Goal: Information Seeking & Learning: Learn about a topic

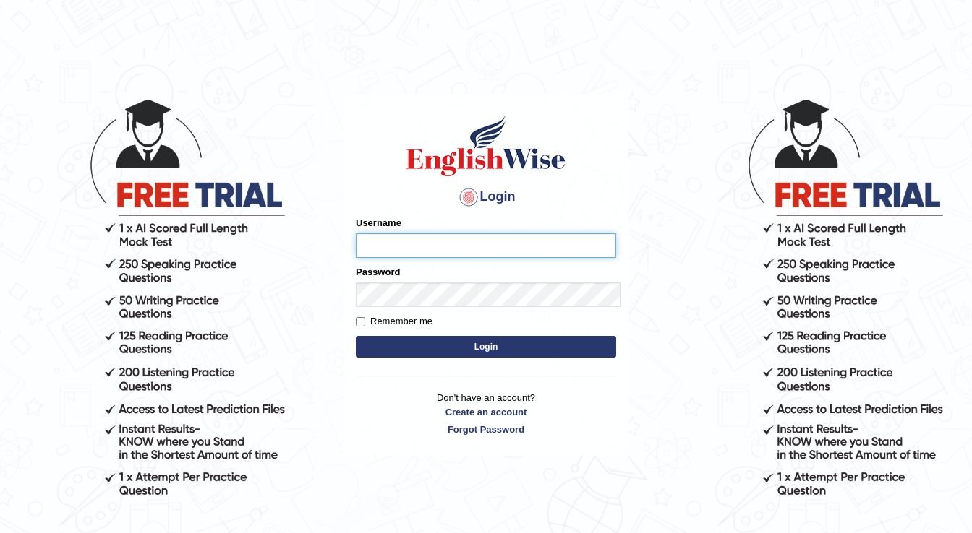
drag, startPoint x: 399, startPoint y: 206, endPoint x: 296, endPoint y: 202, distance: 102.7
click at [399, 233] on input "Username" at bounding box center [486, 245] width 260 height 25
click at [412, 233] on input "Username" at bounding box center [486, 245] width 260 height 25
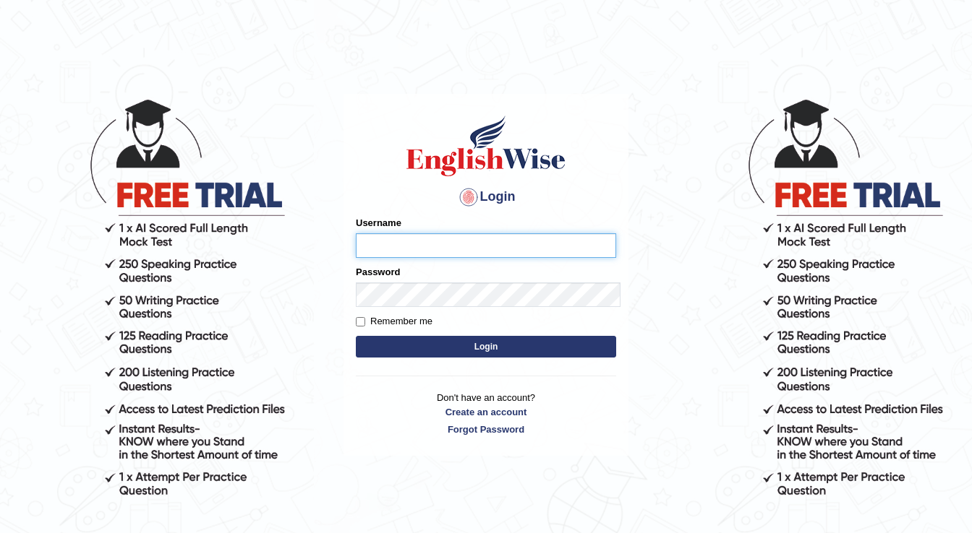
click at [356, 233] on input "Username" at bounding box center [486, 245] width 260 height 25
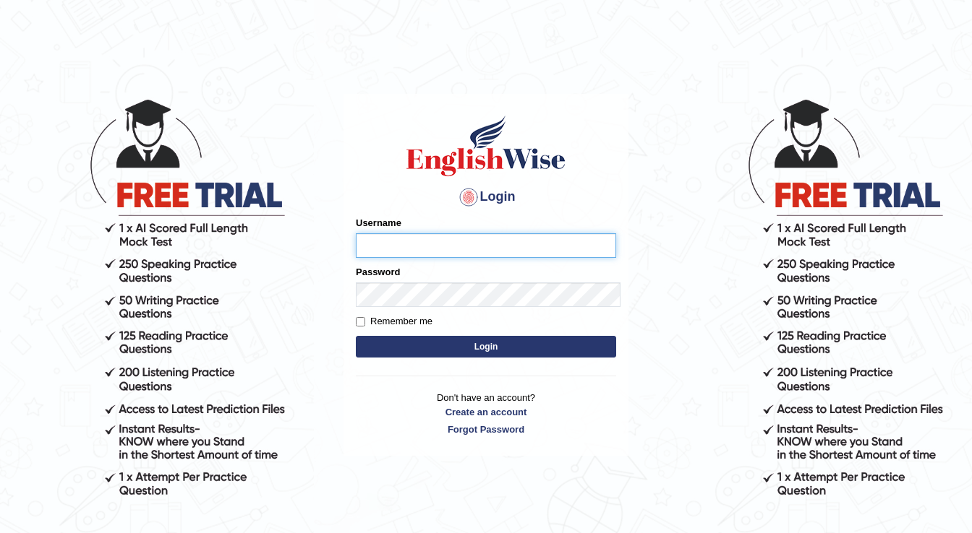
click at [356, 233] on input "Username" at bounding box center [486, 245] width 260 height 25
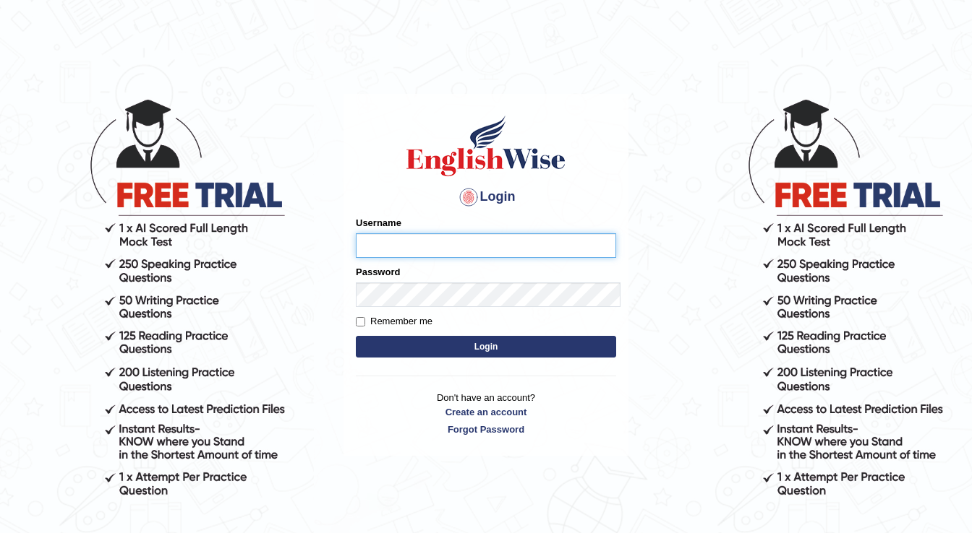
click at [356, 233] on input "Username" at bounding box center [486, 245] width 260 height 25
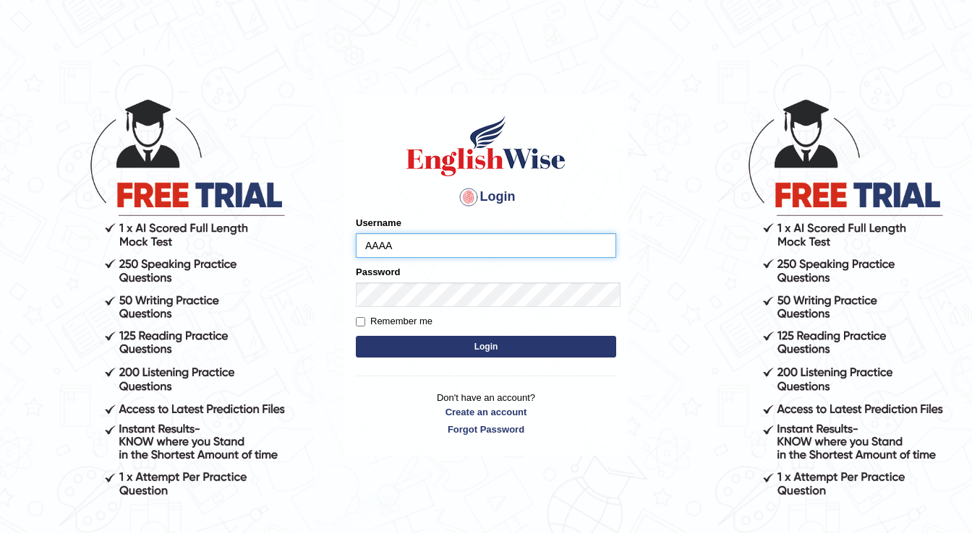
click at [356, 233] on input "AAAA" at bounding box center [486, 245] width 260 height 25
drag, startPoint x: 299, startPoint y: 200, endPoint x: 308, endPoint y: 203, distance: 9.8
click at [356, 233] on input "XCCdsAAAA" at bounding box center [486, 245] width 260 height 25
click at [378, 233] on input "XCCdsAAAA" at bounding box center [486, 245] width 260 height 25
type input "X"
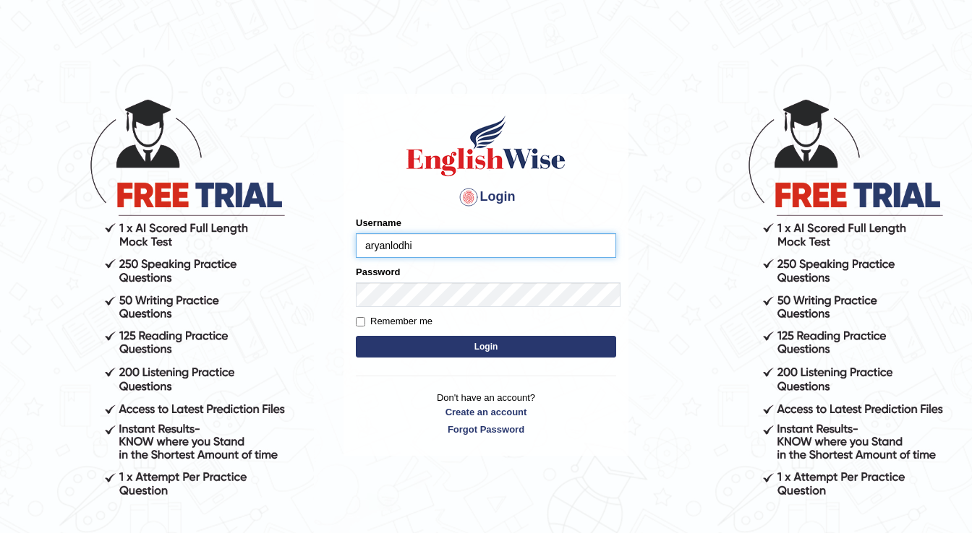
type input "aryanlodhi"
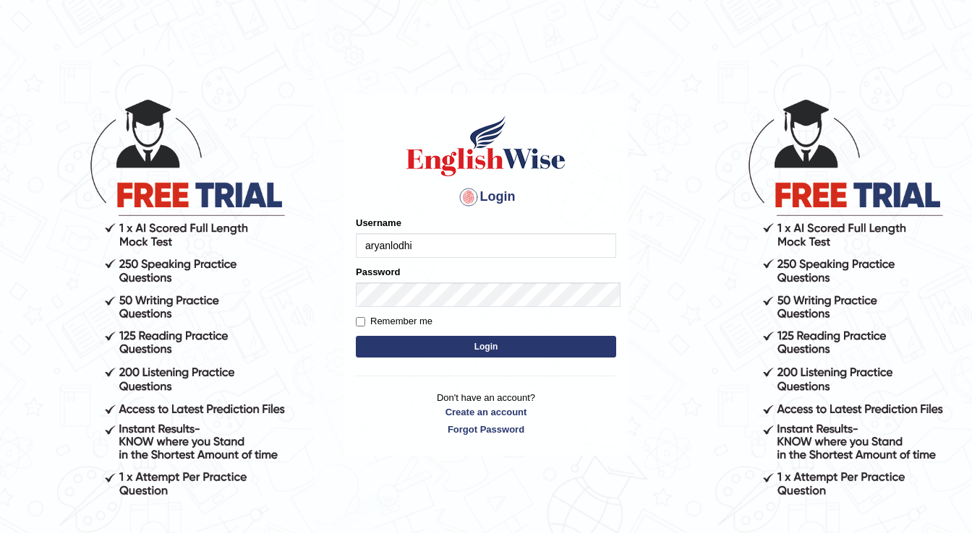
click at [418, 336] on button "Login" at bounding box center [486, 347] width 260 height 22
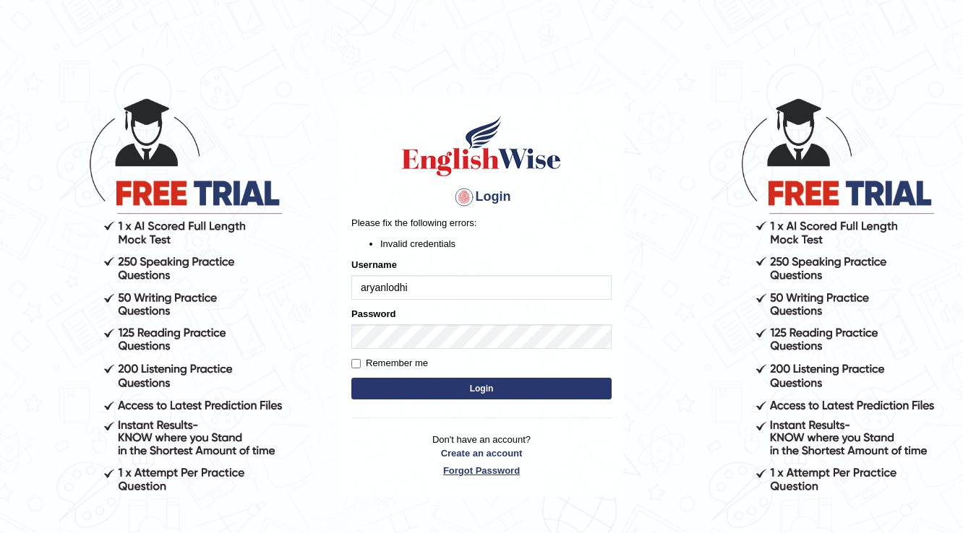
click at [476, 471] on link "Forgot Password" at bounding box center [481, 471] width 260 height 14
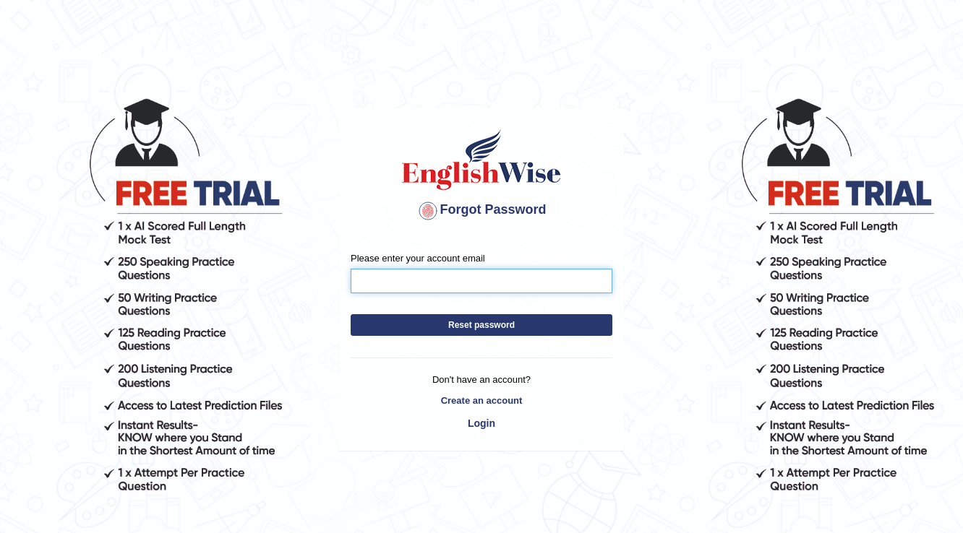
click at [459, 275] on input "Please enter your account email" at bounding box center [482, 281] width 262 height 25
type input "A"
type input "aryanlodhi04@gmail.com"
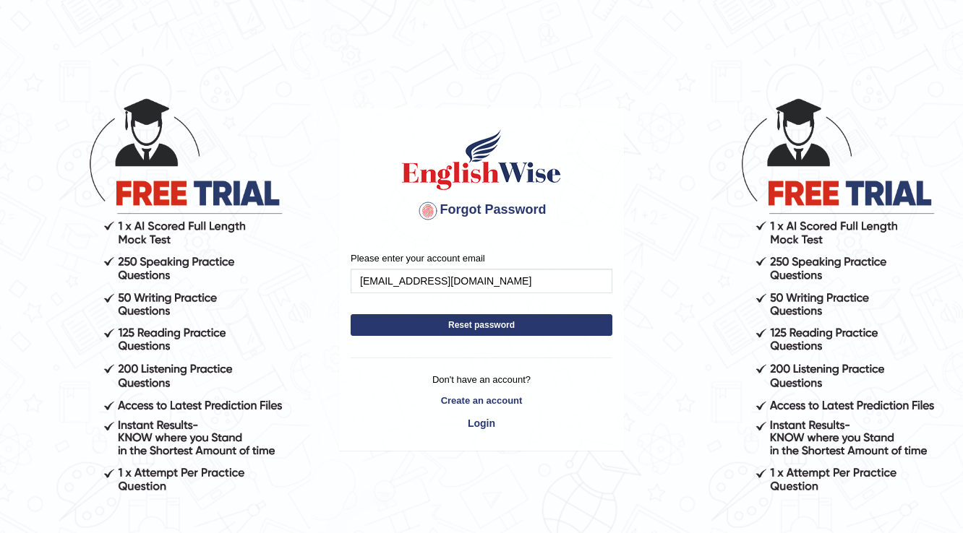
click at [541, 321] on button "Reset password" at bounding box center [482, 325] width 262 height 22
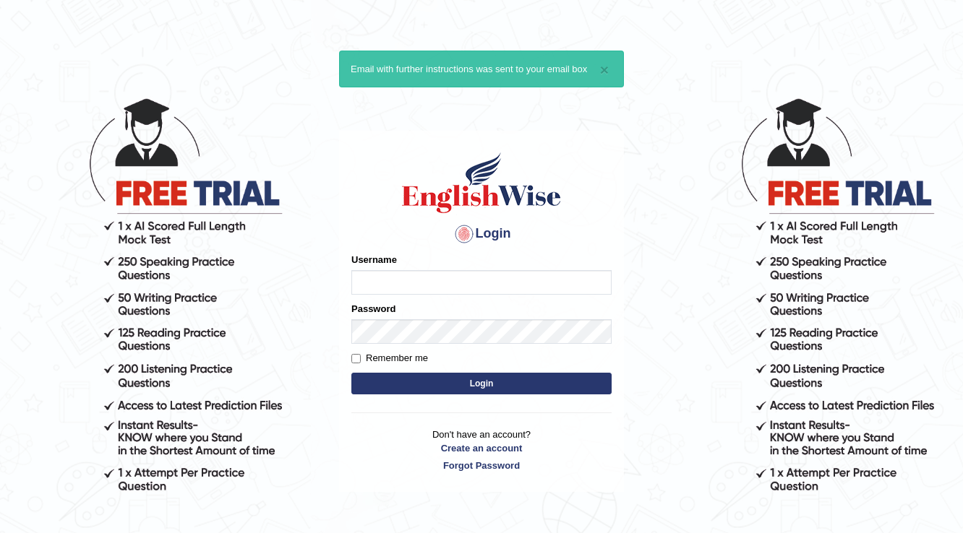
click at [544, 280] on input "Username" at bounding box center [481, 282] width 260 height 25
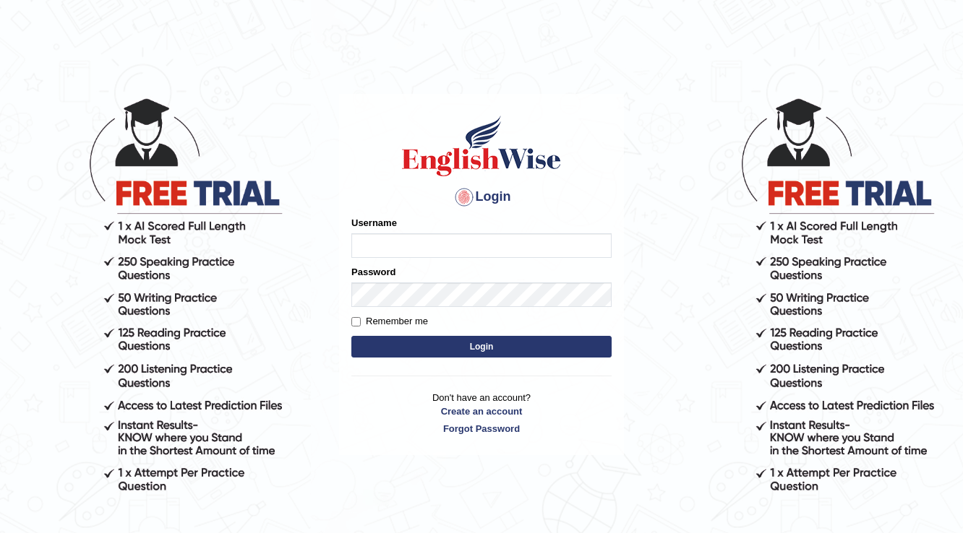
click at [546, 250] on input "Username" at bounding box center [481, 245] width 260 height 25
click at [365, 248] on input "aryanlodhi" at bounding box center [481, 245] width 260 height 25
type input "Aryanlodhi"
click at [500, 356] on button "Login" at bounding box center [481, 347] width 260 height 22
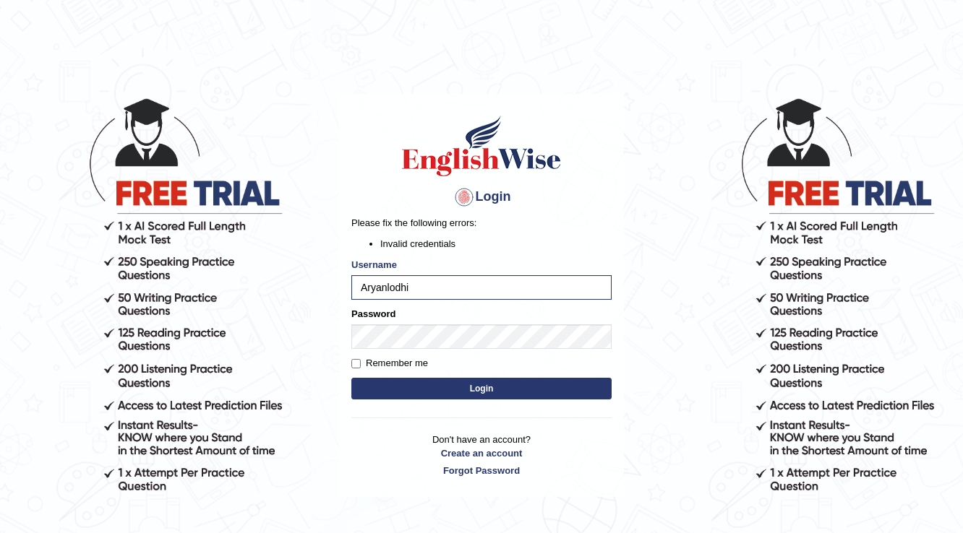
click at [484, 373] on form "Please fix the following errors: Invalid credentials Username Aryanlodhi Passwo…" at bounding box center [481, 309] width 260 height 187
click at [493, 383] on button "Login" at bounding box center [481, 389] width 260 height 22
click at [429, 278] on input "Aryanlodhi" at bounding box center [481, 287] width 260 height 25
type input "Aryan12"
click at [351, 378] on button "Login" at bounding box center [481, 389] width 260 height 22
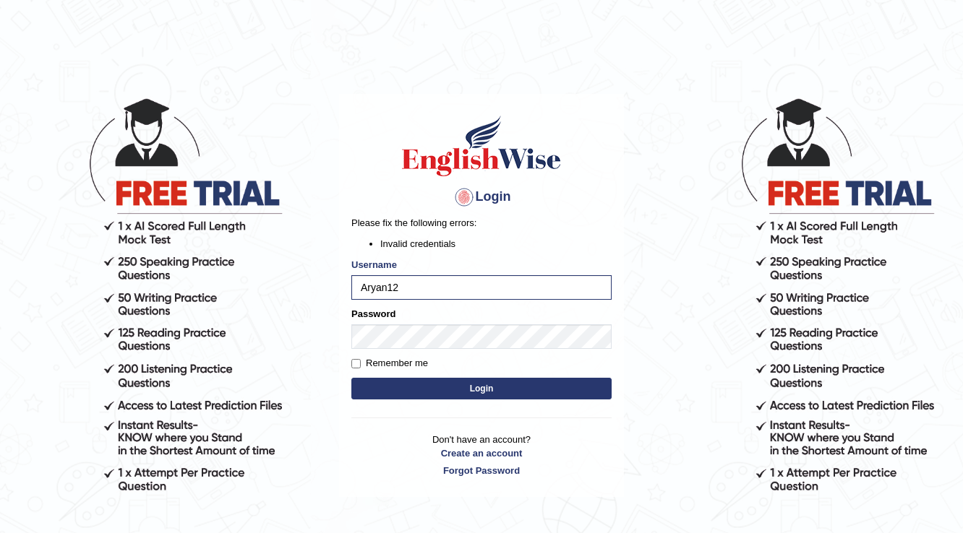
click at [407, 390] on button "Login" at bounding box center [481, 389] width 260 height 22
click at [479, 471] on link "Forgot Password" at bounding box center [481, 471] width 260 height 14
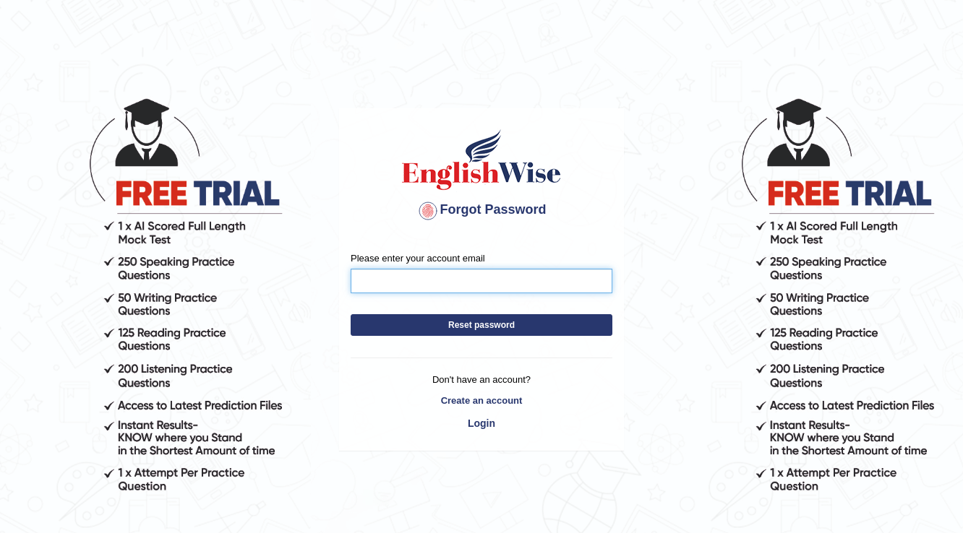
click at [408, 283] on input "Please enter your account email" at bounding box center [482, 281] width 262 height 25
type input "aryanlodhi04@gmail.com"
click at [503, 325] on button "Reset password" at bounding box center [482, 325] width 262 height 22
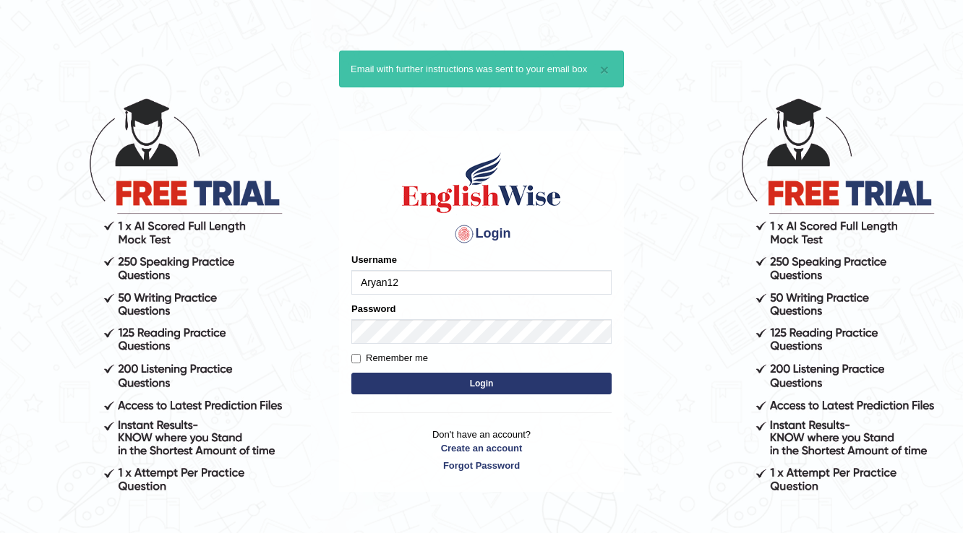
type input "Aryan12"
click at [488, 377] on button "Login" at bounding box center [481, 384] width 260 height 22
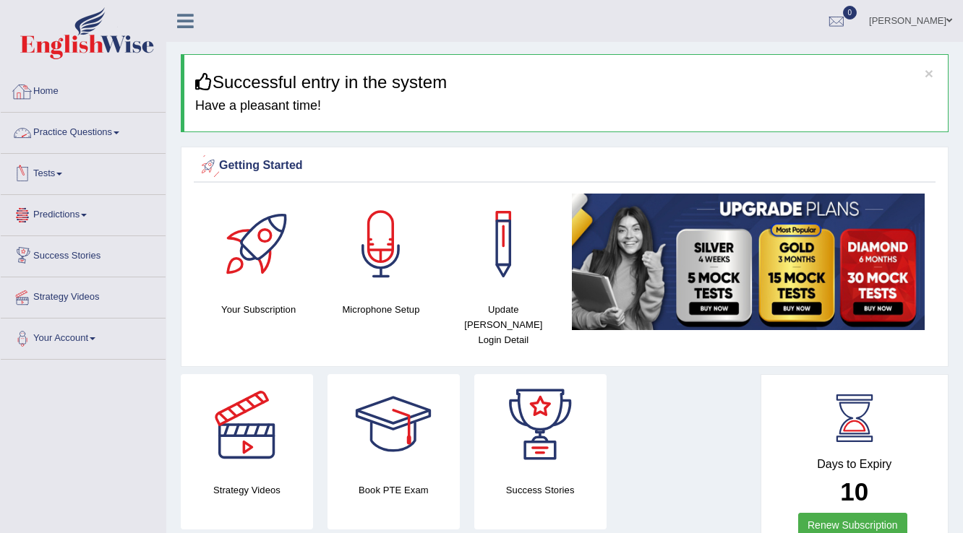
click at [87, 156] on link "Tests" at bounding box center [83, 172] width 165 height 36
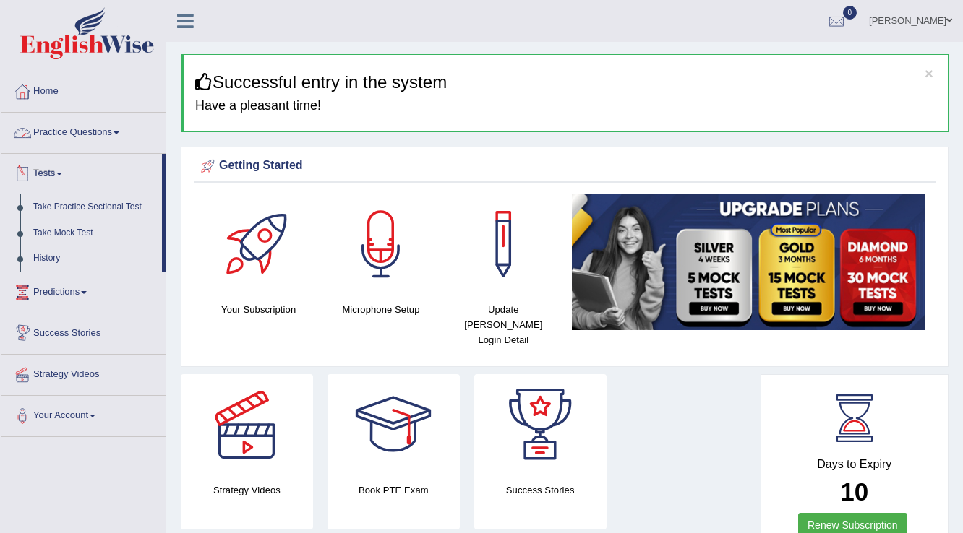
click at [89, 128] on link "Practice Questions" at bounding box center [83, 131] width 165 height 36
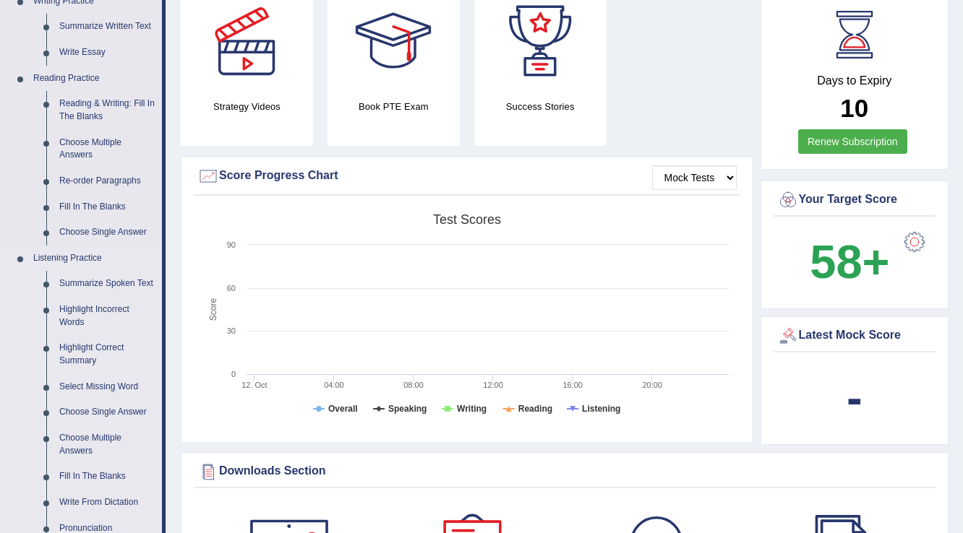
scroll to position [405, 0]
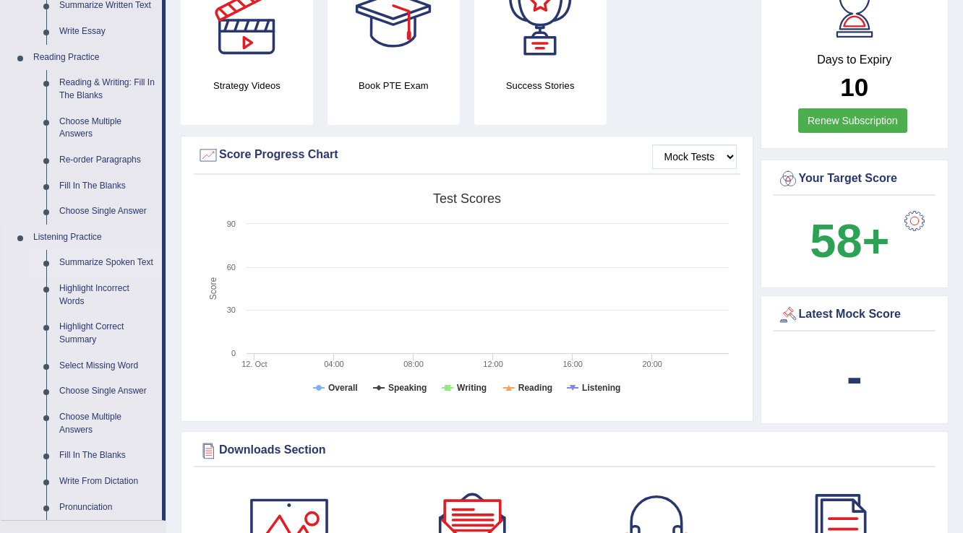
click at [61, 263] on link "Summarize Spoken Text" at bounding box center [107, 263] width 109 height 26
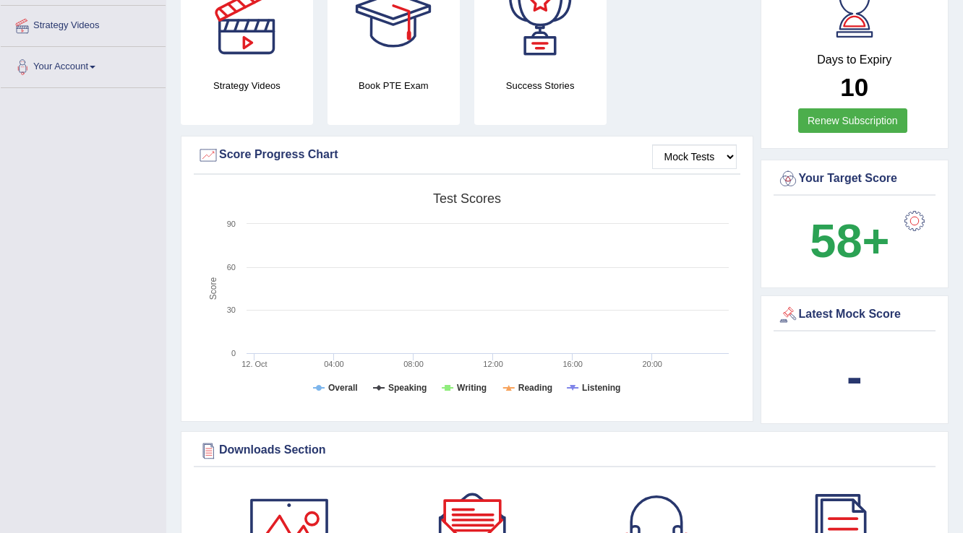
scroll to position [231, 0]
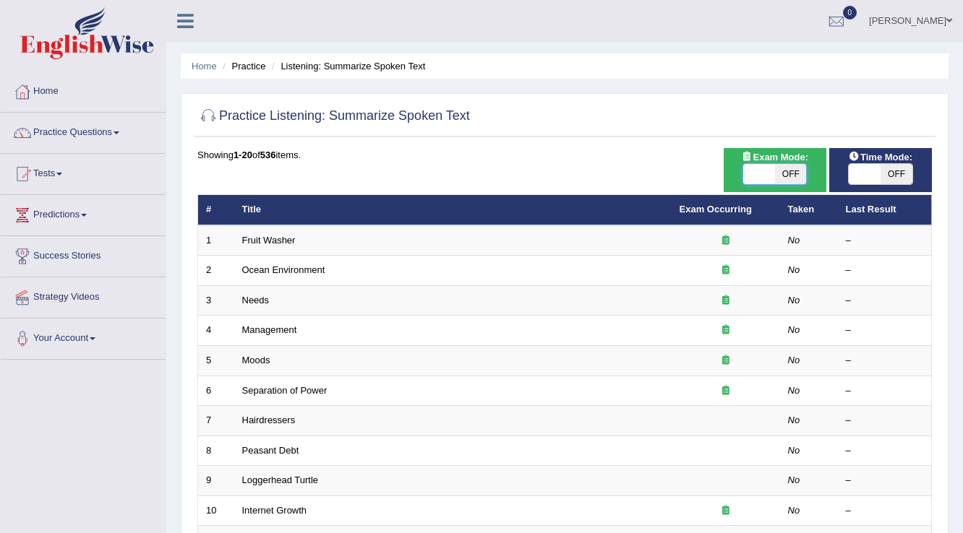
click at [763, 169] on span at bounding box center [759, 174] width 32 height 20
click at [756, 179] on span at bounding box center [759, 174] width 32 height 20
checkbox input "true"
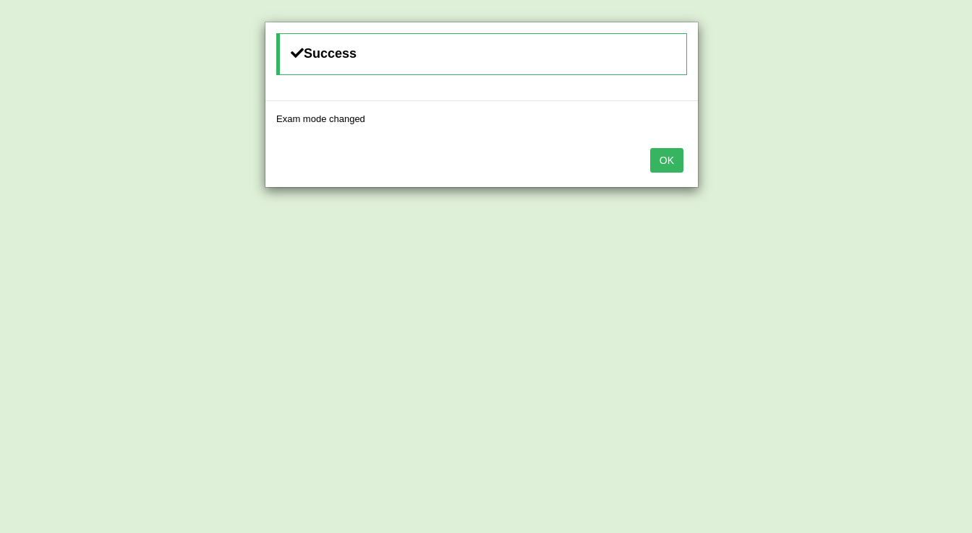
click at [688, 171] on div "OK" at bounding box center [481, 162] width 432 height 51
click at [663, 157] on button "OK" at bounding box center [666, 160] width 33 height 25
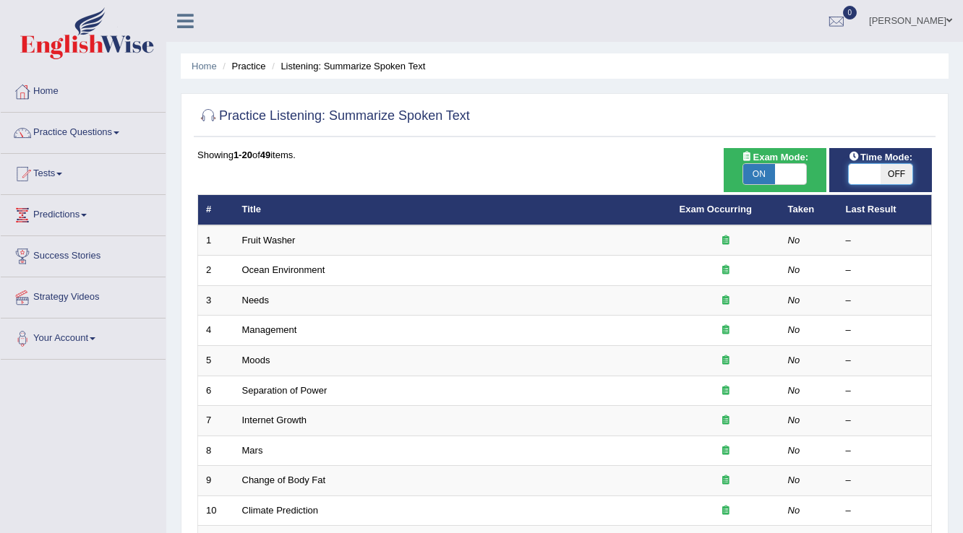
click at [867, 173] on span at bounding box center [865, 174] width 32 height 20
checkbox input "true"
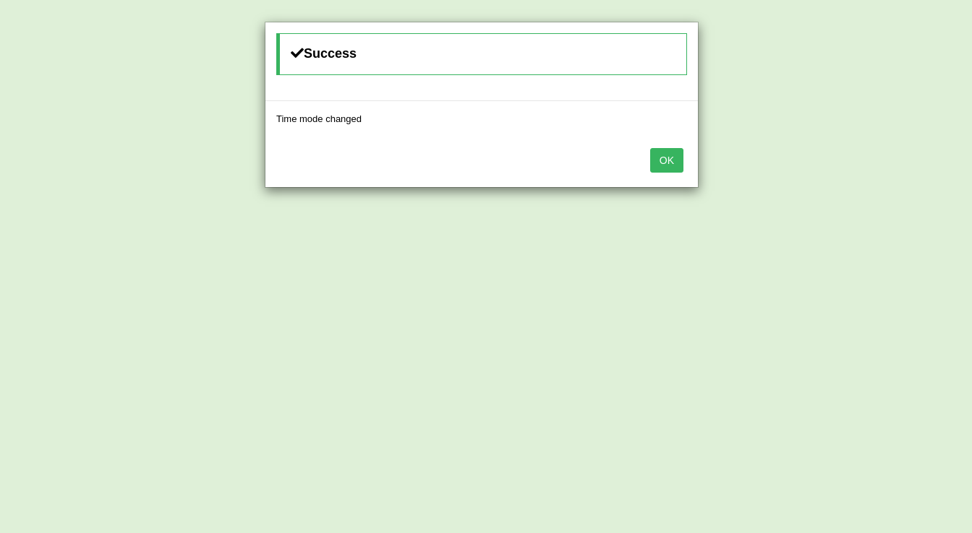
click at [670, 161] on button "OK" at bounding box center [666, 160] width 33 height 25
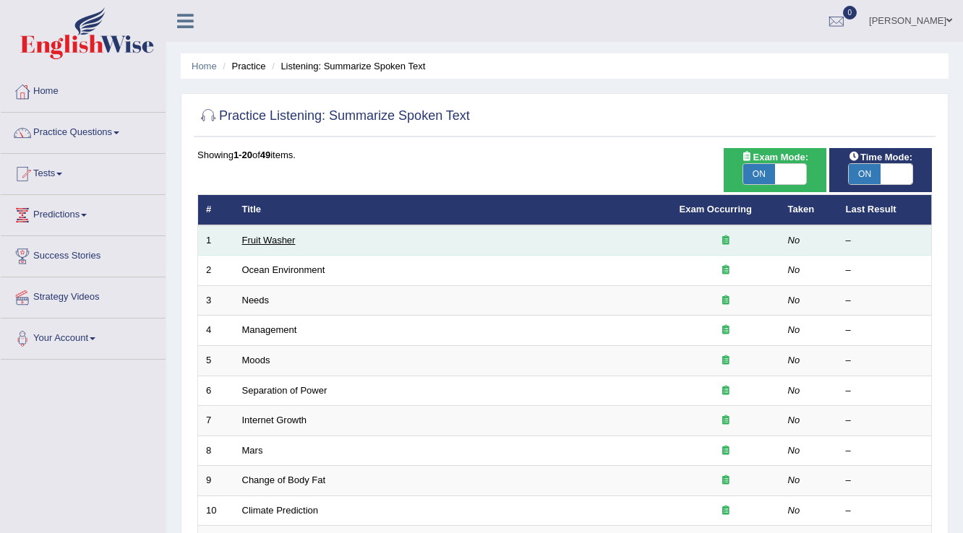
click at [283, 237] on link "Fruit Washer" at bounding box center [268, 240] width 53 height 11
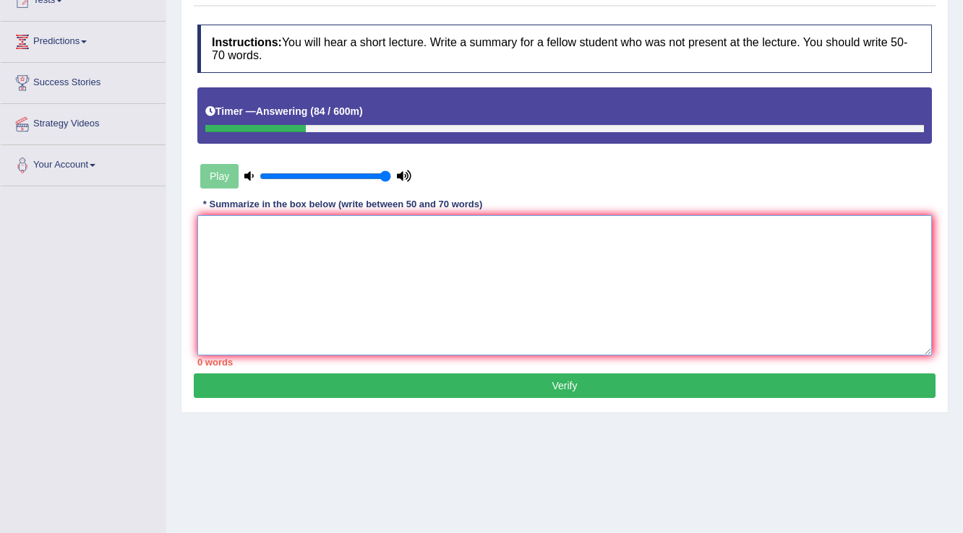
click at [229, 234] on textarea at bounding box center [564, 285] width 734 height 140
click at [286, 234] on textarea "The speaker" at bounding box center [564, 285] width 734 height 140
type textarea "T"
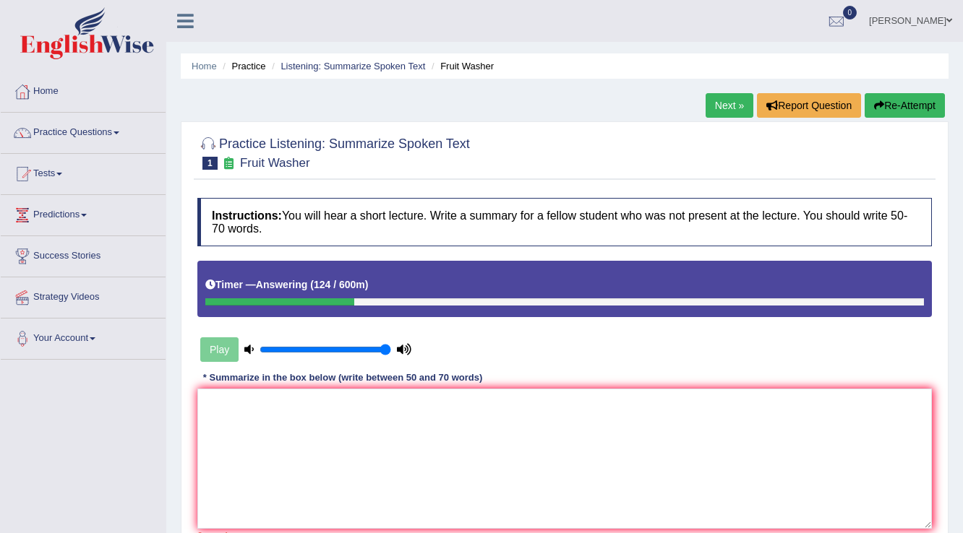
click at [922, 111] on button "Re-Attempt" at bounding box center [905, 105] width 80 height 25
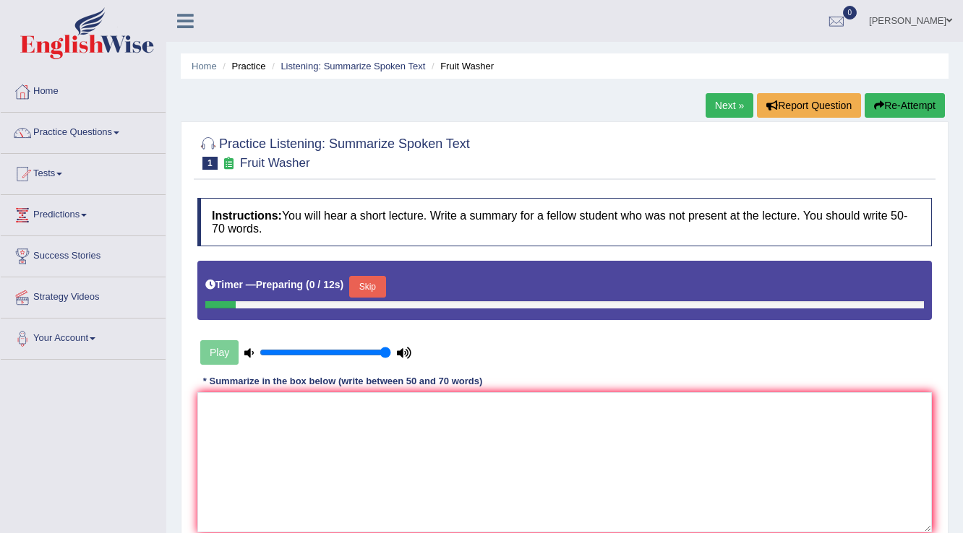
click at [366, 283] on button "Skip" at bounding box center [367, 287] width 36 height 22
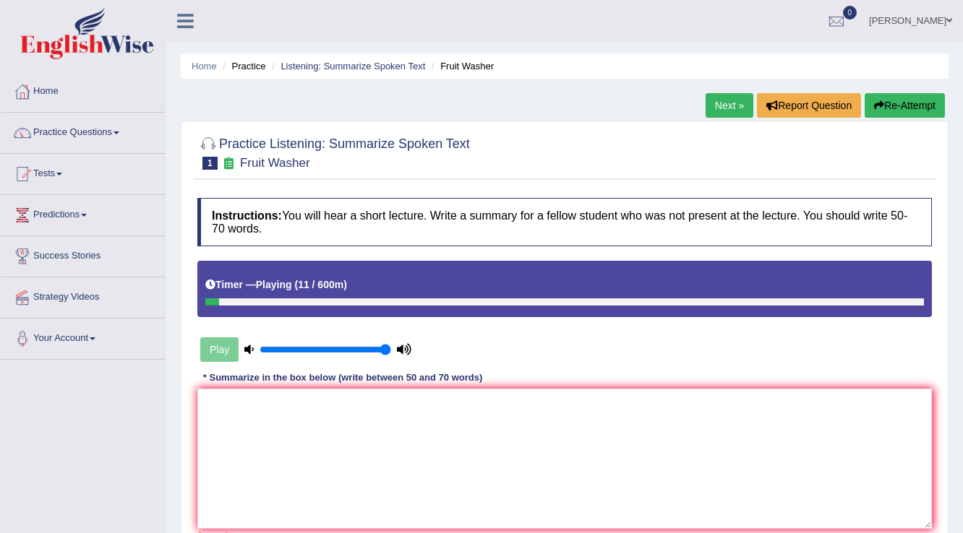
click at [910, 98] on button "Re-Attempt" at bounding box center [905, 105] width 80 height 25
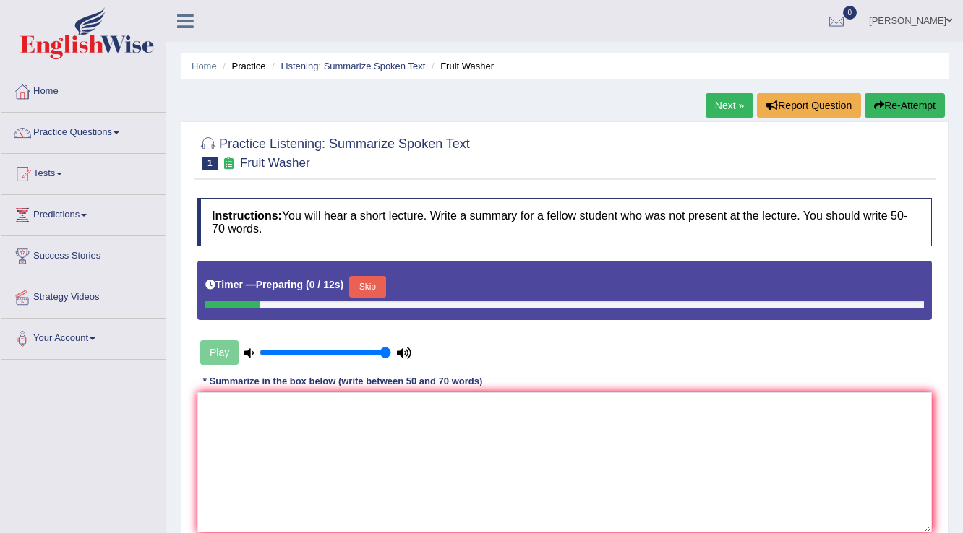
click at [373, 280] on button "Skip" at bounding box center [367, 287] width 36 height 22
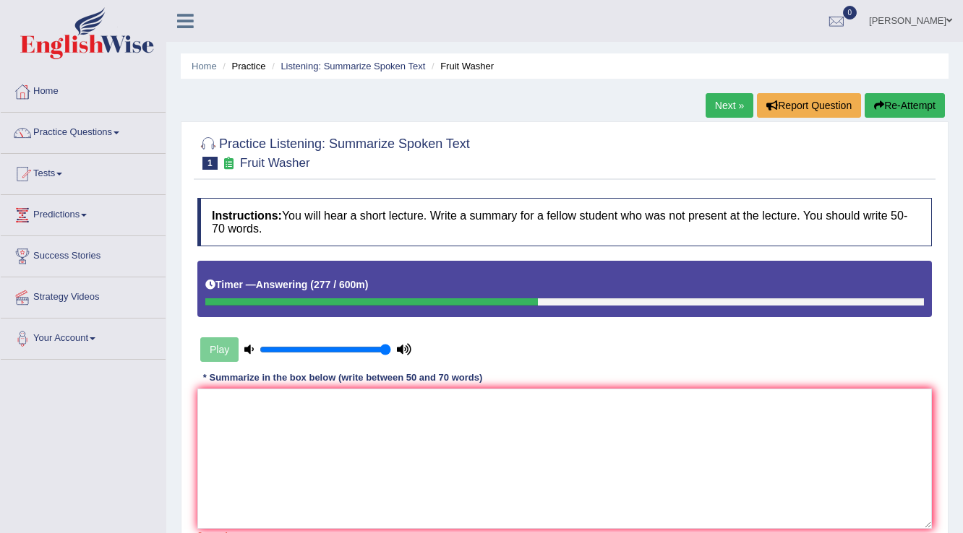
scroll to position [58, 0]
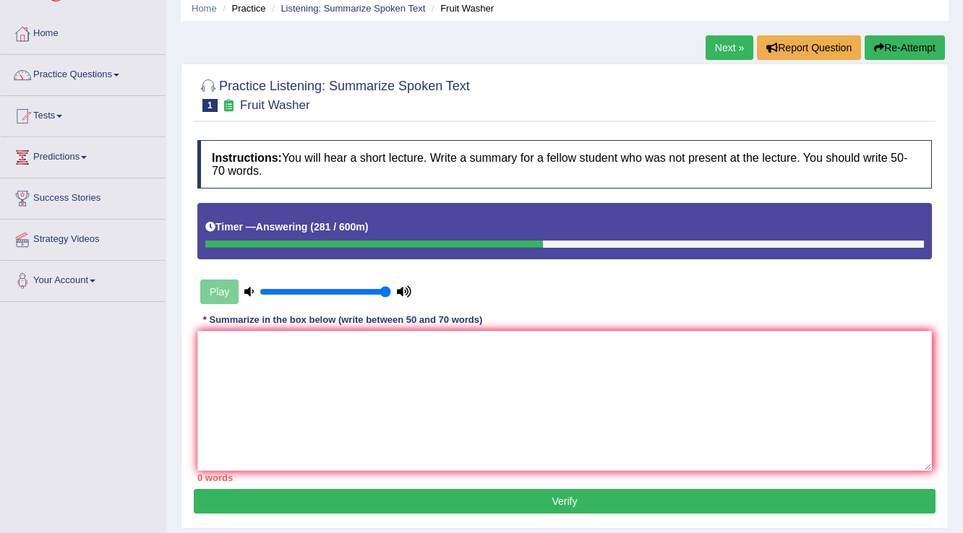
click at [883, 51] on button "Re-Attempt" at bounding box center [905, 47] width 80 height 25
click at [275, 336] on textarea at bounding box center [564, 401] width 734 height 140
click at [901, 43] on button "Re-Attempt" at bounding box center [905, 47] width 80 height 25
click at [263, 340] on textarea at bounding box center [564, 401] width 734 height 140
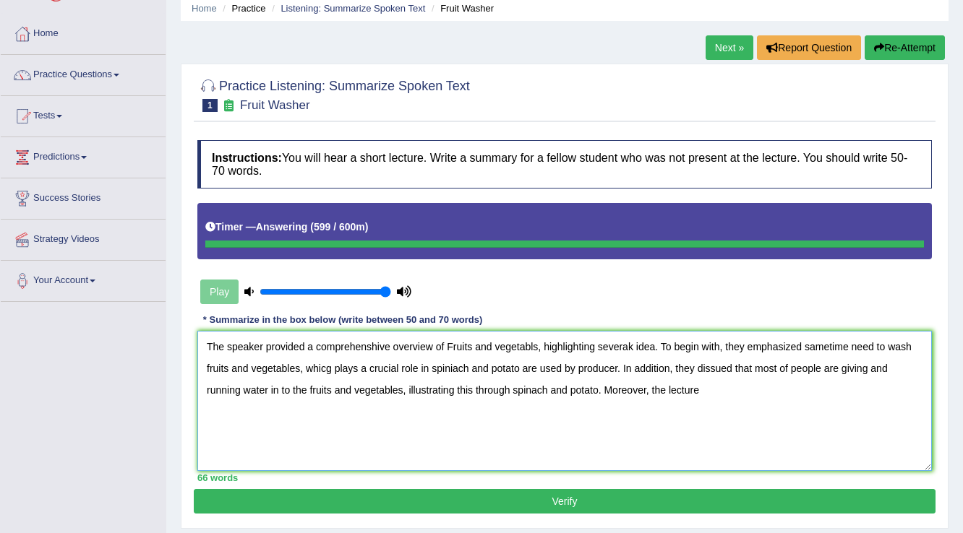
type textarea "The speaker provided a comprehenshive overview of Fruits and vegetabls, highlig…"
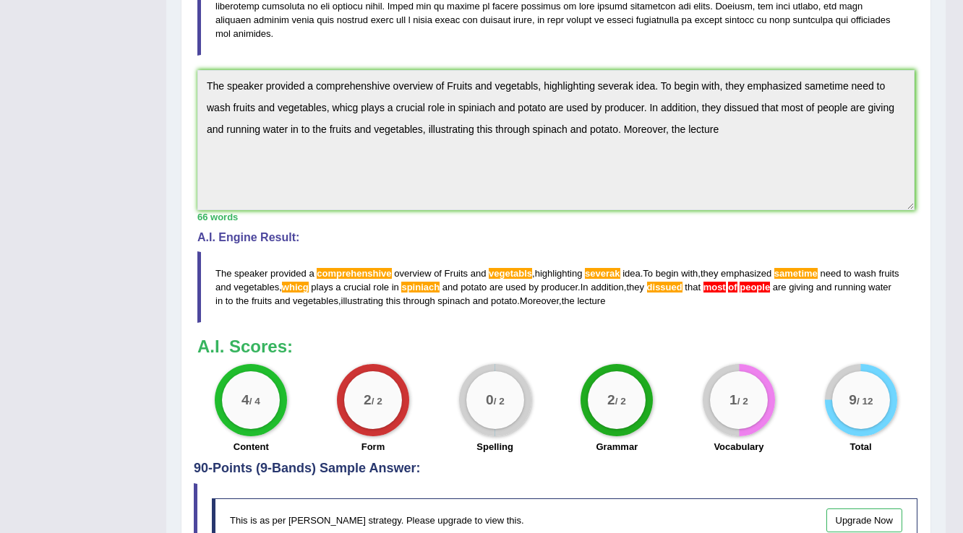
scroll to position [465, 0]
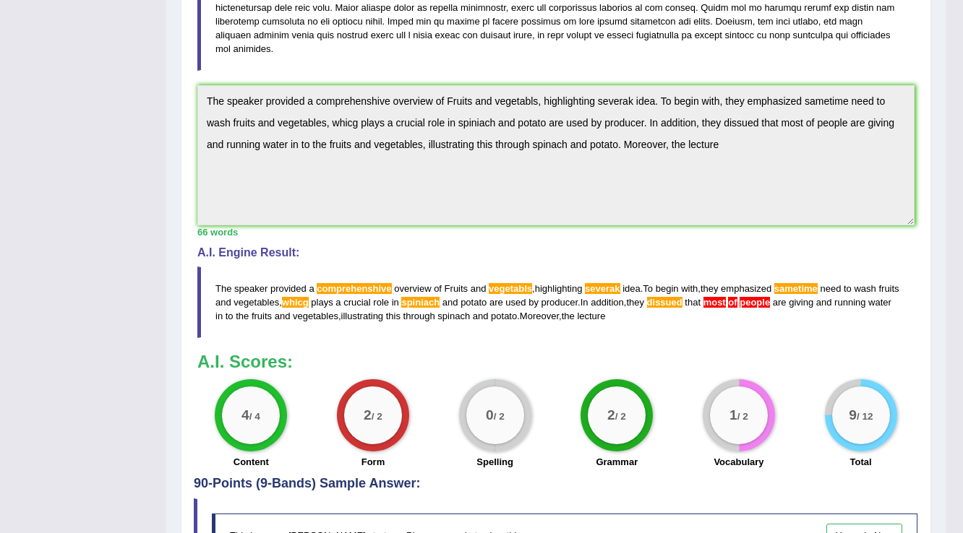
click at [726, 300] on span "most" at bounding box center [714, 302] width 22 height 11
click at [746, 309] on blockquote "The speaker provided a comprehenshive overview of Fruits and vegetabls , highli…" at bounding box center [555, 303] width 717 height 72
click at [726, 303] on span "most" at bounding box center [714, 302] width 22 height 11
click at [448, 285] on span "Fruits" at bounding box center [457, 288] width 24 height 11
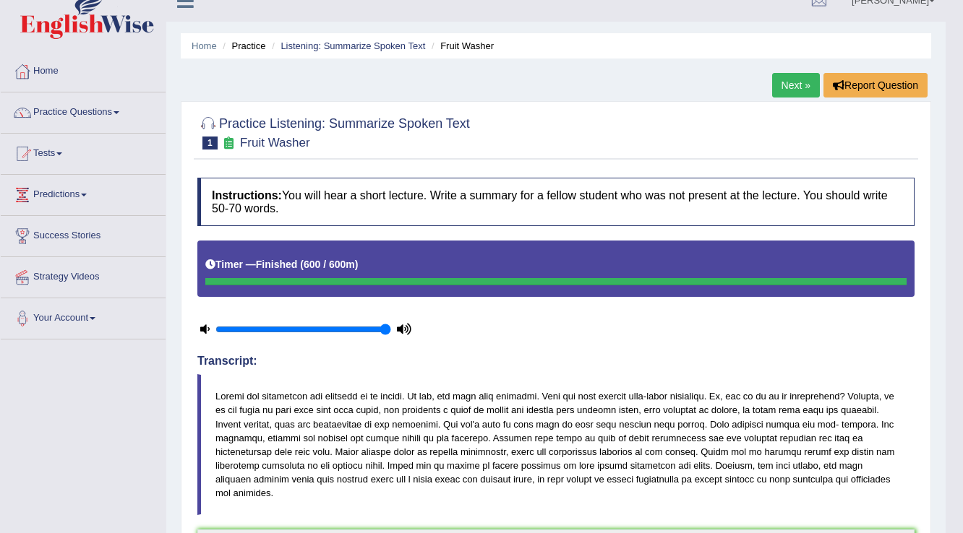
scroll to position [0, 0]
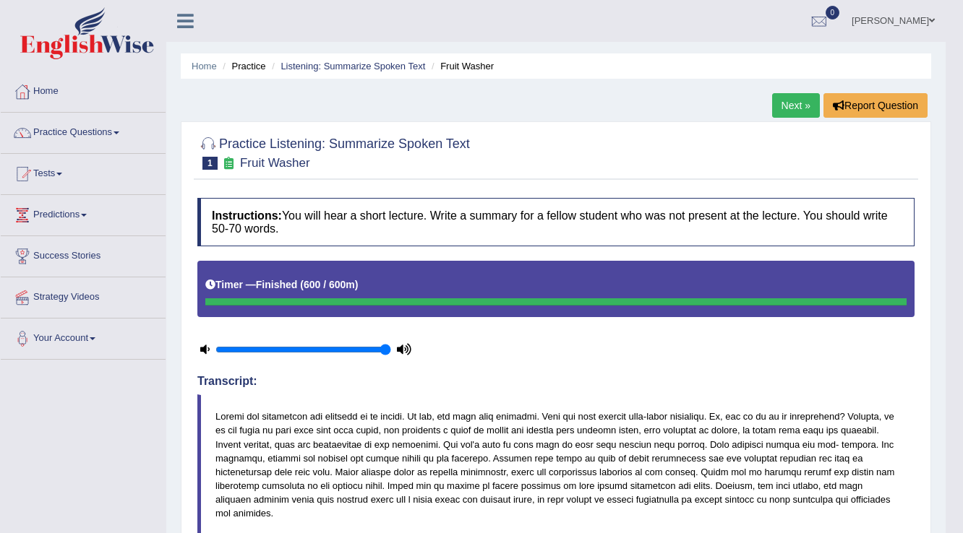
click at [784, 114] on link "Next »" at bounding box center [796, 105] width 48 height 25
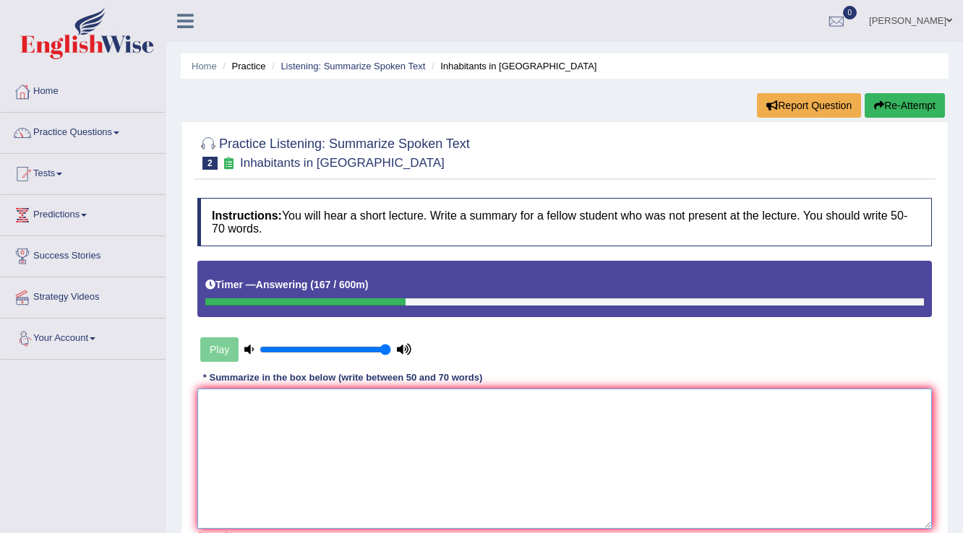
click at [262, 417] on textarea at bounding box center [564, 459] width 734 height 140
drag, startPoint x: 231, startPoint y: 389, endPoint x: 229, endPoint y: 398, distance: 9.6
click at [231, 392] on textarea at bounding box center [564, 459] width 734 height 140
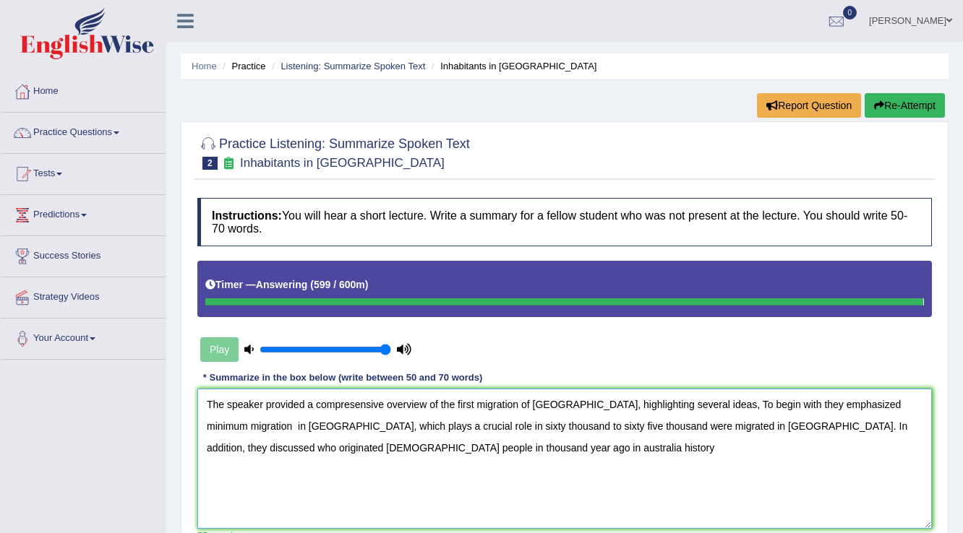
type textarea "The speaker provided a compresensive overview of the first migration of Austral…"
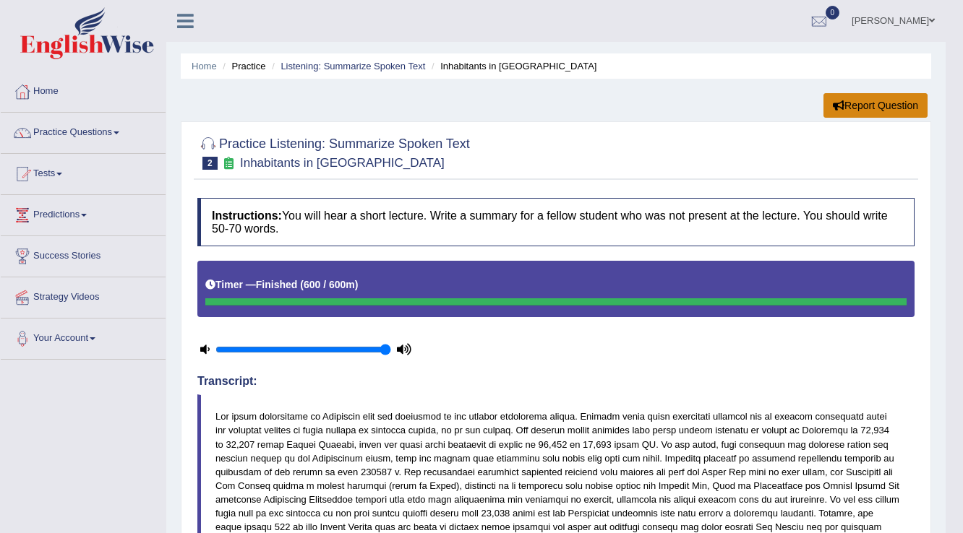
click at [890, 112] on button "Report Question" at bounding box center [875, 105] width 104 height 25
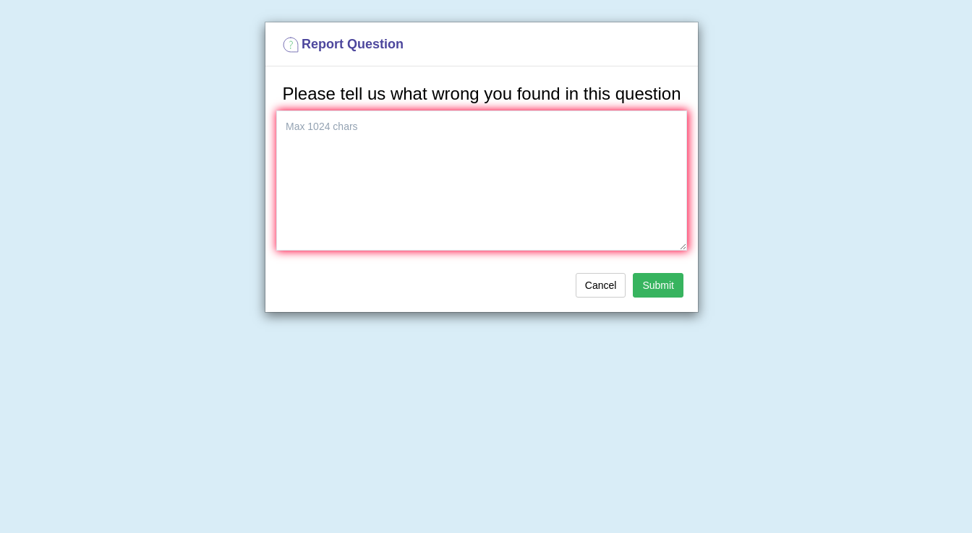
click at [671, 283] on button "Submit" at bounding box center [658, 285] width 51 height 25
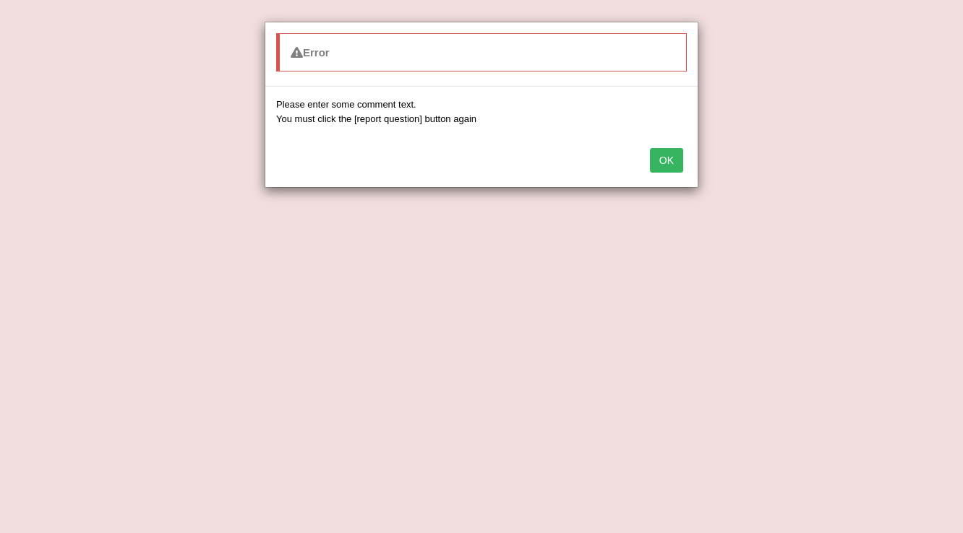
click at [674, 162] on button "OK" at bounding box center [666, 160] width 33 height 25
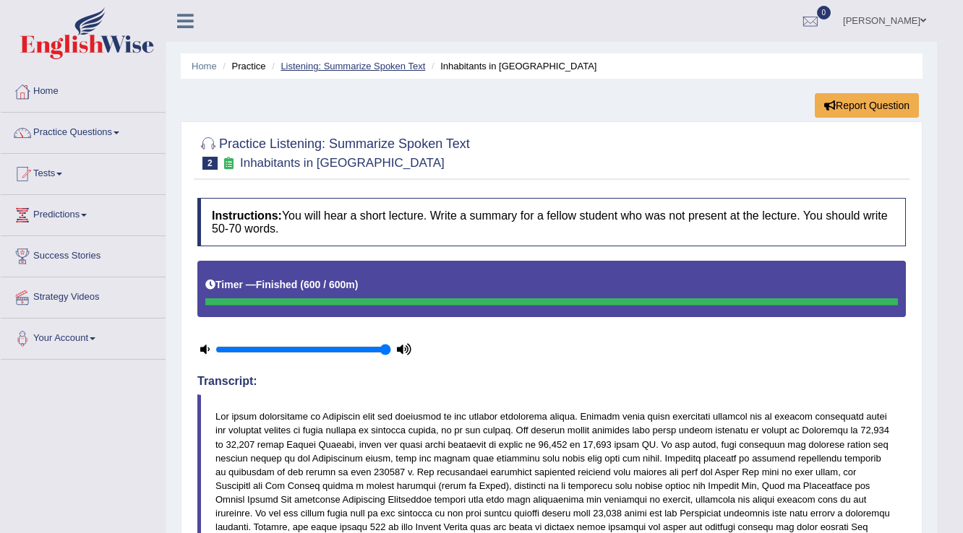
click at [324, 62] on link "Listening: Summarize Spoken Text" at bounding box center [352, 66] width 145 height 11
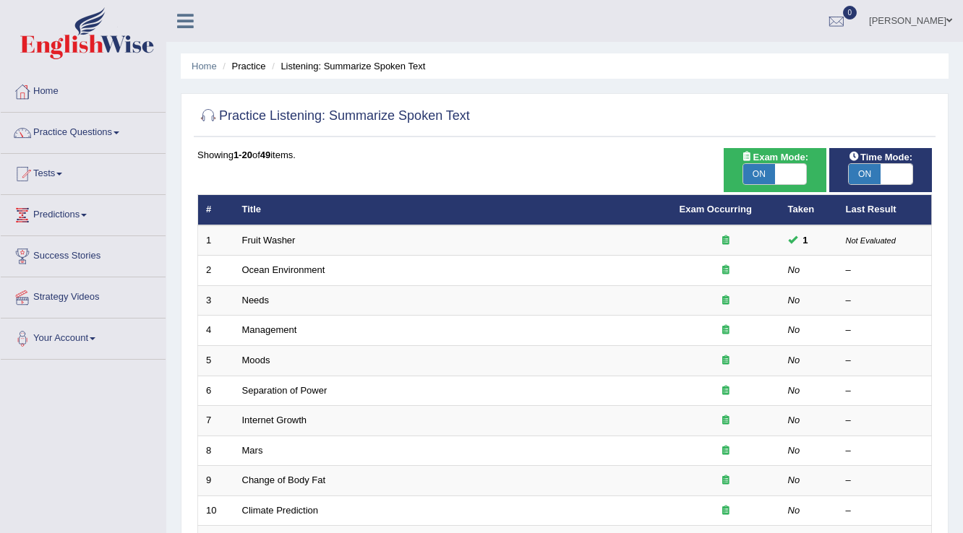
click at [752, 179] on span "ON" at bounding box center [759, 174] width 32 height 20
checkbox input "false"
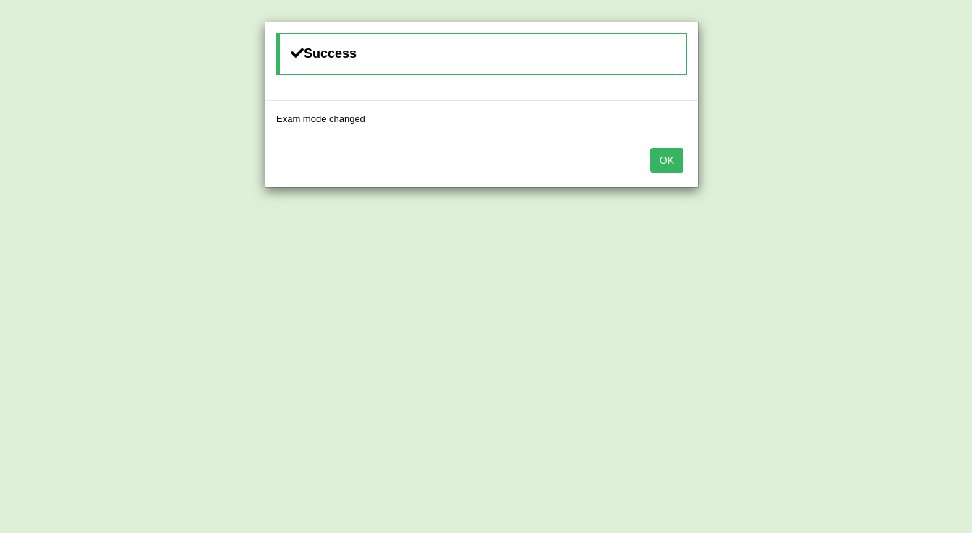
click at [669, 166] on button "OK" at bounding box center [666, 160] width 33 height 25
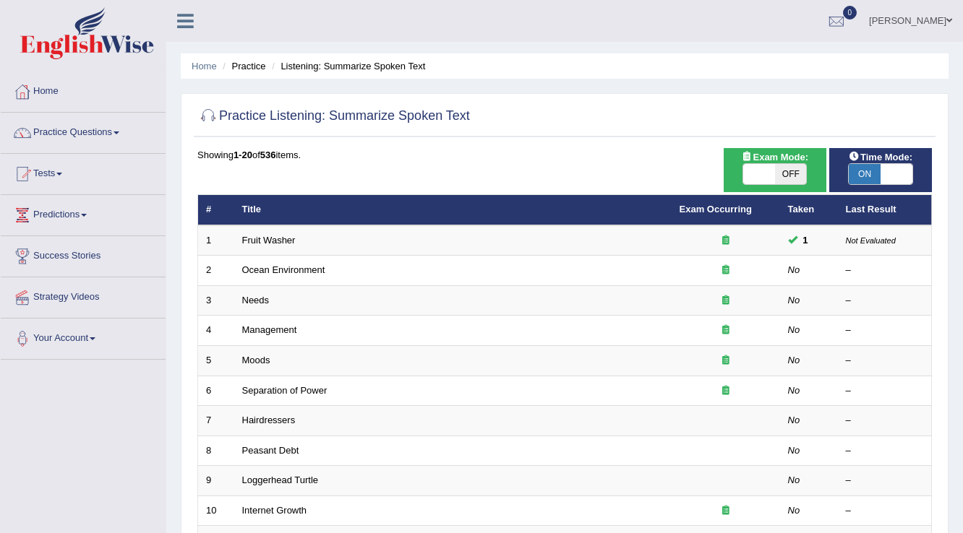
click at [804, 176] on span "OFF" at bounding box center [791, 174] width 32 height 20
checkbox input "true"
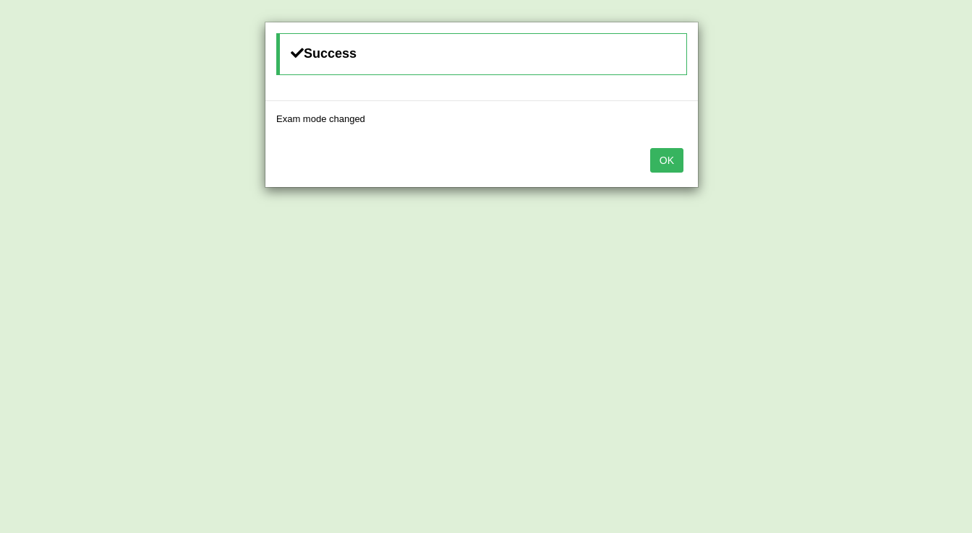
click at [674, 169] on button "OK" at bounding box center [666, 160] width 33 height 25
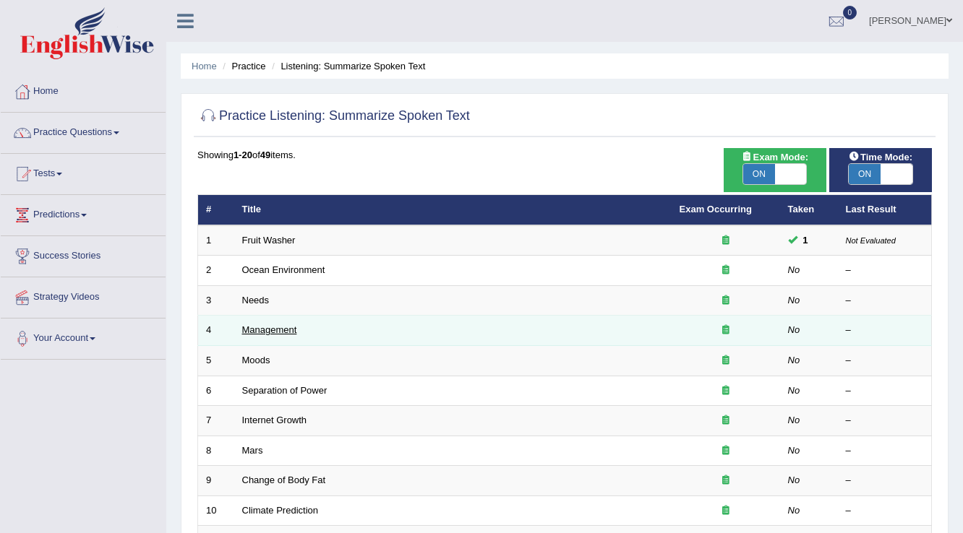
click at [277, 329] on link "Management" at bounding box center [269, 330] width 55 height 11
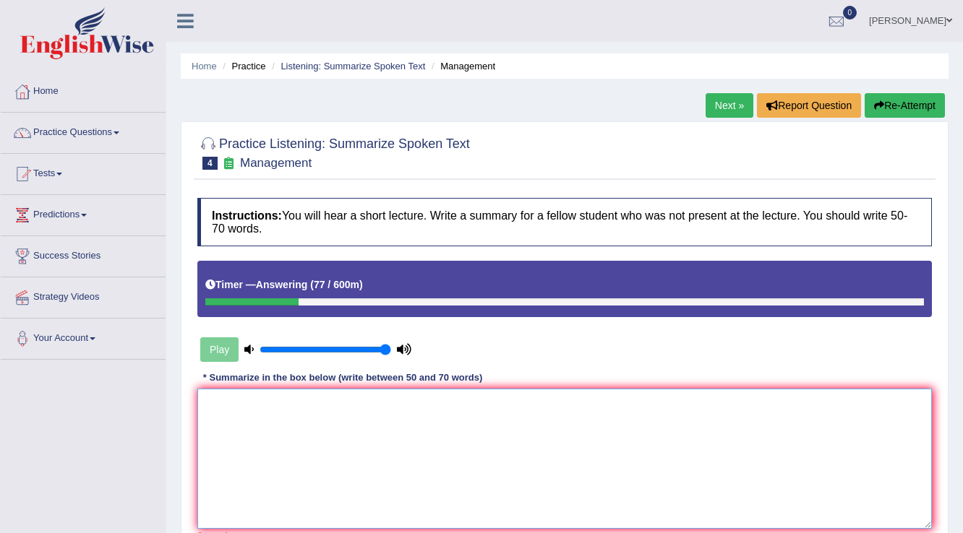
click at [236, 411] on textarea at bounding box center [564, 459] width 734 height 140
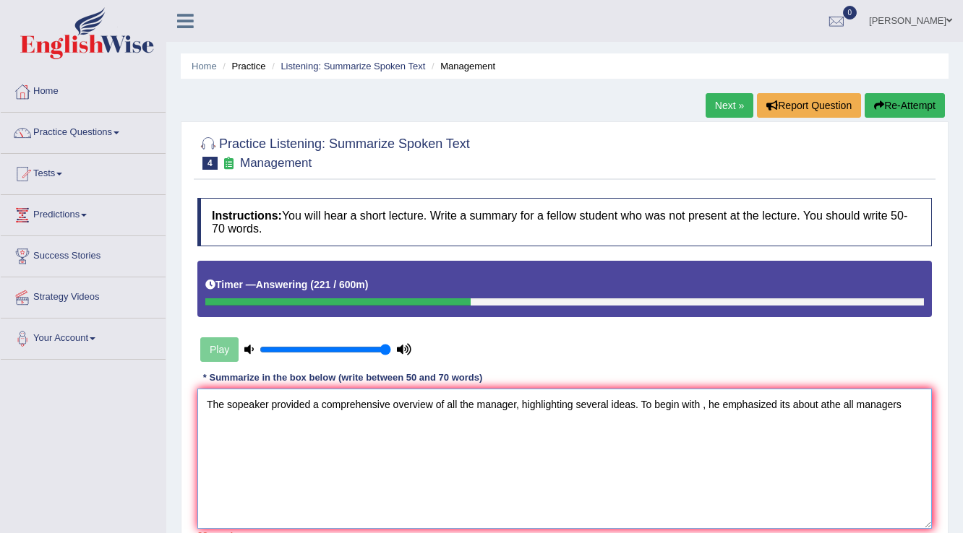
click at [832, 402] on textarea "The sopeaker provided a comprehensive overview of all the manager, highlighting…" at bounding box center [564, 459] width 734 height 140
click at [898, 405] on textarea "The sopeaker provided a comprehensive overview of all the manager, highlighting…" at bounding box center [564, 459] width 734 height 140
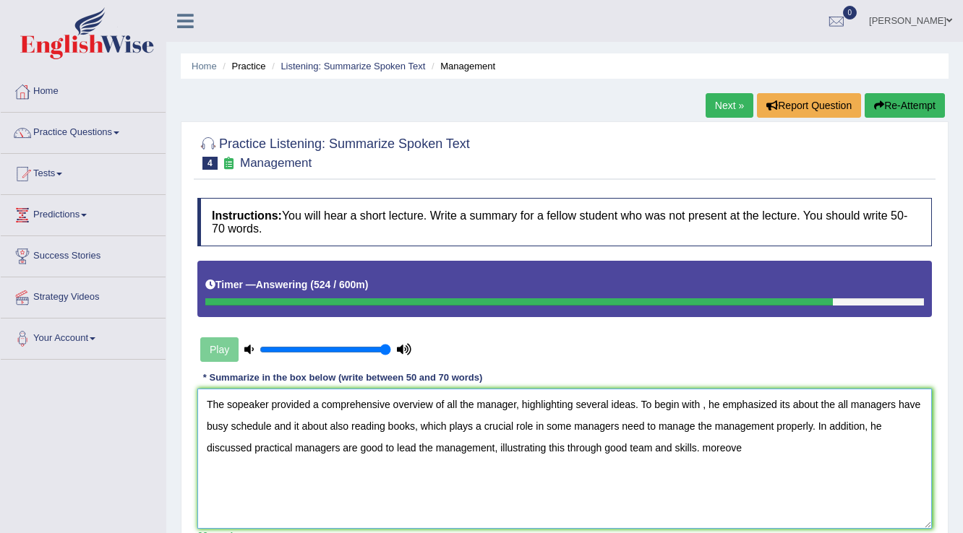
click at [711, 449] on textarea "The sopeaker provided a comprehensive overview of all the manager, highlighting…" at bounding box center [564, 459] width 734 height 140
click at [746, 445] on textarea "The sopeaker provided a comprehensive overview of all the manager, highlighting…" at bounding box center [564, 459] width 734 height 140
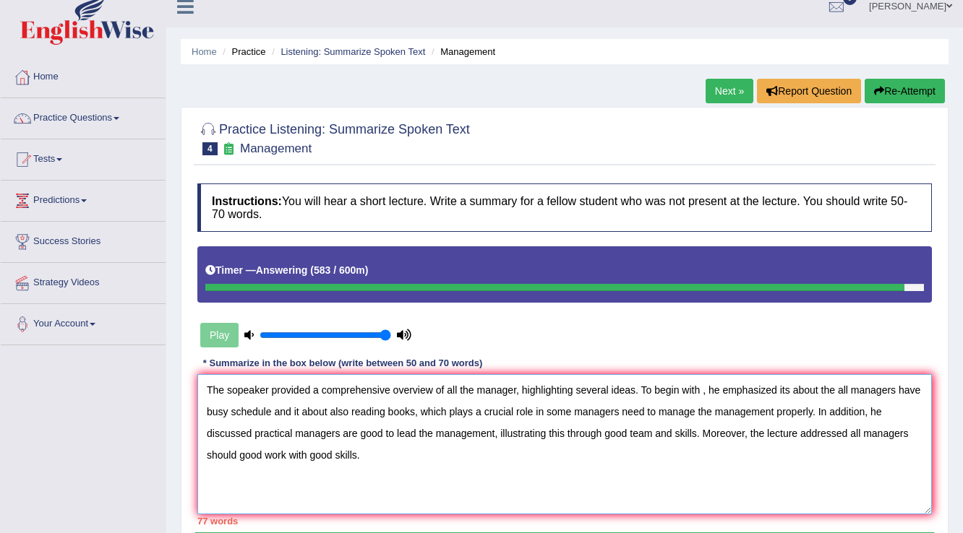
scroll to position [226, 0]
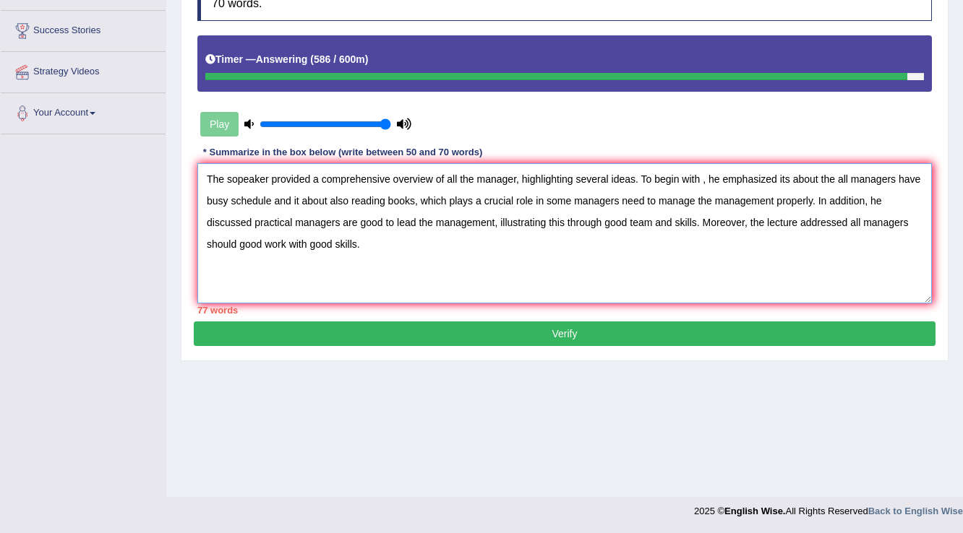
type textarea "The sopeaker provided a comprehensive overview of all the manager, highlighting…"
click at [577, 338] on button "Verify" at bounding box center [565, 334] width 742 height 25
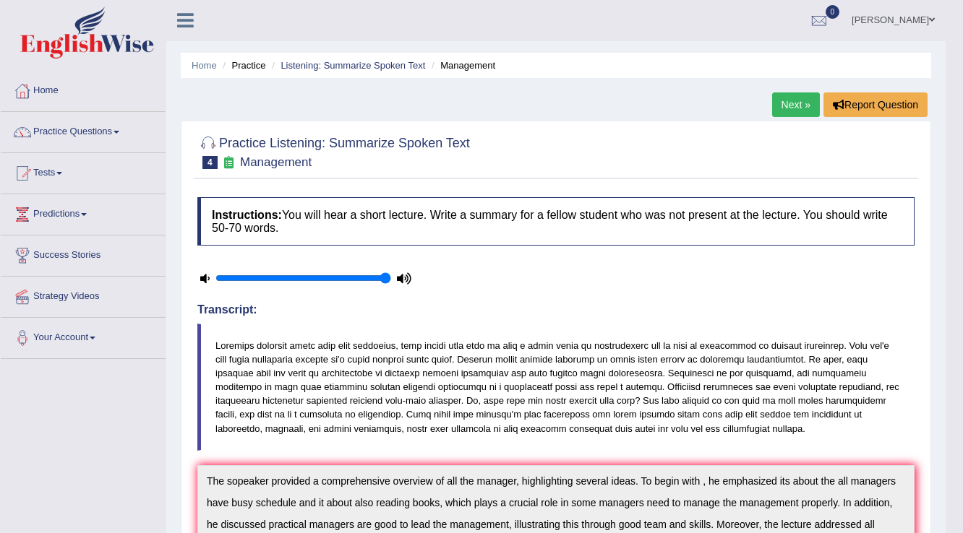
scroll to position [0, 0]
click at [791, 112] on link "Next »" at bounding box center [796, 105] width 48 height 25
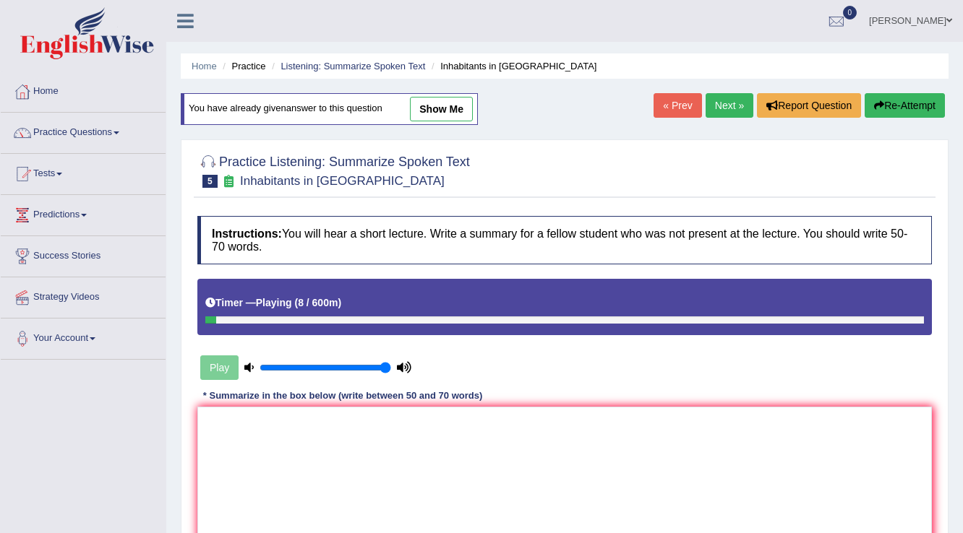
click at [723, 103] on link "Next »" at bounding box center [730, 105] width 48 height 25
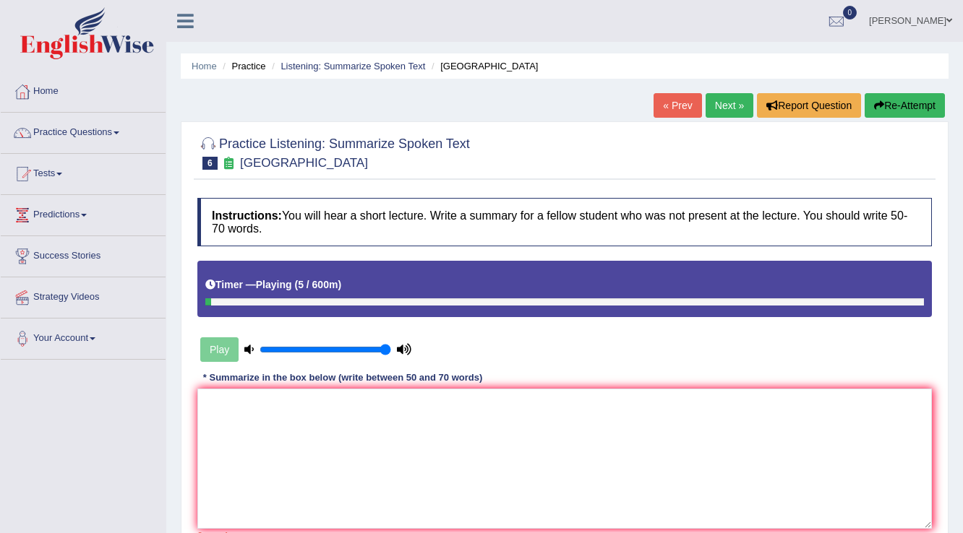
click at [200, 298] on div "Timer — Playing ( 5 / 600m )" at bounding box center [564, 289] width 734 height 56
click at [878, 104] on icon "button" at bounding box center [879, 105] width 10 height 10
click at [214, 406] on textarea at bounding box center [564, 459] width 734 height 140
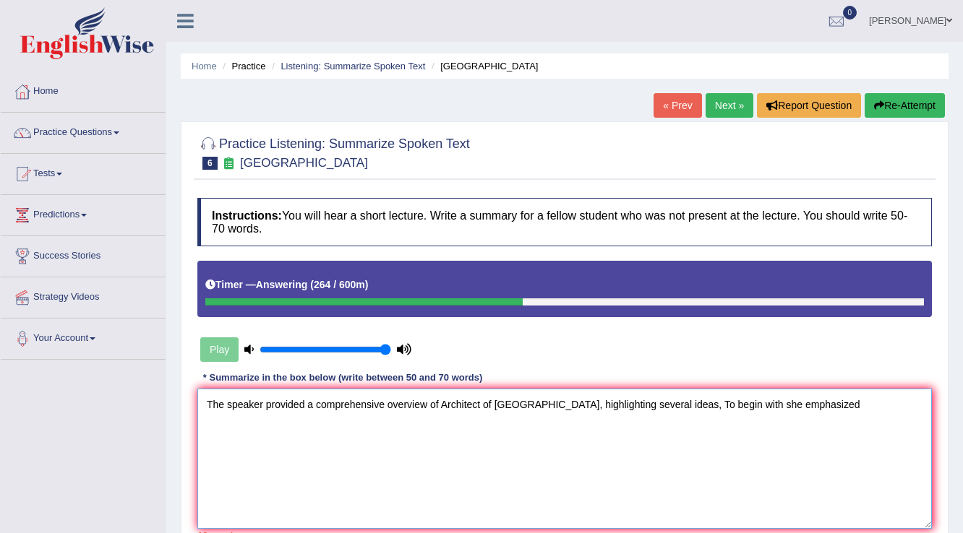
click at [726, 405] on textarea "The speaker provided a comprehensive overview of Architect of Rome, highlightin…" at bounding box center [564, 459] width 734 height 140
click at [789, 408] on textarea "The speaker provided a comprehensive overview of Architect of Rome, highlightin…" at bounding box center [564, 459] width 734 height 140
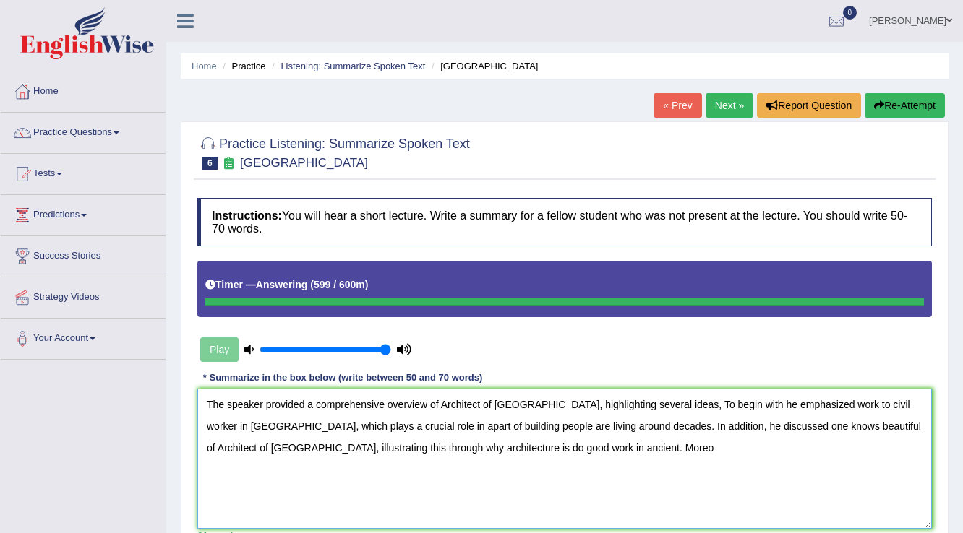
type textarea "The speaker provided a comprehensive overview of Architect of Rome, highlightin…"
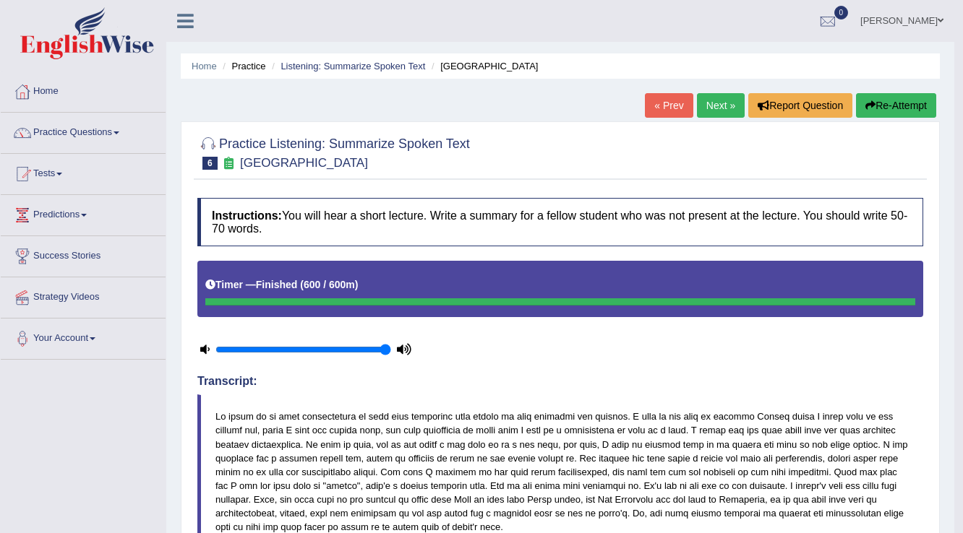
click at [723, 103] on link "Next »" at bounding box center [721, 105] width 48 height 25
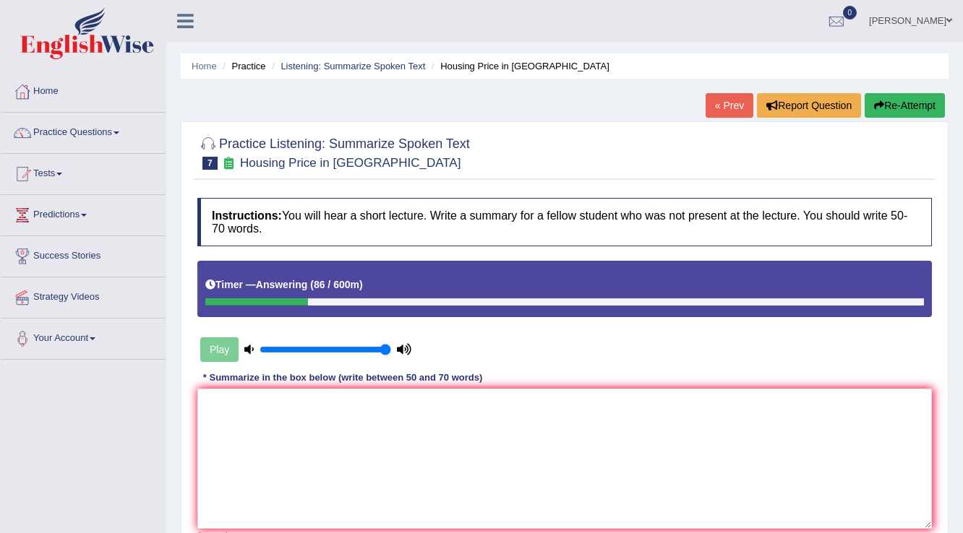
click at [295, 376] on div "* Summarize in the box below (write between 50 and 70 words)" at bounding box center [342, 379] width 291 height 14
click at [278, 411] on textarea at bounding box center [564, 459] width 734 height 140
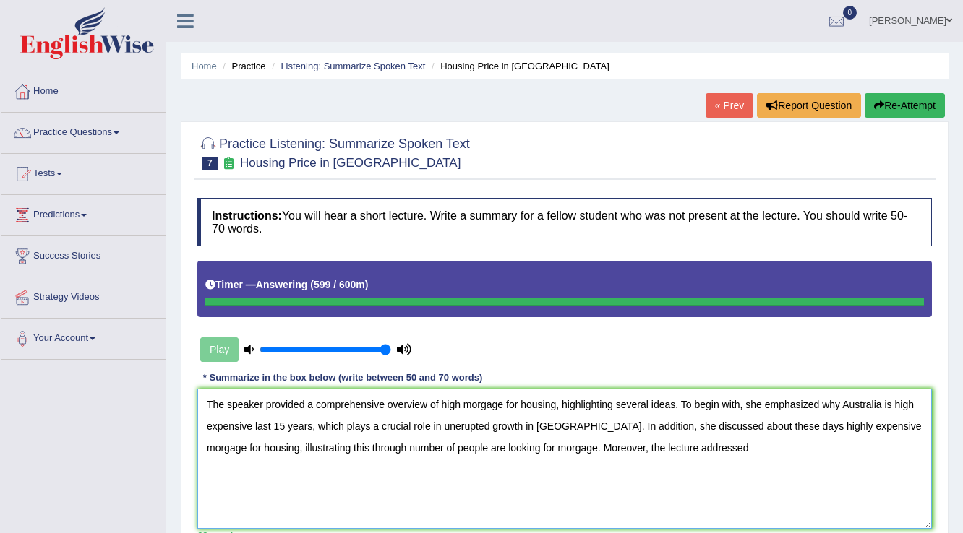
type textarea "The speaker provided a comprehensive overview of high morgage for housing, high…"
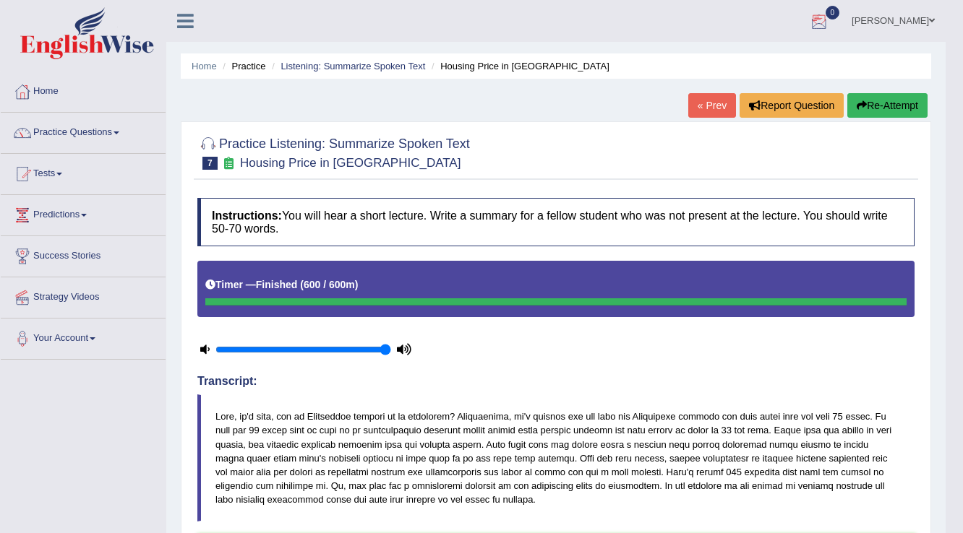
drag, startPoint x: 715, startPoint y: 89, endPoint x: 714, endPoint y: 98, distance: 9.4
click at [714, 100] on link "« Prev" at bounding box center [712, 105] width 48 height 25
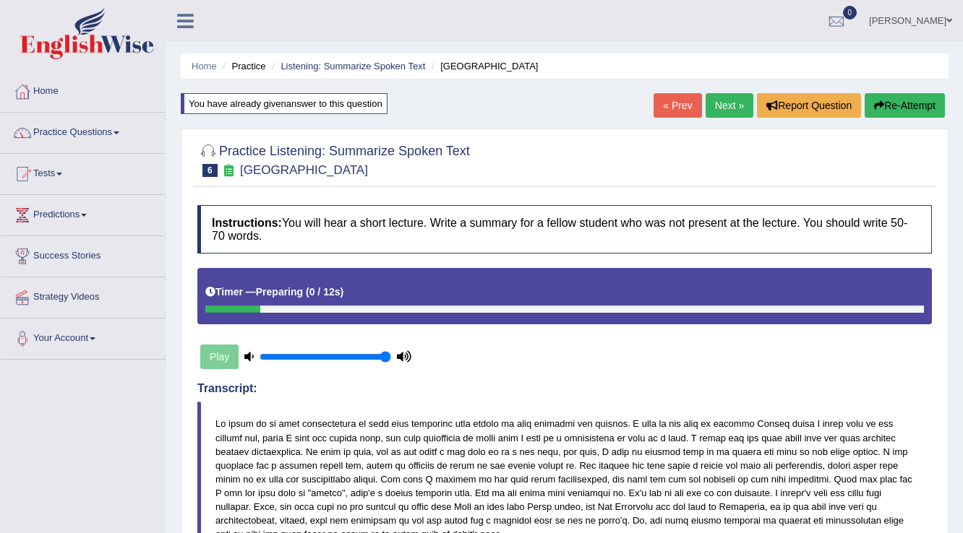
click at [680, 111] on link "« Prev" at bounding box center [677, 105] width 48 height 25
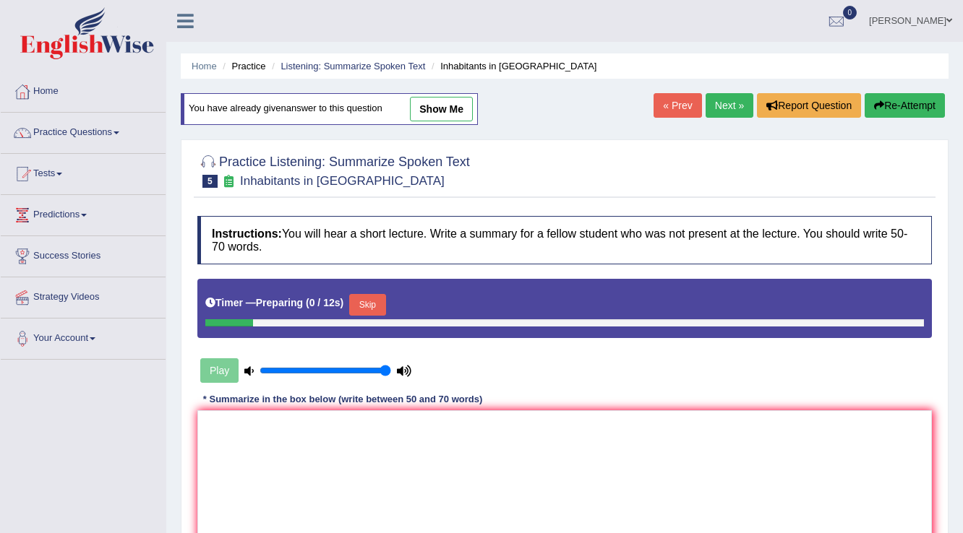
click at [453, 105] on link "show me" at bounding box center [441, 109] width 63 height 25
type textarea "The speaker provided a compresensive overview of the first migration of Austral…"
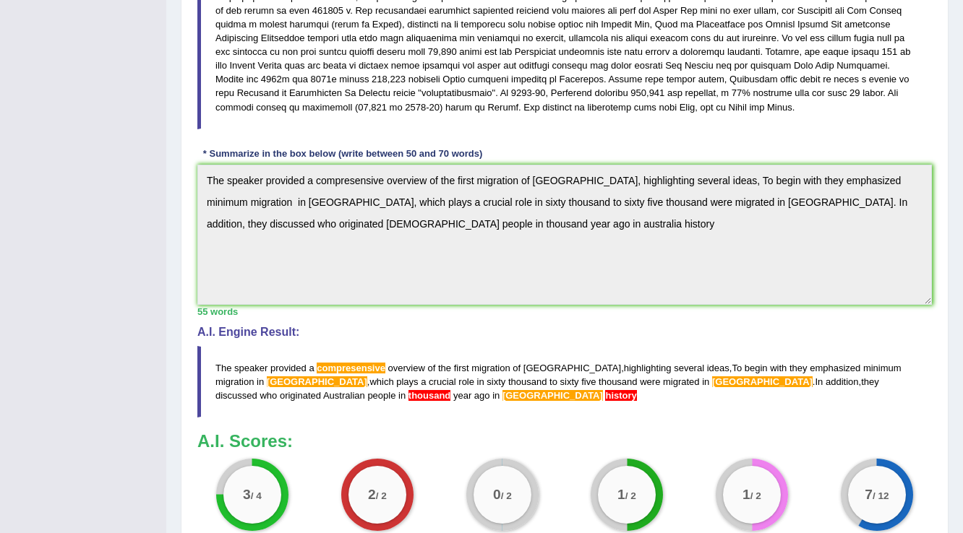
scroll to position [625, 0]
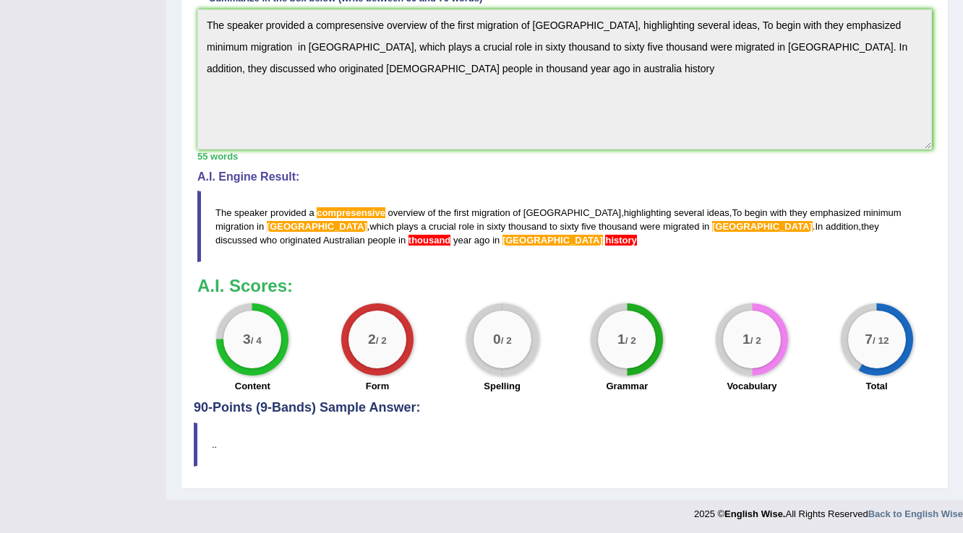
drag, startPoint x: 695, startPoint y: 225, endPoint x: 677, endPoint y: 226, distance: 18.8
click at [677, 226] on blockquote "The speaker provided a compresensive overview of the first migration of Austral…" at bounding box center [564, 227] width 734 height 72
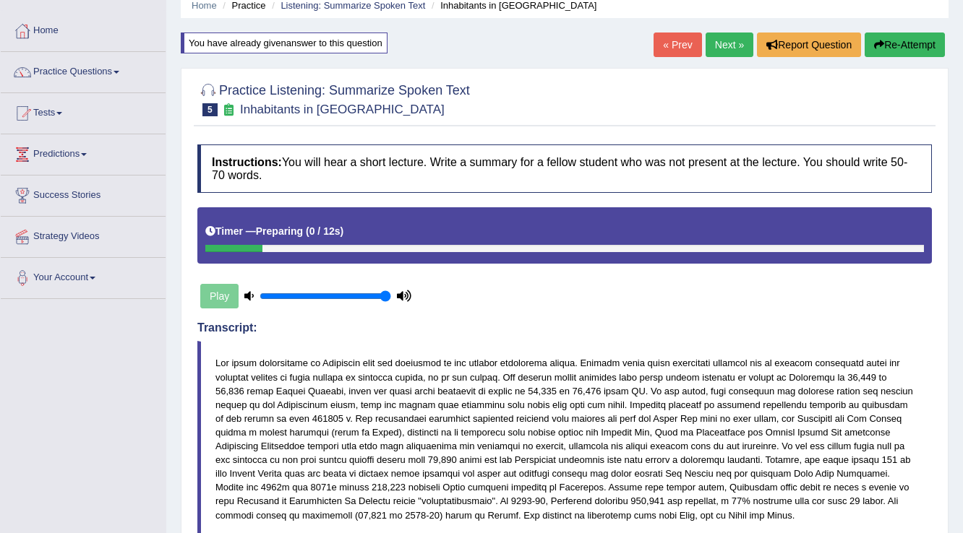
scroll to position [0, 0]
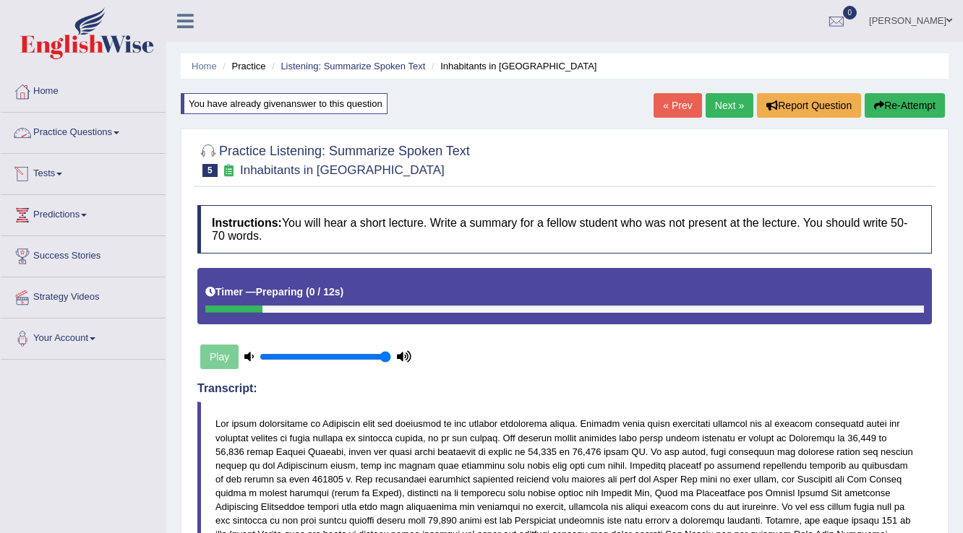
click at [106, 129] on link "Practice Questions" at bounding box center [83, 131] width 165 height 36
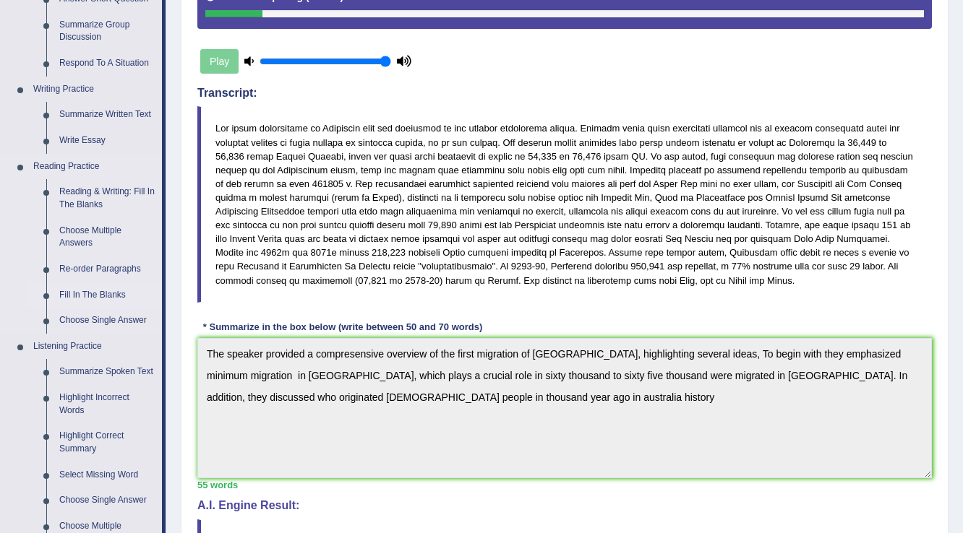
scroll to position [463, 0]
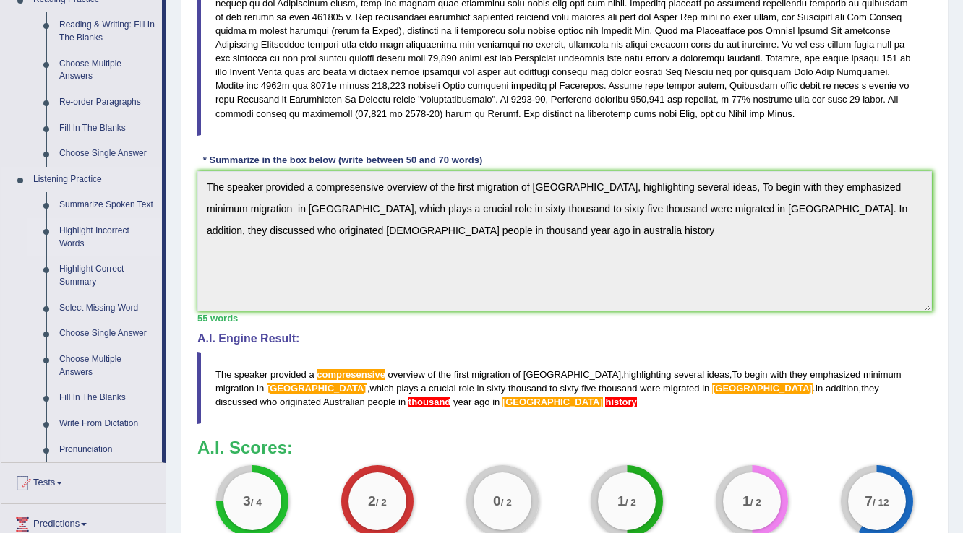
click at [103, 228] on link "Highlight Incorrect Words" at bounding box center [107, 237] width 109 height 38
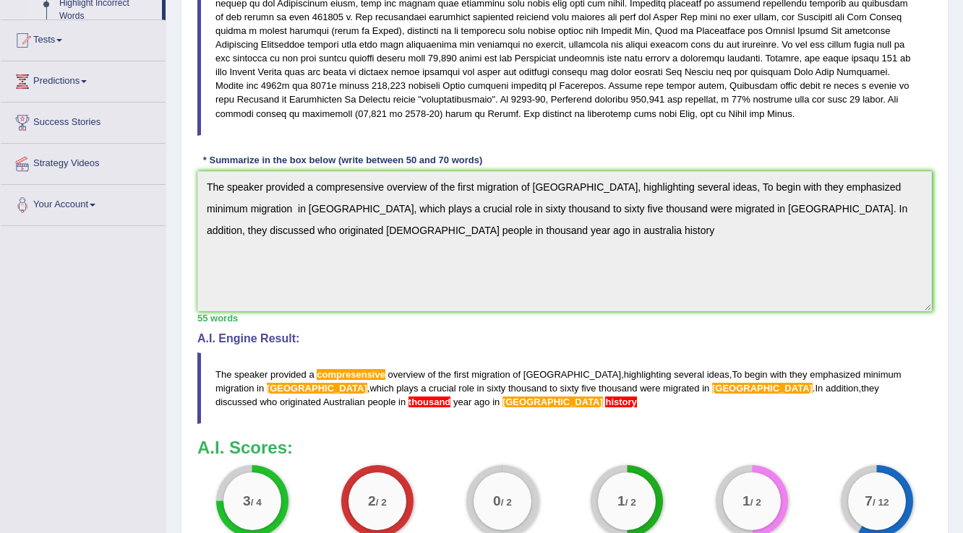
scroll to position [203, 0]
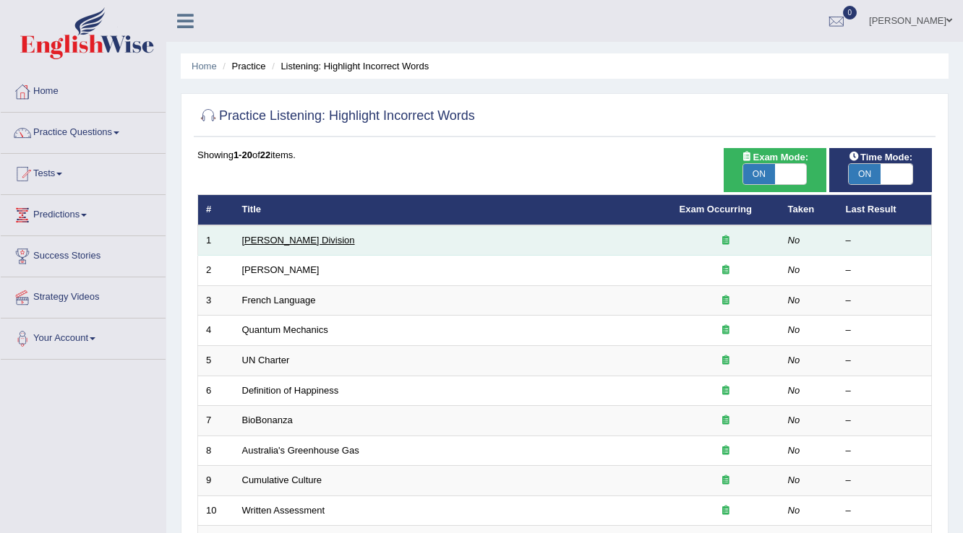
click at [252, 241] on link "[PERSON_NAME] Division" at bounding box center [298, 240] width 113 height 11
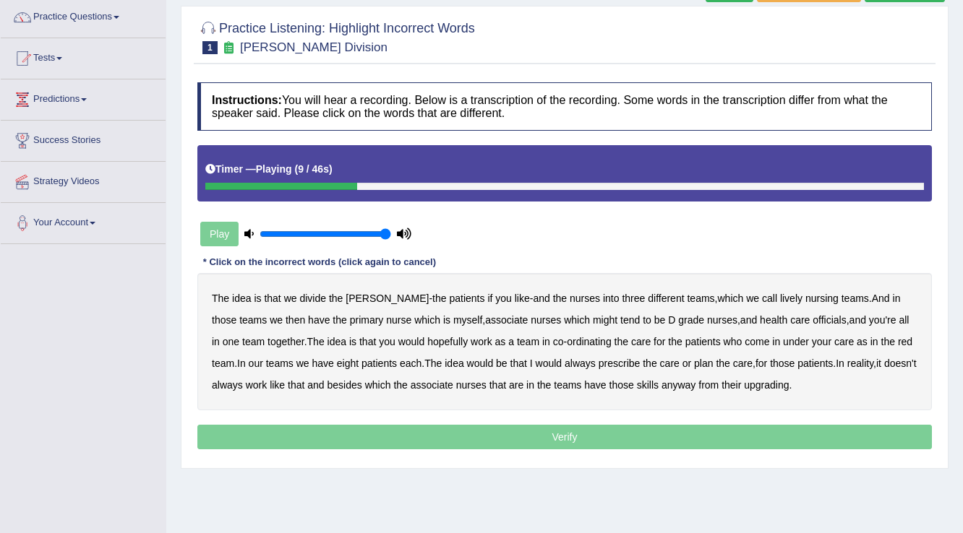
click at [780, 301] on b "lively" at bounding box center [791, 299] width 22 height 12
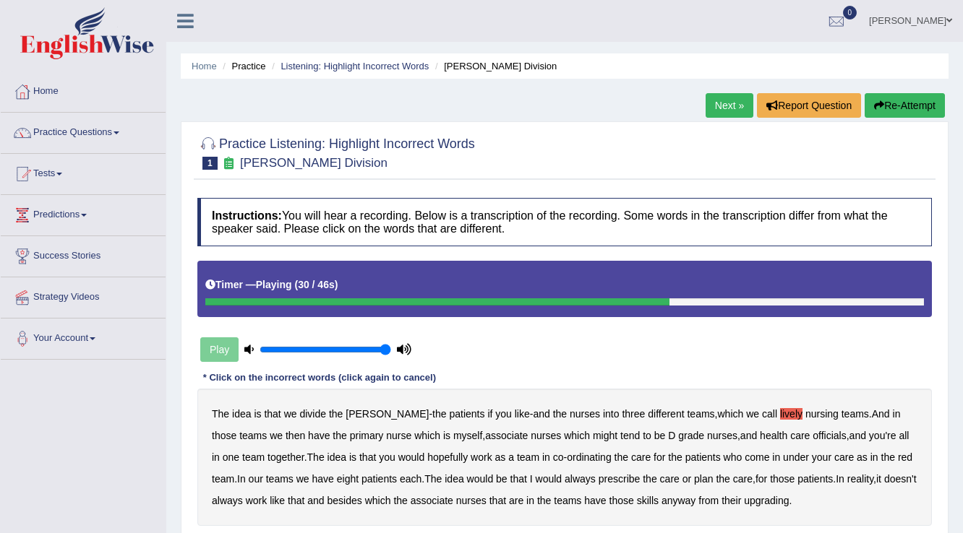
drag, startPoint x: 909, startPoint y: 104, endPoint x: 909, endPoint y: 91, distance: 13.0
click at [909, 103] on button "Re-Attempt" at bounding box center [905, 105] width 80 height 25
click at [919, 103] on button "Re-Attempt" at bounding box center [905, 105] width 80 height 25
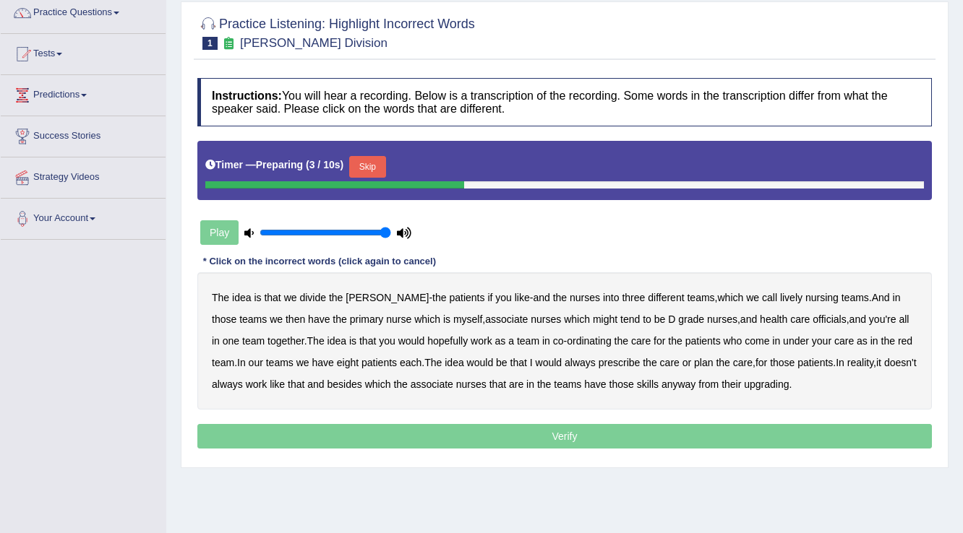
scroll to position [110, 0]
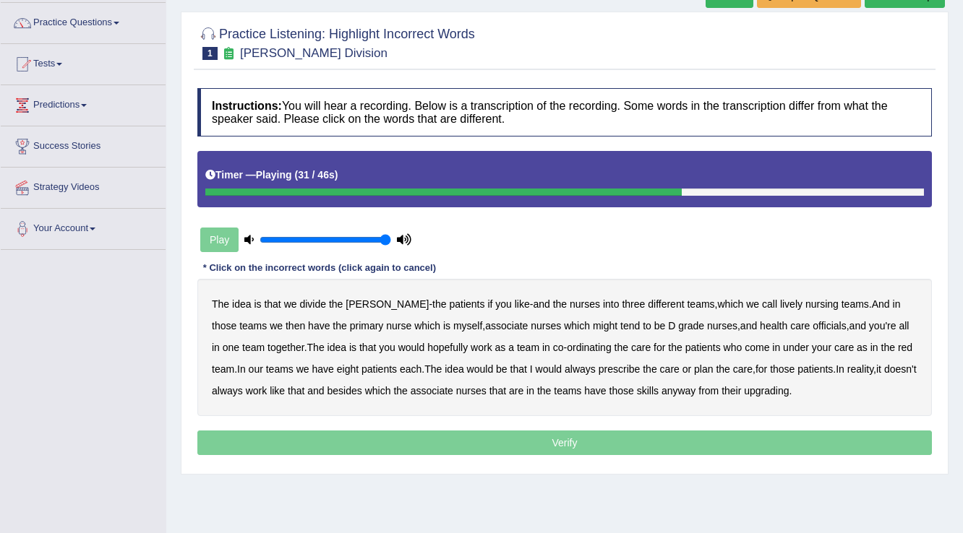
click at [783, 346] on b "under" at bounding box center [796, 348] width 26 height 12
click at [566, 370] on b "always" at bounding box center [580, 370] width 31 height 12
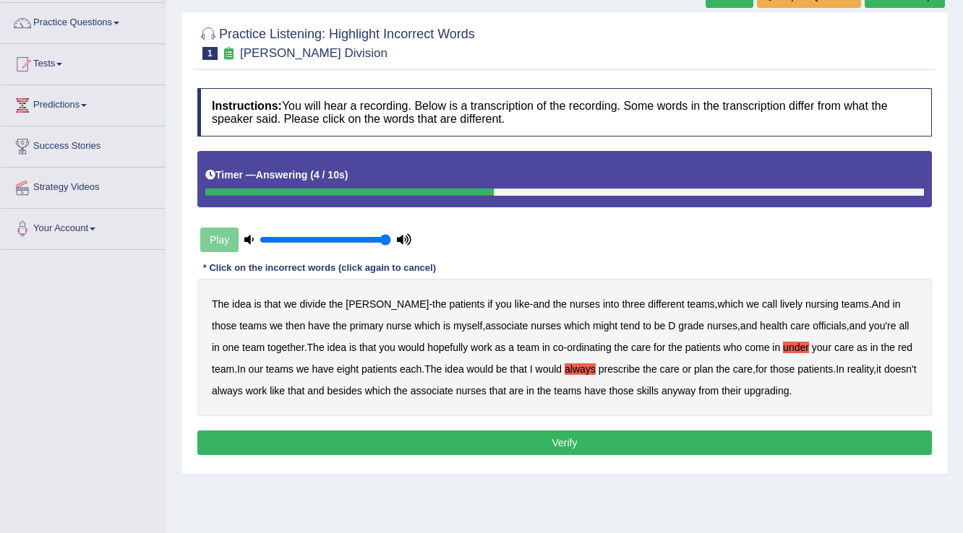
click at [574, 442] on button "Verify" at bounding box center [564, 443] width 734 height 25
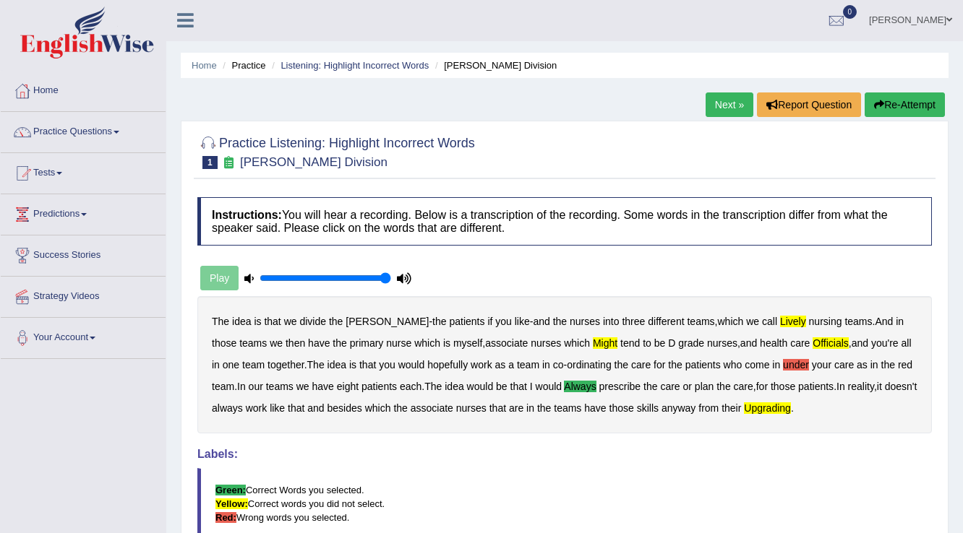
scroll to position [0, 0]
click at [711, 101] on link "Next »" at bounding box center [730, 105] width 48 height 25
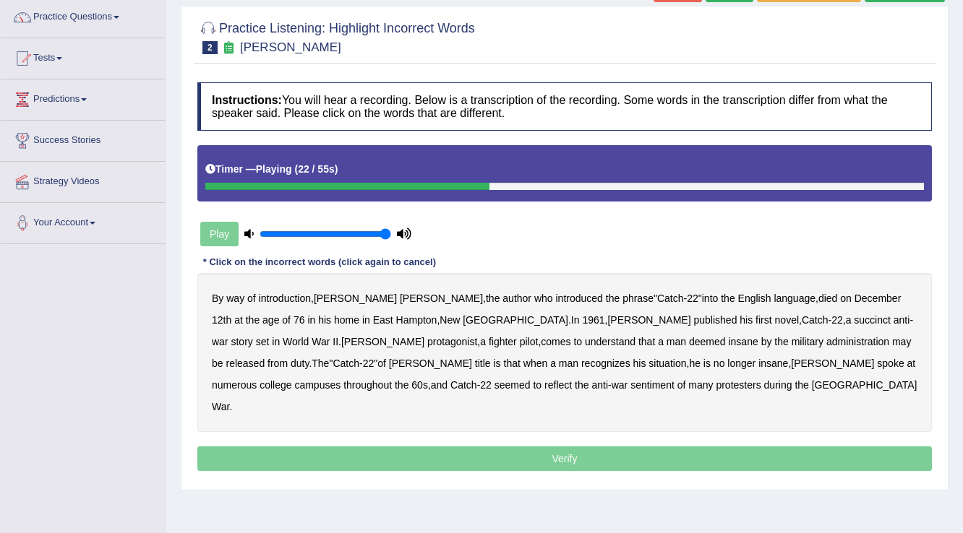
click at [854, 318] on b "succinct" at bounding box center [872, 320] width 37 height 12
click at [516, 338] on div "By way of introduction , [PERSON_NAME] , the author who introduced the phrase "…" at bounding box center [564, 352] width 734 height 159
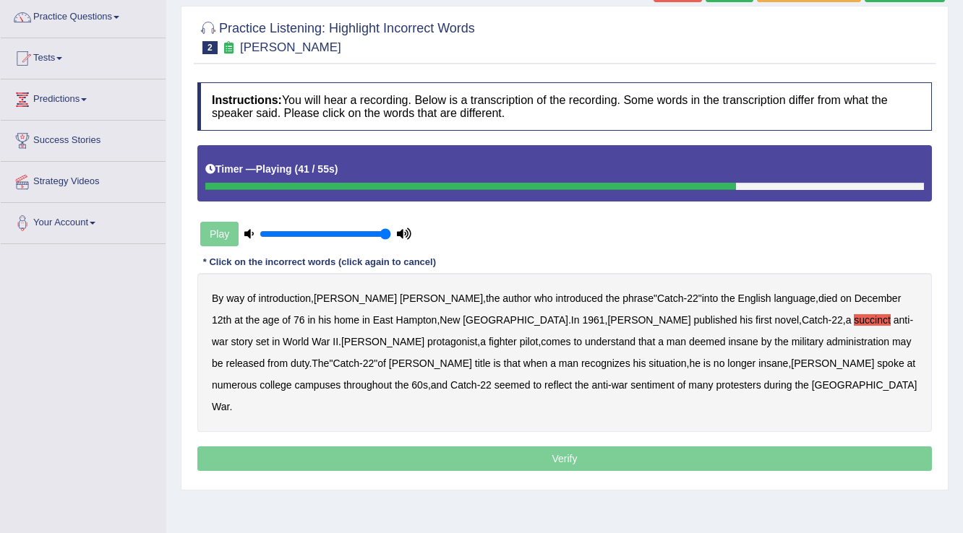
click at [648, 364] on b "situation" at bounding box center [667, 364] width 38 height 12
click at [544, 386] on b "reflect" at bounding box center [557, 386] width 27 height 12
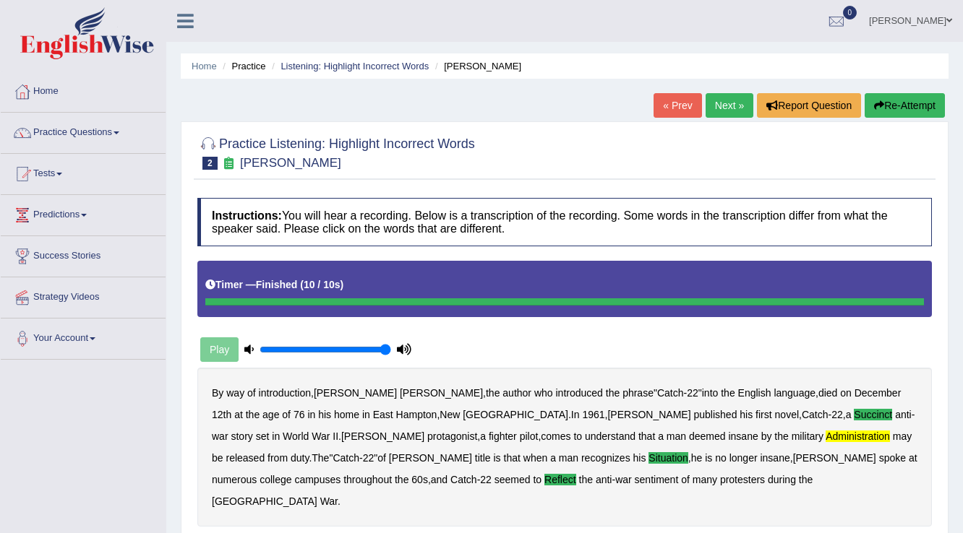
click at [726, 104] on link "Next »" at bounding box center [730, 105] width 48 height 25
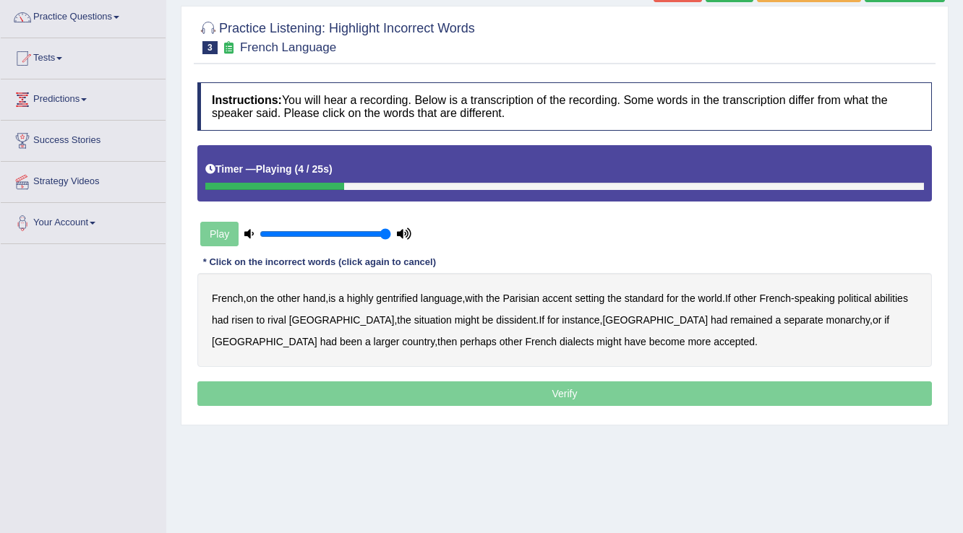
click at [411, 298] on b "gentrified" at bounding box center [397, 299] width 42 height 12
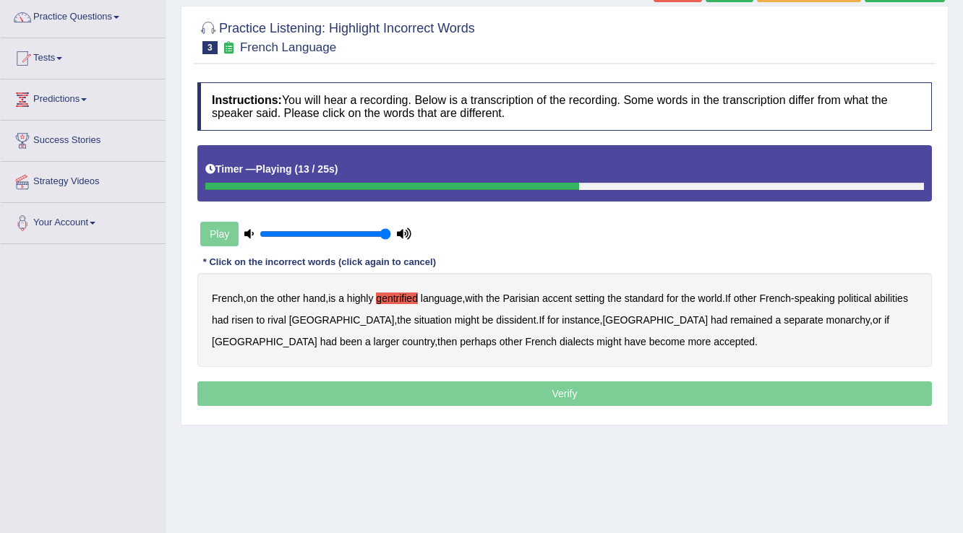
click at [874, 304] on b "abilities" at bounding box center [891, 299] width 34 height 12
click at [826, 320] on b "monarchy" at bounding box center [847, 320] width 43 height 12
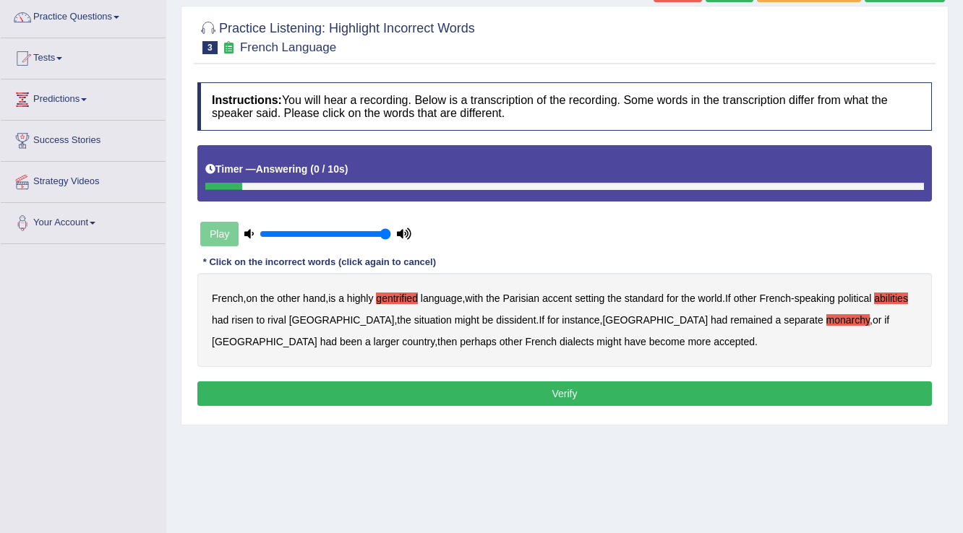
click at [564, 390] on button "Verify" at bounding box center [564, 394] width 734 height 25
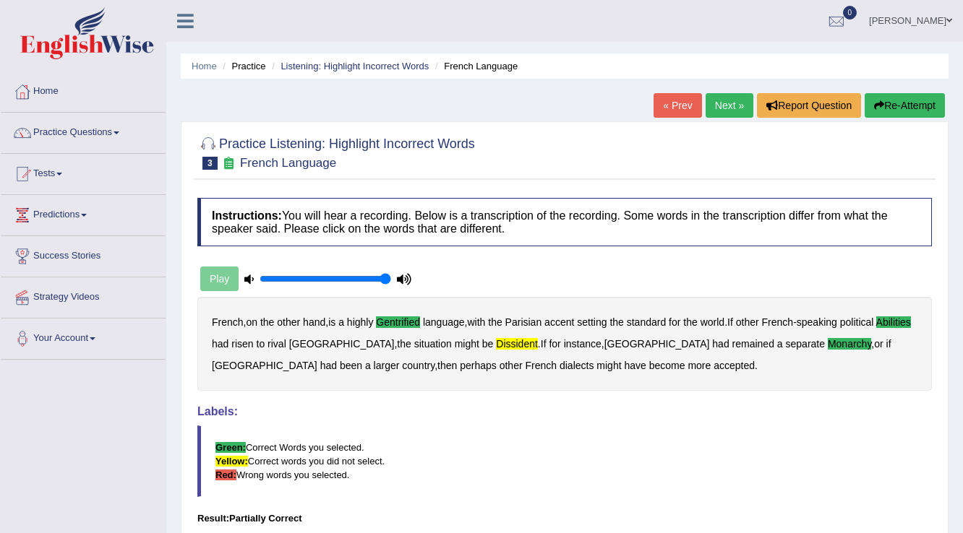
click at [714, 111] on link "Next »" at bounding box center [730, 105] width 48 height 25
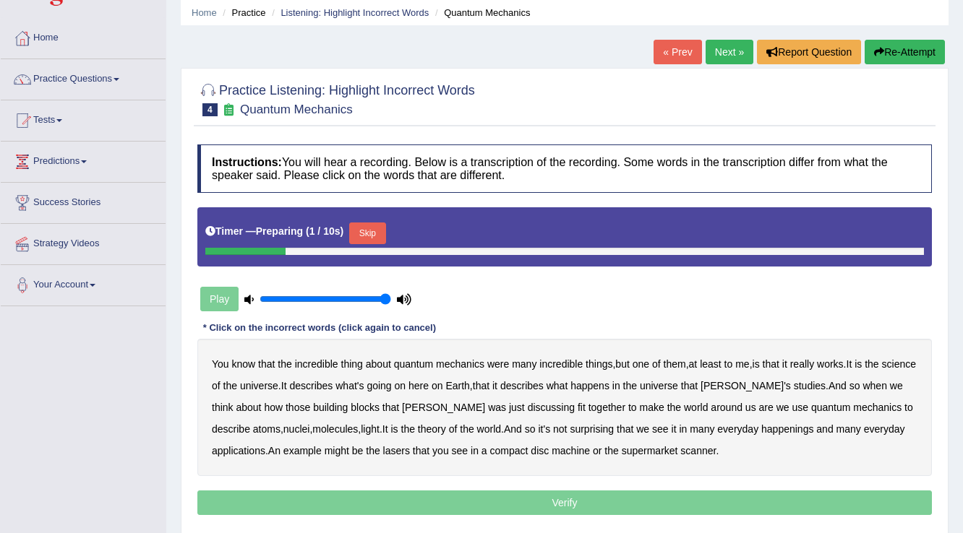
scroll to position [116, 0]
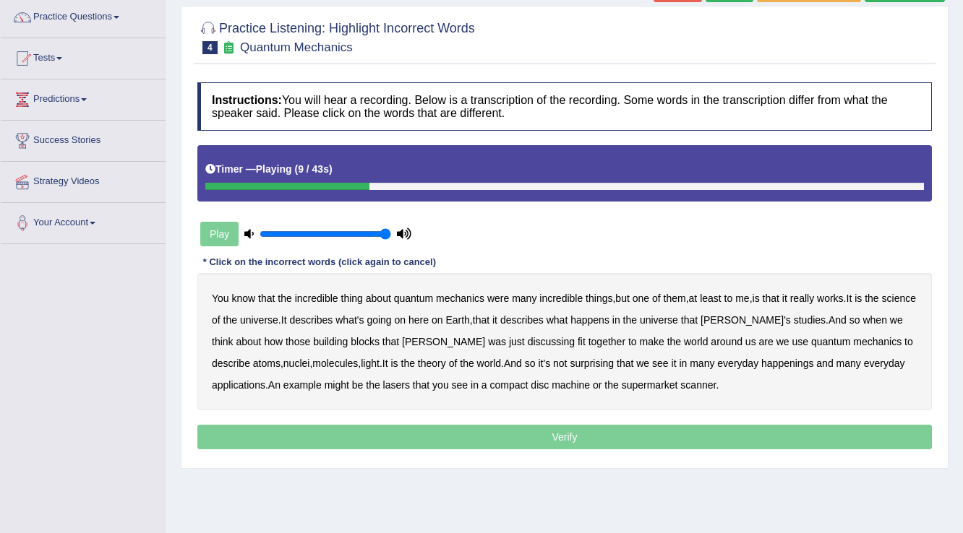
click at [882, 304] on b "science" at bounding box center [899, 299] width 34 height 12
click at [528, 340] on b "discussing" at bounding box center [551, 342] width 47 height 12
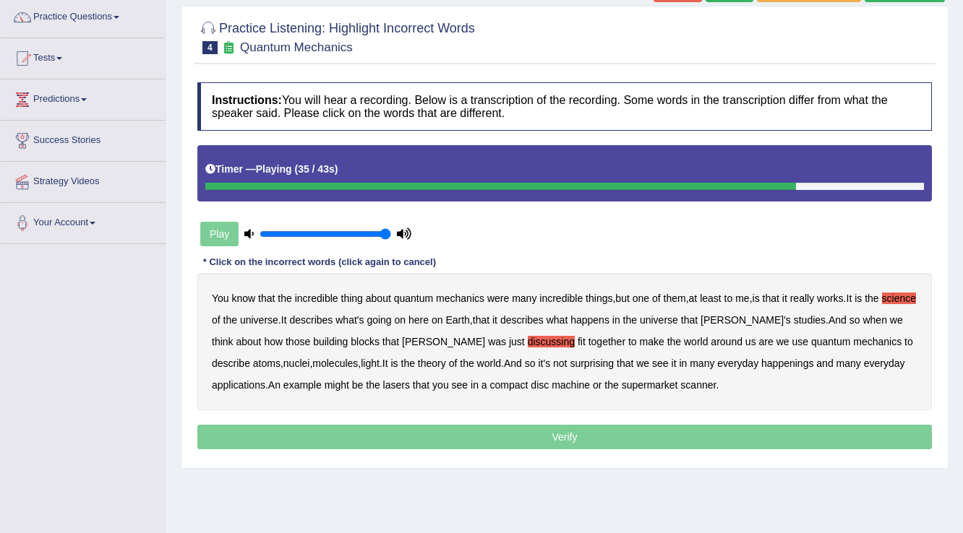
click at [761, 359] on b "happenings" at bounding box center [787, 364] width 52 height 12
click at [552, 384] on b "machine" at bounding box center [571, 386] width 38 height 12
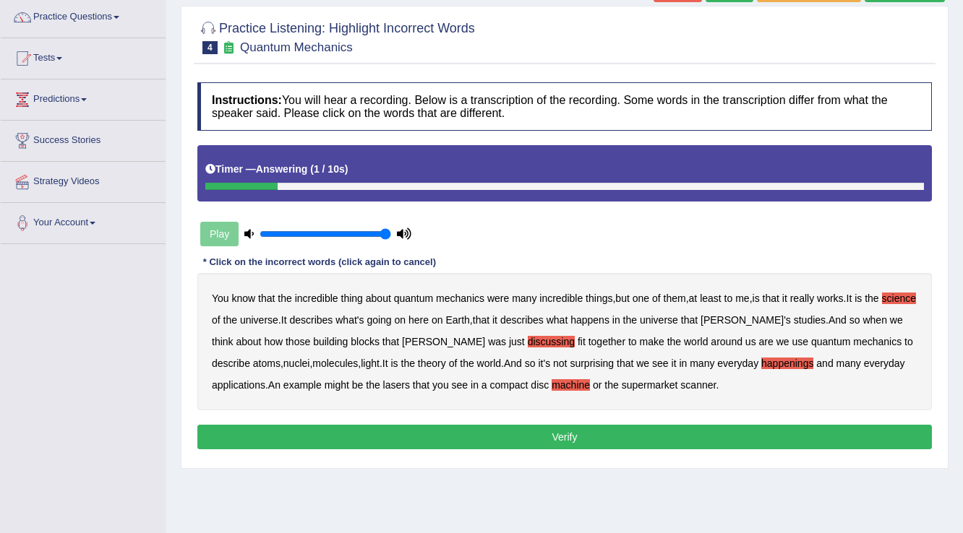
click at [533, 434] on button "Verify" at bounding box center [564, 437] width 734 height 25
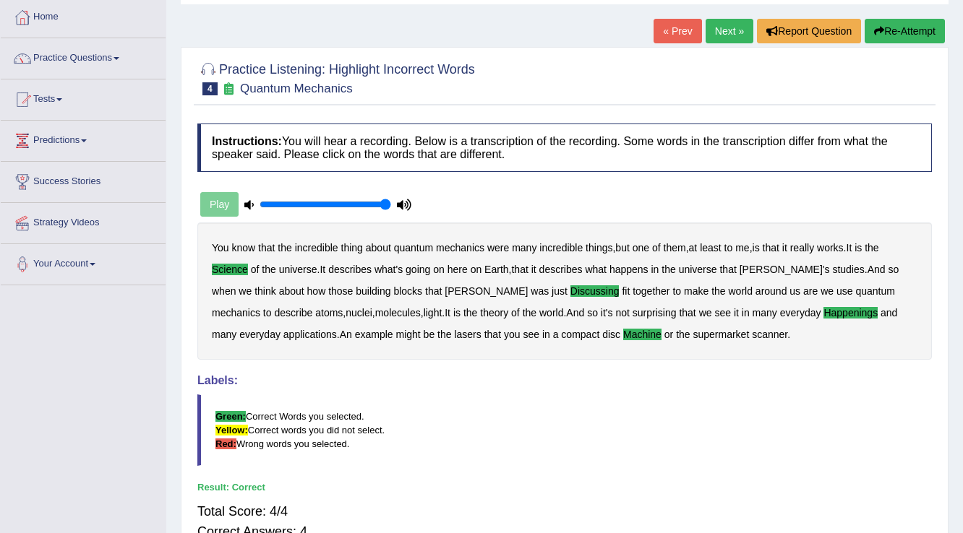
scroll to position [52, 0]
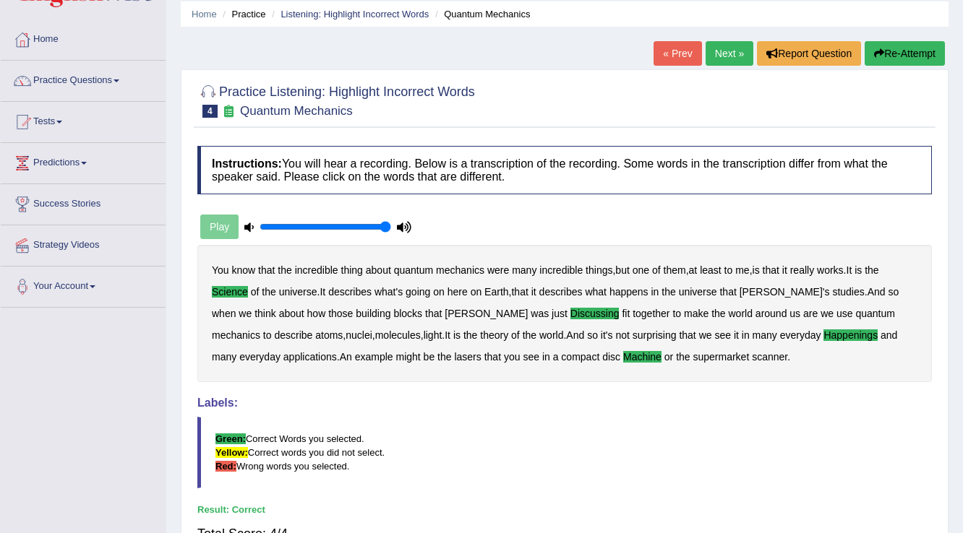
click at [734, 56] on link "Next »" at bounding box center [730, 53] width 48 height 25
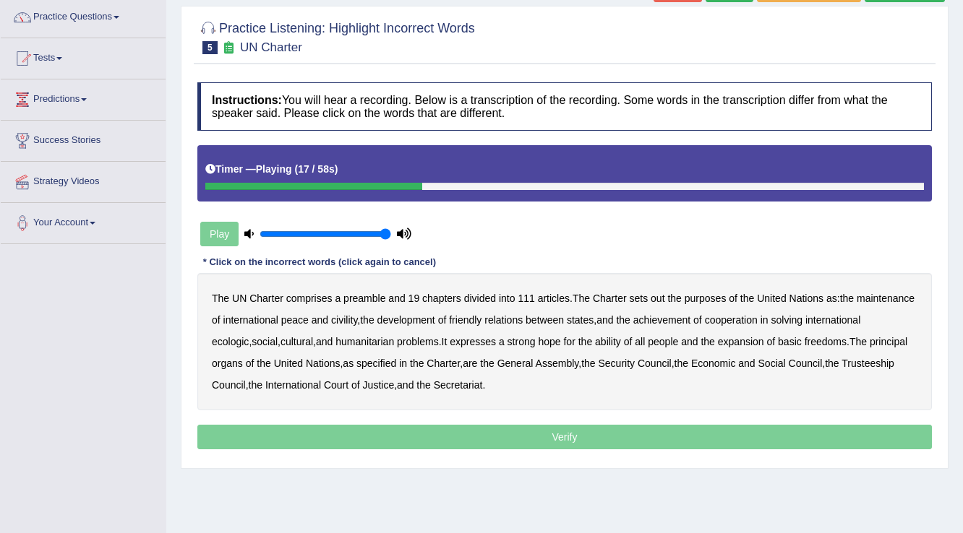
click at [357, 319] on b "civility" at bounding box center [344, 320] width 26 height 12
click at [249, 339] on b "ecologic" at bounding box center [230, 342] width 37 height 12
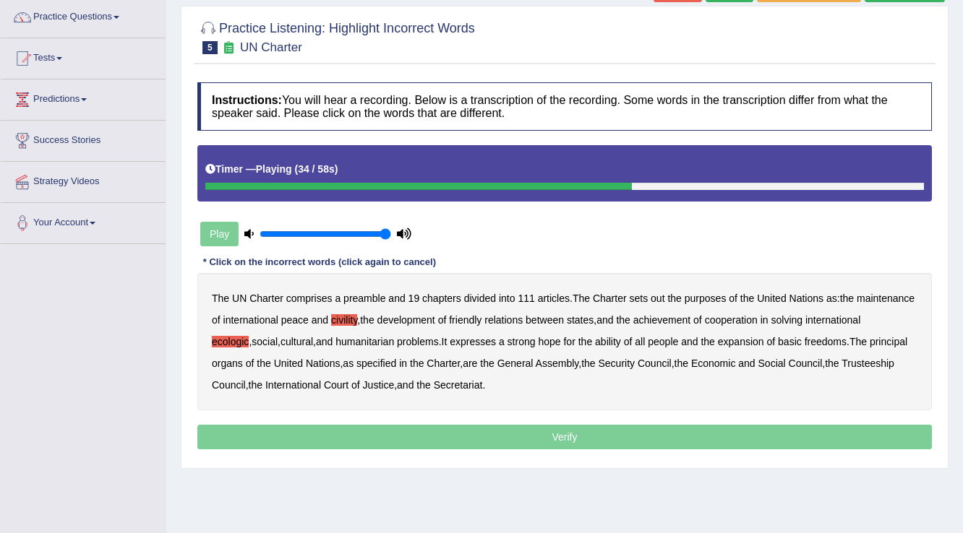
click at [621, 338] on b "ability" at bounding box center [608, 342] width 26 height 12
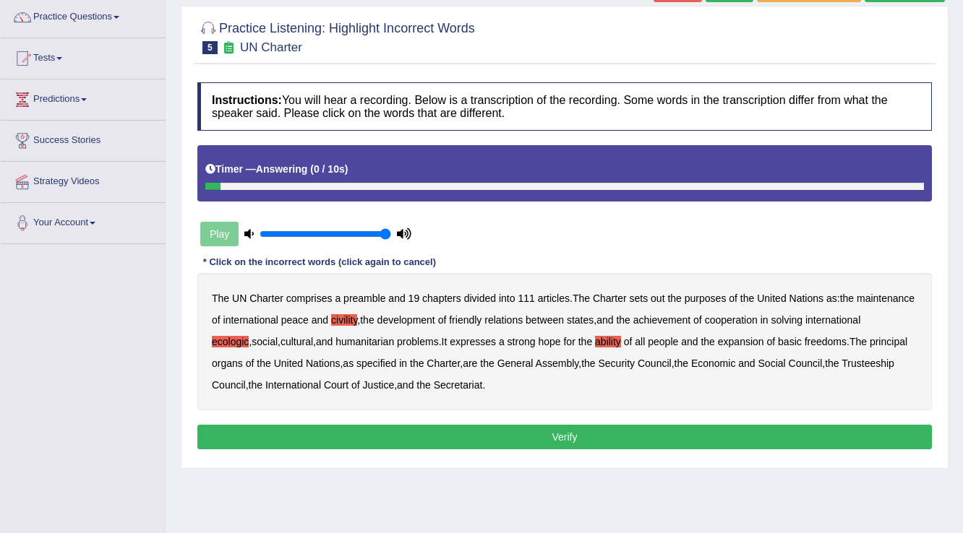
click at [570, 437] on button "Verify" at bounding box center [564, 437] width 734 height 25
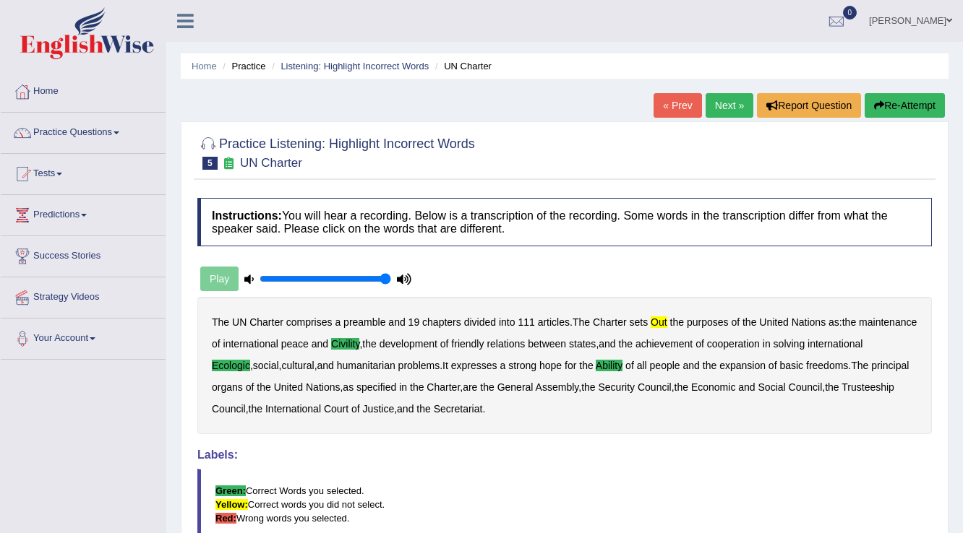
click at [719, 110] on link "Next »" at bounding box center [730, 105] width 48 height 25
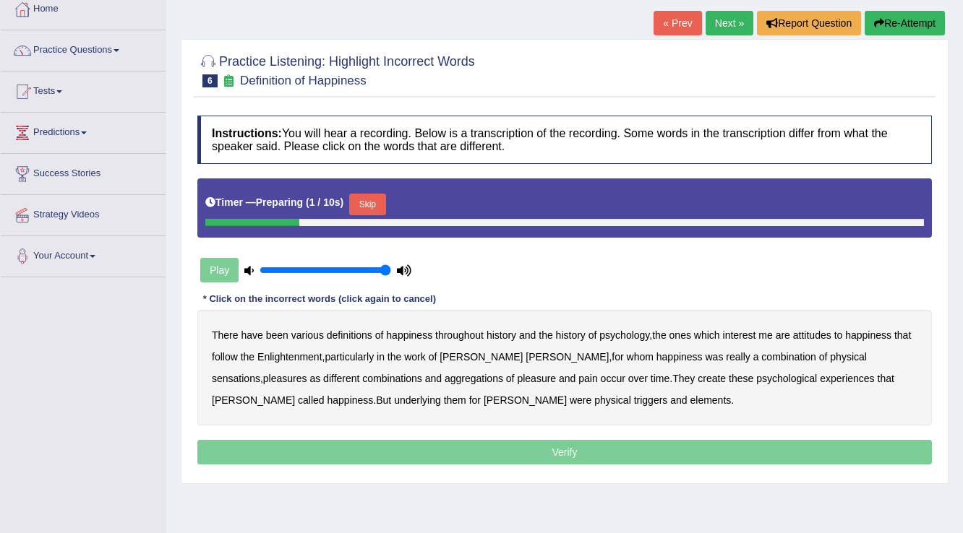
scroll to position [116, 0]
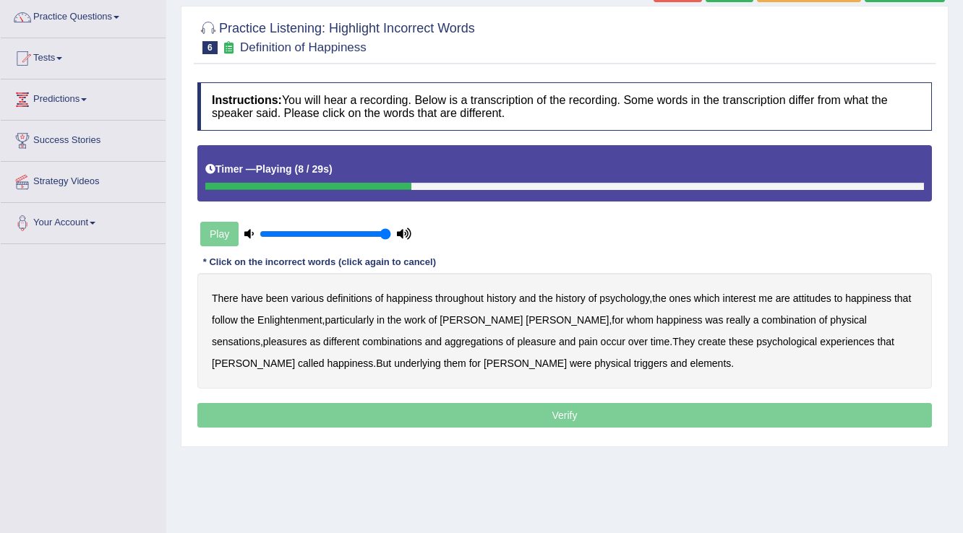
click at [627, 295] on b "psychology" at bounding box center [624, 299] width 50 height 12
click at [260, 336] on b "sensations" at bounding box center [236, 342] width 48 height 12
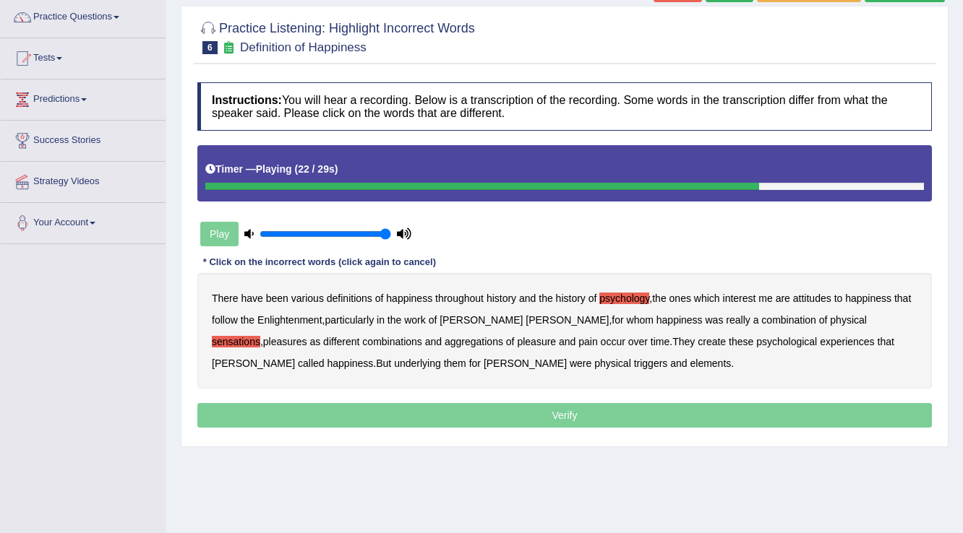
click at [698, 338] on b "create" at bounding box center [712, 342] width 28 height 12
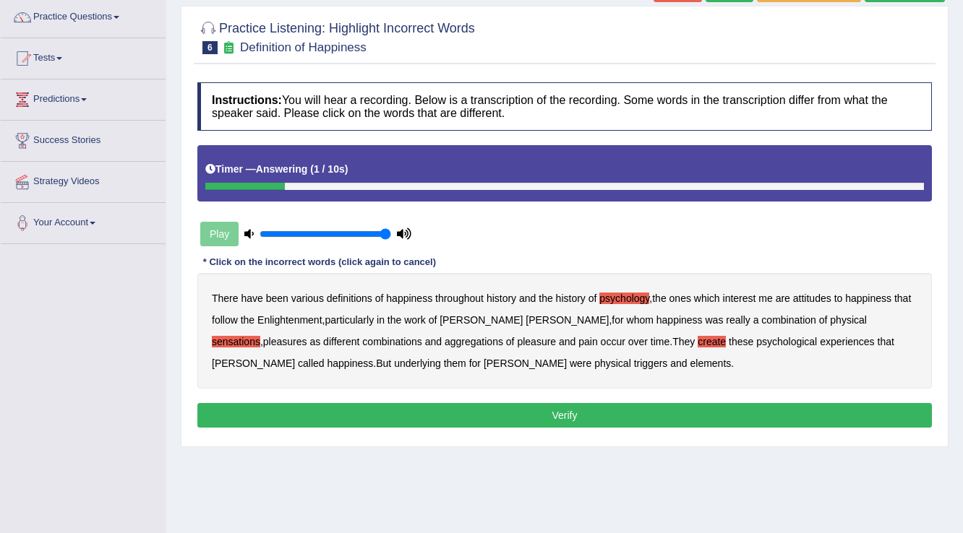
click at [690, 364] on b "elements" at bounding box center [710, 364] width 41 height 12
click at [487, 417] on button "Verify" at bounding box center [564, 415] width 734 height 25
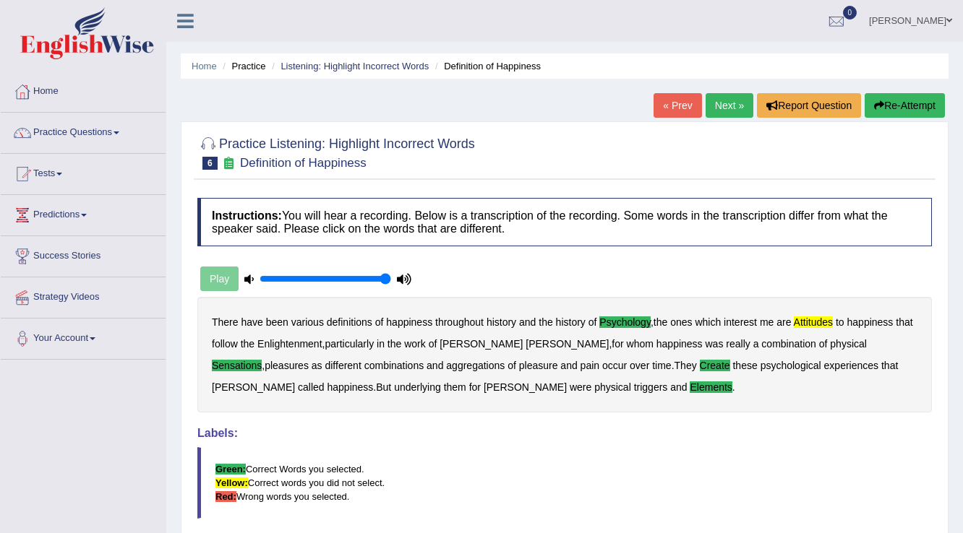
scroll to position [0, 0]
click at [713, 104] on link "Next »" at bounding box center [730, 105] width 48 height 25
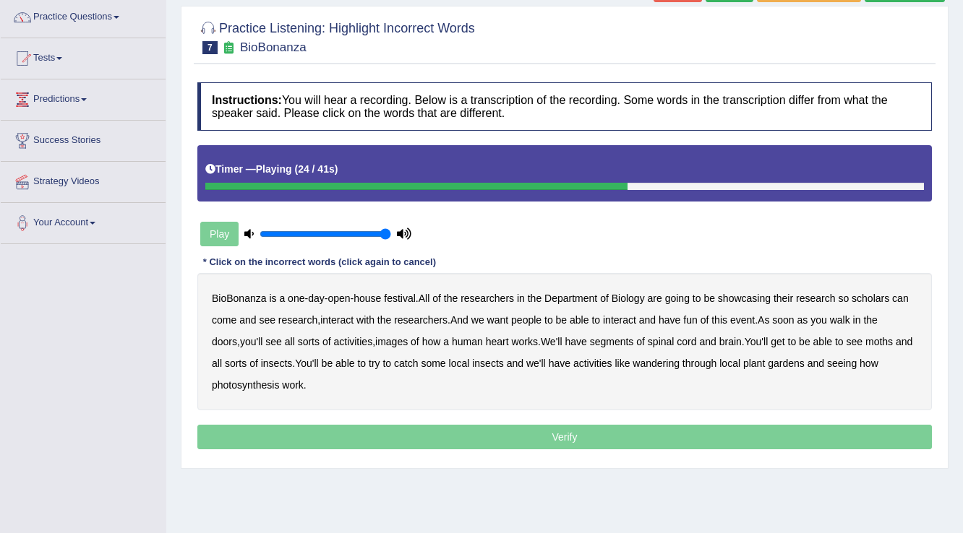
click at [375, 337] on b "images" at bounding box center [391, 342] width 33 height 12
click at [865, 341] on b "moths" at bounding box center [878, 342] width 27 height 12
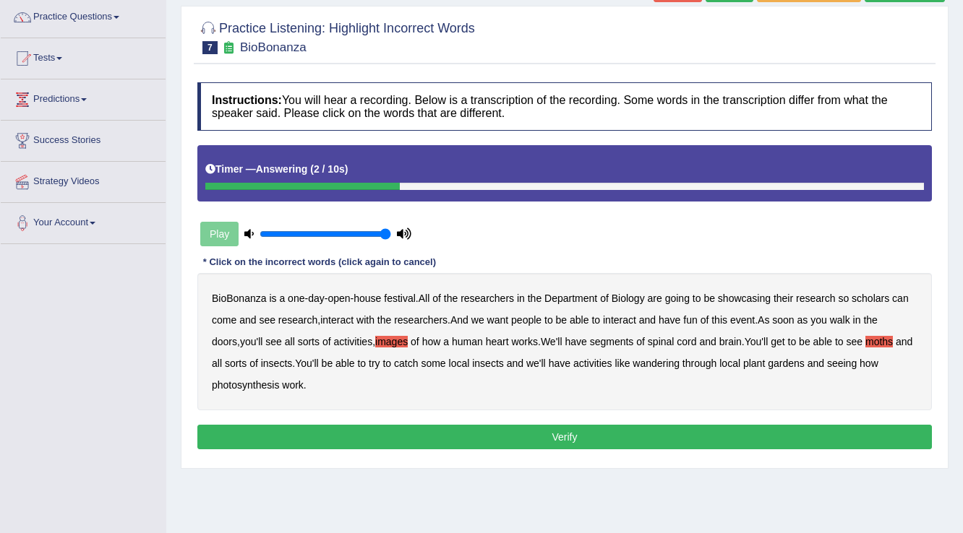
click at [447, 437] on button "Verify" at bounding box center [564, 437] width 734 height 25
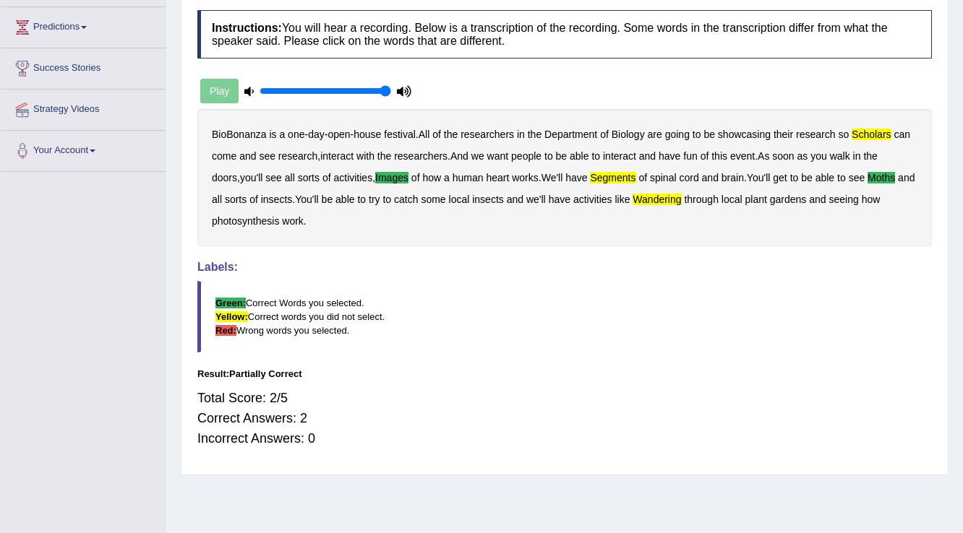
scroll to position [52, 0]
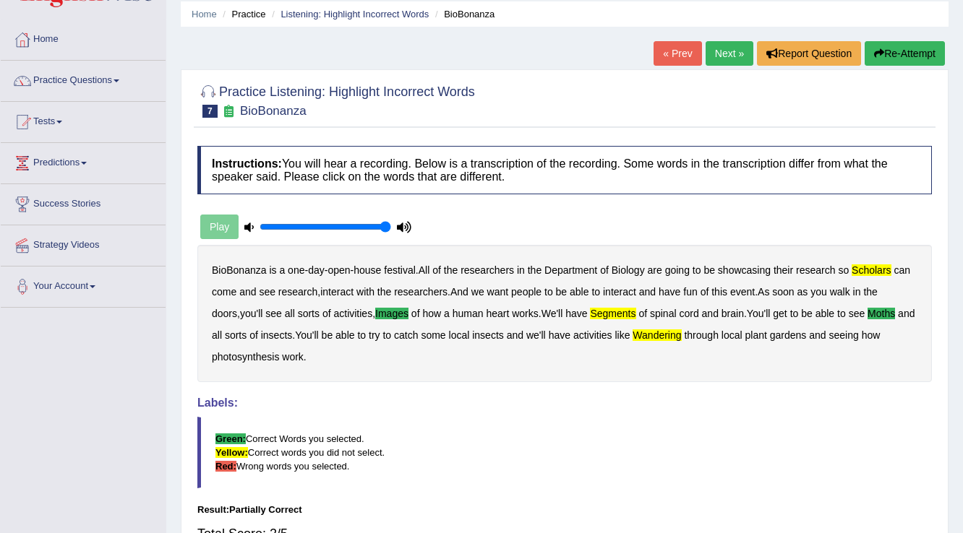
click at [732, 48] on link "Next »" at bounding box center [730, 53] width 48 height 25
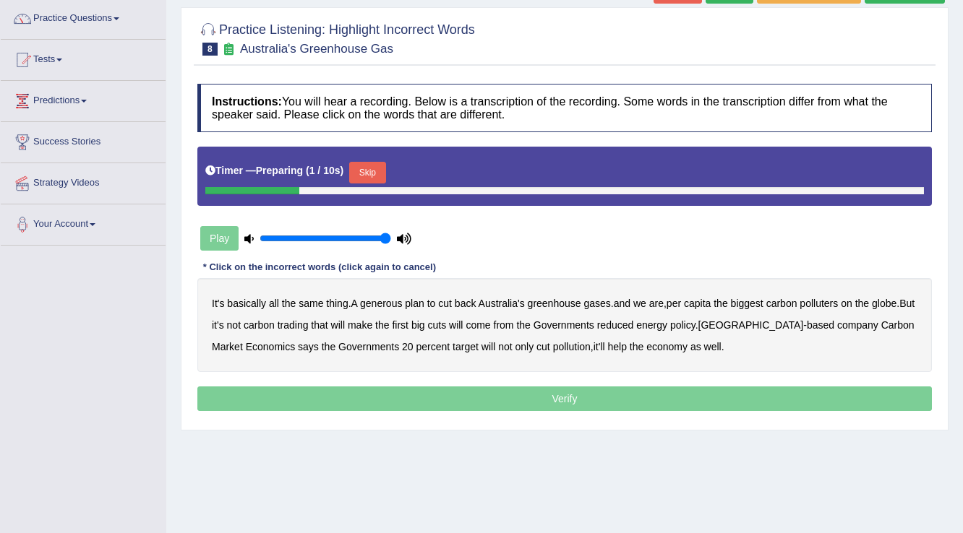
scroll to position [116, 0]
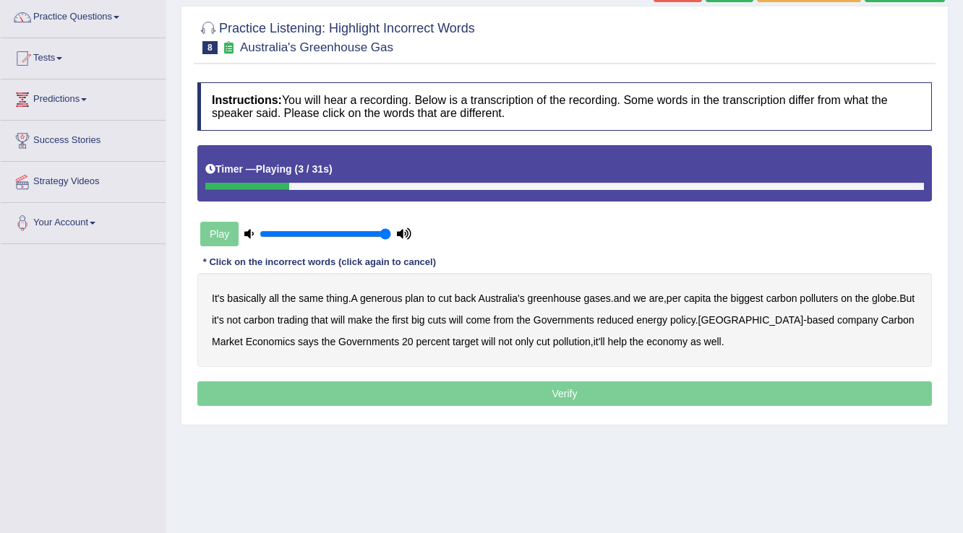
click at [390, 295] on b "generous" at bounding box center [381, 299] width 42 height 12
click at [892, 293] on b "globe" at bounding box center [884, 299] width 25 height 12
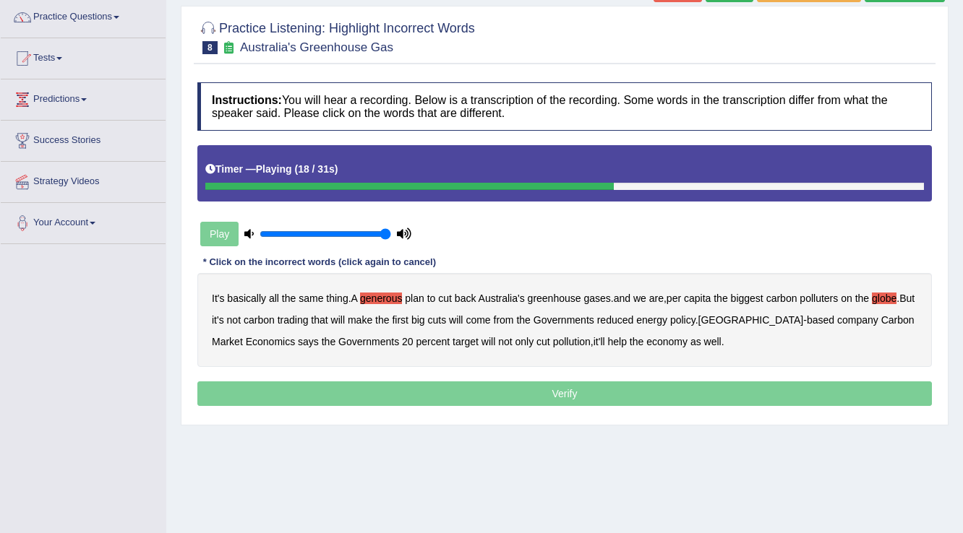
click at [490, 320] on b "come" at bounding box center [478, 320] width 25 height 12
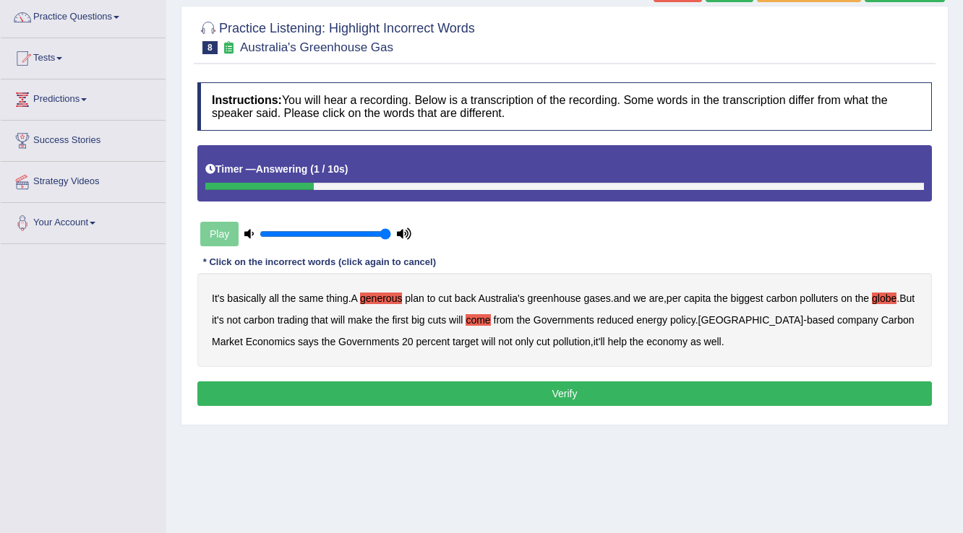
click at [578, 395] on button "Verify" at bounding box center [564, 394] width 734 height 25
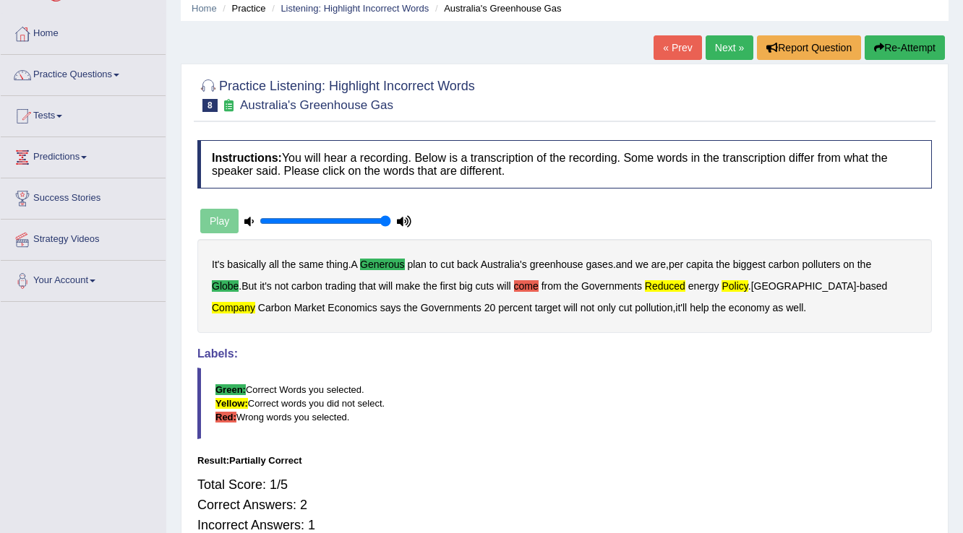
scroll to position [52, 0]
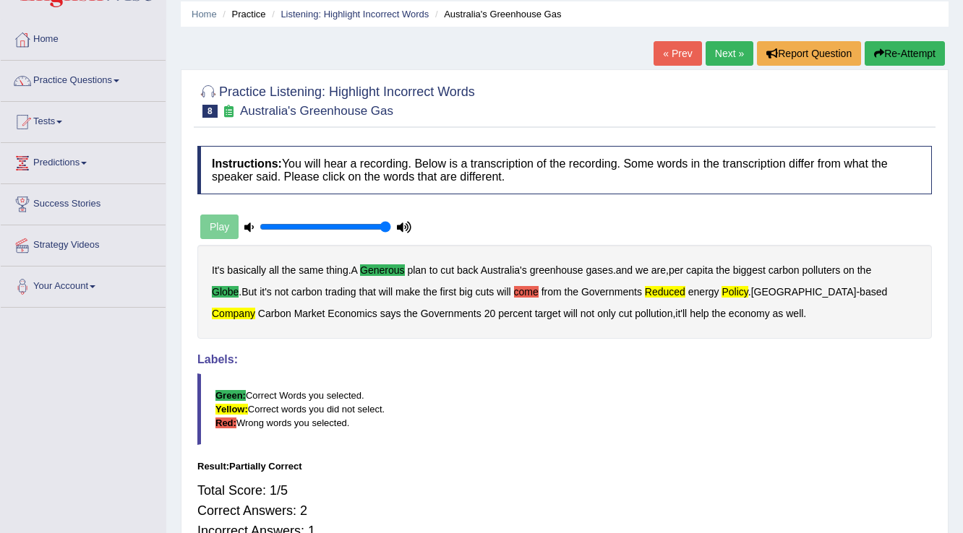
click at [734, 52] on link "Next »" at bounding box center [730, 53] width 48 height 25
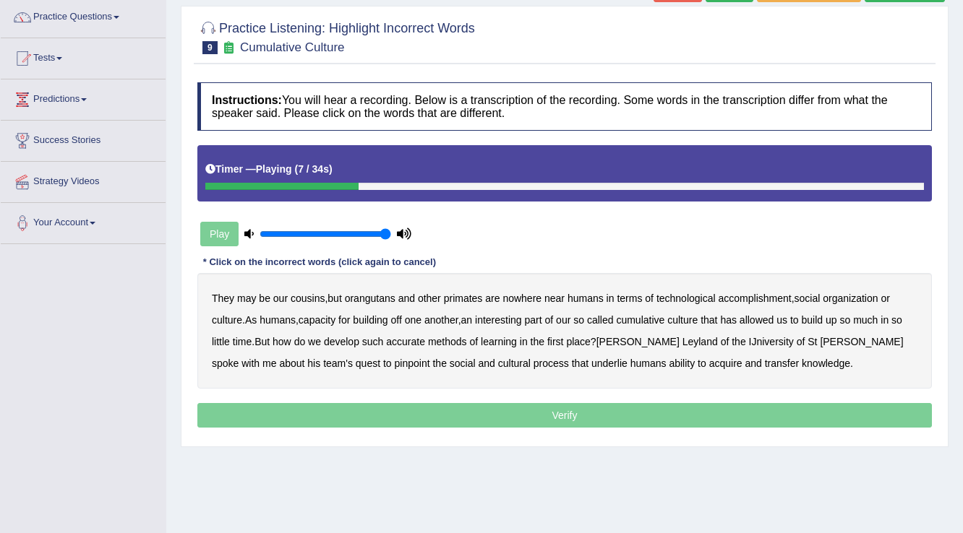
click at [763, 298] on b "accomplishment" at bounding box center [755, 299] width 73 height 12
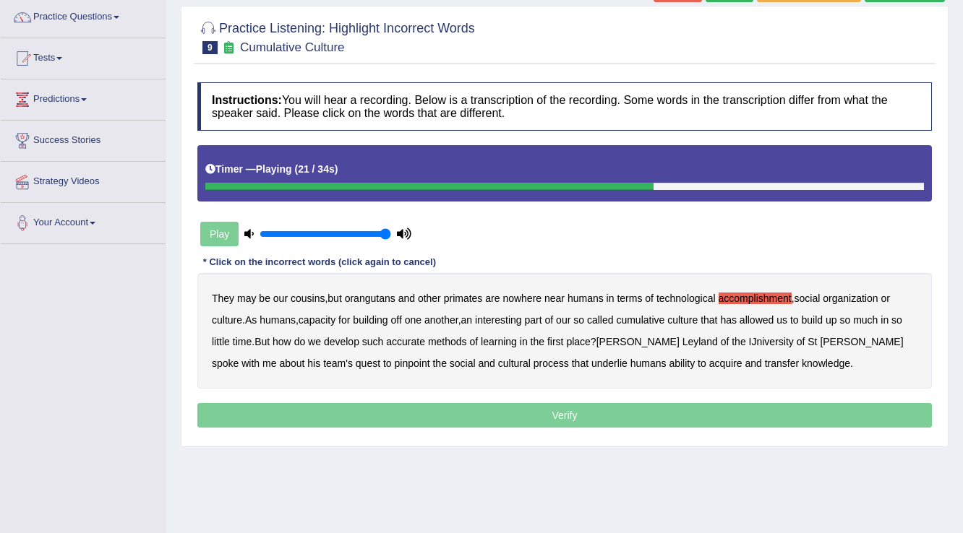
click at [416, 340] on b "accurate" at bounding box center [405, 342] width 39 height 12
click at [498, 361] on b "cultural" at bounding box center [514, 364] width 33 height 12
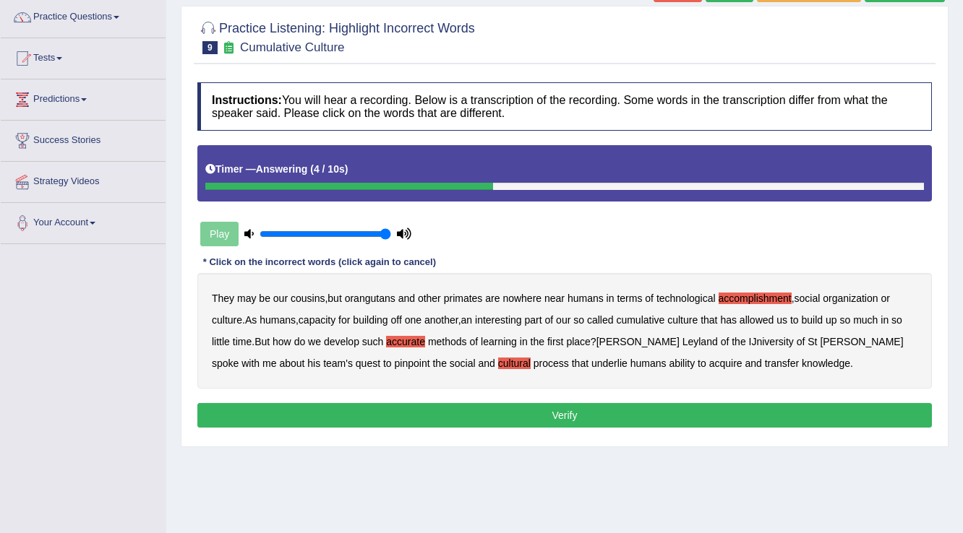
click at [765, 362] on b "transfer" at bounding box center [782, 364] width 34 height 12
click at [560, 405] on button "Verify" at bounding box center [564, 415] width 734 height 25
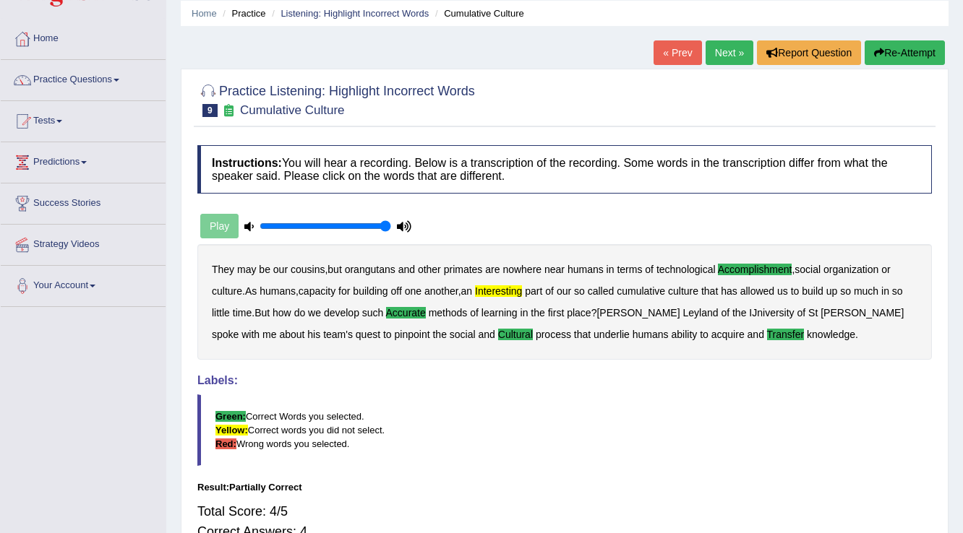
scroll to position [52, 0]
click at [729, 51] on link "Next »" at bounding box center [730, 53] width 48 height 25
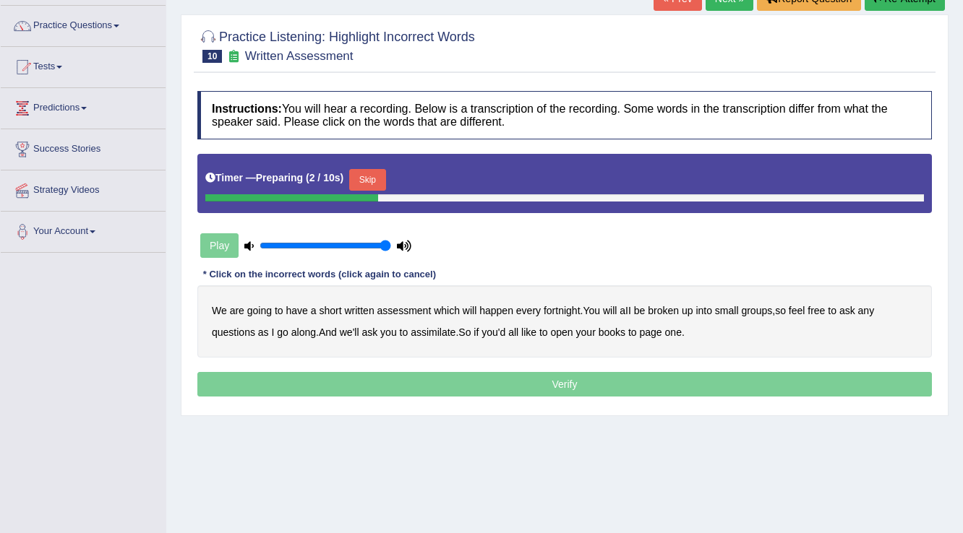
scroll to position [116, 0]
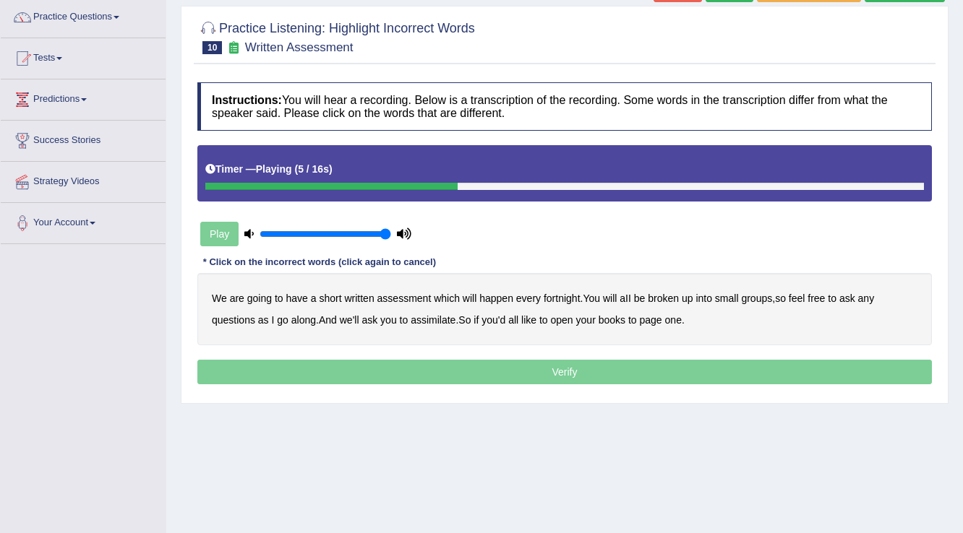
click at [673, 295] on b "broken" at bounding box center [663, 299] width 31 height 12
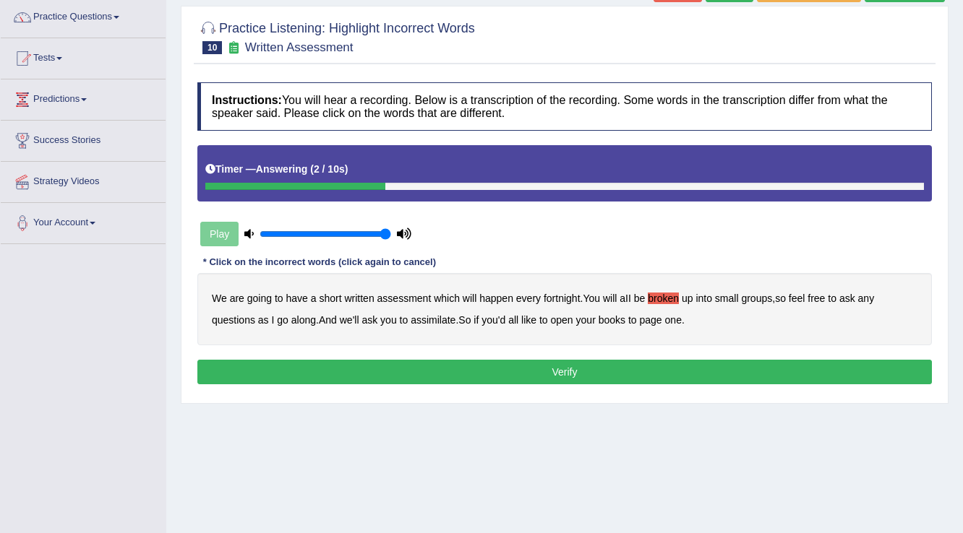
click at [440, 319] on b "assimilate" at bounding box center [433, 320] width 45 height 12
click at [463, 360] on button "Verify" at bounding box center [564, 372] width 734 height 25
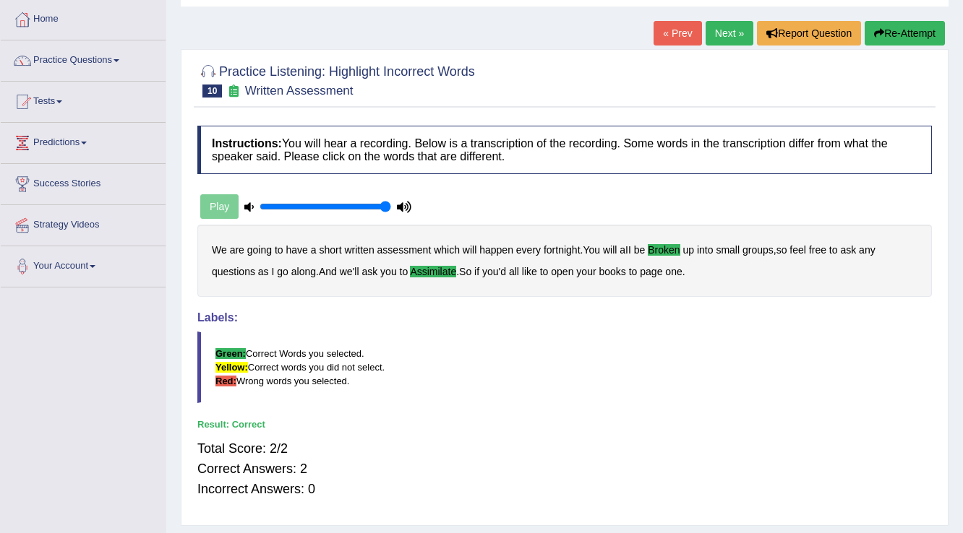
scroll to position [52, 0]
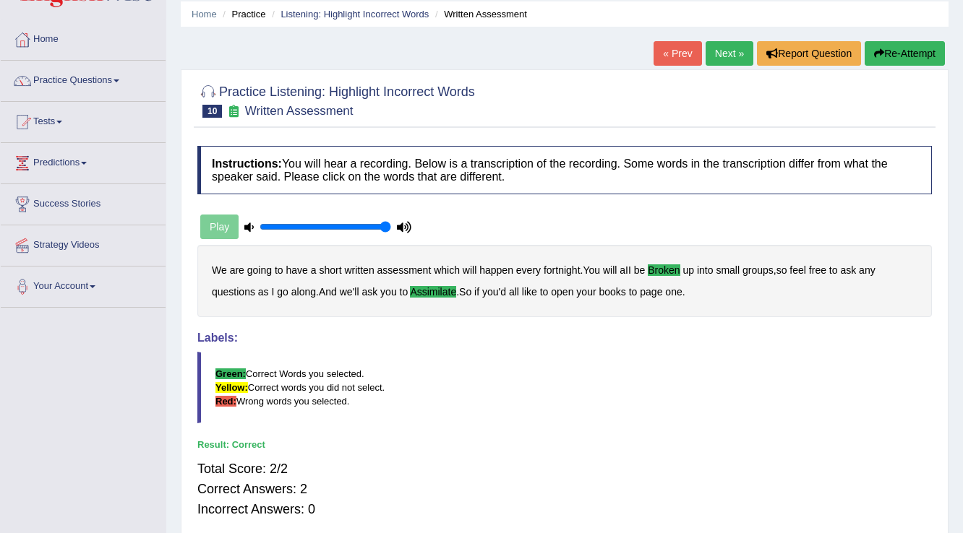
click at [714, 46] on link "Next »" at bounding box center [730, 53] width 48 height 25
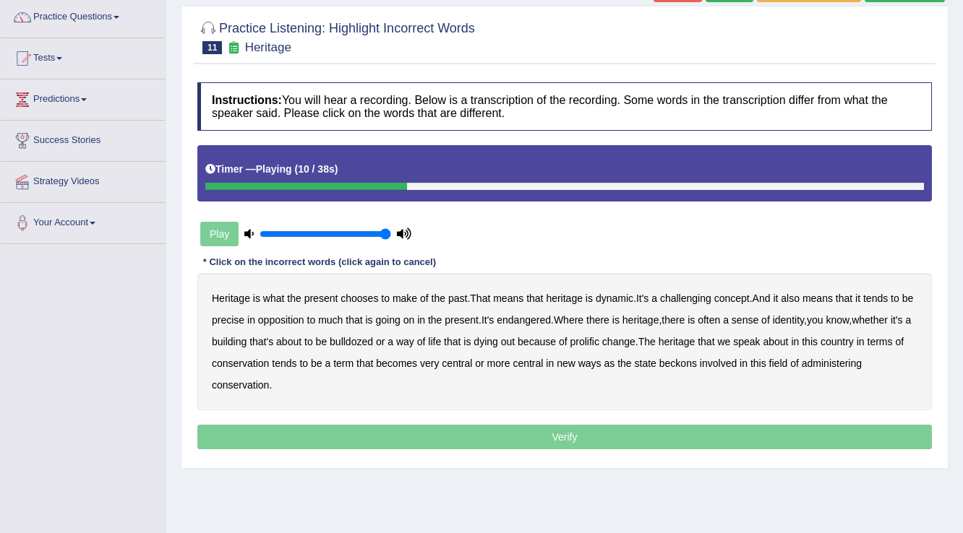
click at [694, 295] on b "challenging" at bounding box center [685, 299] width 51 height 12
click at [243, 320] on b "precise" at bounding box center [228, 320] width 33 height 12
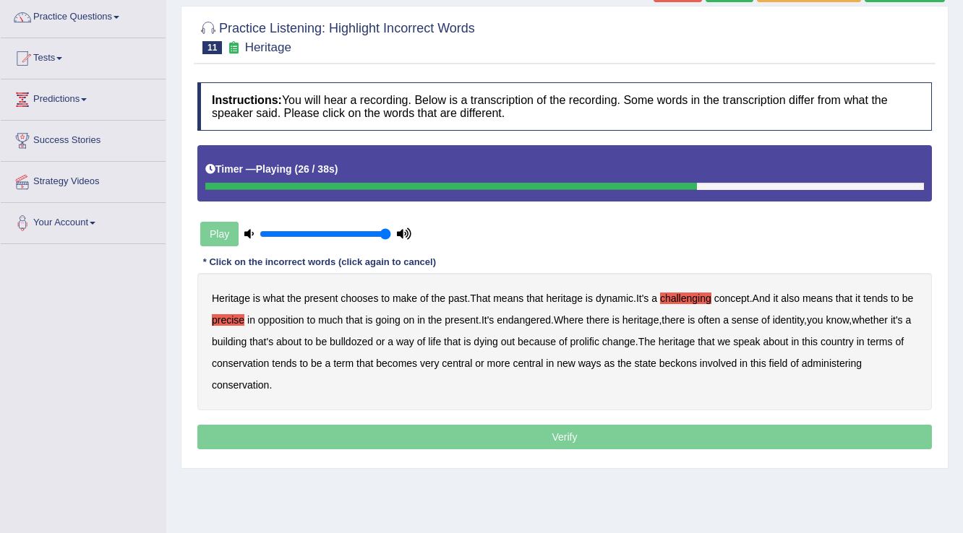
click at [599, 339] on b "prolific" at bounding box center [584, 342] width 29 height 12
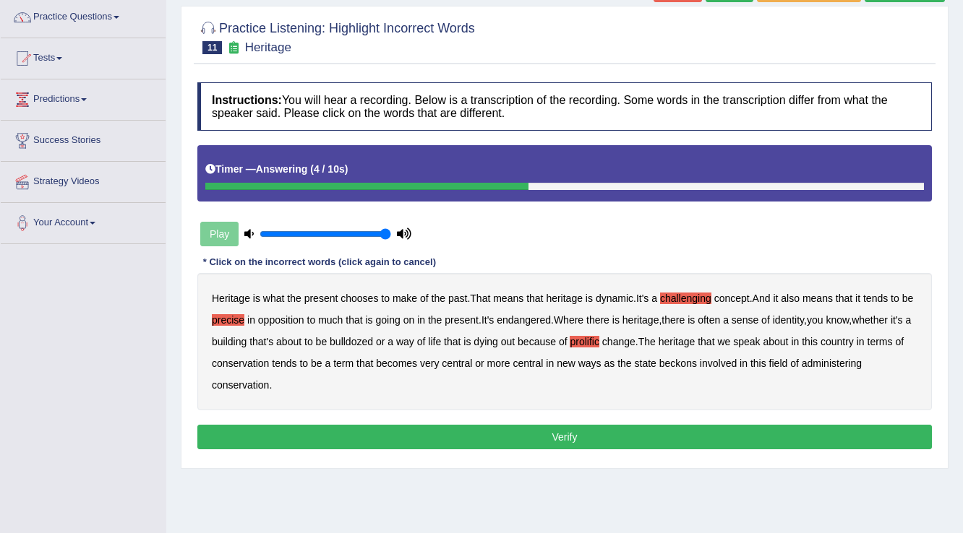
click at [570, 429] on button "Verify" at bounding box center [564, 437] width 734 height 25
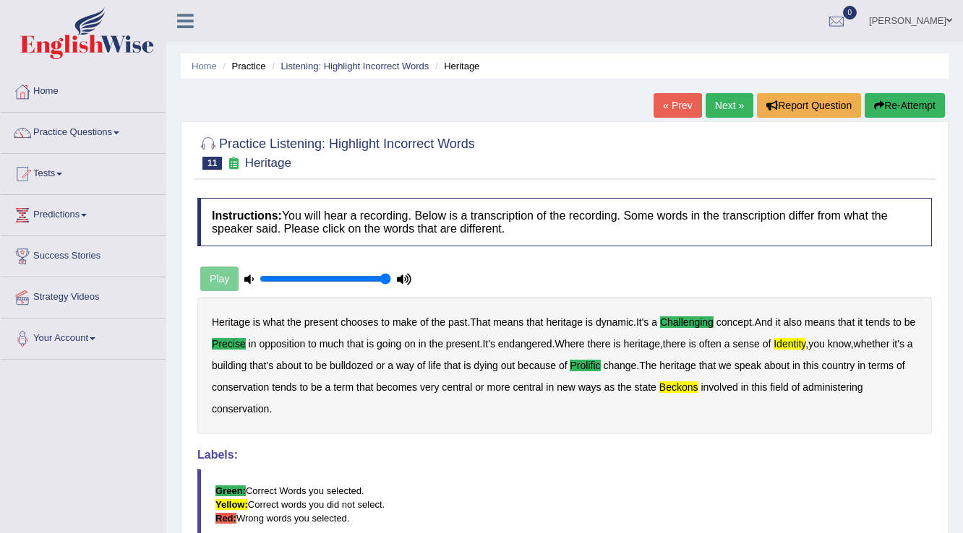
click at [706, 103] on link "Next »" at bounding box center [730, 105] width 48 height 25
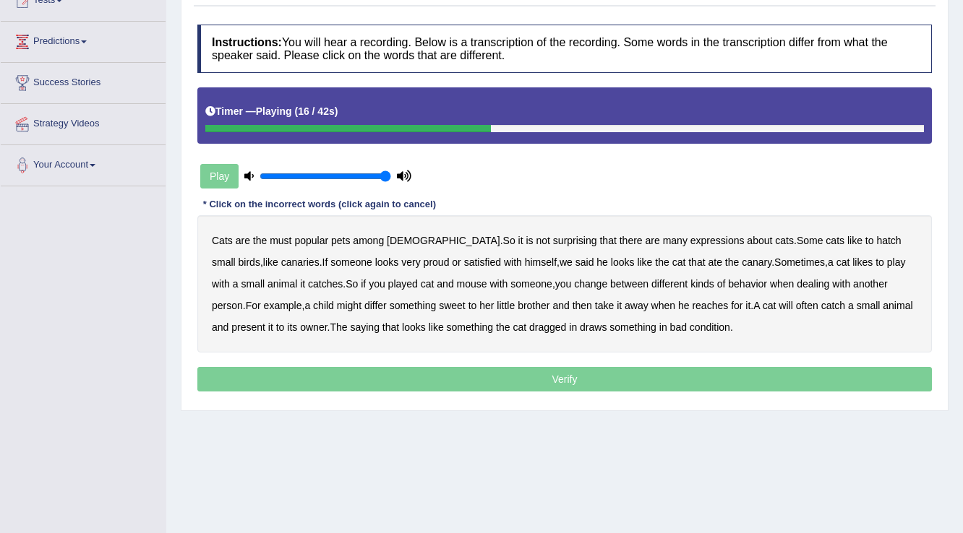
click at [611, 259] on b "looks" at bounding box center [623, 263] width 24 height 12
click at [364, 305] on b "differ" at bounding box center [375, 306] width 22 height 12
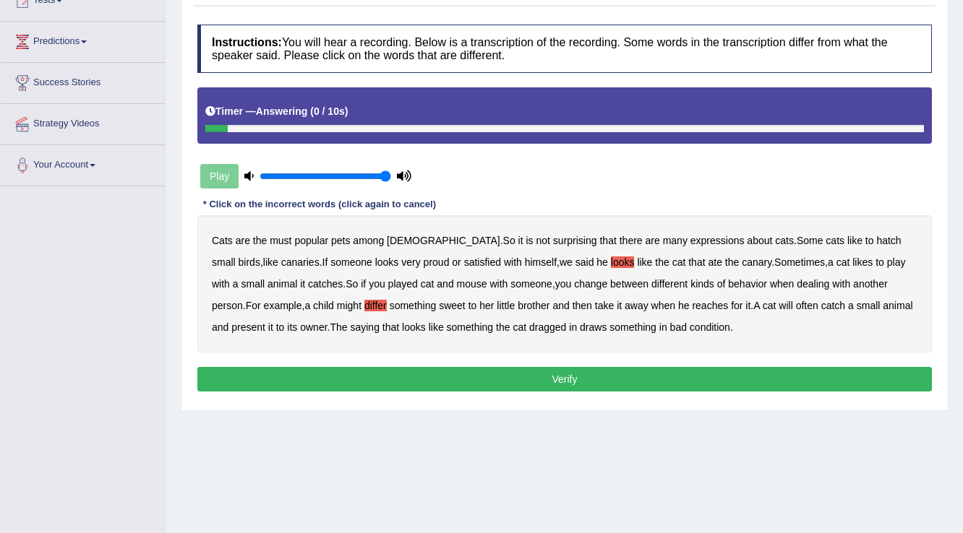
click at [627, 327] on b "something" at bounding box center [632, 328] width 47 height 12
click at [557, 378] on button "Verify" at bounding box center [564, 379] width 734 height 25
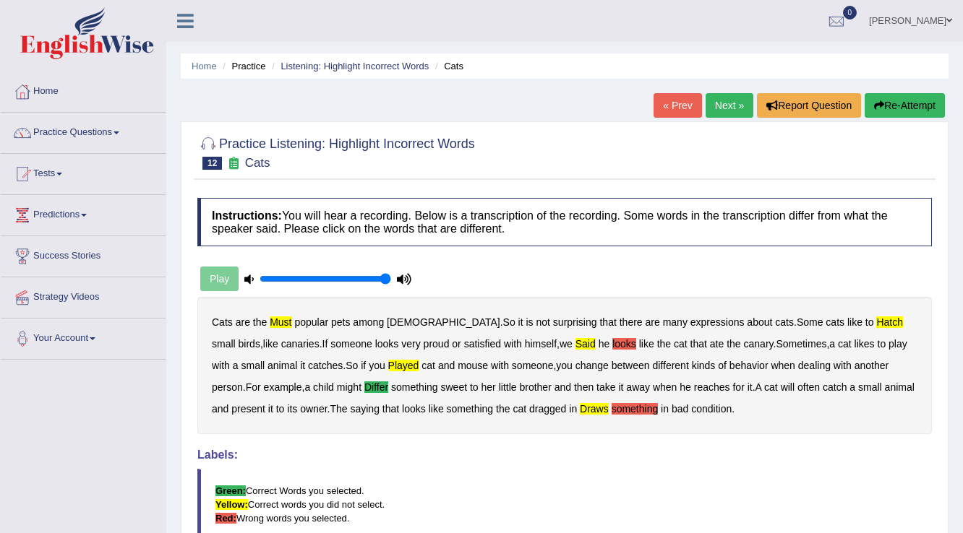
click at [729, 104] on link "Next »" at bounding box center [730, 105] width 48 height 25
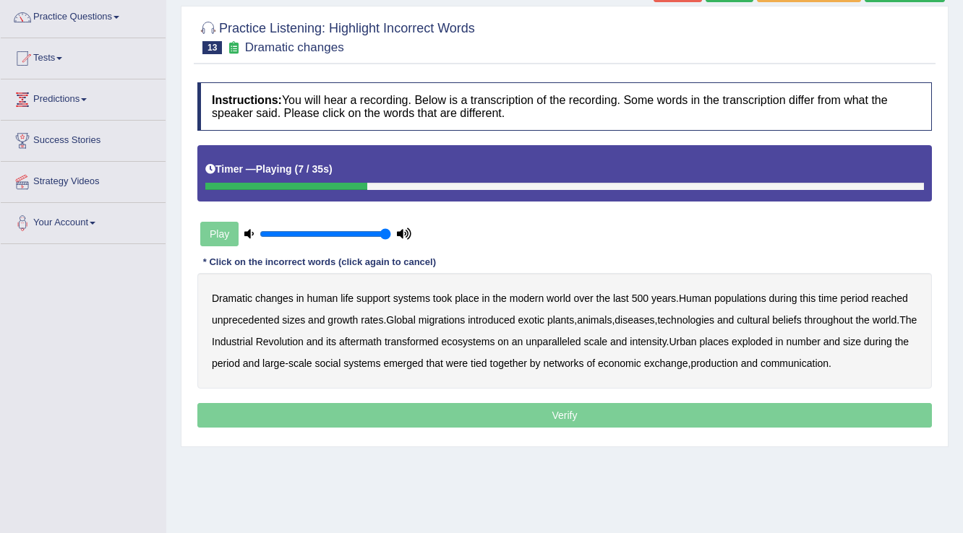
click at [757, 298] on b "populations" at bounding box center [740, 299] width 52 height 12
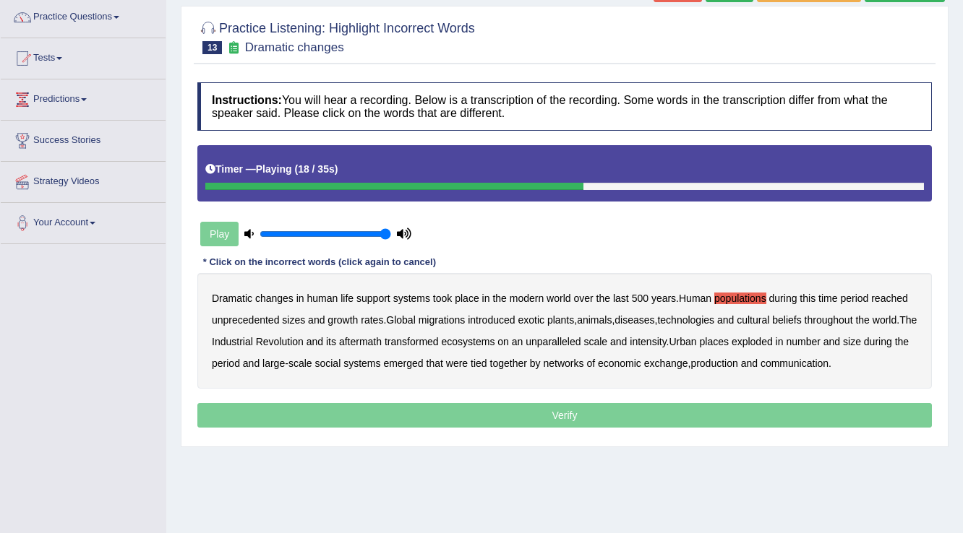
click at [645, 320] on b "diseases" at bounding box center [634, 320] width 40 height 12
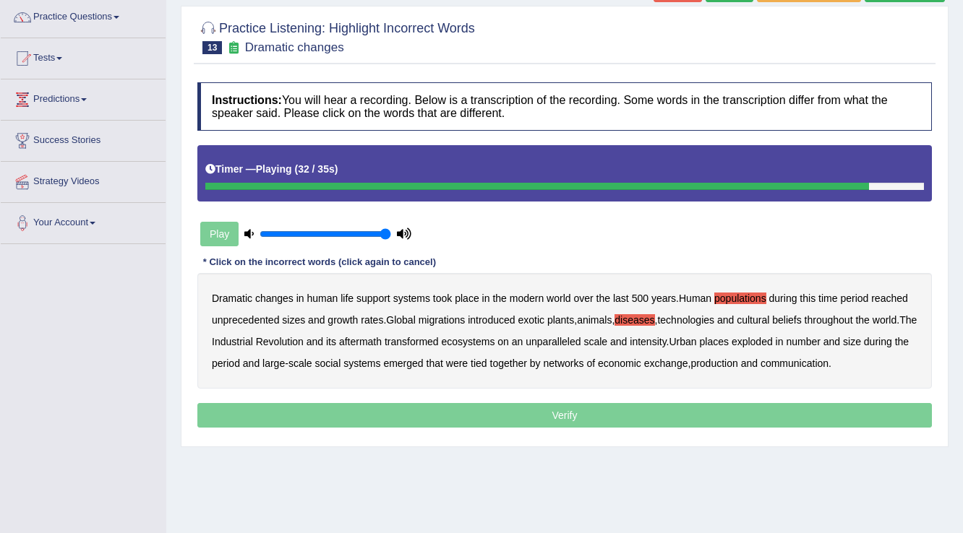
click at [285, 359] on b "large" at bounding box center [273, 364] width 22 height 12
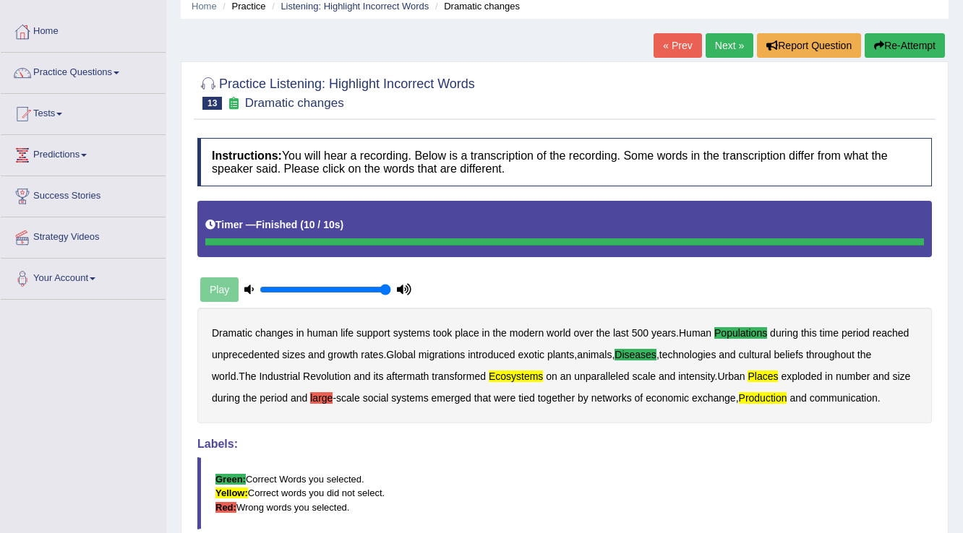
scroll to position [52, 0]
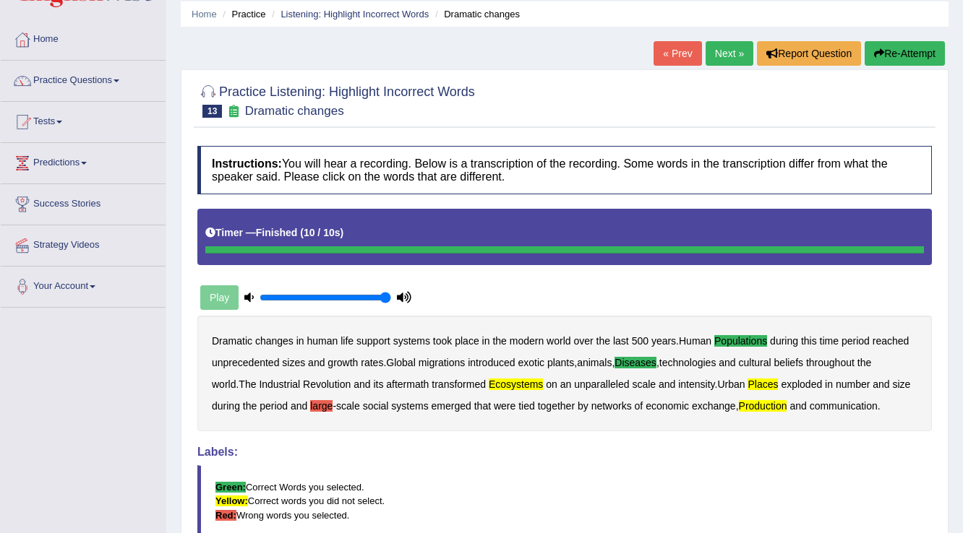
click at [710, 52] on link "Next »" at bounding box center [730, 53] width 48 height 25
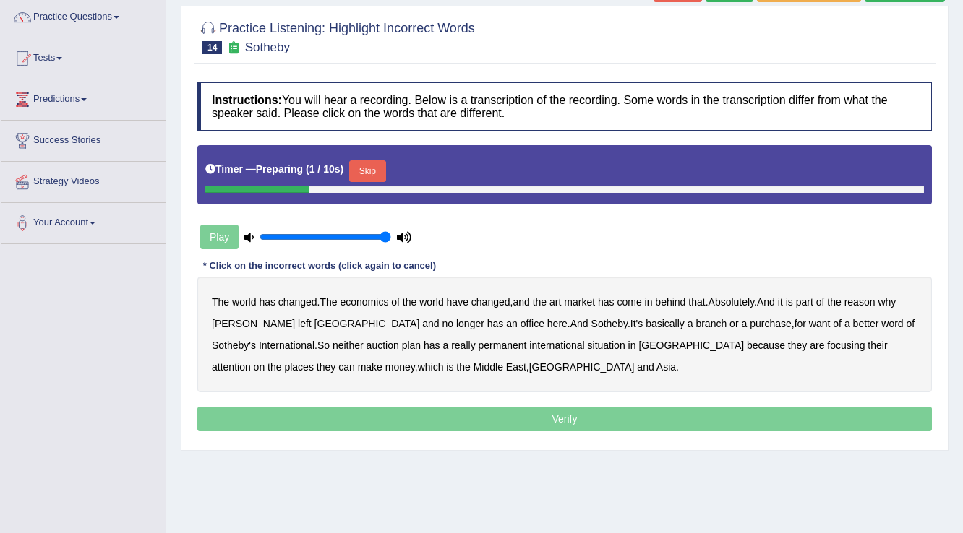
scroll to position [116, 0]
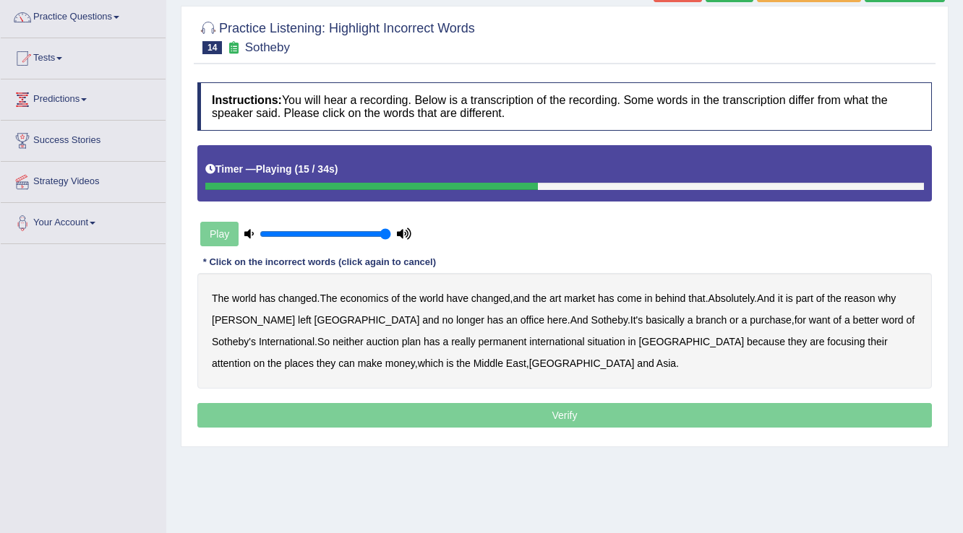
click at [591, 317] on b "Sotheby" at bounding box center [609, 320] width 36 height 12
click at [591, 320] on b "Sotheby" at bounding box center [609, 320] width 36 height 12
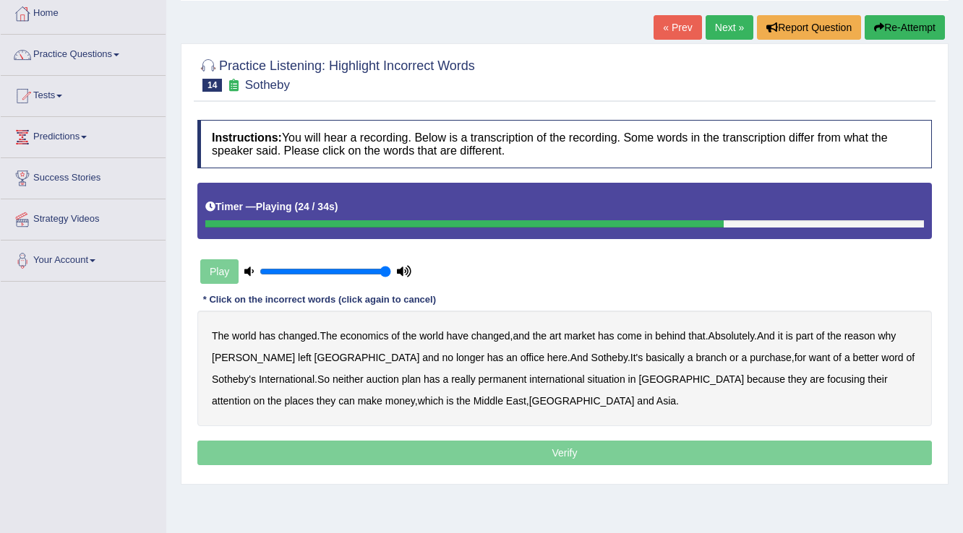
scroll to position [58, 0]
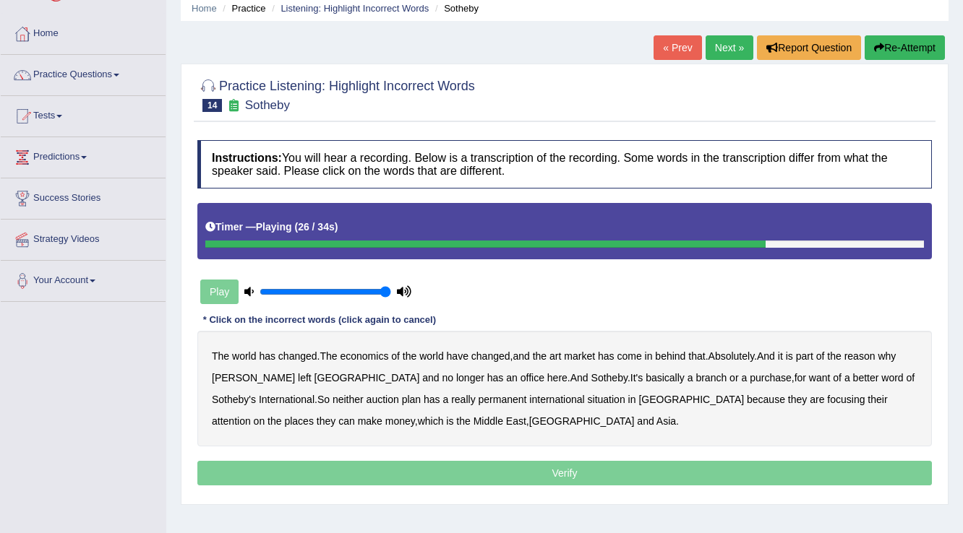
click at [870, 48] on button "Re-Attempt" at bounding box center [905, 47] width 80 height 25
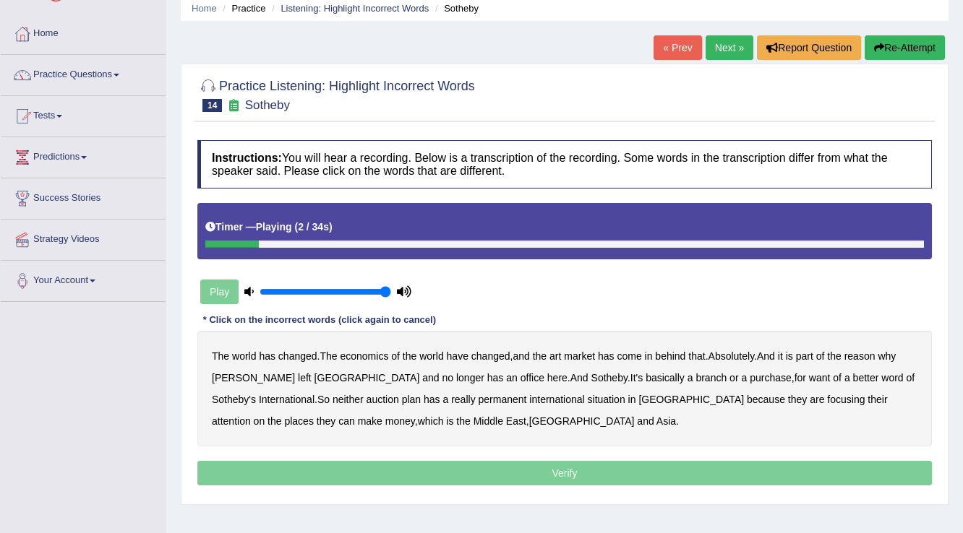
click at [267, 353] on b "has" at bounding box center [267, 357] width 17 height 12
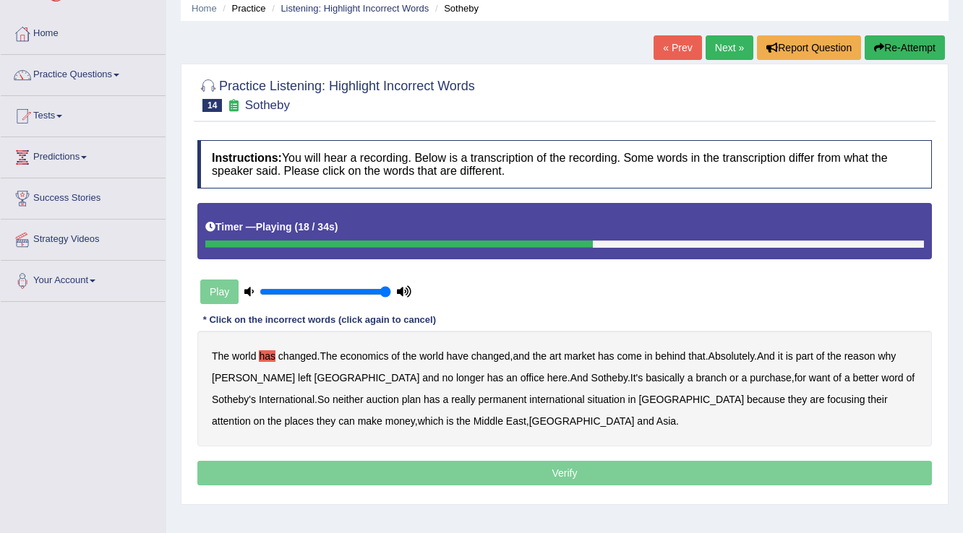
click at [750, 374] on b "purchase" at bounding box center [771, 378] width 42 height 12
click at [588, 398] on b "situation" at bounding box center [607, 400] width 38 height 12
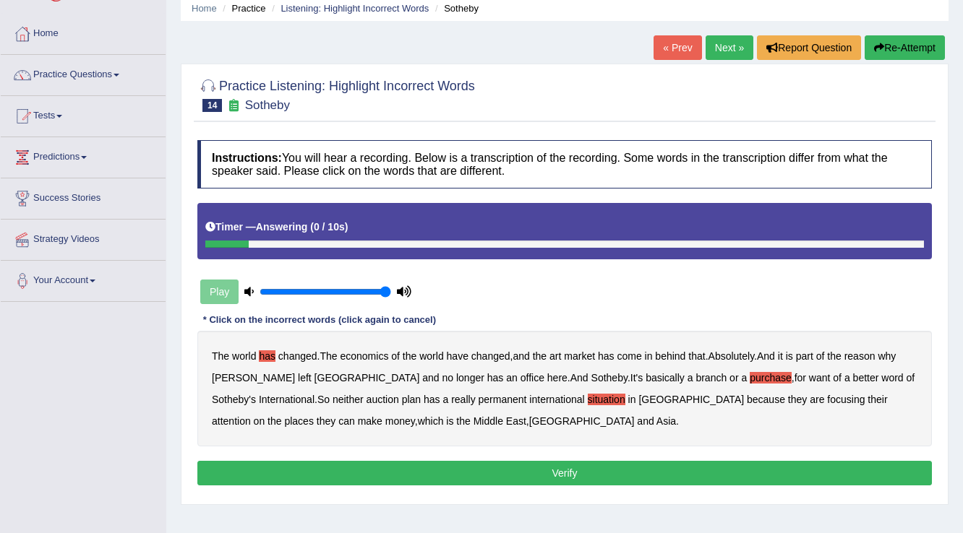
click at [529, 468] on button "Verify" at bounding box center [564, 473] width 734 height 25
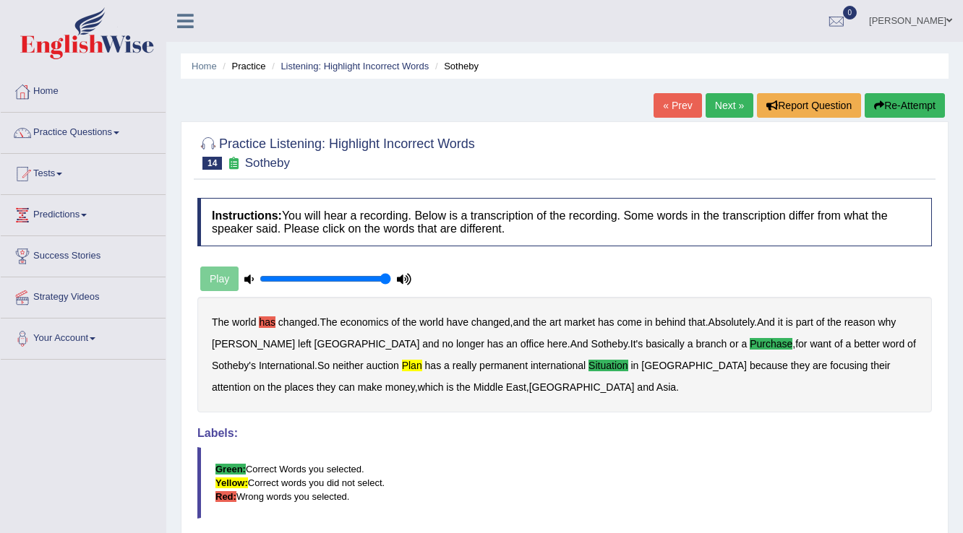
click at [714, 107] on link "Next »" at bounding box center [730, 105] width 48 height 25
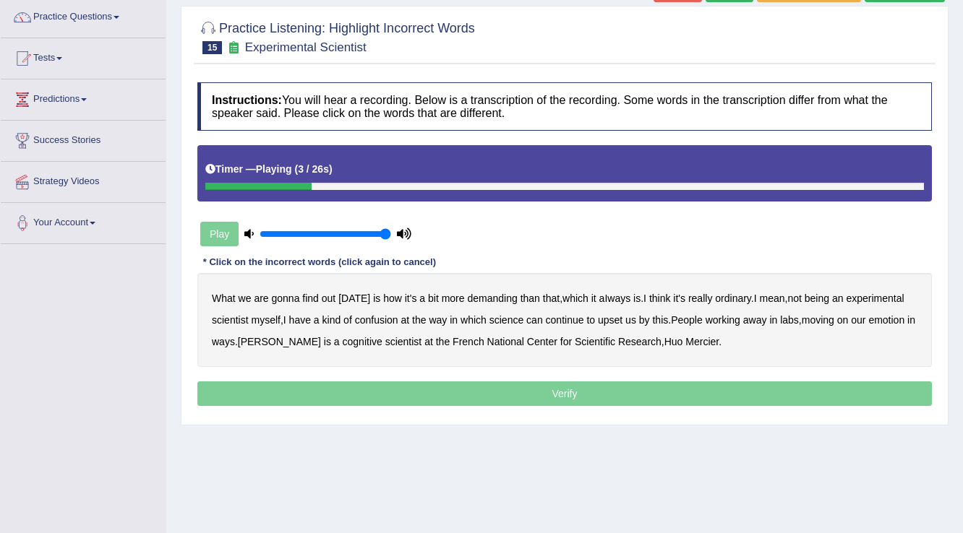
click at [497, 296] on b "demanding" at bounding box center [492, 299] width 50 height 12
click at [737, 295] on b "ordinary" at bounding box center [733, 299] width 36 height 12
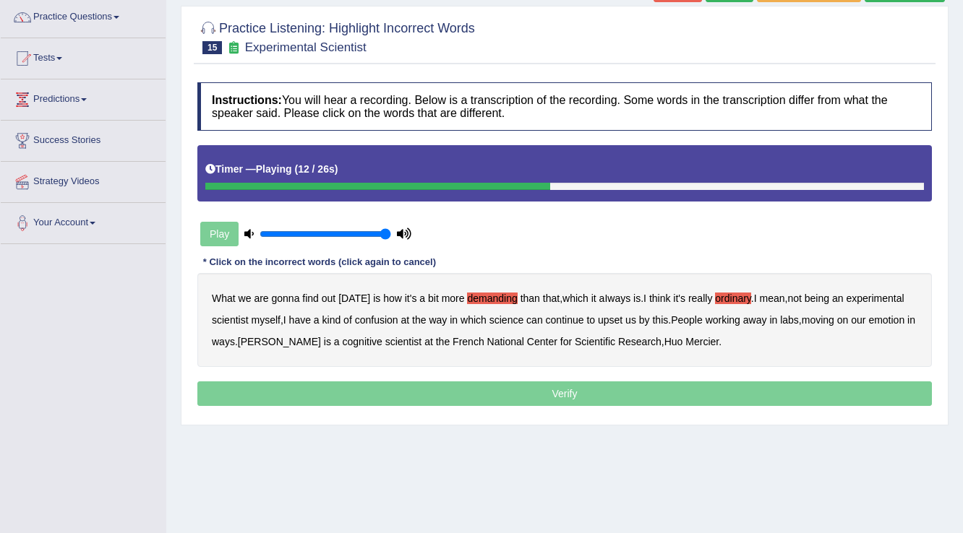
click at [385, 315] on b "confusion" at bounding box center [376, 320] width 43 height 12
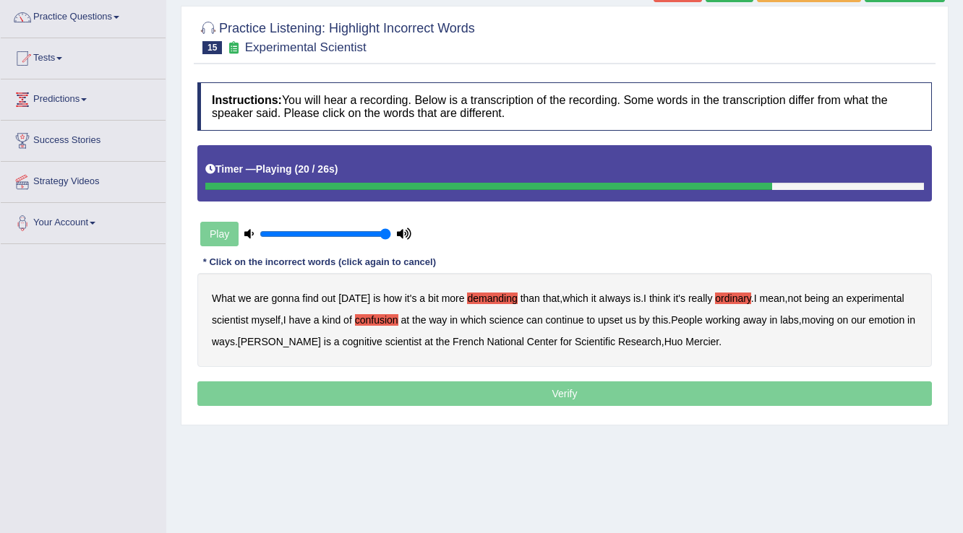
click at [888, 318] on b "emotion" at bounding box center [886, 320] width 36 height 12
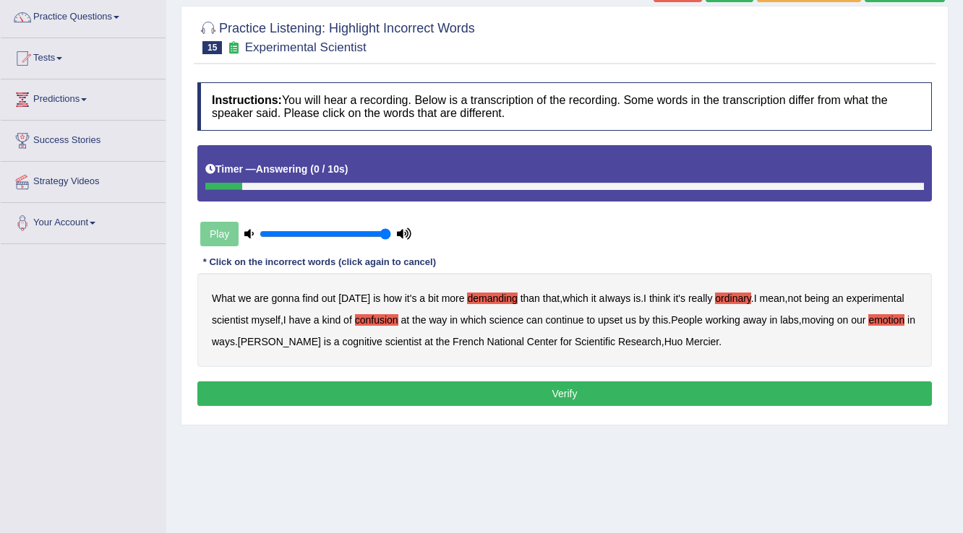
click at [575, 390] on button "Verify" at bounding box center [564, 394] width 734 height 25
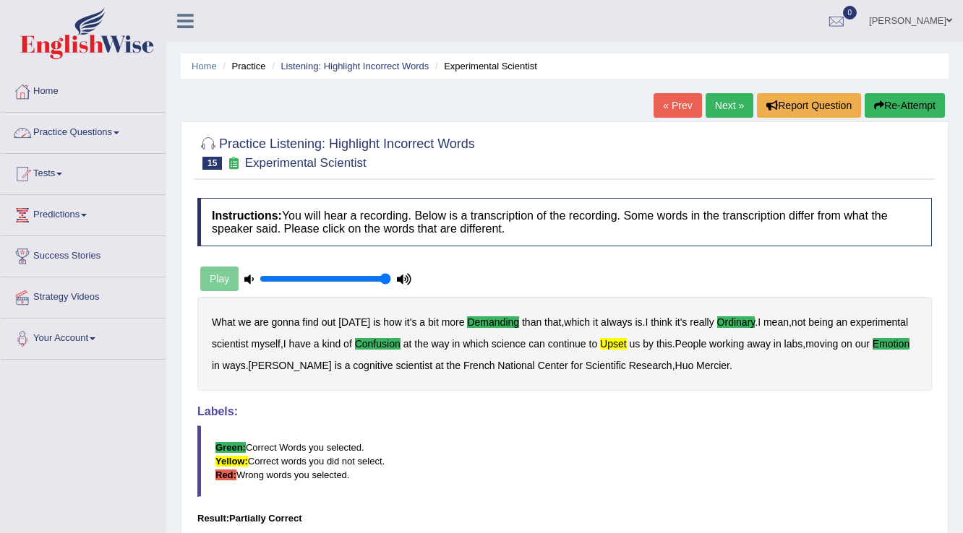
click at [661, 105] on link "« Prev" at bounding box center [677, 105] width 48 height 25
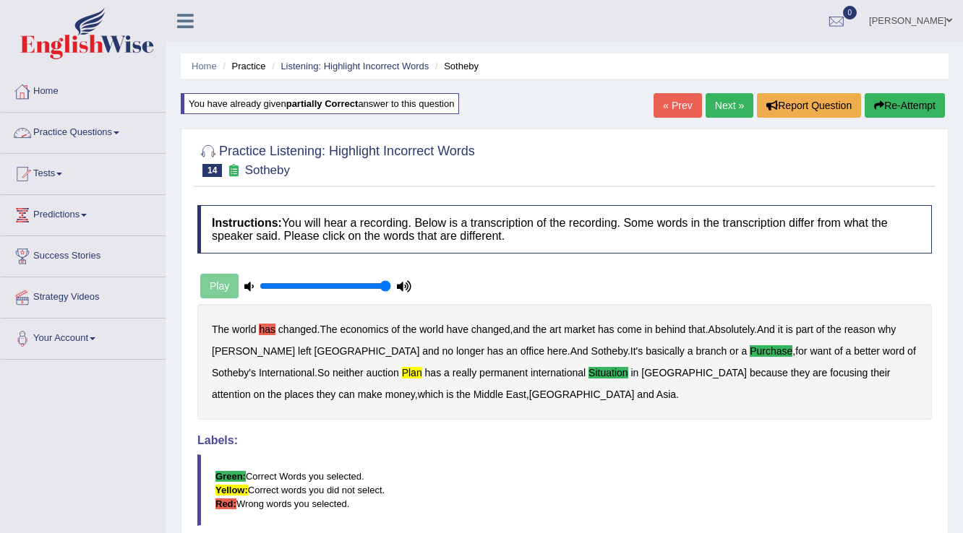
click at [127, 137] on link "Practice Questions" at bounding box center [83, 131] width 165 height 36
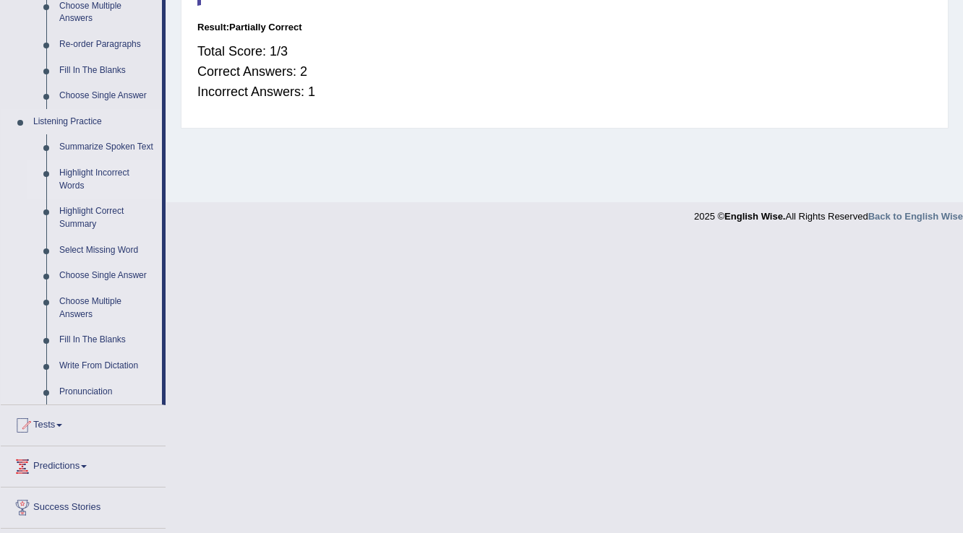
scroll to position [598, 0]
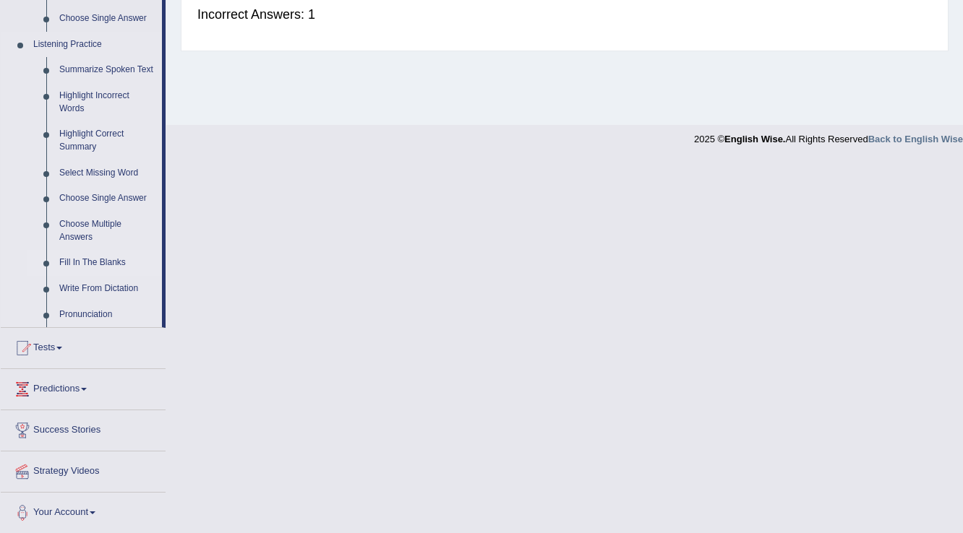
click at [88, 267] on link "Fill In The Blanks" at bounding box center [107, 263] width 109 height 26
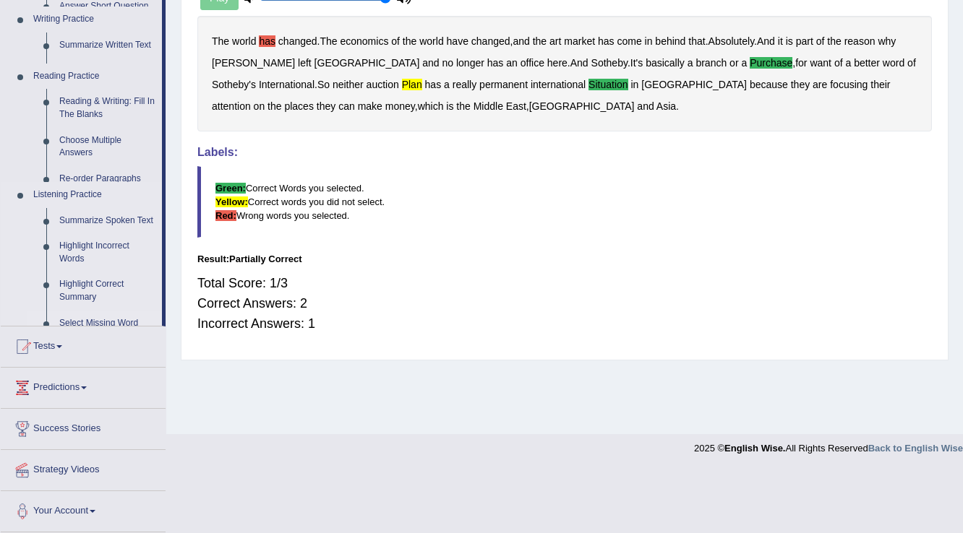
scroll to position [226, 0]
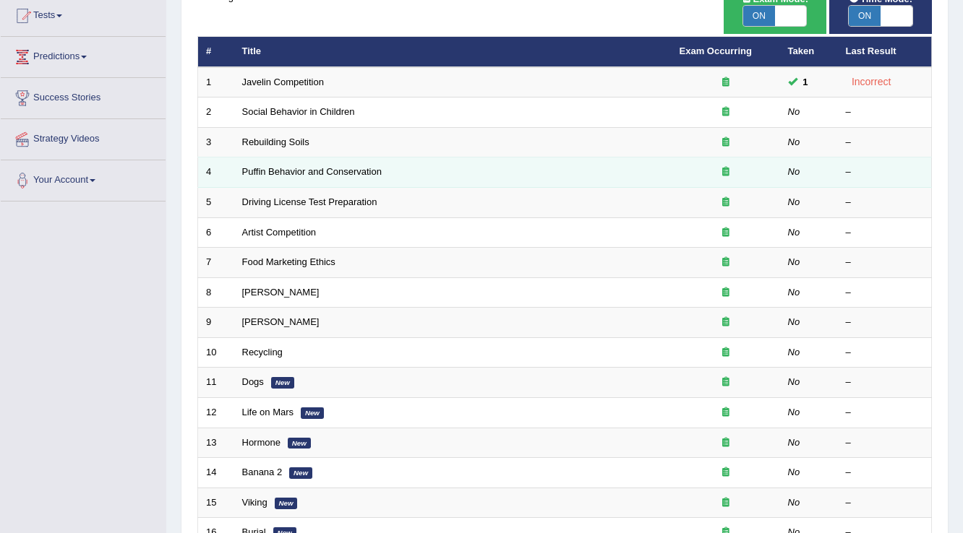
scroll to position [116, 0]
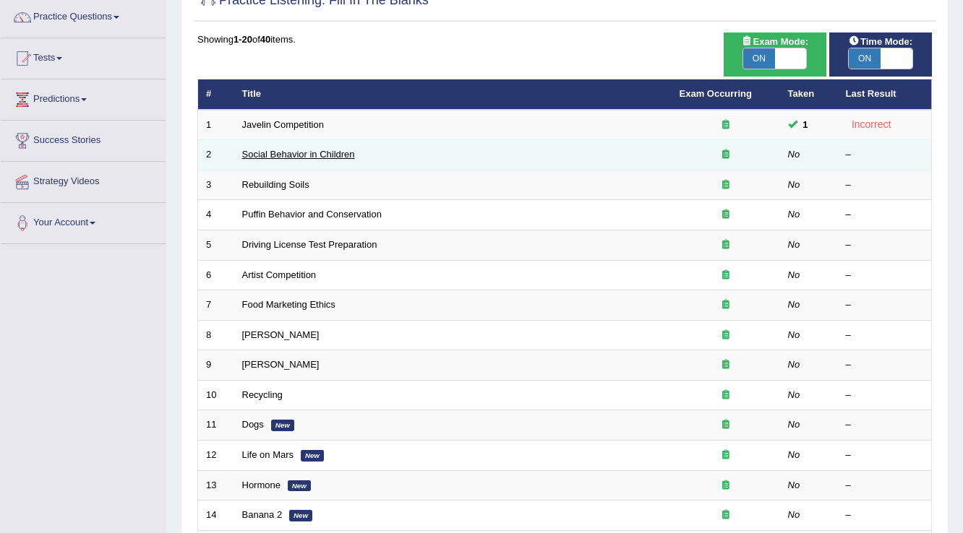
click at [311, 158] on link "Social Behavior in Children" at bounding box center [298, 154] width 113 height 11
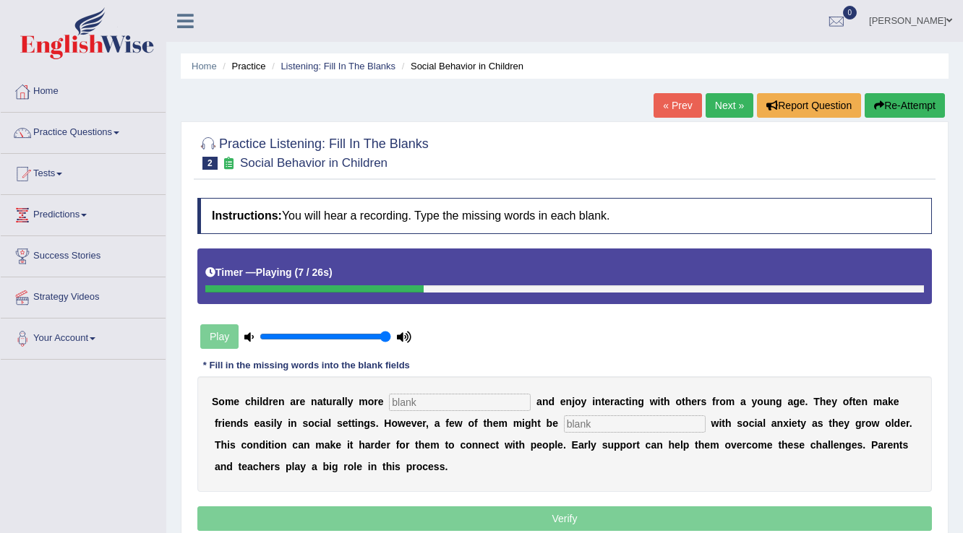
click at [902, 111] on button "Re-Attempt" at bounding box center [905, 105] width 80 height 25
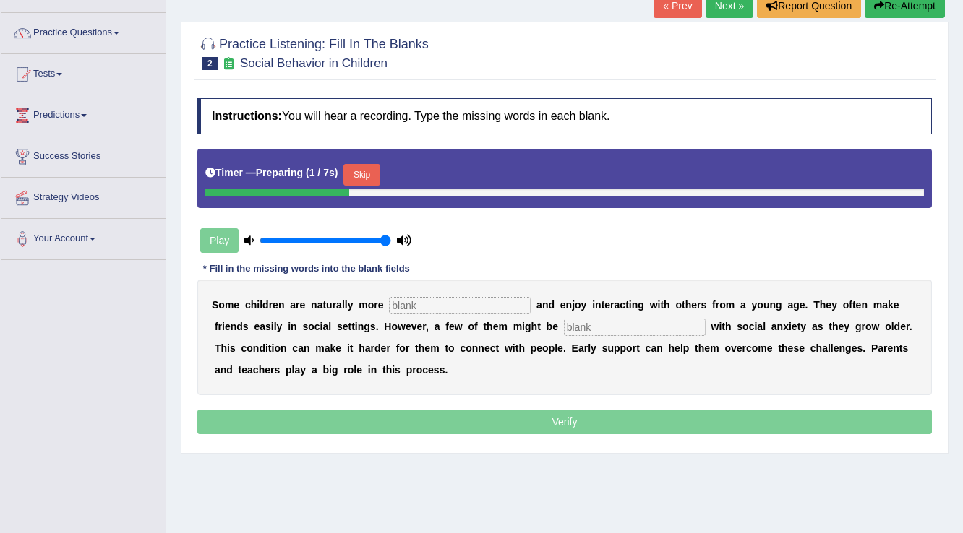
scroll to position [116, 0]
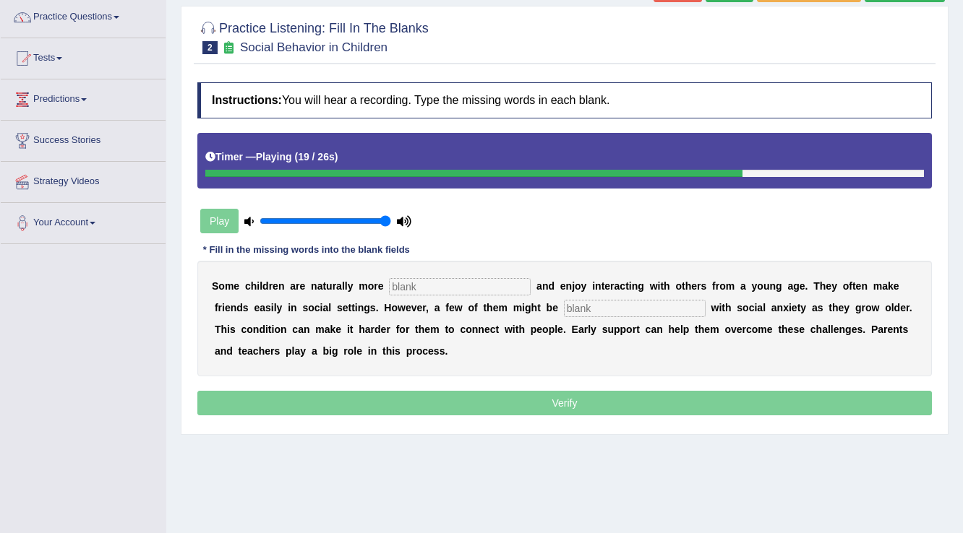
click at [432, 280] on input "text" at bounding box center [460, 286] width 142 height 17
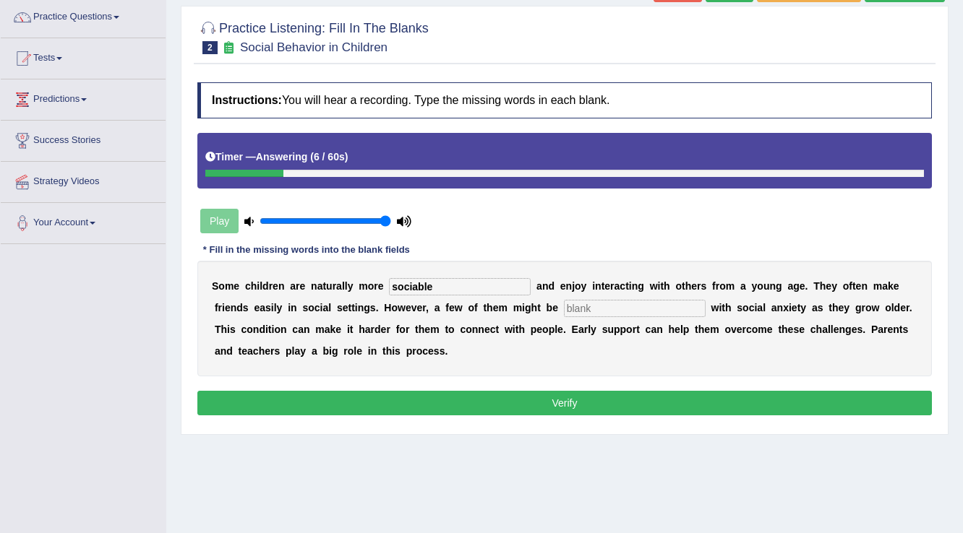
type input "sociable"
click at [581, 304] on input "text" at bounding box center [635, 308] width 142 height 17
type input "diagnost"
click at [575, 399] on button "Verify" at bounding box center [564, 403] width 734 height 25
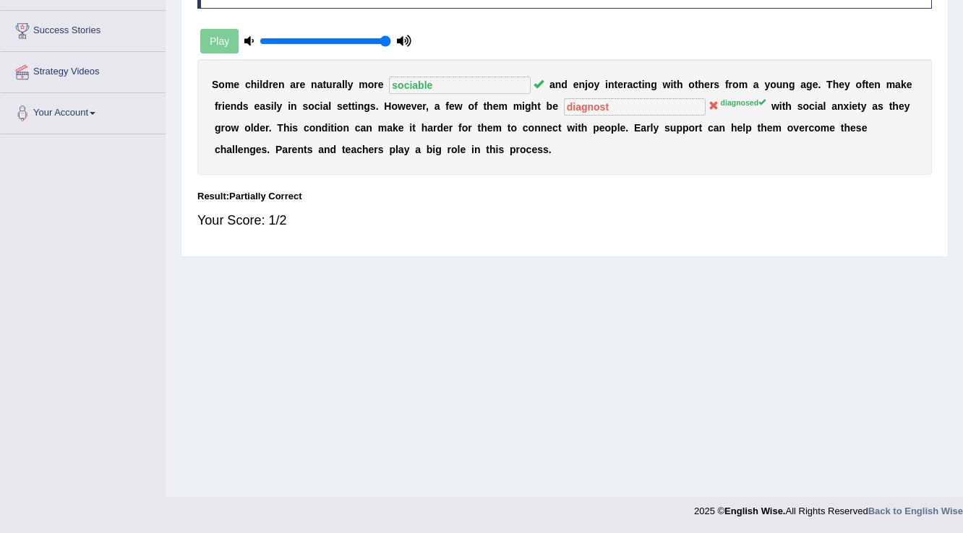
scroll to position [0, 0]
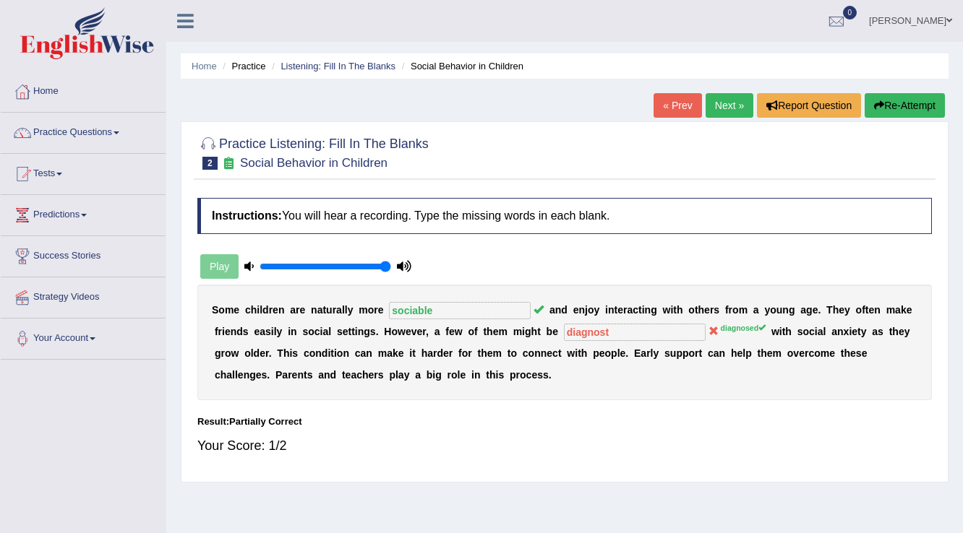
click at [726, 113] on link "Next »" at bounding box center [730, 105] width 48 height 25
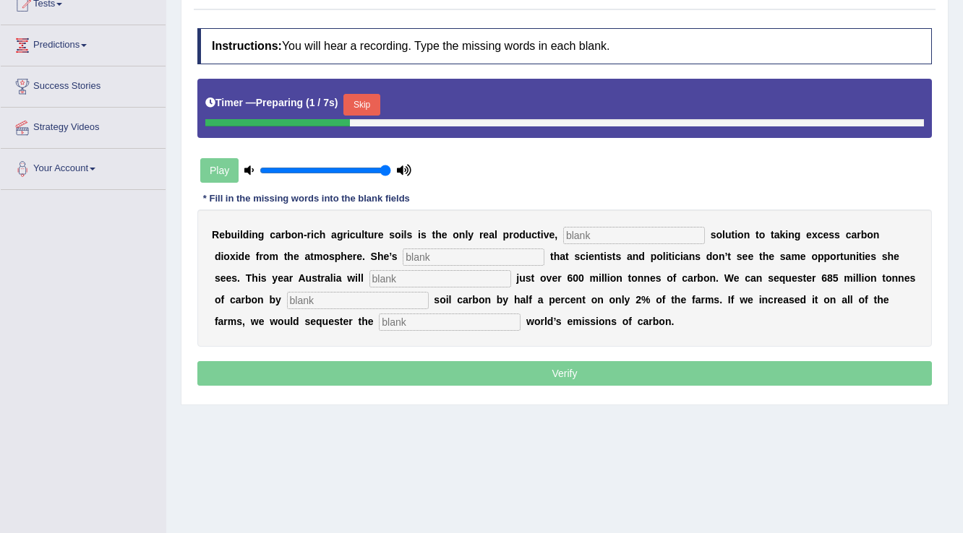
scroll to position [173, 0]
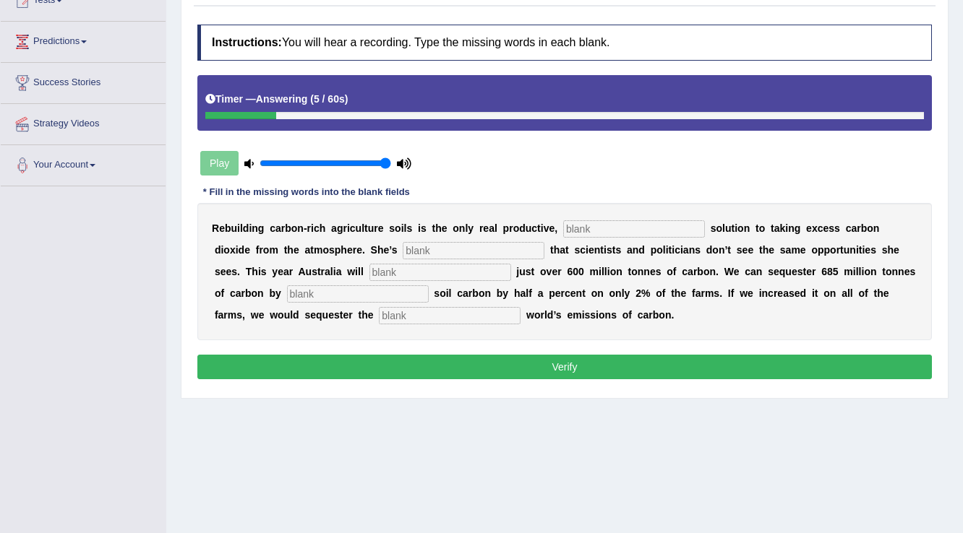
click at [598, 226] on input "text" at bounding box center [634, 228] width 142 height 17
type input "preminct"
click at [411, 246] on input "text" at bounding box center [474, 250] width 142 height 17
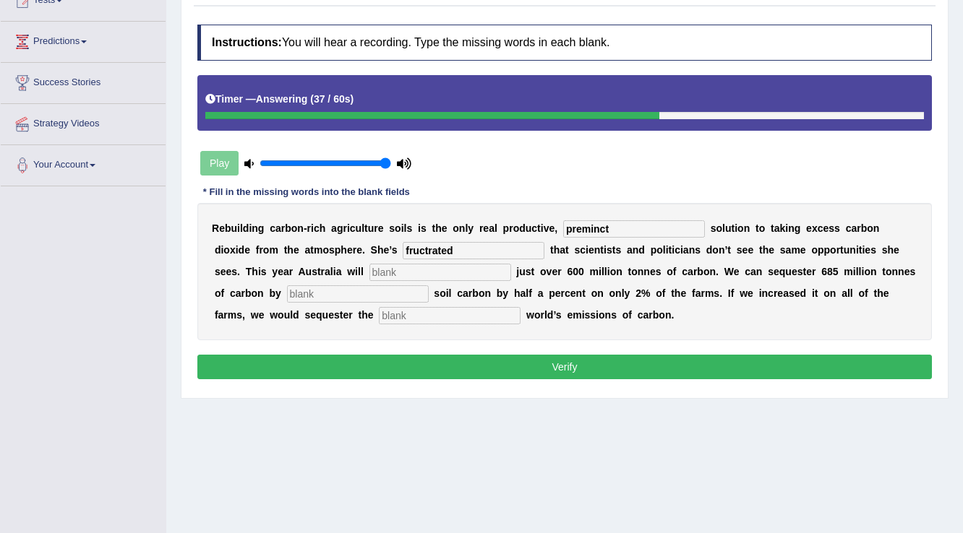
type input "fructrated"
click at [413, 268] on input "text" at bounding box center [440, 272] width 142 height 17
type input "adjust"
click at [358, 289] on input "text" at bounding box center [358, 294] width 142 height 17
type input "increasing"
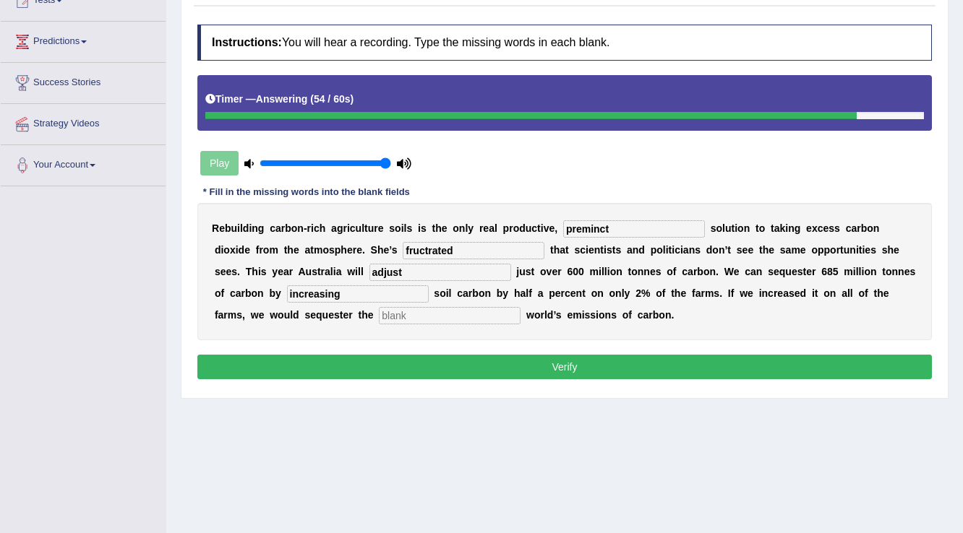
click at [409, 311] on input "text" at bounding box center [450, 315] width 142 height 17
type input "whole"
click at [502, 351] on div "Instructions: You will hear a recording. Type the missing words in each blank. …" at bounding box center [565, 203] width 742 height 373
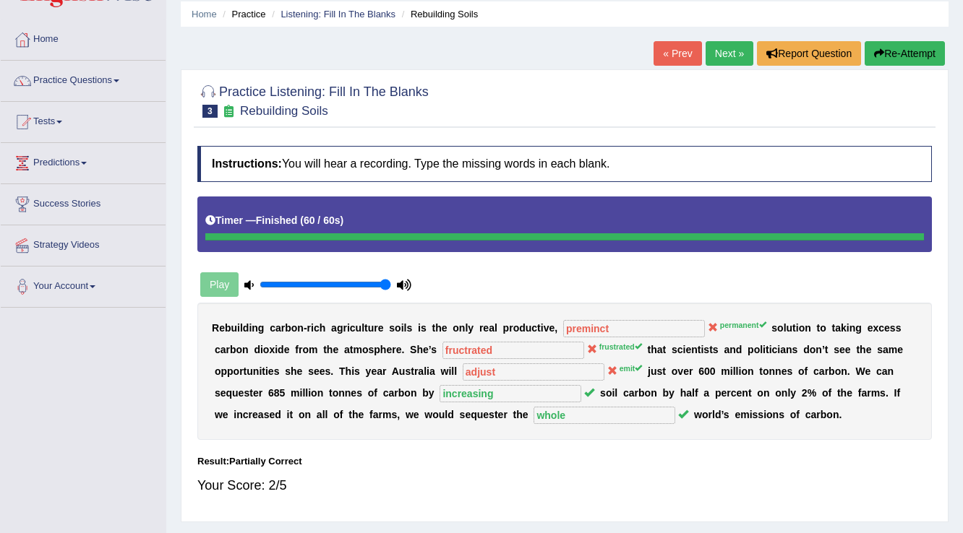
scroll to position [52, 0]
click at [717, 54] on link "Next »" at bounding box center [730, 53] width 48 height 25
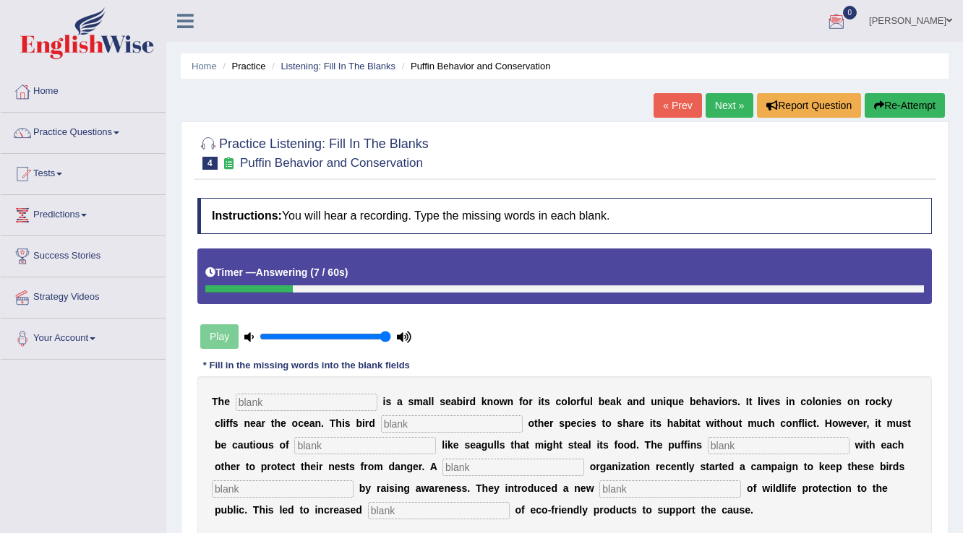
click at [909, 106] on button "Re-Attempt" at bounding box center [905, 105] width 80 height 25
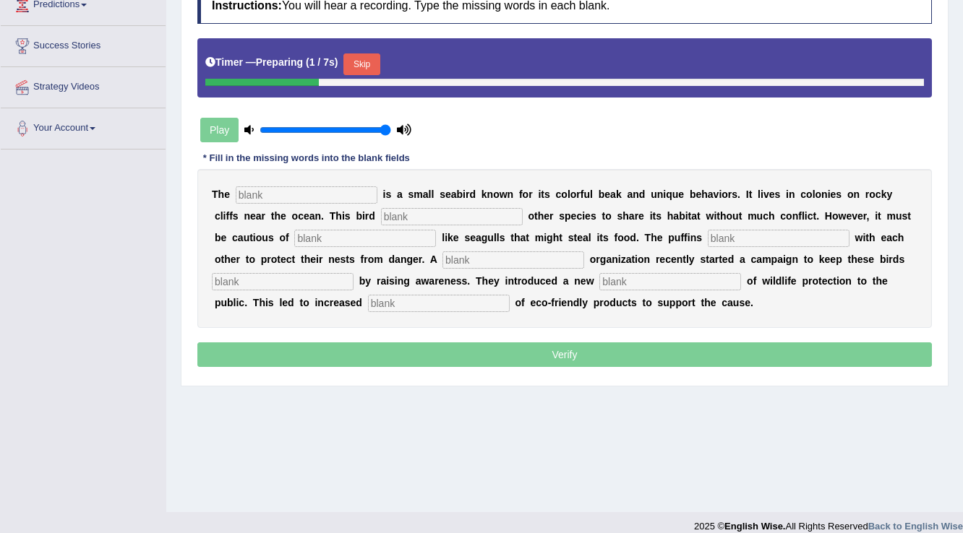
scroll to position [226, 0]
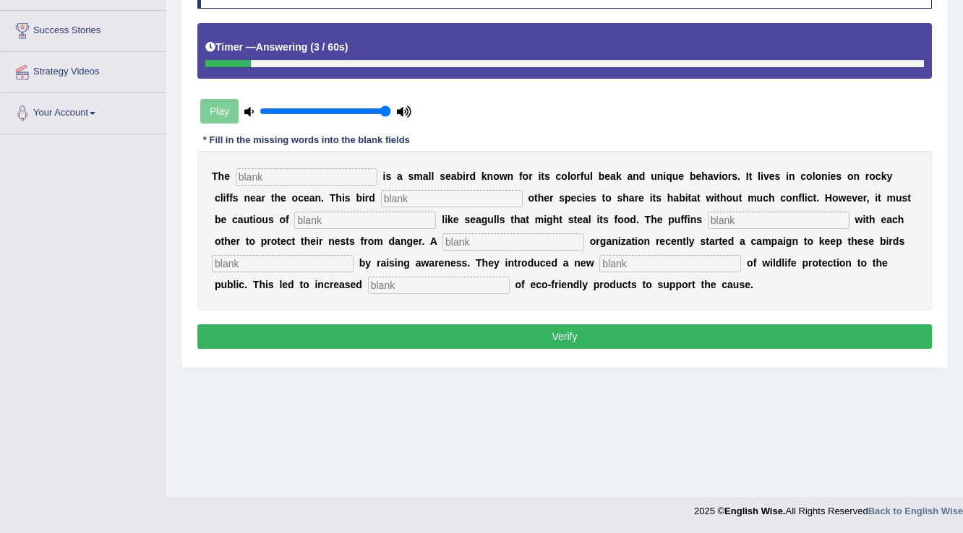
click at [282, 176] on input "text" at bounding box center [307, 176] width 142 height 17
type input "puffin"
click at [453, 196] on input "text" at bounding box center [452, 198] width 142 height 17
type input "allowed"
click at [372, 220] on input "text" at bounding box center [365, 220] width 142 height 17
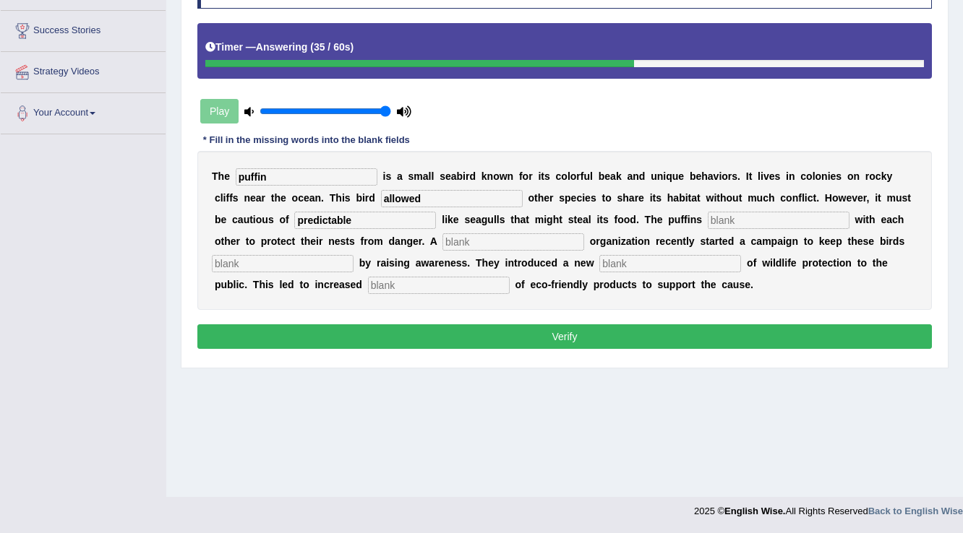
type input "predictable"
click at [732, 220] on input "text" at bounding box center [779, 220] width 142 height 17
click at [459, 237] on input "text" at bounding box center [513, 241] width 142 height 17
click at [751, 220] on input "protect" at bounding box center [779, 220] width 142 height 17
type input "p"
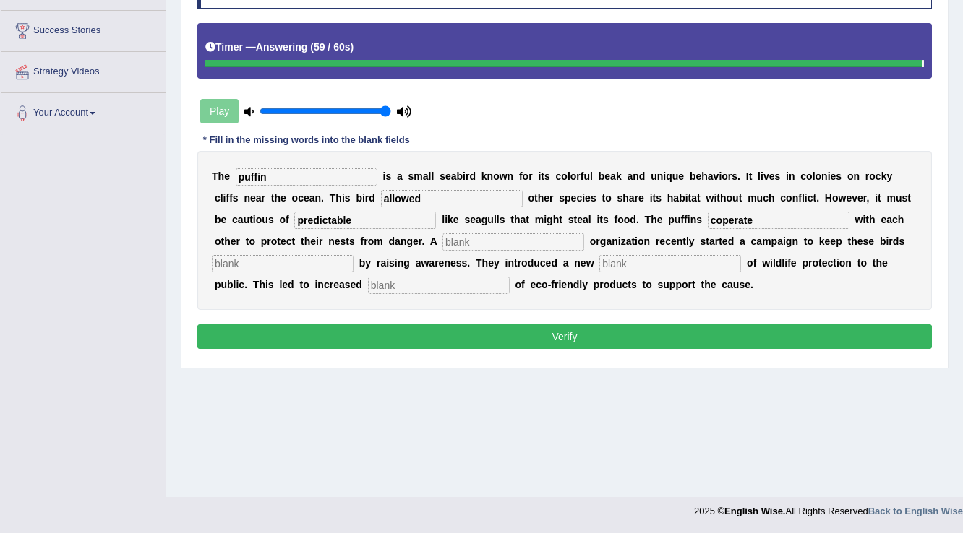
type input "coperate"
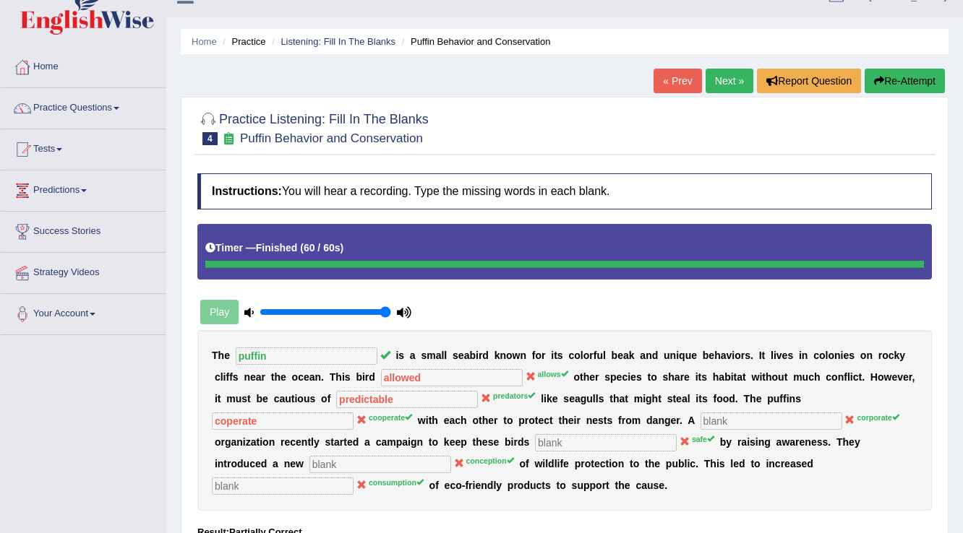
scroll to position [0, 0]
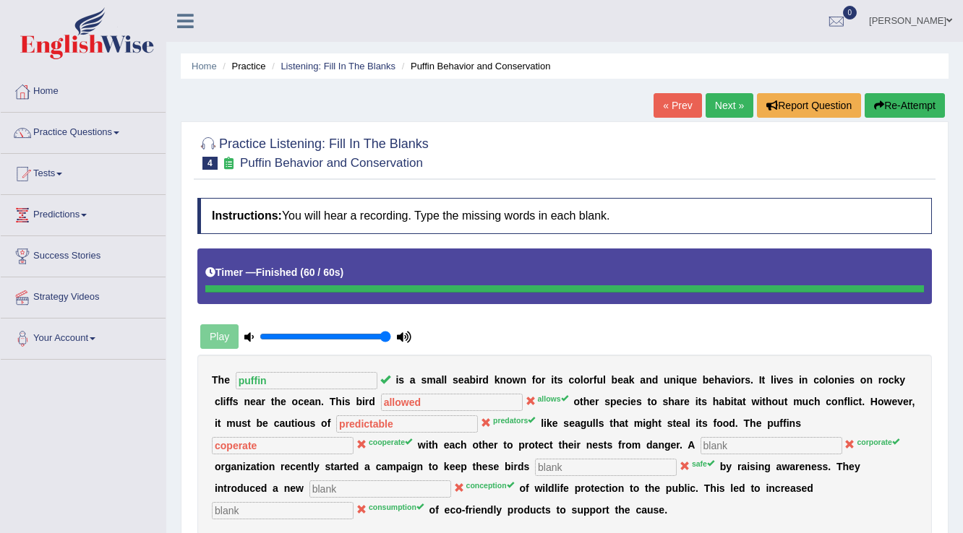
click at [706, 101] on link "Next »" at bounding box center [730, 105] width 48 height 25
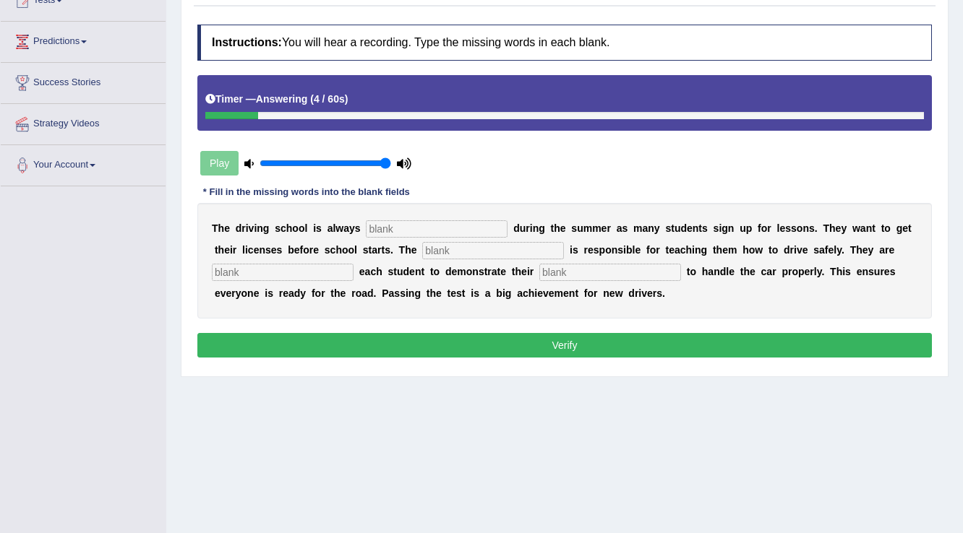
click at [411, 230] on input "text" at bounding box center [437, 228] width 142 height 17
type input "busy"
click at [452, 246] on input "text" at bounding box center [493, 250] width 142 height 17
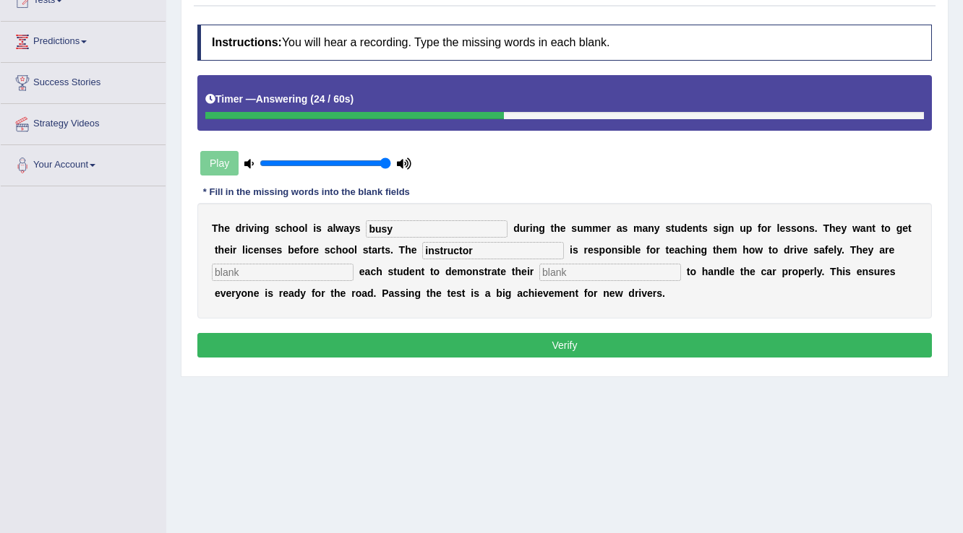
type input "instructor"
click at [314, 269] on input "text" at bounding box center [283, 272] width 142 height 17
type input "accuring"
click at [591, 268] on input "text" at bounding box center [610, 272] width 142 height 17
type input "ability"
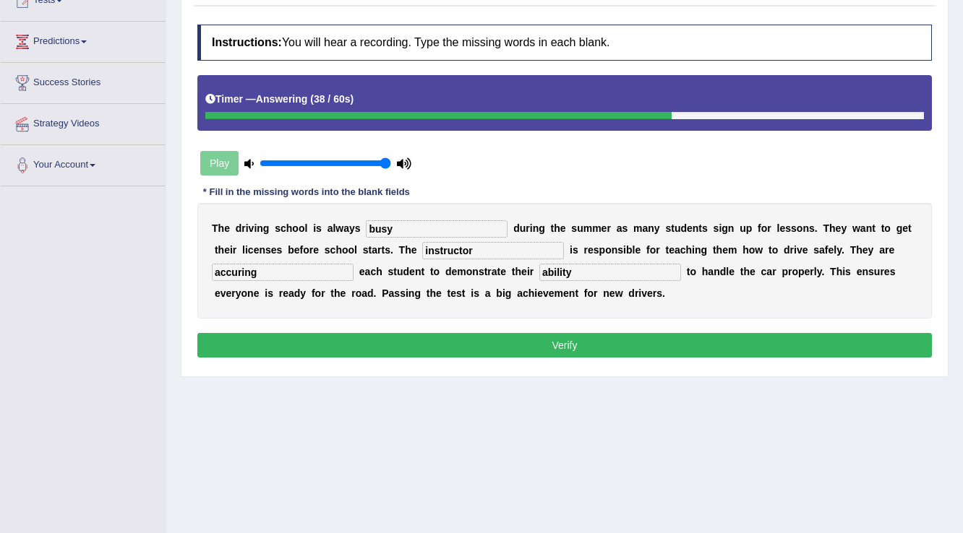
click at [583, 342] on button "Verify" at bounding box center [564, 345] width 734 height 25
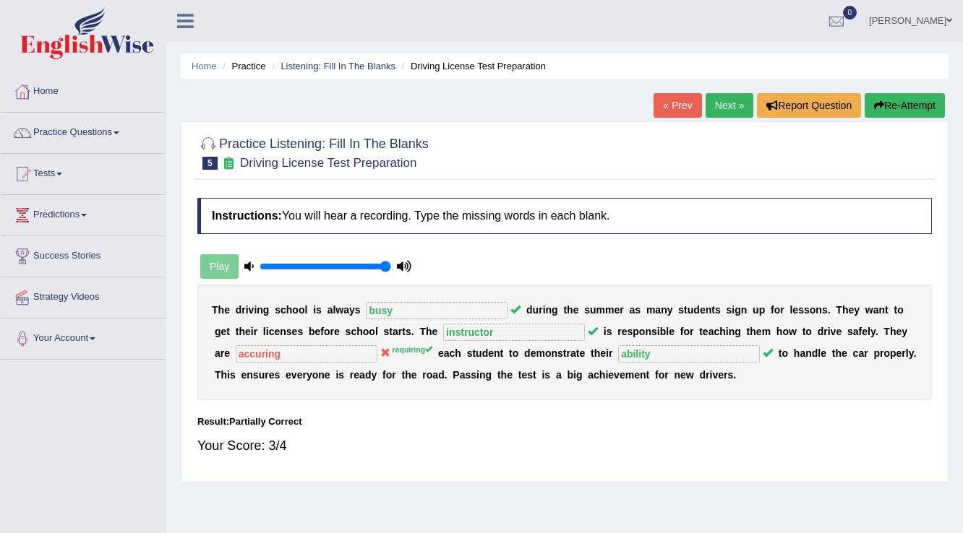
click at [735, 113] on link "Next »" at bounding box center [730, 105] width 48 height 25
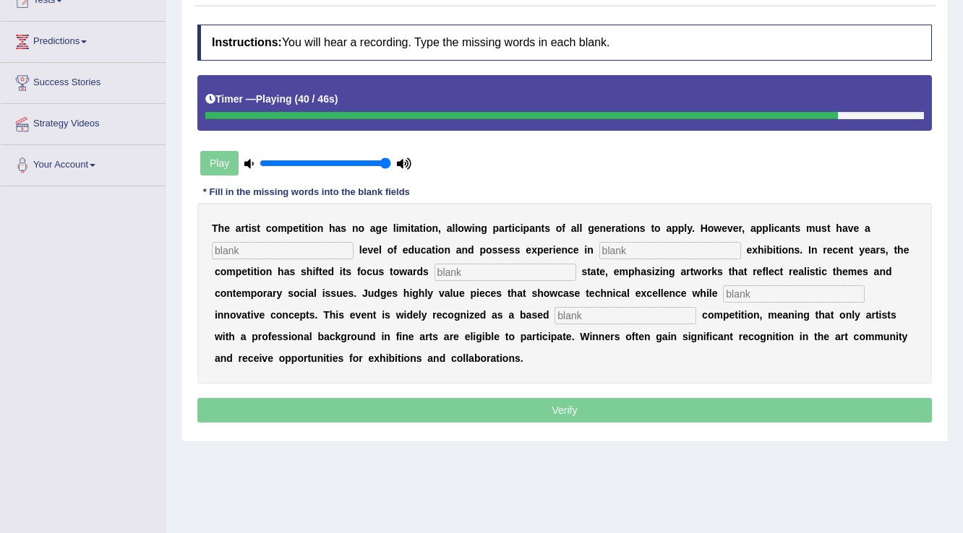
click at [276, 252] on input "text" at bounding box center [283, 250] width 142 height 17
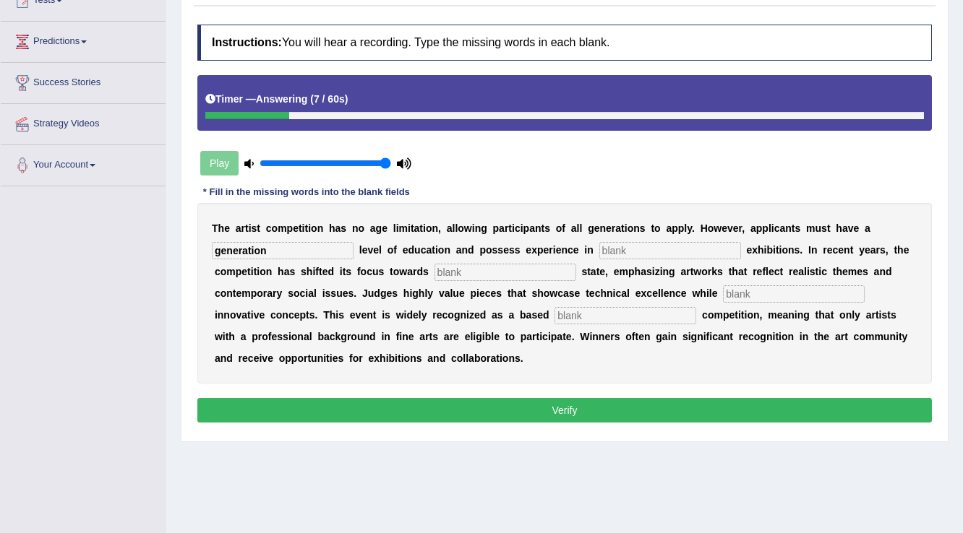
type input "generation"
click at [621, 246] on input "text" at bounding box center [670, 250] width 142 height 17
type input "culture"
click at [526, 272] on input "text" at bounding box center [505, 272] width 142 height 17
type input "real"
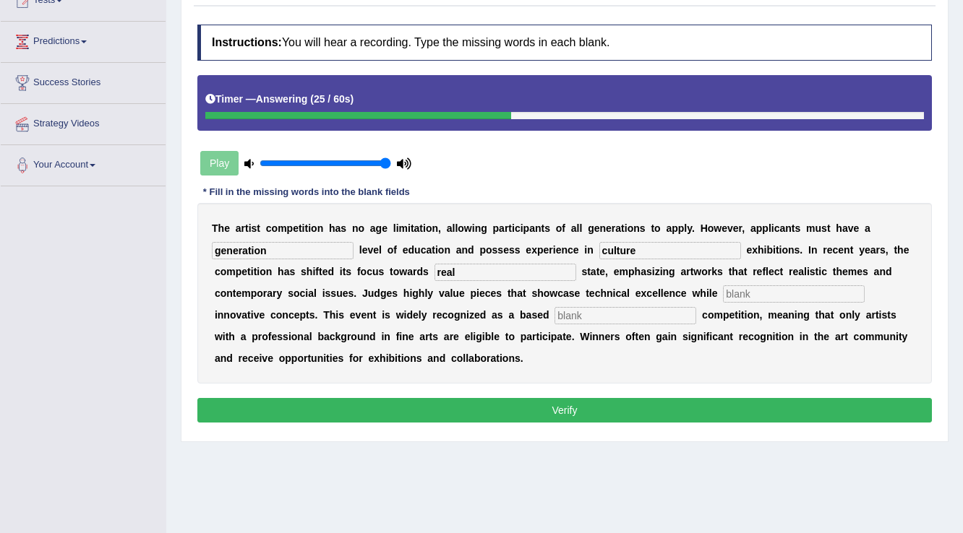
click at [760, 295] on input "text" at bounding box center [794, 294] width 142 height 17
type input "coperating"
click at [651, 318] on input "text" at bounding box center [625, 315] width 142 height 17
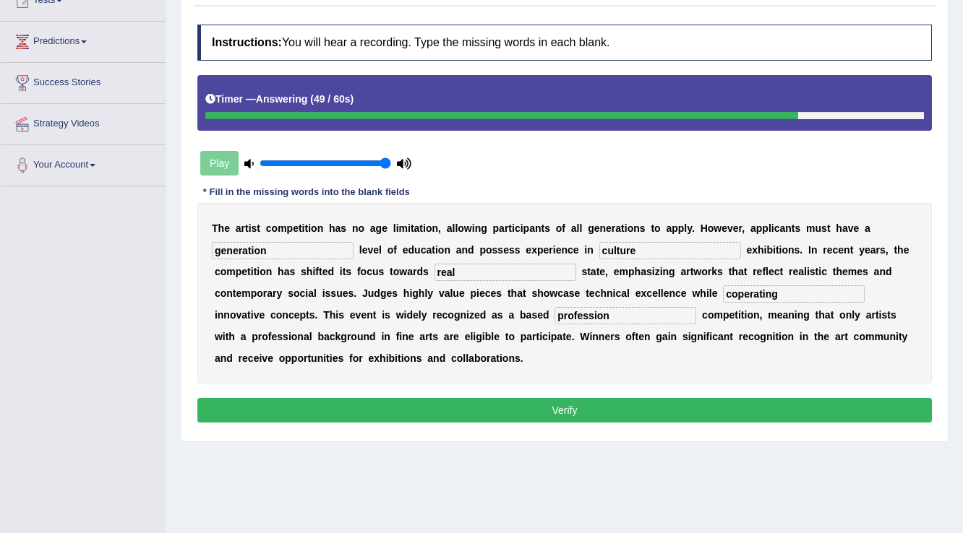
type input "profession"
click at [605, 408] on button "Verify" at bounding box center [564, 410] width 734 height 25
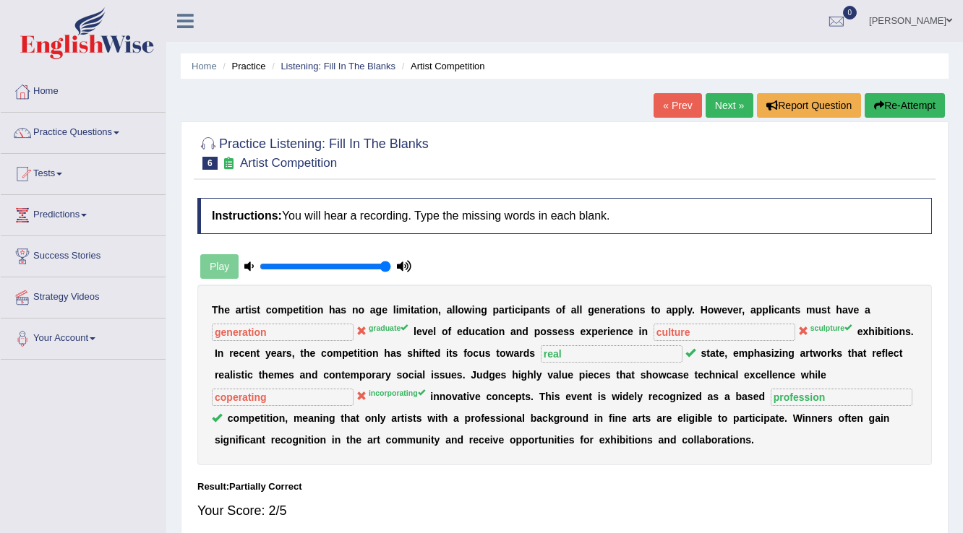
click at [706, 100] on link "Next »" at bounding box center [730, 105] width 48 height 25
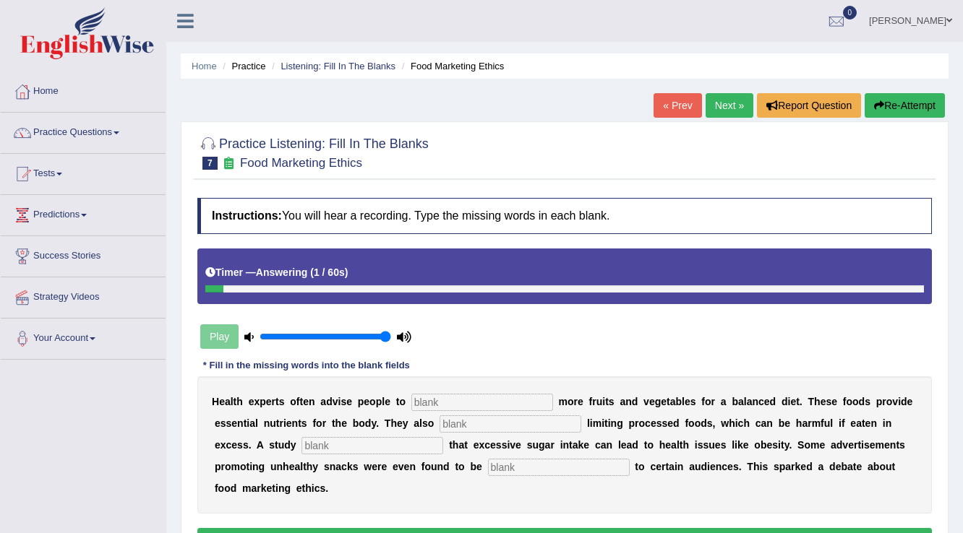
click at [428, 399] on input "text" at bounding box center [482, 402] width 142 height 17
type input "confuse"
click at [462, 425] on input "text" at bounding box center [511, 424] width 142 height 17
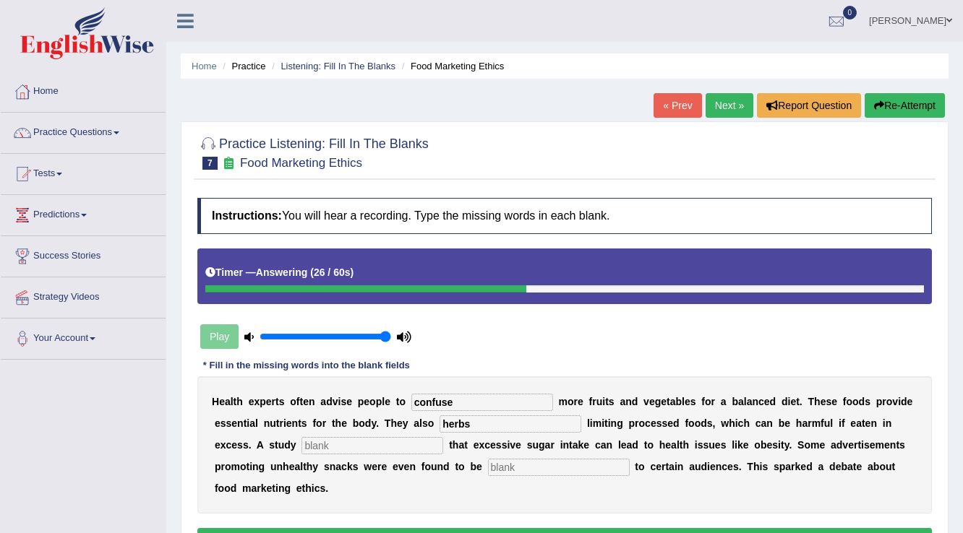
type input "herbs"
click at [329, 446] on input "text" at bounding box center [372, 445] width 142 height 17
type input "diagnoses"
click at [544, 473] on input "text" at bounding box center [559, 467] width 142 height 17
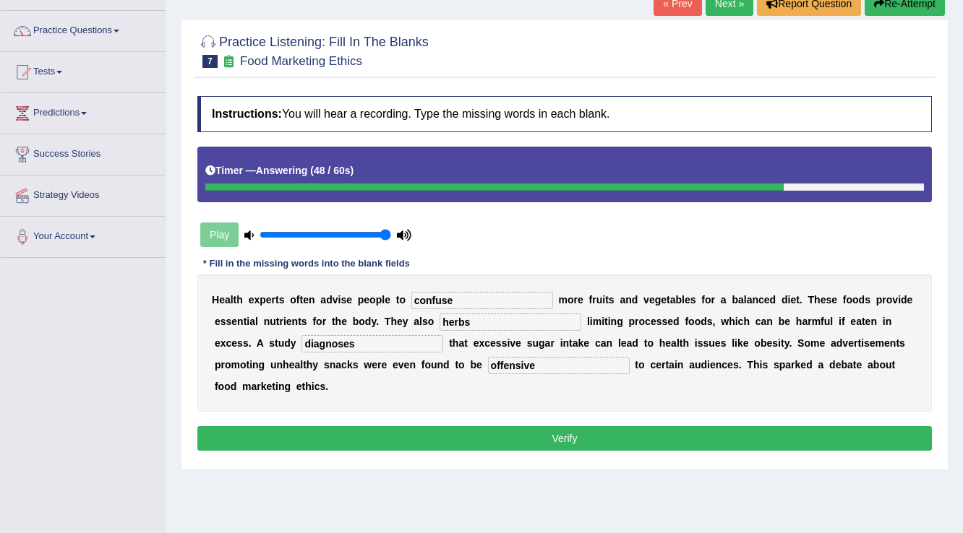
scroll to position [116, 0]
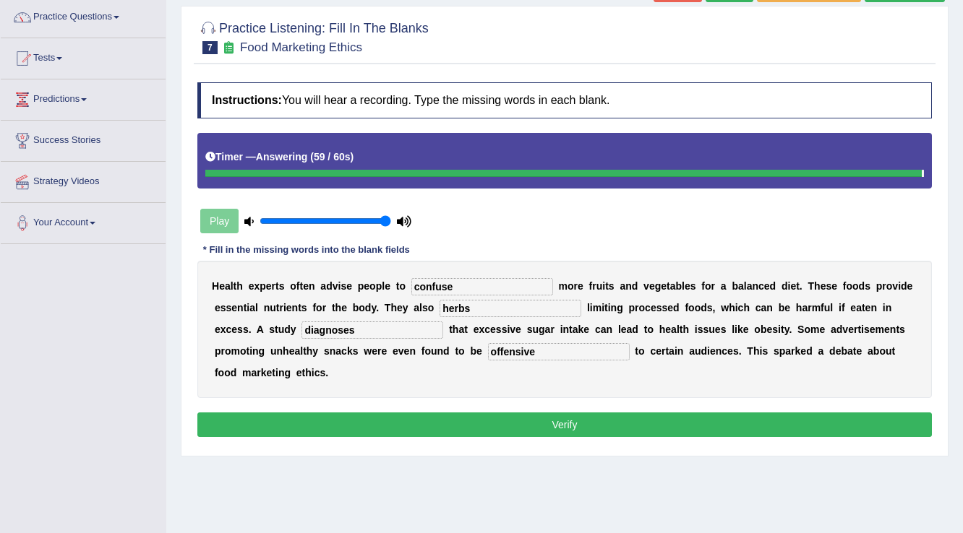
type input "offensive"
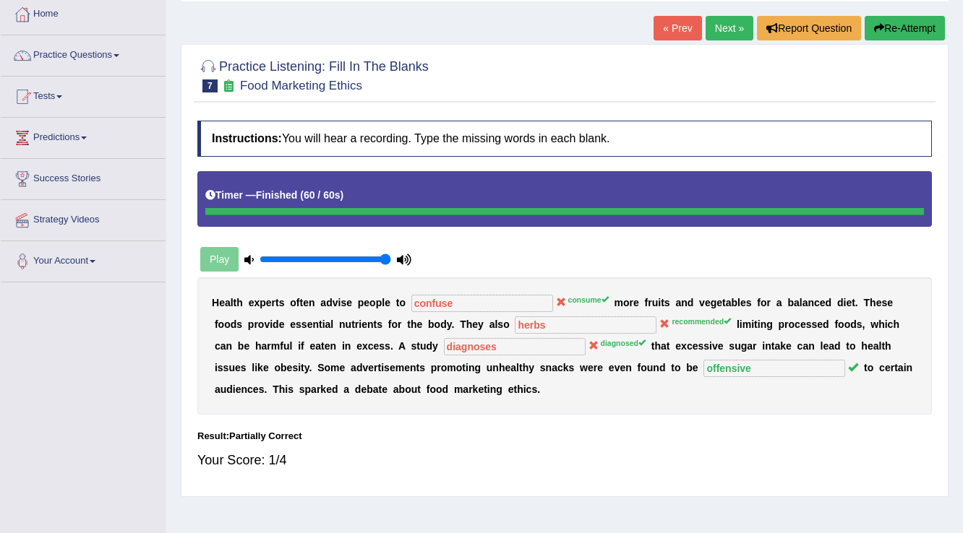
scroll to position [0, 0]
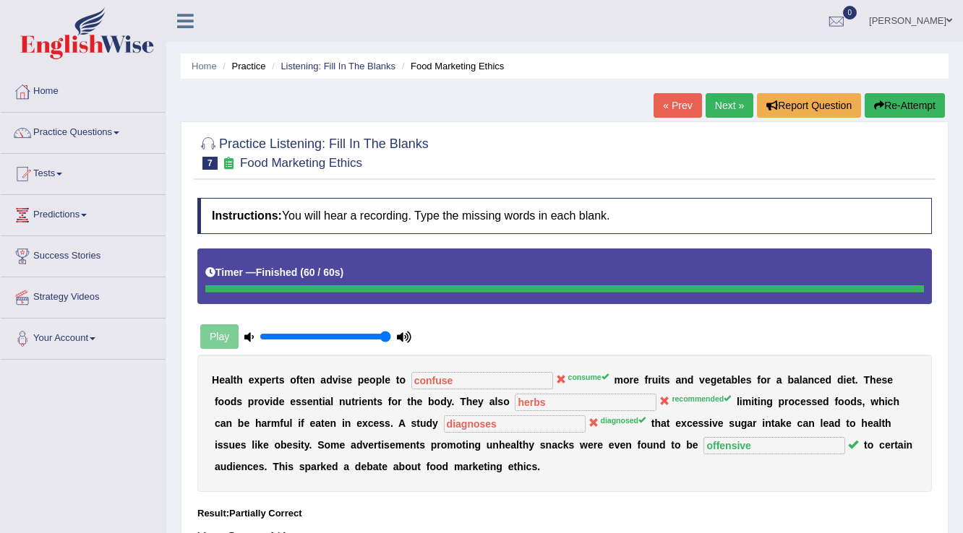
click at [729, 98] on link "Next »" at bounding box center [730, 105] width 48 height 25
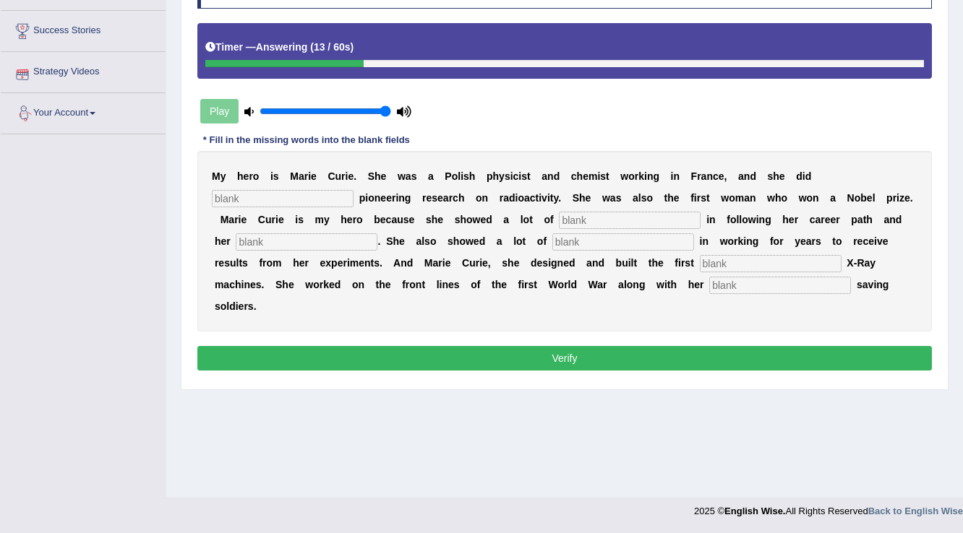
click at [250, 200] on input "text" at bounding box center [283, 198] width 142 height 17
type input "conducted"
click at [621, 220] on input "text" at bounding box center [630, 220] width 142 height 17
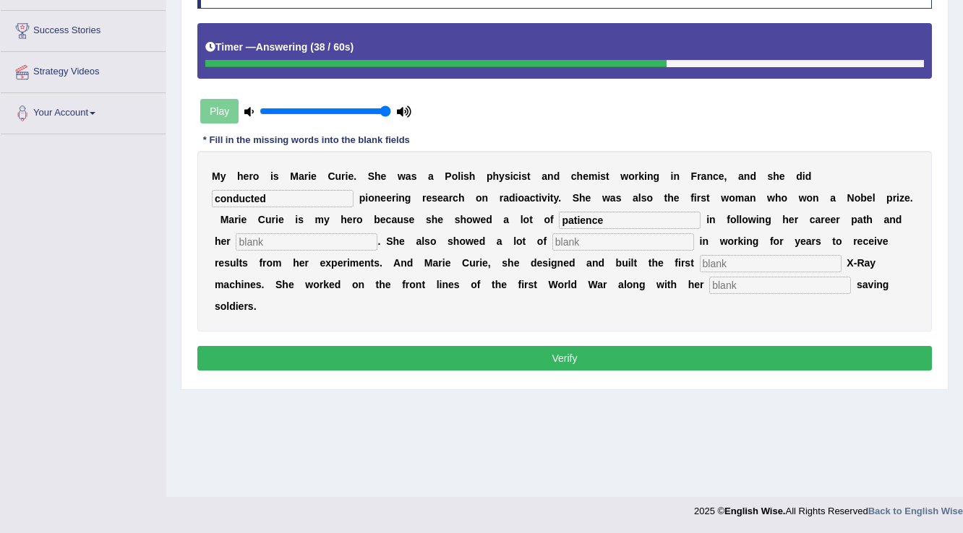
type input "patience"
click at [343, 240] on input "text" at bounding box center [307, 241] width 142 height 17
type input "experience"
click at [586, 239] on input "text" at bounding box center [623, 241] width 142 height 17
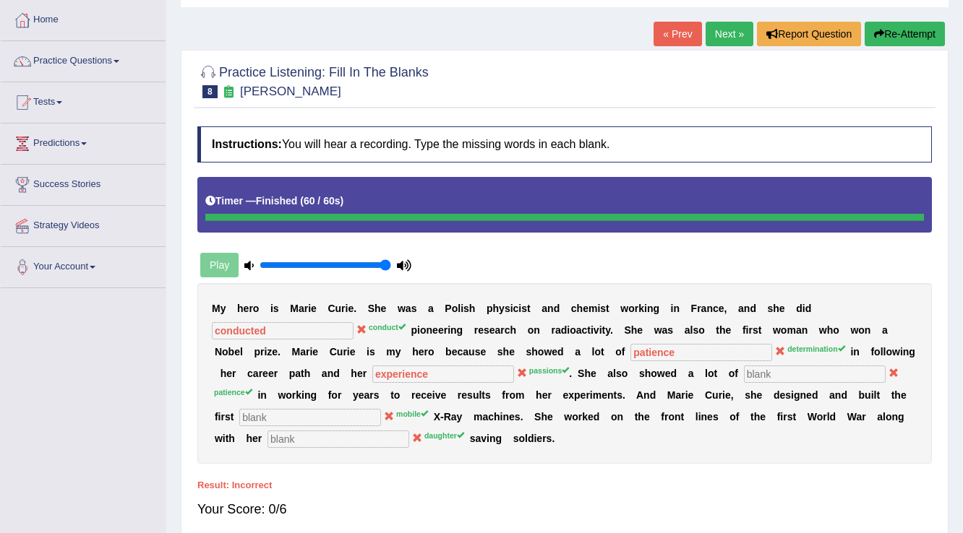
scroll to position [52, 0]
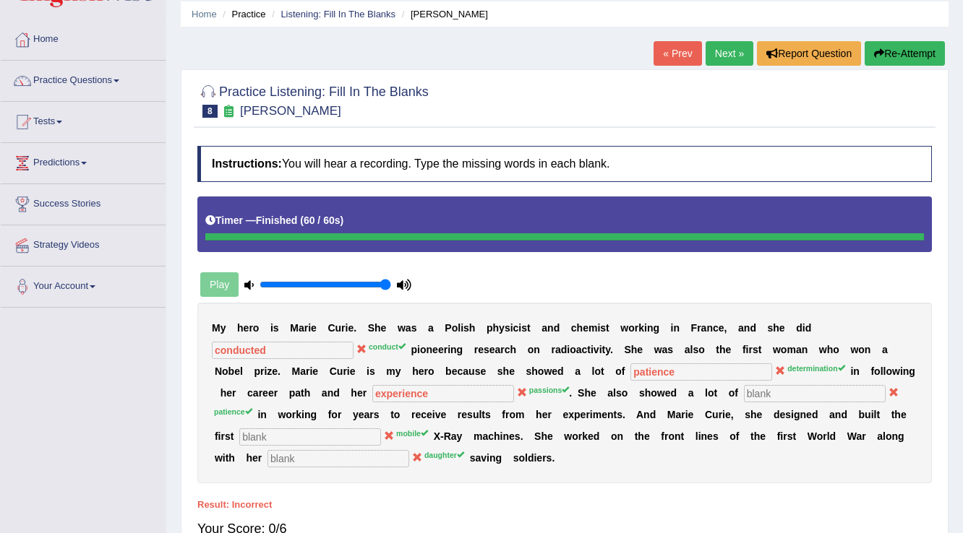
click at [721, 57] on link "Next »" at bounding box center [730, 53] width 48 height 25
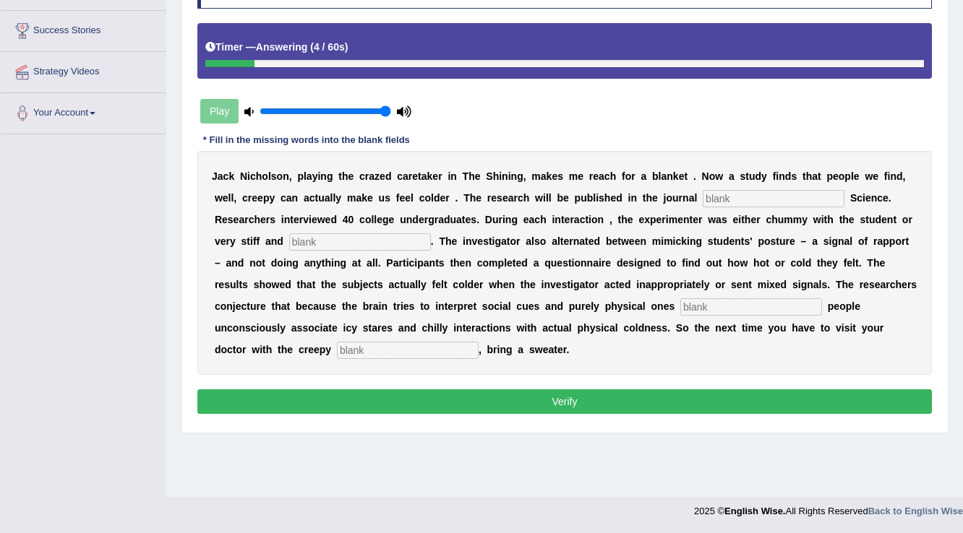
click at [723, 194] on input "text" at bounding box center [774, 198] width 142 height 17
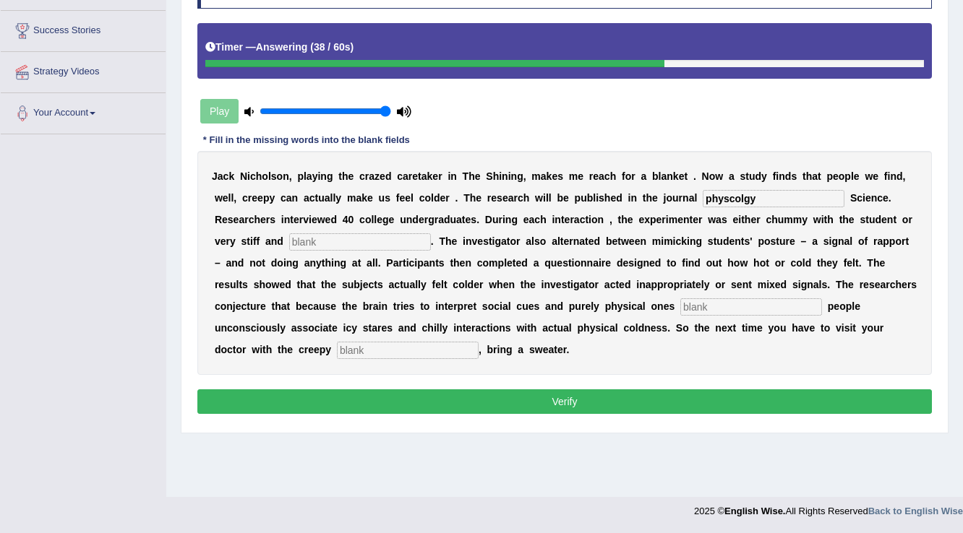
type input "physcolgy"
click at [343, 237] on input "text" at bounding box center [360, 241] width 142 height 17
type input "professional"
click at [705, 304] on input "text" at bounding box center [751, 307] width 142 height 17
type input "simultanoely"
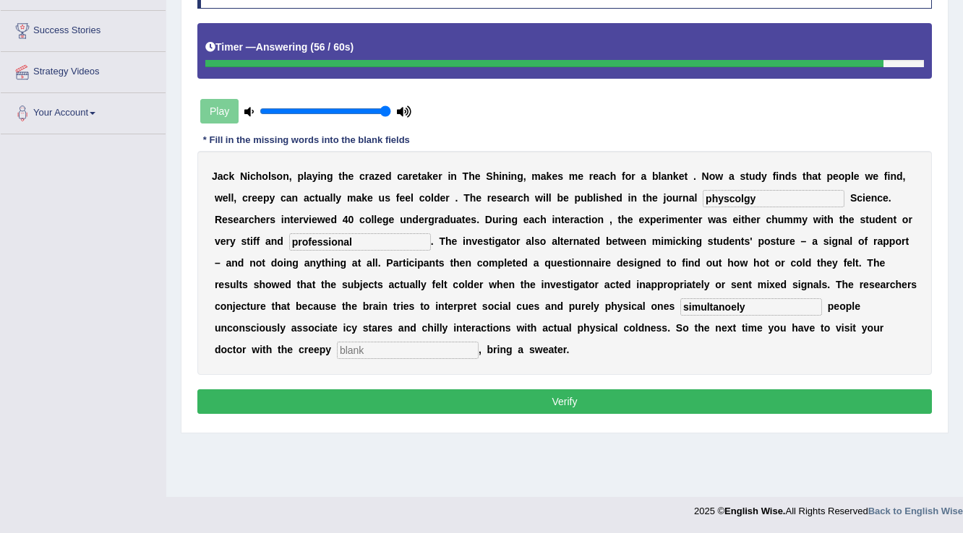
click at [416, 346] on input "text" at bounding box center [408, 350] width 142 height 17
type input "rece"
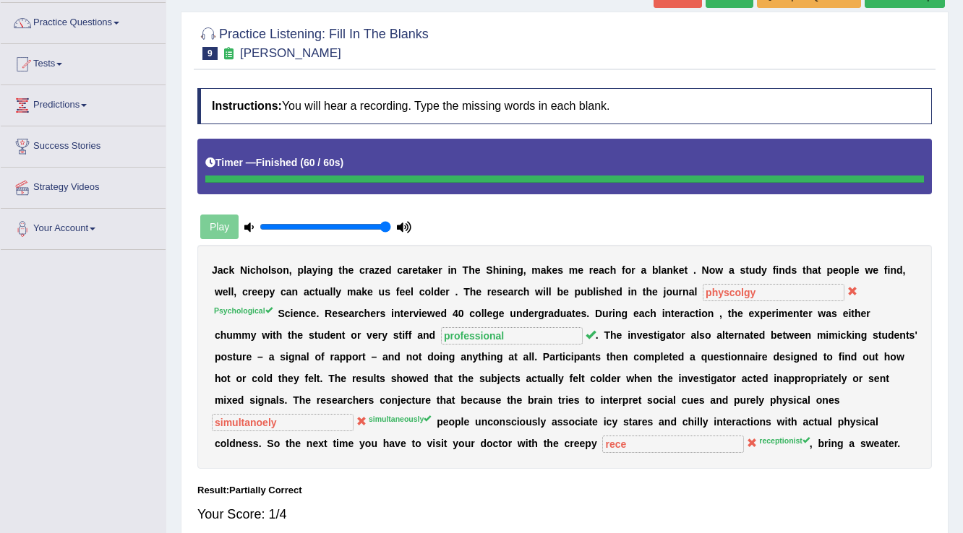
scroll to position [52, 0]
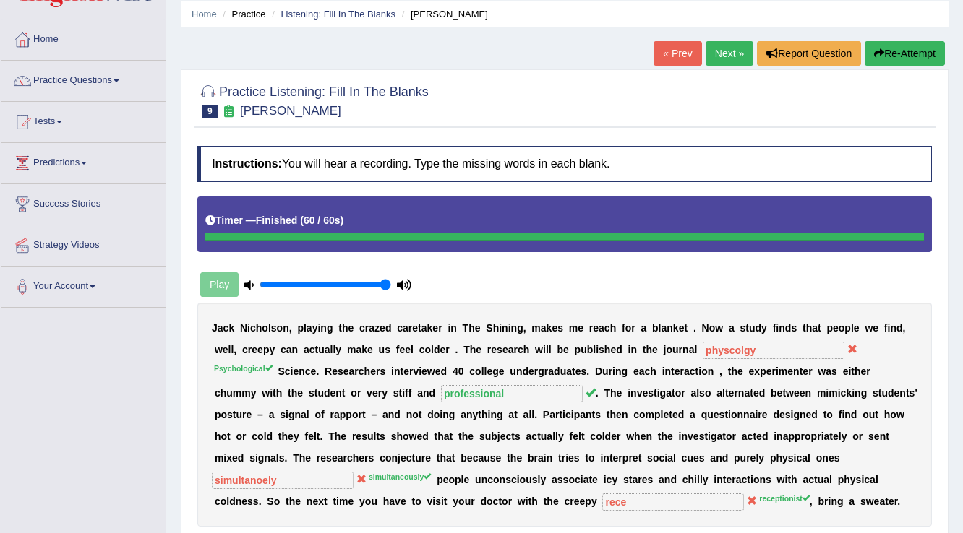
click at [717, 46] on link "Next »" at bounding box center [730, 53] width 48 height 25
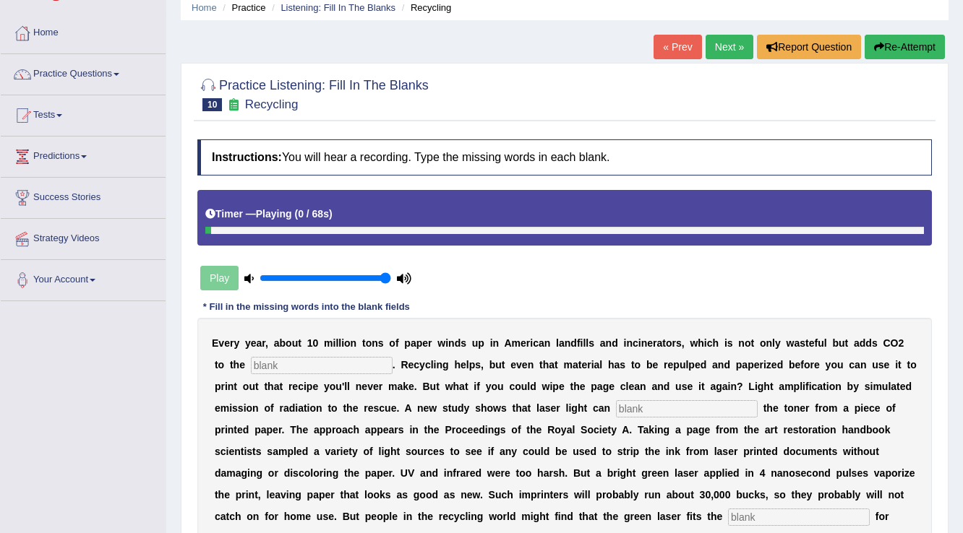
scroll to position [116, 0]
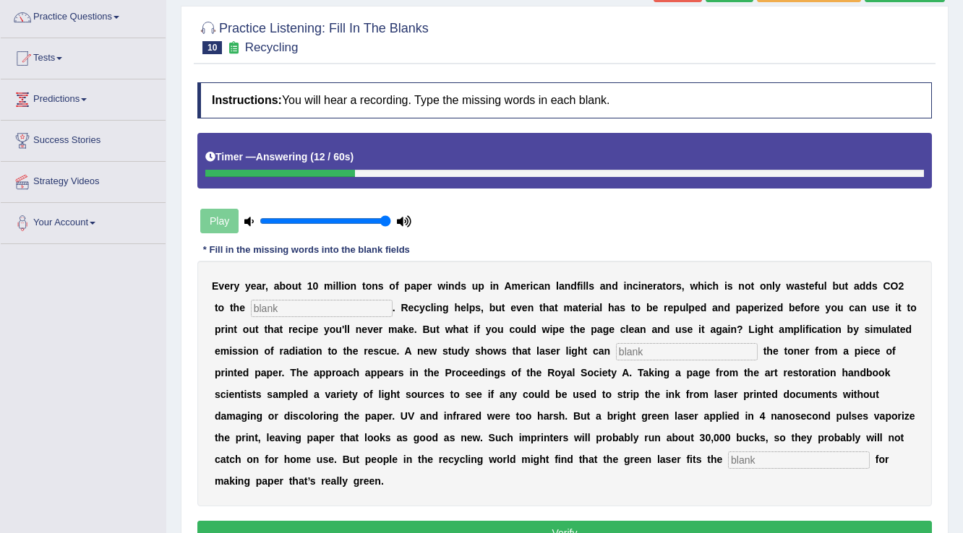
click at [304, 304] on input "text" at bounding box center [322, 308] width 142 height 17
type input "atmosphere"
click at [695, 352] on input "text" at bounding box center [687, 351] width 142 height 17
type input "raise"
click at [737, 457] on input "text" at bounding box center [799, 460] width 142 height 17
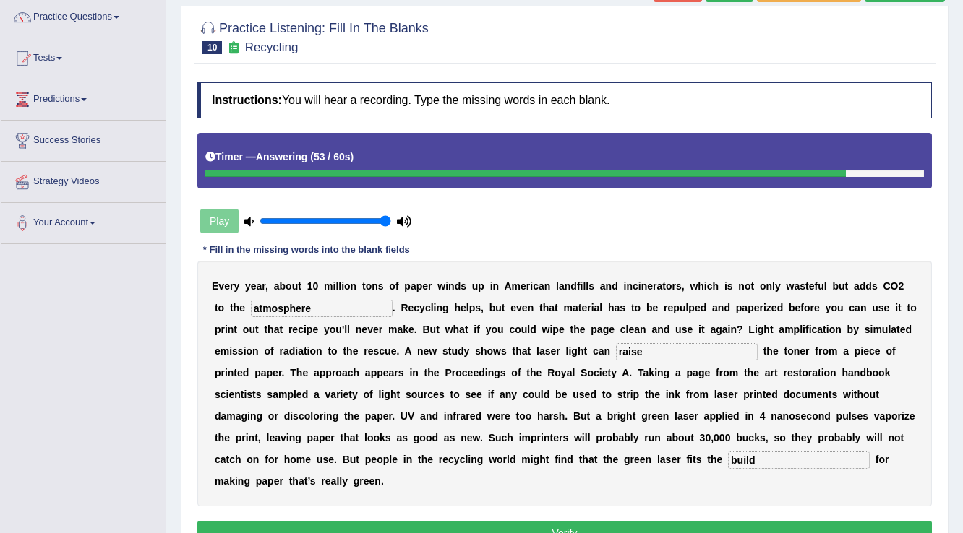
click at [762, 459] on input "build" at bounding box center [799, 460] width 142 height 17
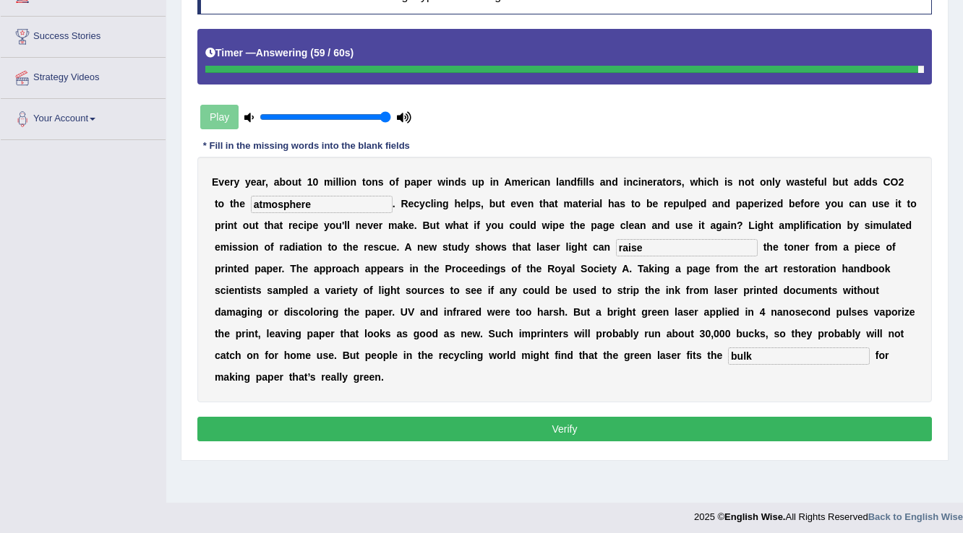
scroll to position [226, 0]
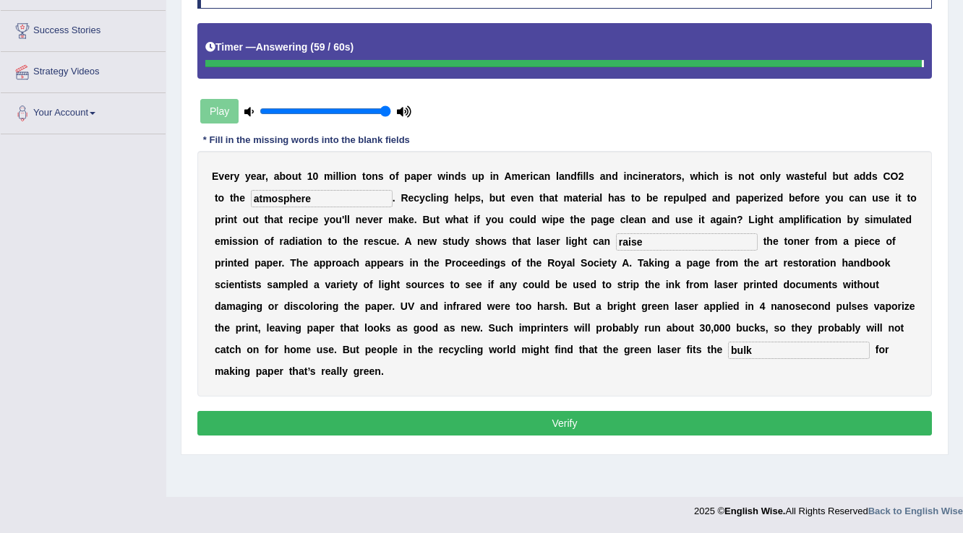
type input "bulk"
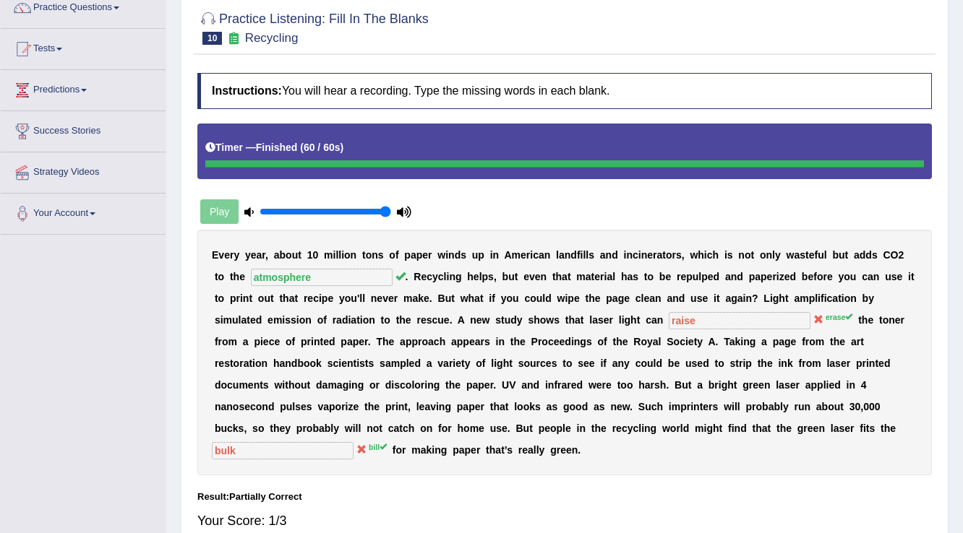
scroll to position [0, 0]
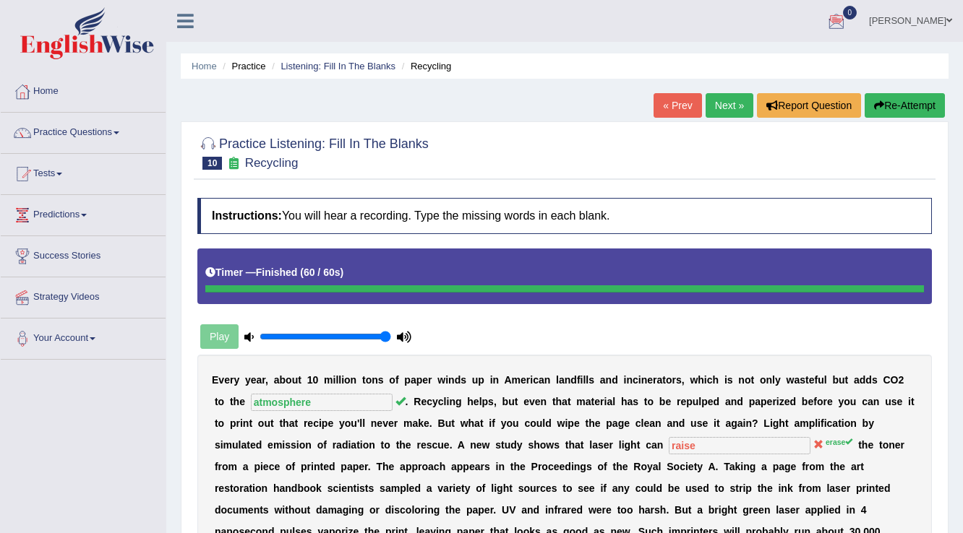
click at [735, 100] on link "Next »" at bounding box center [730, 105] width 48 height 25
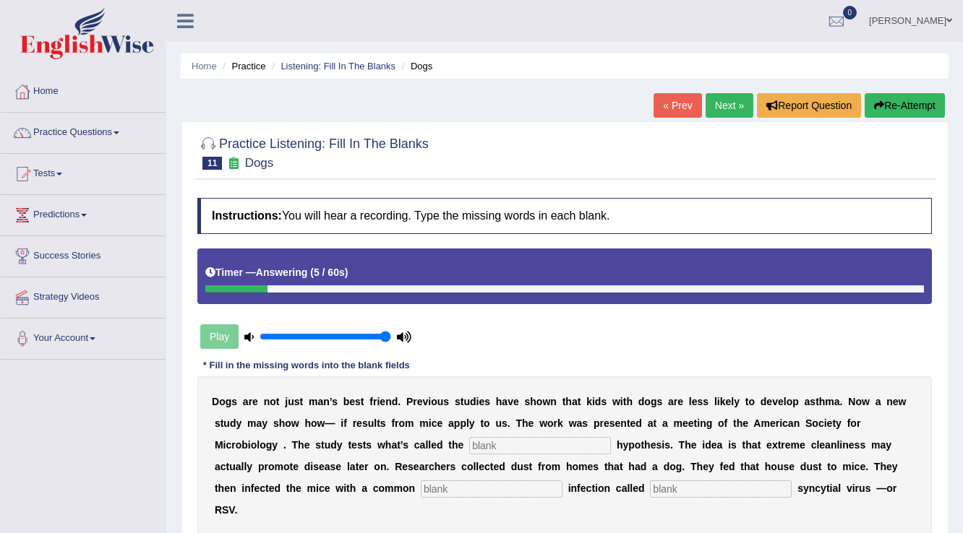
click at [908, 109] on button "Re-Attempt" at bounding box center [905, 105] width 80 height 25
click at [480, 445] on input "text" at bounding box center [540, 445] width 142 height 17
type input "hygiene"
click at [473, 492] on input "text" at bounding box center [492, 489] width 142 height 17
click at [662, 485] on input "text" at bounding box center [721, 489] width 142 height 17
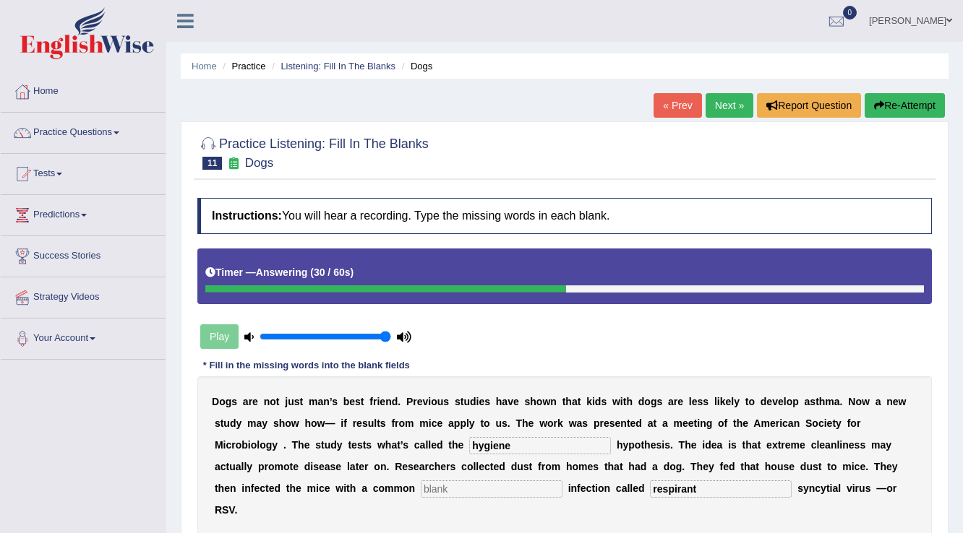
type input "respirant"
click at [458, 488] on input "text" at bounding box center [492, 489] width 142 height 17
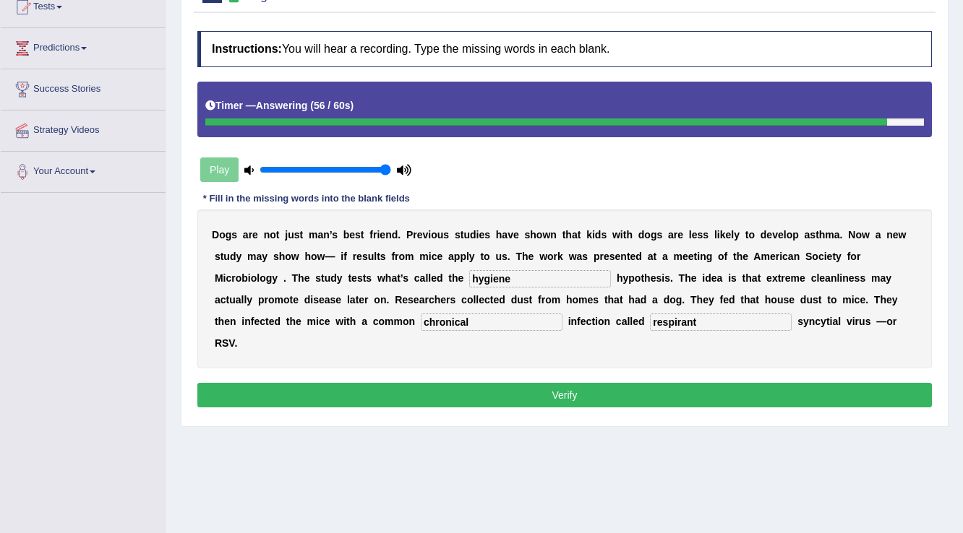
scroll to position [173, 0]
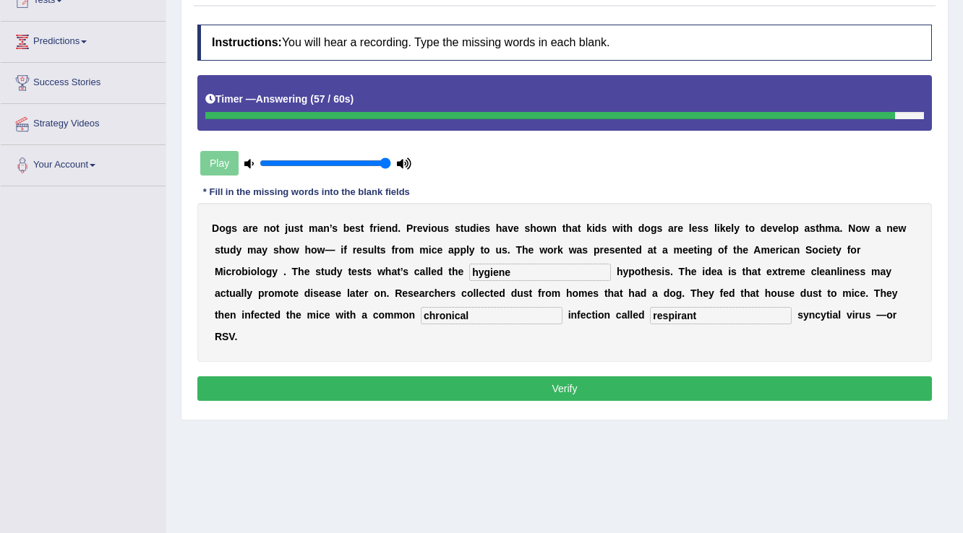
type input "chronical"
click at [620, 393] on button "Verify" at bounding box center [564, 389] width 734 height 25
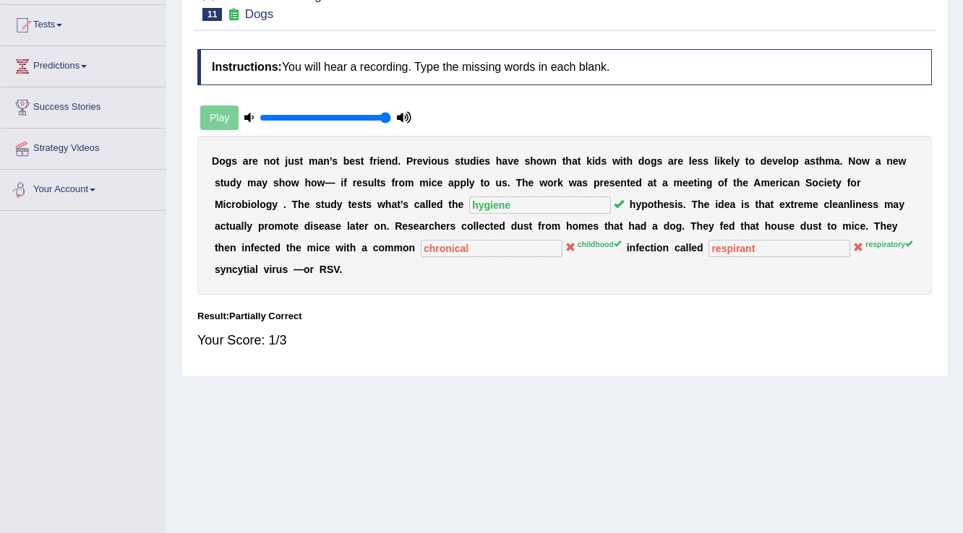
scroll to position [0, 0]
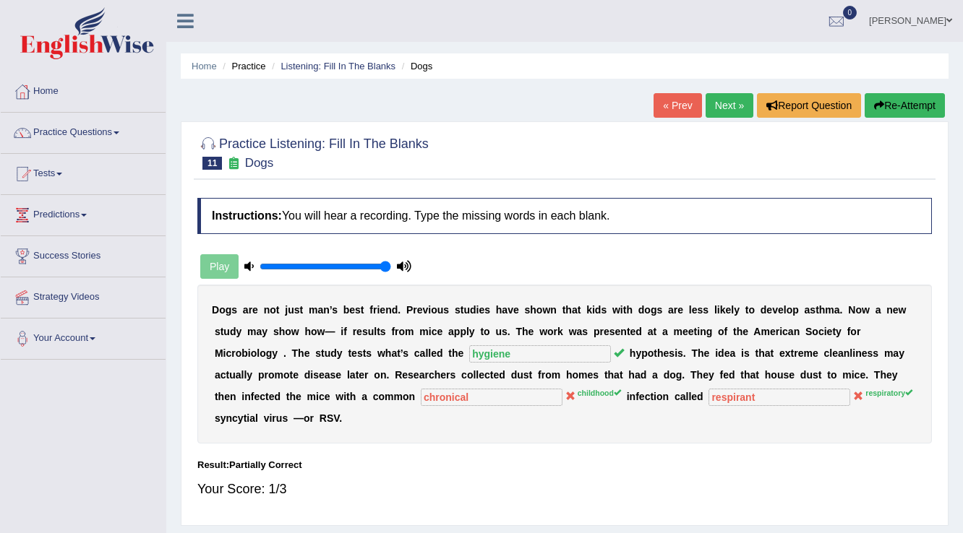
click at [713, 113] on link "Next »" at bounding box center [730, 105] width 48 height 25
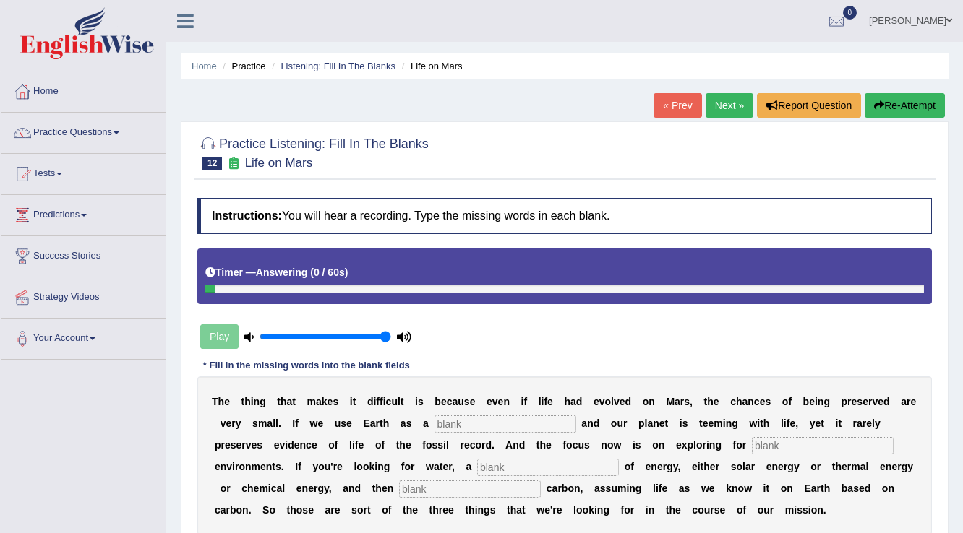
click at [891, 97] on button "Re-Attempt" at bounding box center [905, 105] width 80 height 25
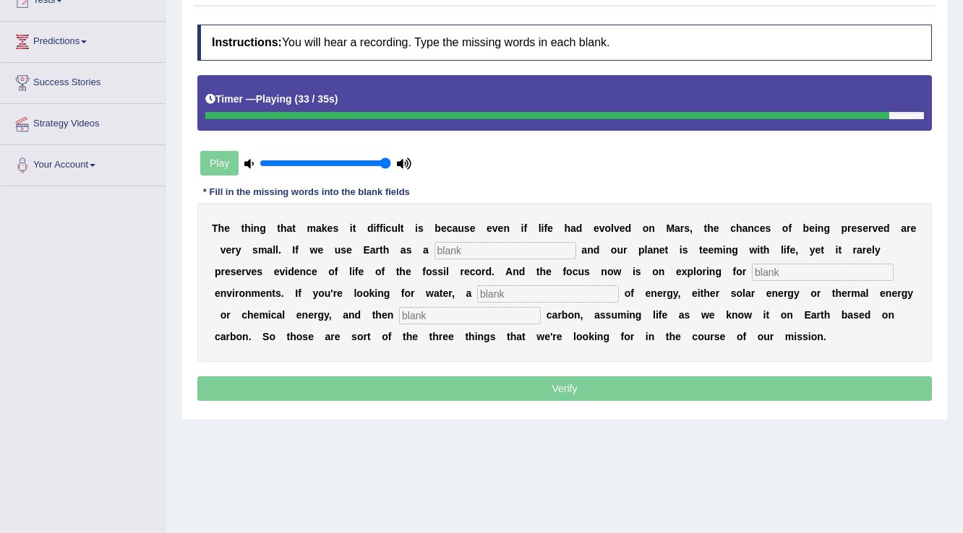
click at [515, 247] on input "text" at bounding box center [505, 250] width 142 height 17
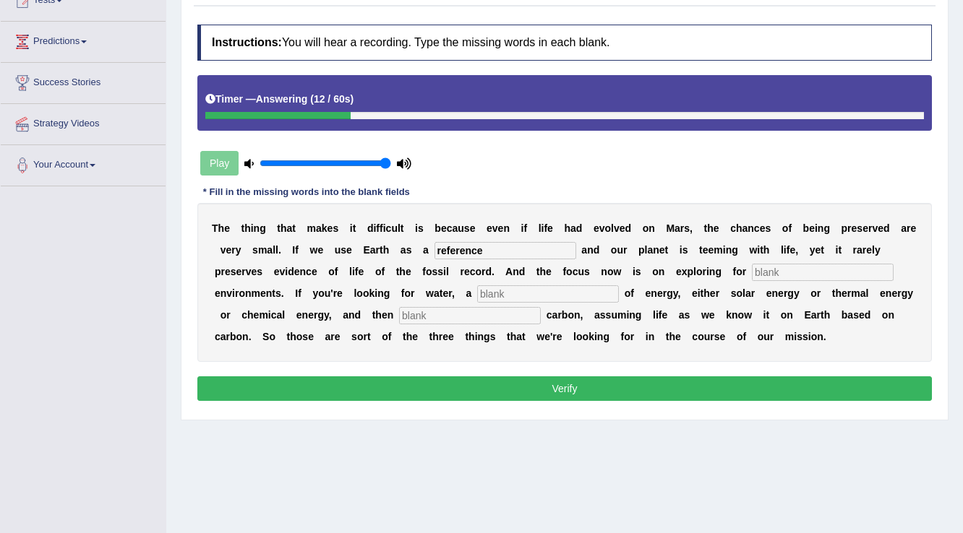
type input "reference"
click at [798, 267] on input "text" at bounding box center [823, 272] width 142 height 17
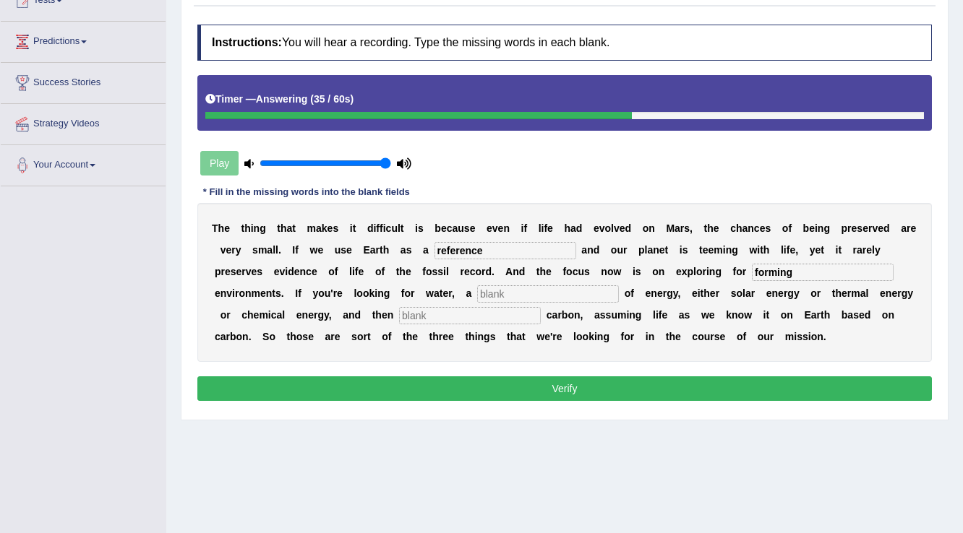
type input "forming"
click at [507, 292] on input "text" at bounding box center [548, 294] width 142 height 17
type input "source"
click at [500, 313] on input "text" at bounding box center [470, 315] width 142 height 17
type input "organice"
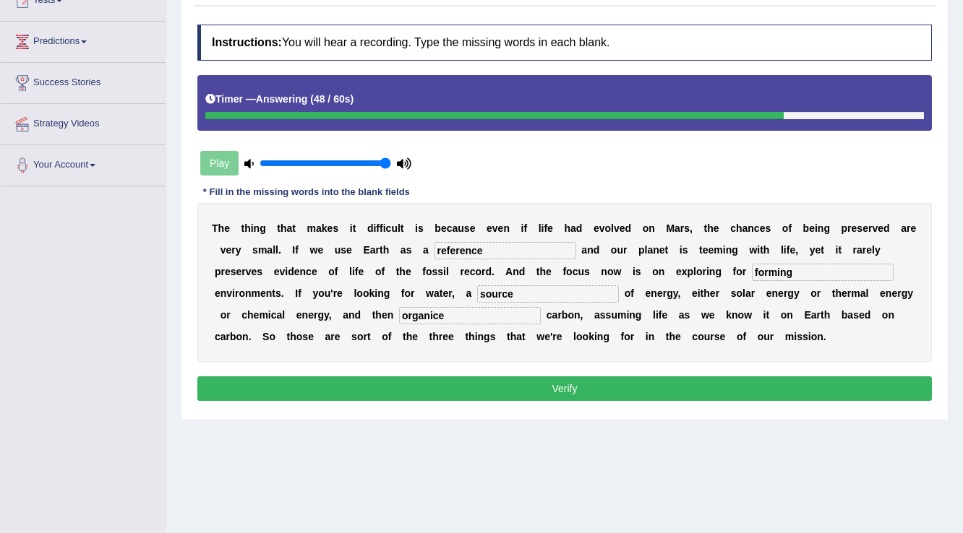
click at [538, 382] on button "Verify" at bounding box center [564, 389] width 734 height 25
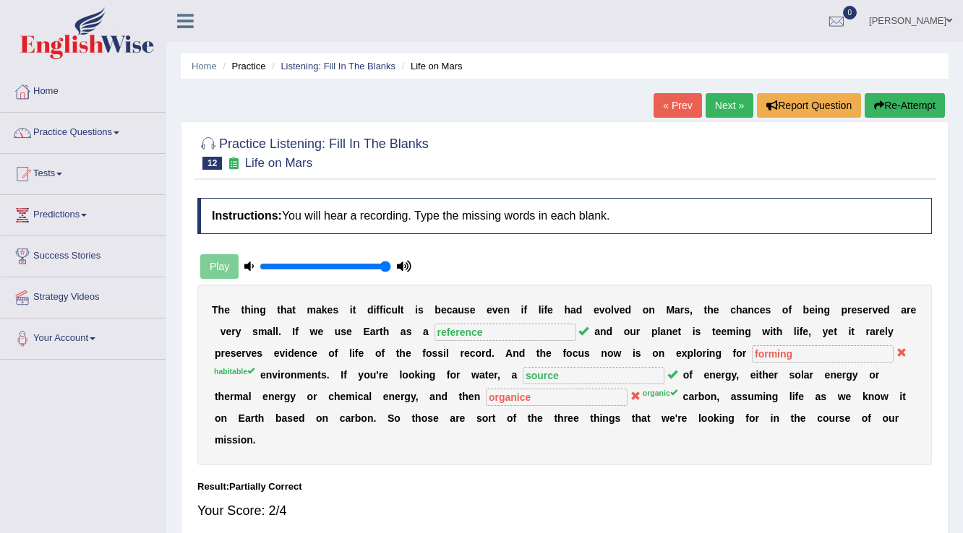
click at [729, 100] on link "Next »" at bounding box center [730, 105] width 48 height 25
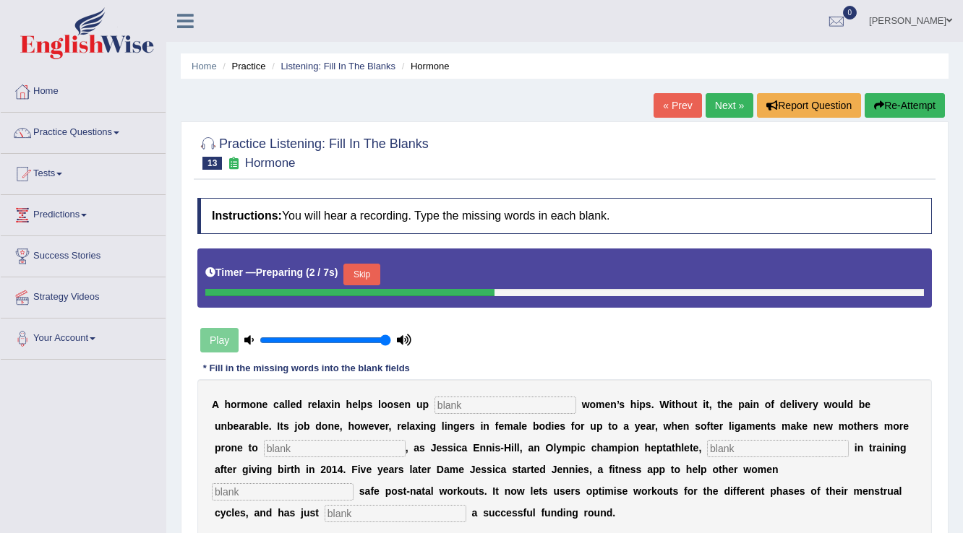
click at [185, 246] on div "Practice Listening: Fill In The Blanks 13 Hormone Instructions: You will hear a…" at bounding box center [565, 359] width 768 height 476
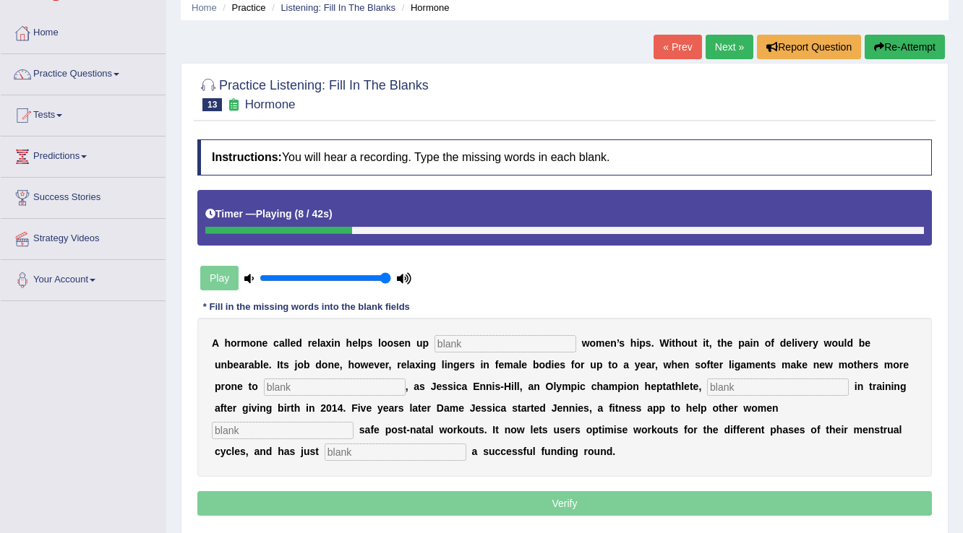
scroll to position [58, 0]
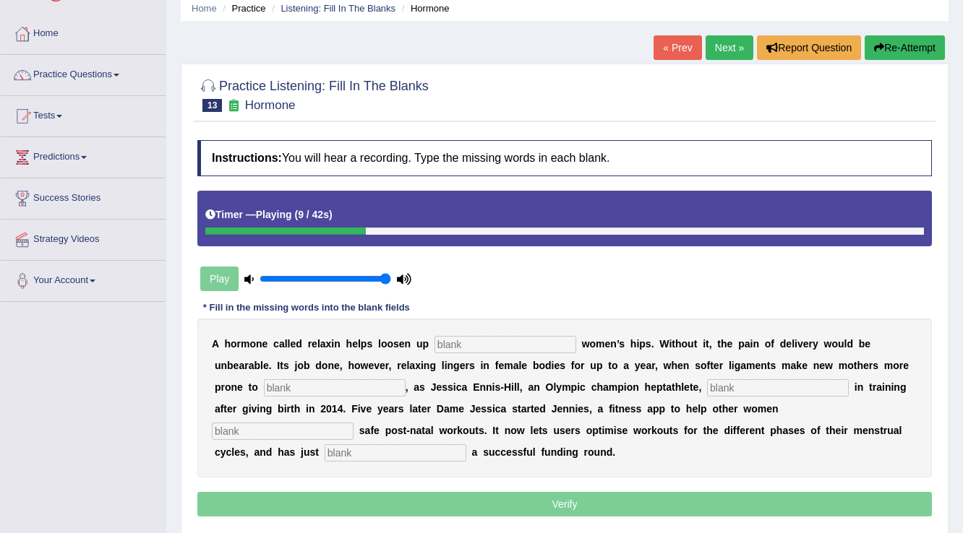
click at [902, 52] on button "Re-Attempt" at bounding box center [905, 47] width 80 height 25
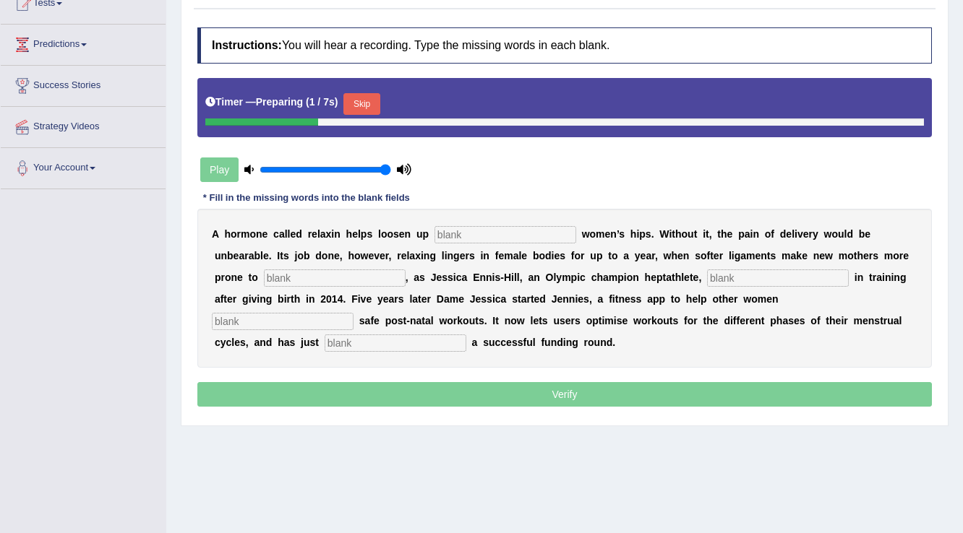
scroll to position [173, 0]
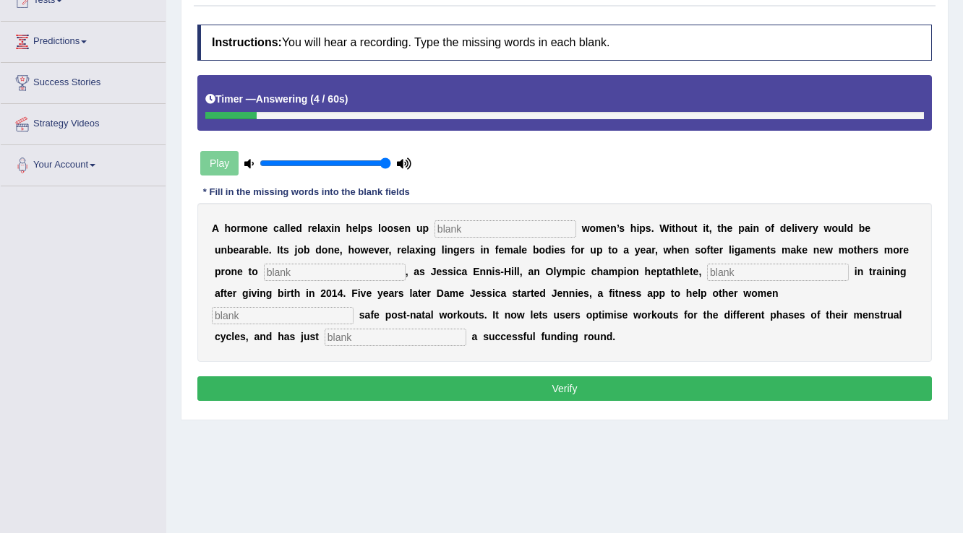
click at [497, 229] on input "text" at bounding box center [505, 228] width 142 height 17
type input "pregnant"
click at [304, 269] on input "text" at bounding box center [335, 272] width 142 height 17
type input "injury"
click at [721, 267] on input "text" at bounding box center [778, 272] width 142 height 17
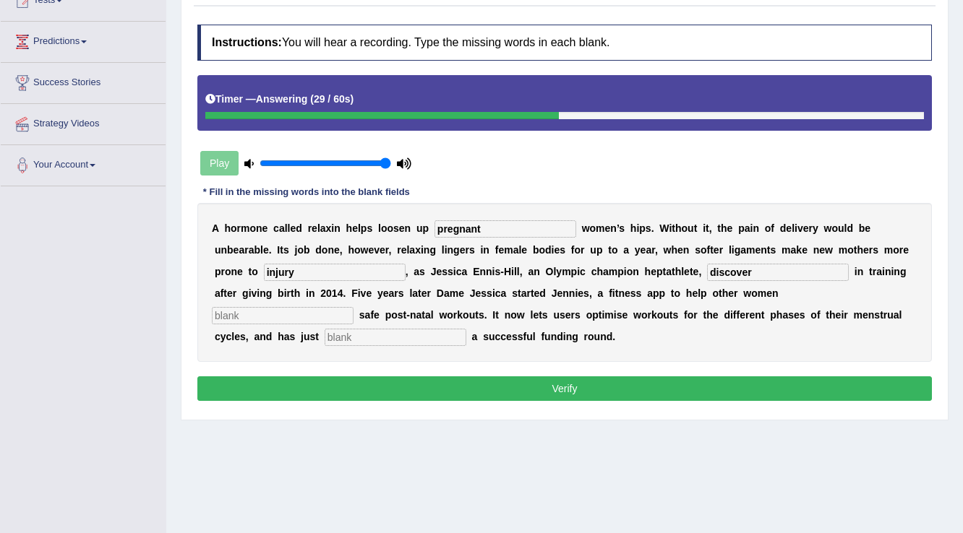
type input "discover"
click at [245, 317] on input "text" at bounding box center [283, 315] width 142 height 17
type input "perform"
click at [368, 333] on input "text" at bounding box center [396, 337] width 142 height 17
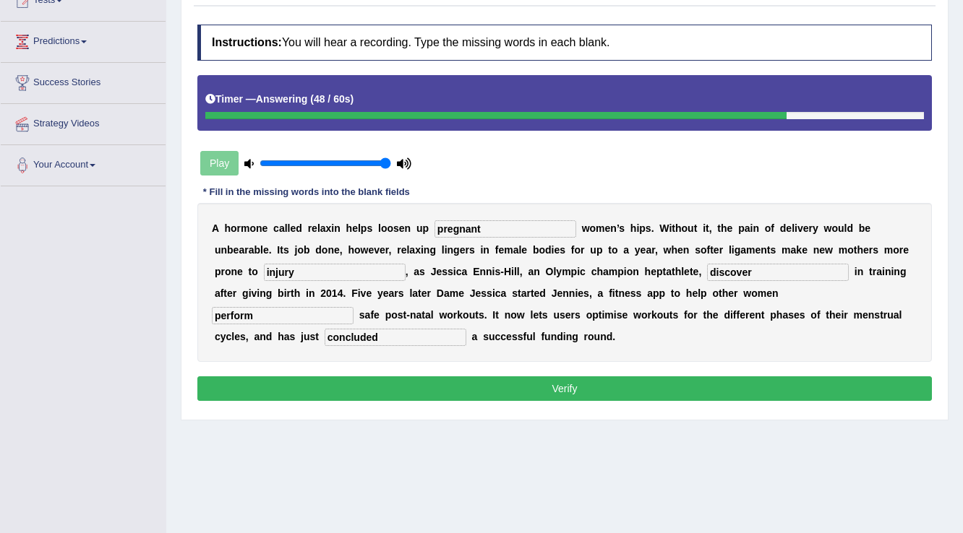
type input "concluded"
click at [570, 382] on button "Verify" at bounding box center [564, 389] width 734 height 25
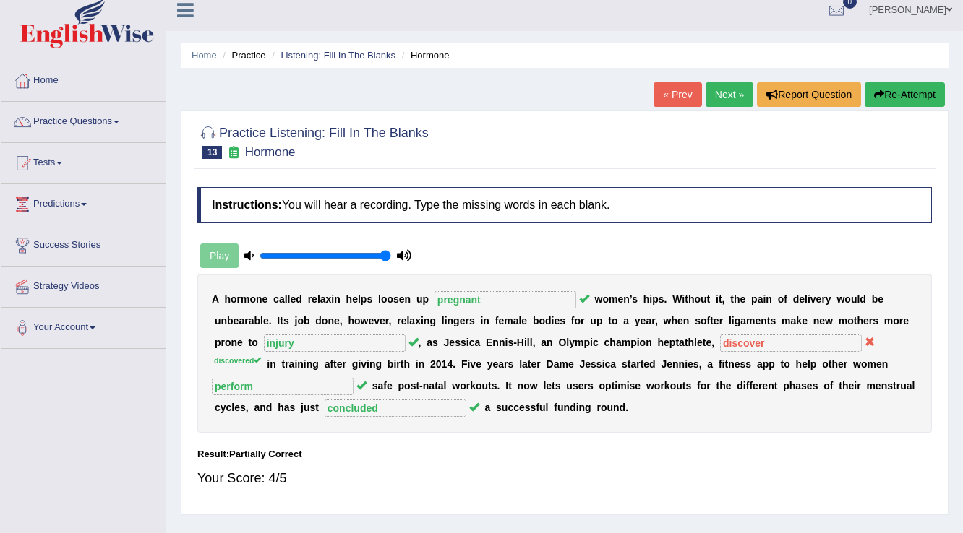
scroll to position [0, 0]
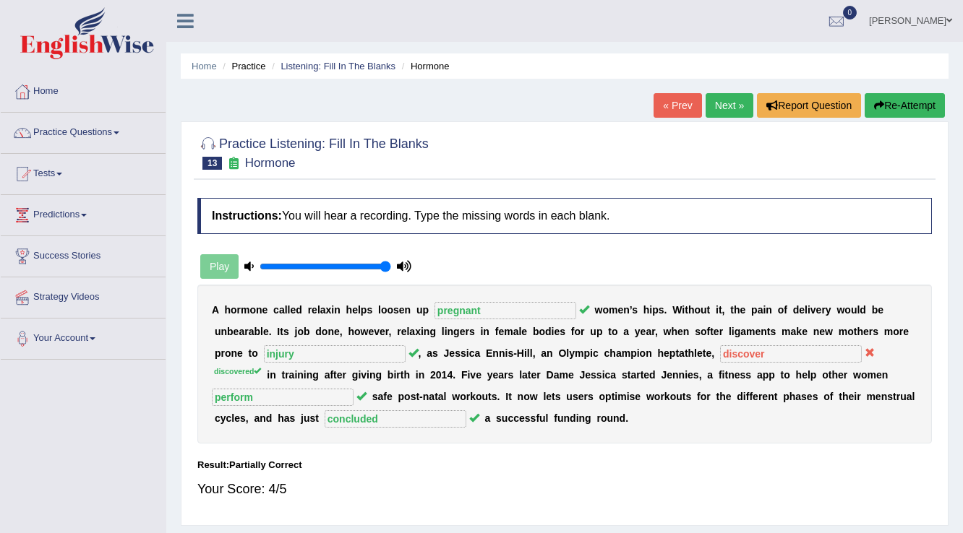
click at [719, 104] on link "Next »" at bounding box center [730, 105] width 48 height 25
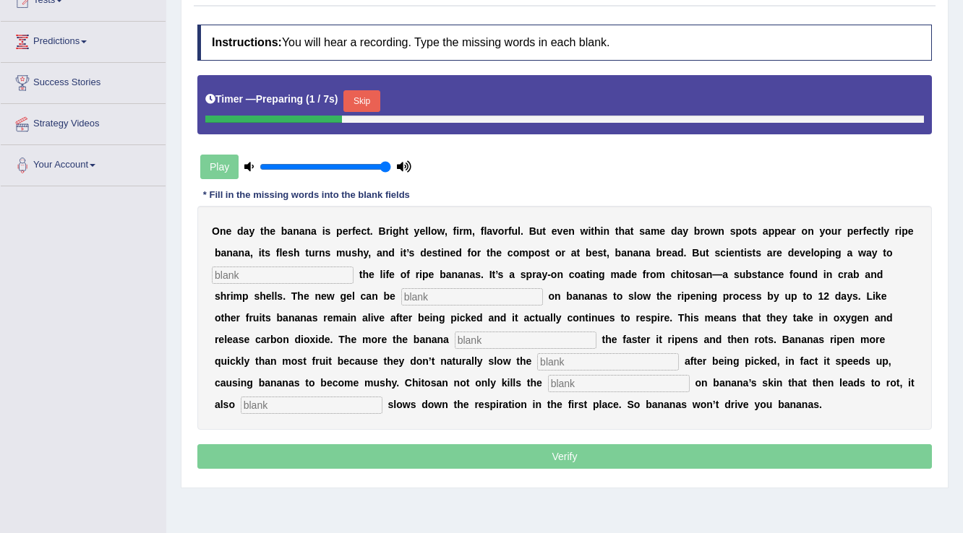
scroll to position [173, 0]
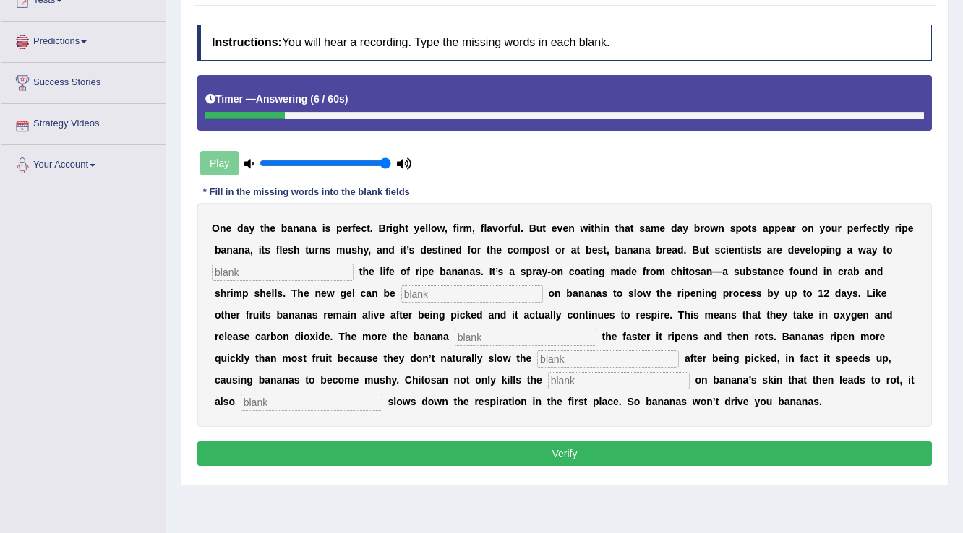
click at [286, 275] on input "text" at bounding box center [283, 272] width 142 height 17
type input "extinct"
click at [425, 289] on input "text" at bounding box center [472, 294] width 142 height 17
type input "spreaded"
click at [455, 333] on input "text" at bounding box center [526, 337] width 142 height 17
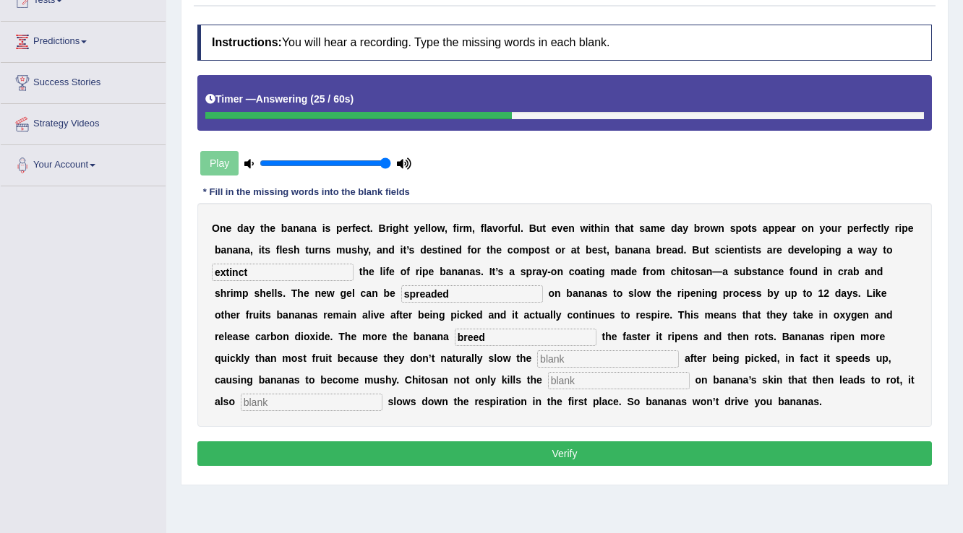
type input "breed"
click at [537, 357] on input "text" at bounding box center [608, 359] width 142 height 17
type input "respiration"
click at [548, 377] on input "text" at bounding box center [619, 380] width 142 height 17
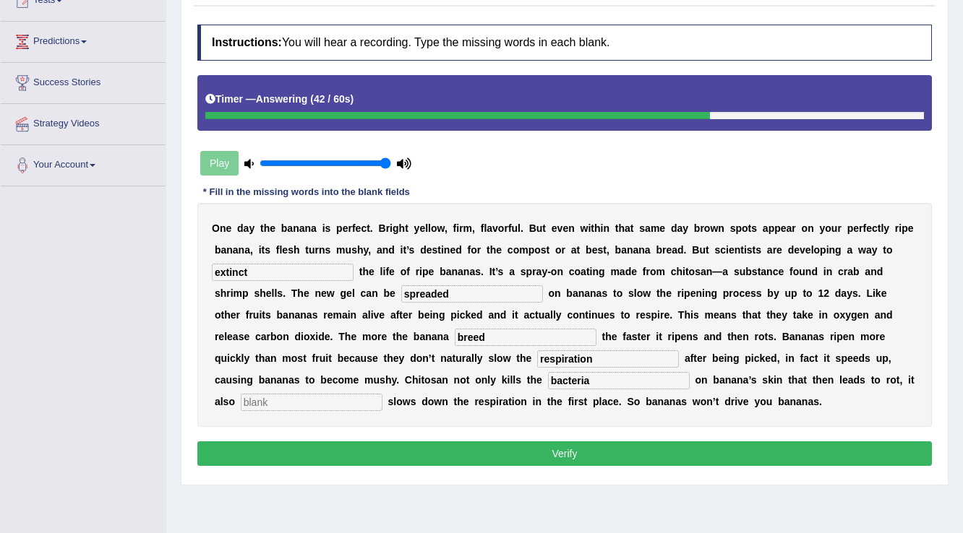
type input "bacteria"
click at [332, 401] on input "text" at bounding box center [312, 402] width 142 height 17
type input "significantly"
click at [544, 455] on button "Verify" at bounding box center [564, 454] width 734 height 25
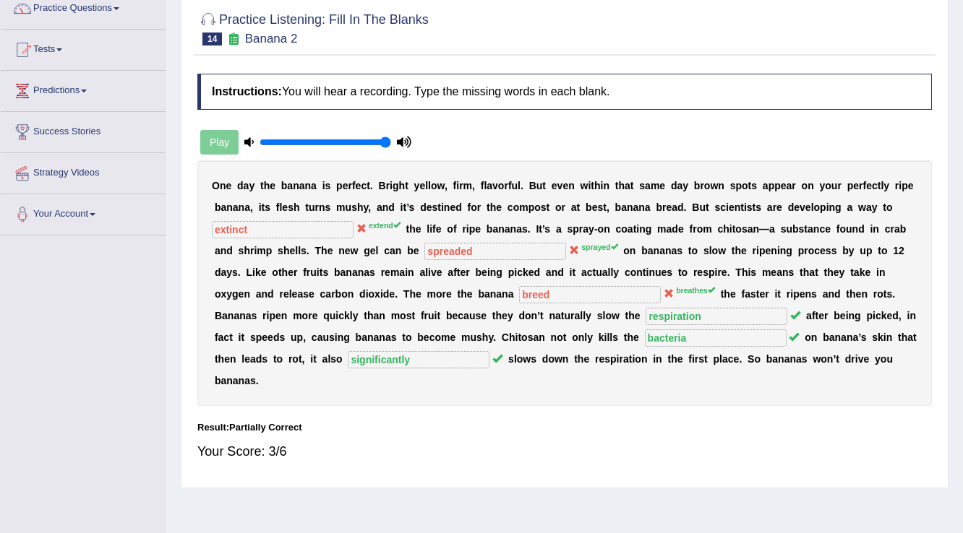
scroll to position [58, 0]
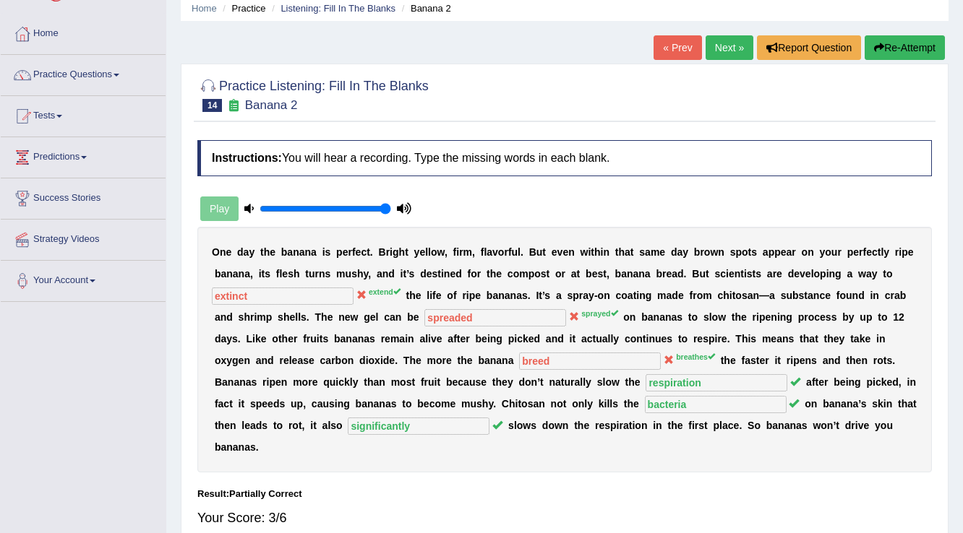
click at [659, 53] on link "« Prev" at bounding box center [677, 47] width 48 height 25
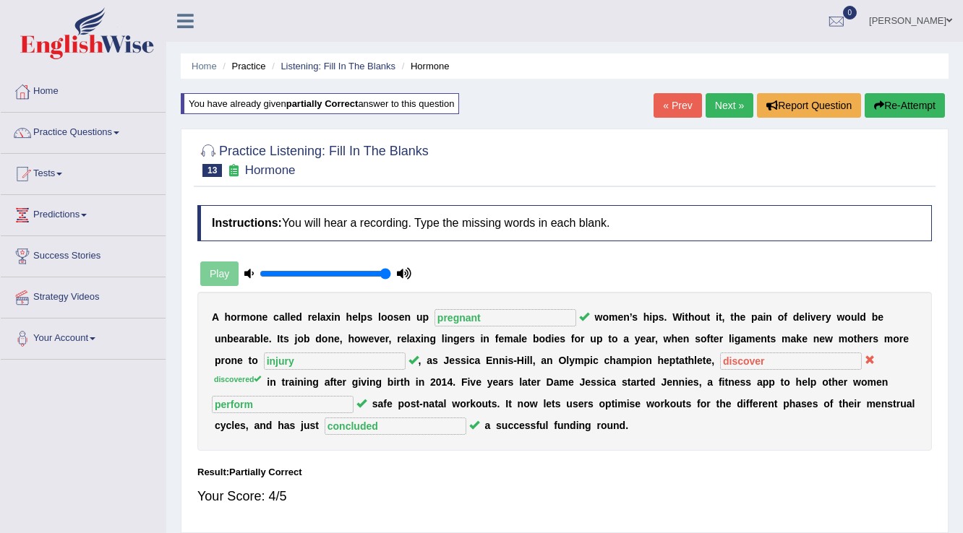
drag, startPoint x: 309, startPoint y: 310, endPoint x: 280, endPoint y: 306, distance: 28.4
click at [280, 306] on div "A h o r m o n e c a l l e d r e l a x i n h e l p s l o o s e n u p pregnant w …" at bounding box center [564, 371] width 734 height 159
drag, startPoint x: 303, startPoint y: 317, endPoint x: 283, endPoint y: 313, distance: 20.0
click at [283, 313] on div "A h o r m o n e c a l l e d r e l a x i n h e l p s l o o s e n u p pregnant w …" at bounding box center [564, 371] width 734 height 159
click at [695, 106] on link "« Prev" at bounding box center [677, 105] width 48 height 25
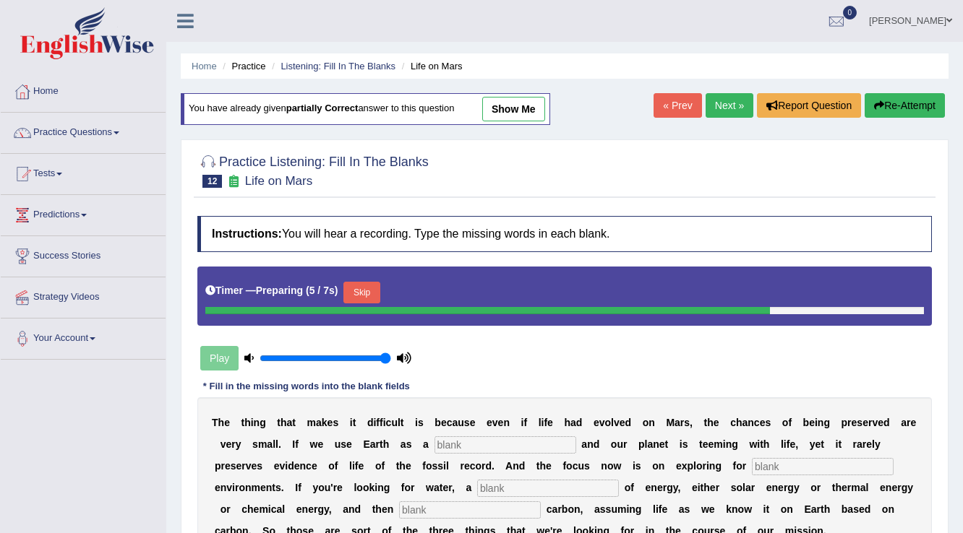
click at [505, 118] on link "show me" at bounding box center [513, 109] width 63 height 25
type input "reference"
type input "forming"
type input "source"
type input "organice"
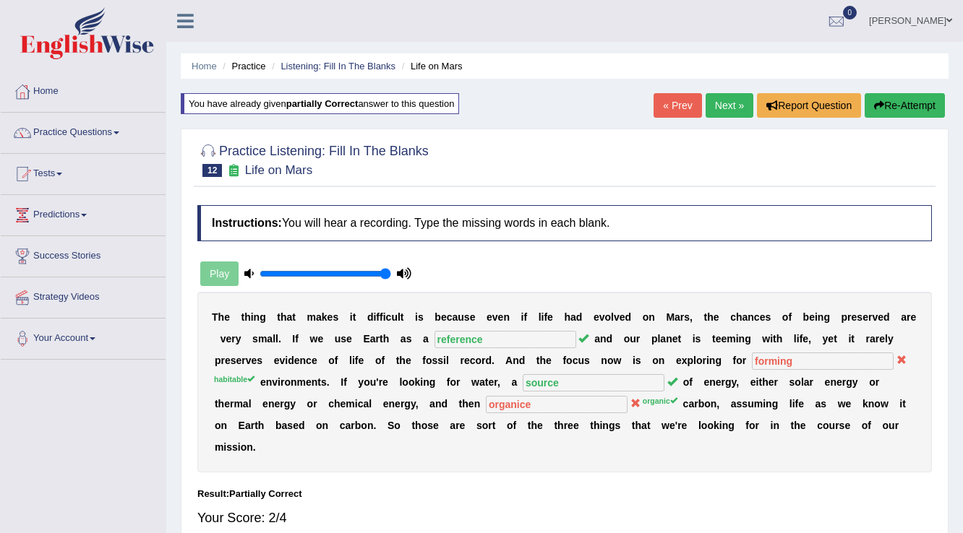
click at [682, 98] on link "« Prev" at bounding box center [677, 105] width 48 height 25
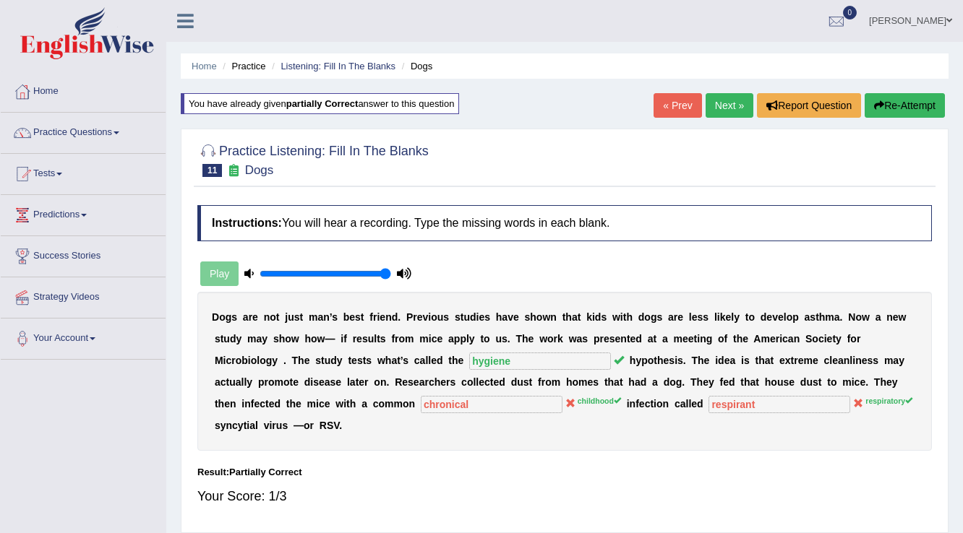
click at [669, 110] on link "« Prev" at bounding box center [677, 105] width 48 height 25
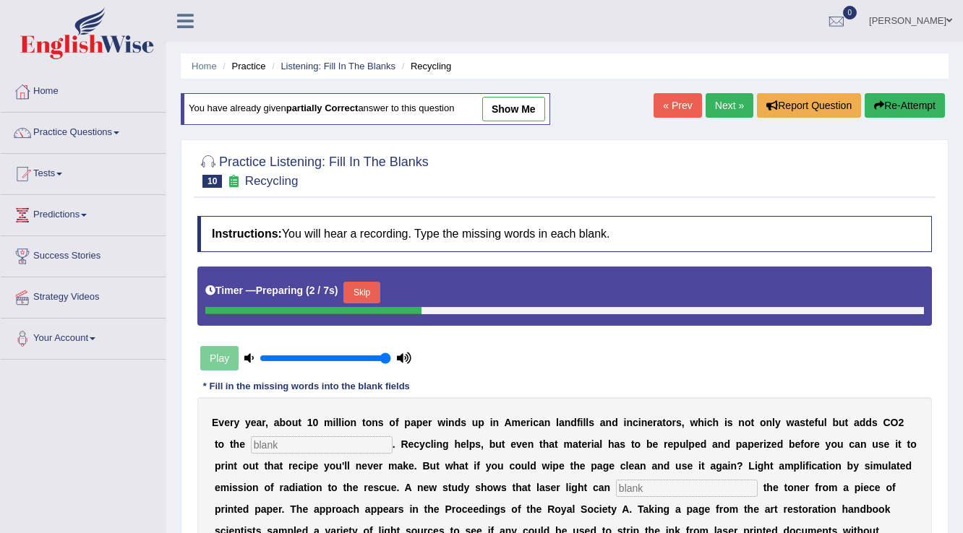
click at [538, 116] on link "show me" at bounding box center [513, 109] width 63 height 25
type input "atmosphere"
type input "raise"
type input "bulk"
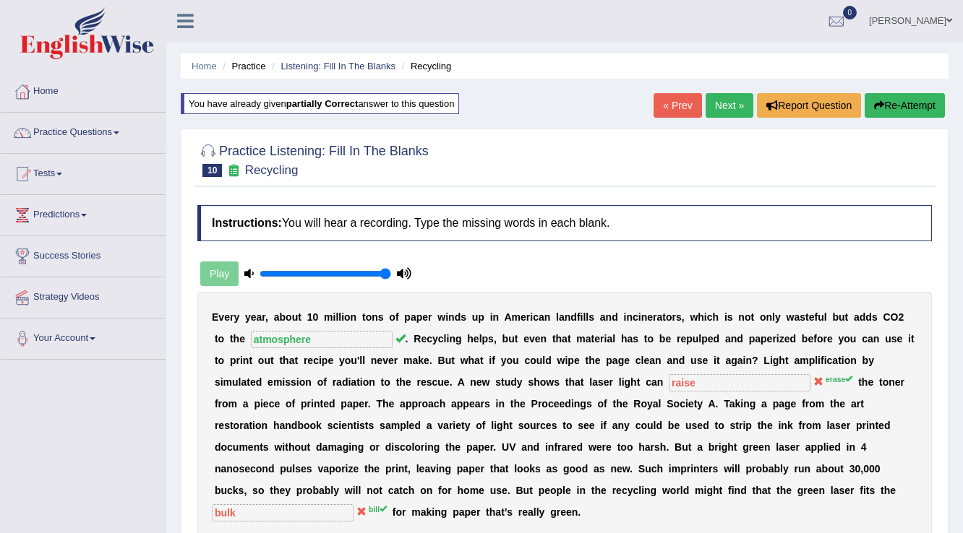
click at [690, 112] on link "« Prev" at bounding box center [677, 105] width 48 height 25
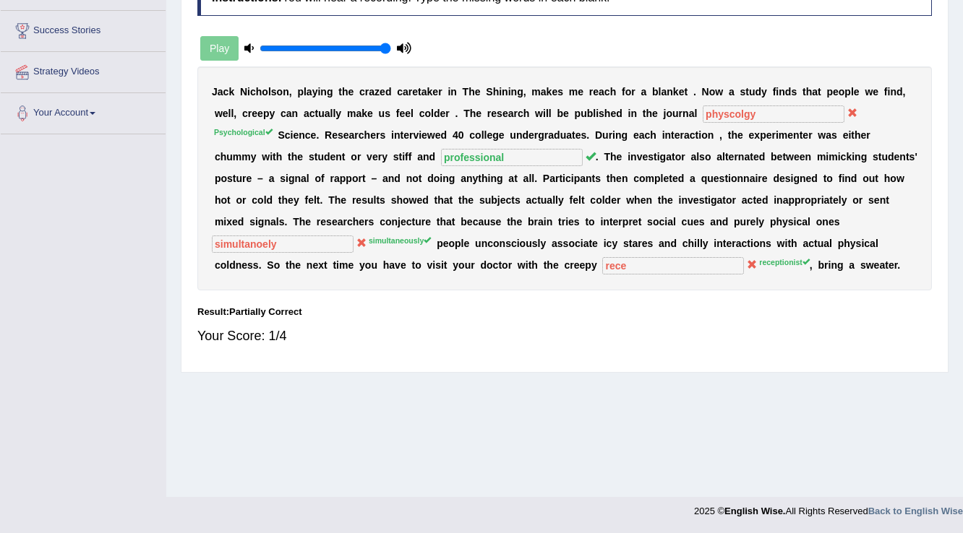
click at [658, 123] on div "J a c k N i c h o l s o n , p l a y i n g t h e c r a z e d c a r e t a k e r i…" at bounding box center [564, 179] width 734 height 224
click at [320, 300] on div "Instructions: You will hear a recording. Type the missing words in each blank. …" at bounding box center [565, 169] width 742 height 393
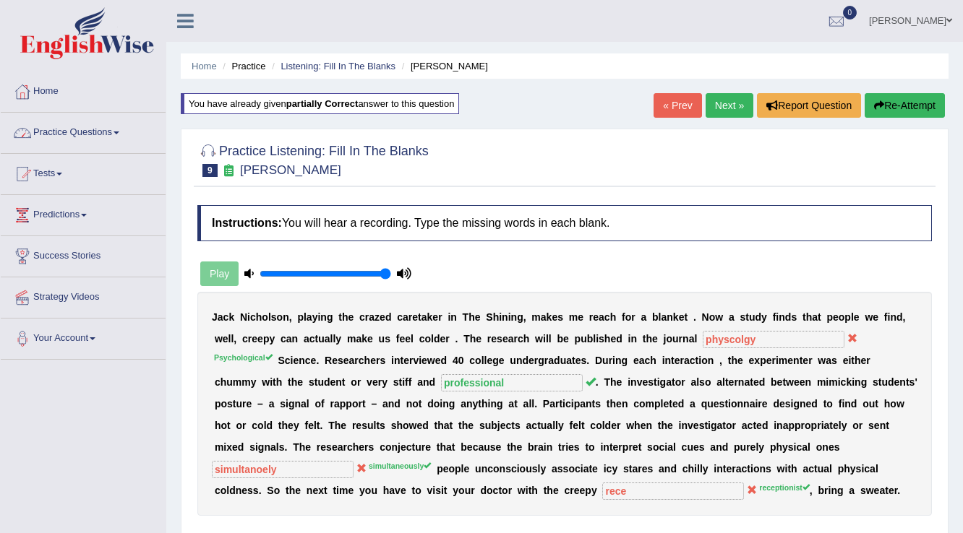
click at [127, 133] on link "Practice Questions" at bounding box center [83, 131] width 165 height 36
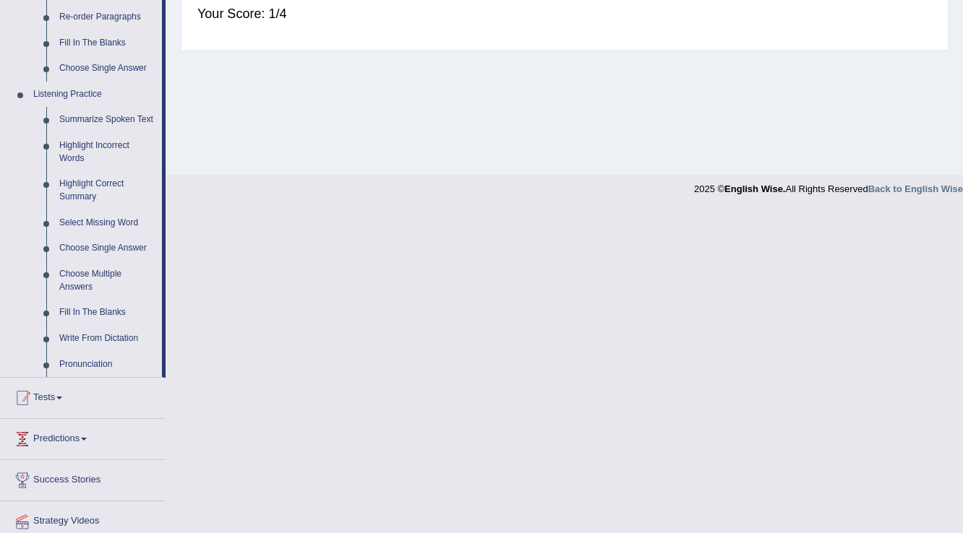
scroll to position [598, 0]
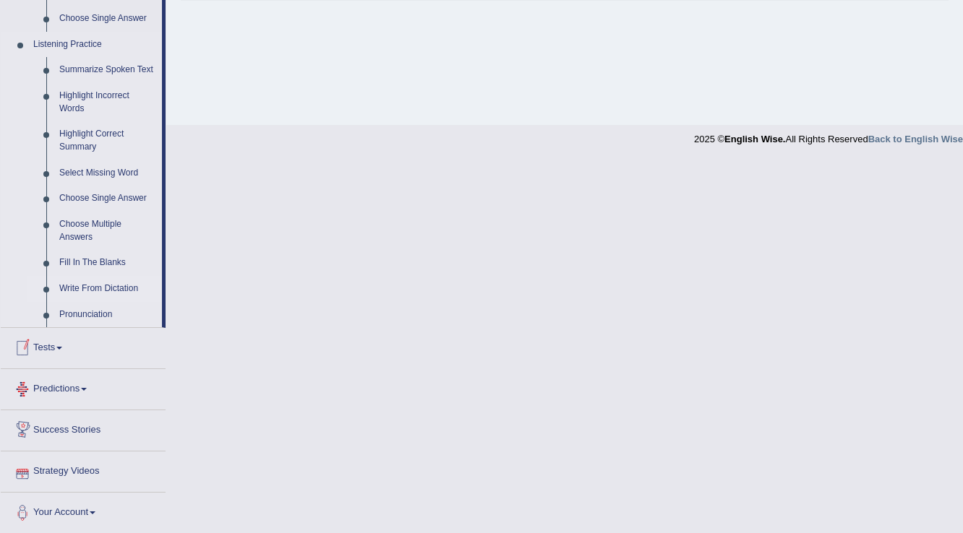
click at [90, 285] on link "Write From Dictation" at bounding box center [107, 289] width 109 height 26
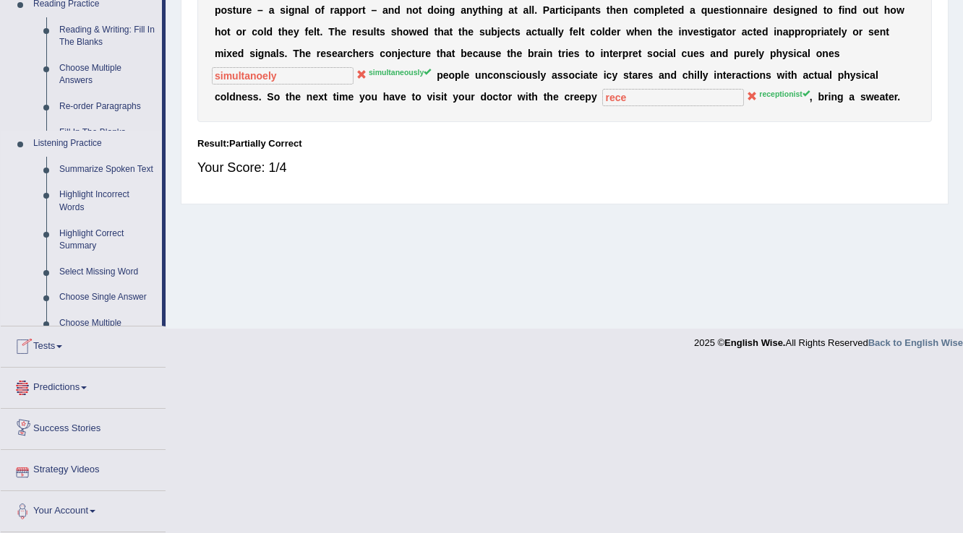
scroll to position [226, 0]
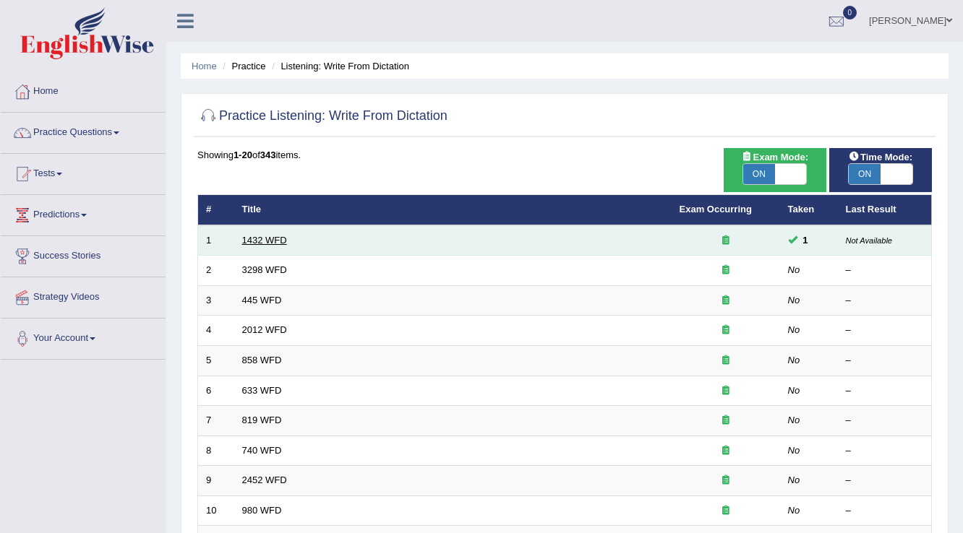
click at [286, 240] on link "1432 WFD" at bounding box center [264, 240] width 45 height 11
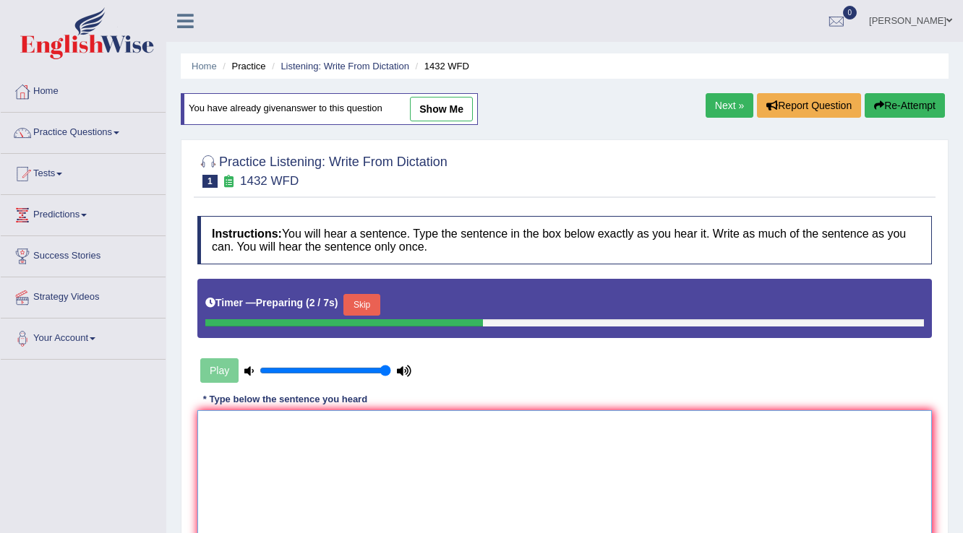
click at [252, 419] on textarea at bounding box center [564, 481] width 734 height 140
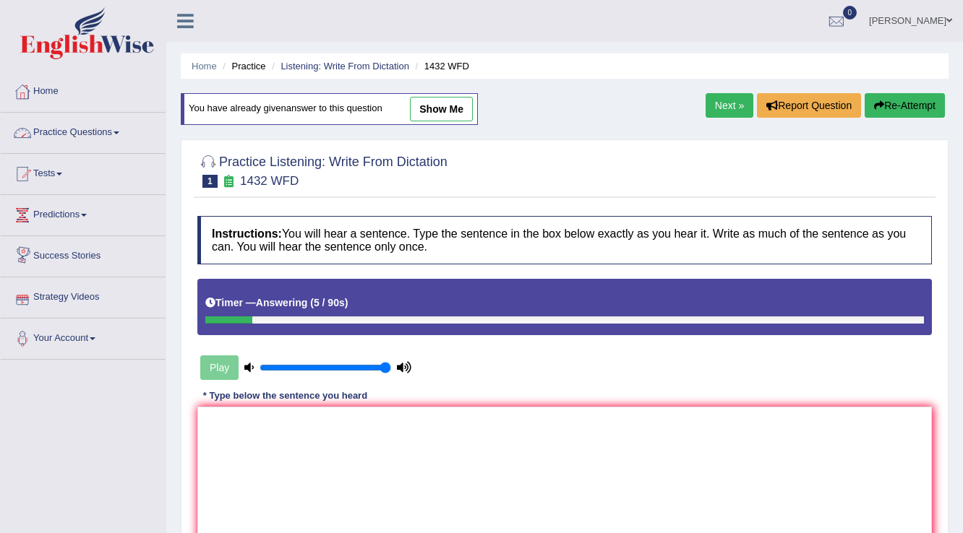
drag, startPoint x: 183, startPoint y: 412, endPoint x: 223, endPoint y: 425, distance: 41.8
click at [199, 419] on div "Practice Listening: Write From Dictation 1 1432 WFD Instructions: You will hear…" at bounding box center [565, 369] width 768 height 459
click at [223, 425] on textarea at bounding box center [564, 477] width 734 height 140
click at [245, 422] on textarea "The ,ore phisical activity." at bounding box center [564, 477] width 734 height 140
click at [279, 421] on textarea "The more phisical activity." at bounding box center [564, 477] width 734 height 140
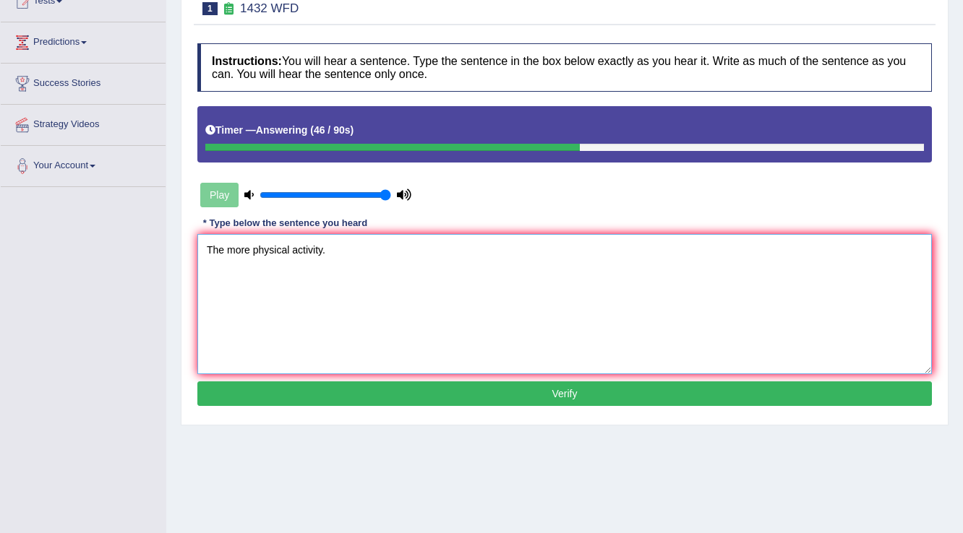
scroll to position [173, 0]
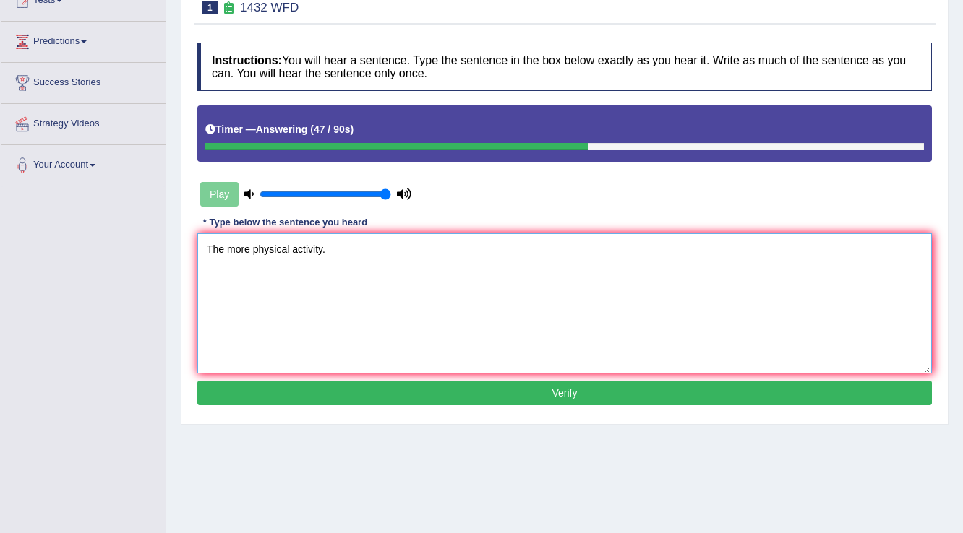
type textarea "The more physical activity."
click at [643, 392] on button "Verify" at bounding box center [564, 393] width 734 height 25
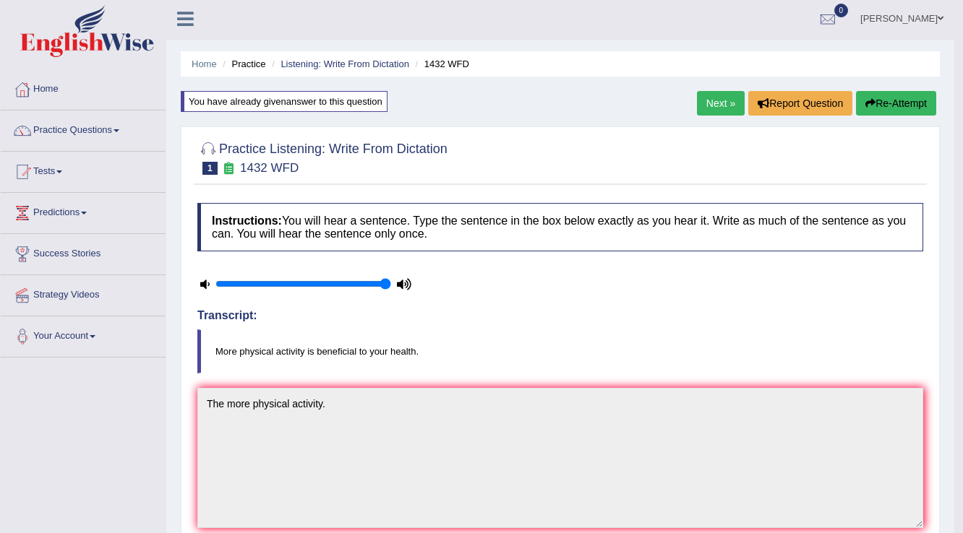
scroll to position [0, 0]
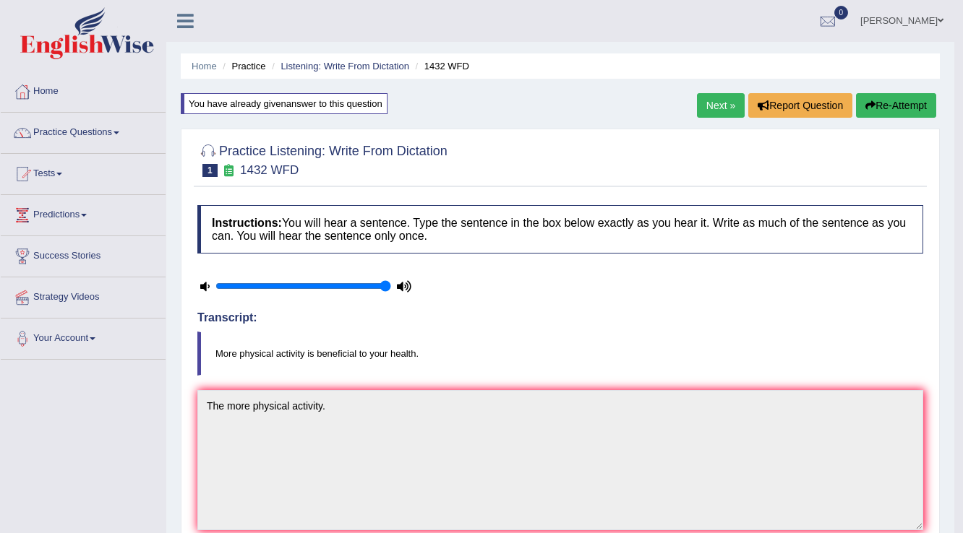
click at [697, 108] on link "Next »" at bounding box center [721, 105] width 48 height 25
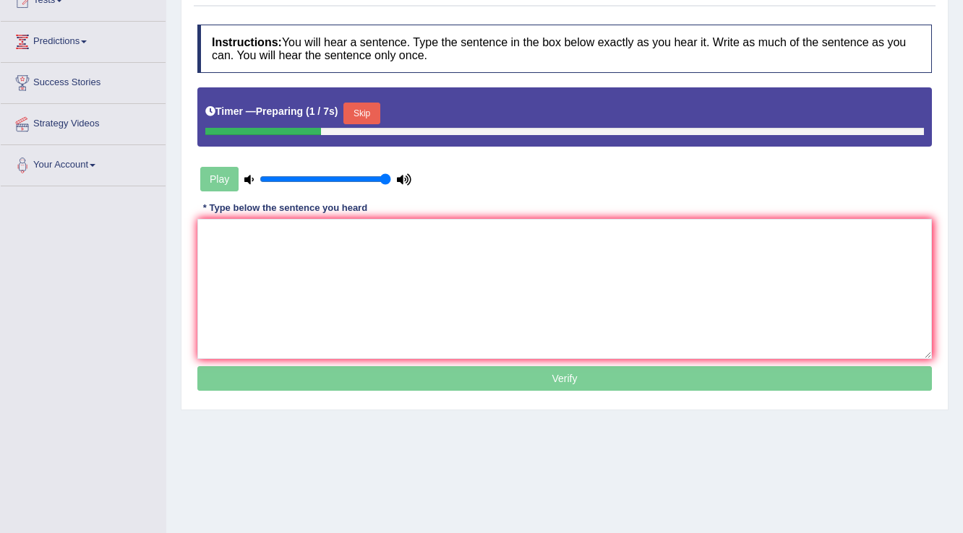
scroll to position [173, 0]
click at [212, 231] on textarea at bounding box center [564, 289] width 734 height 140
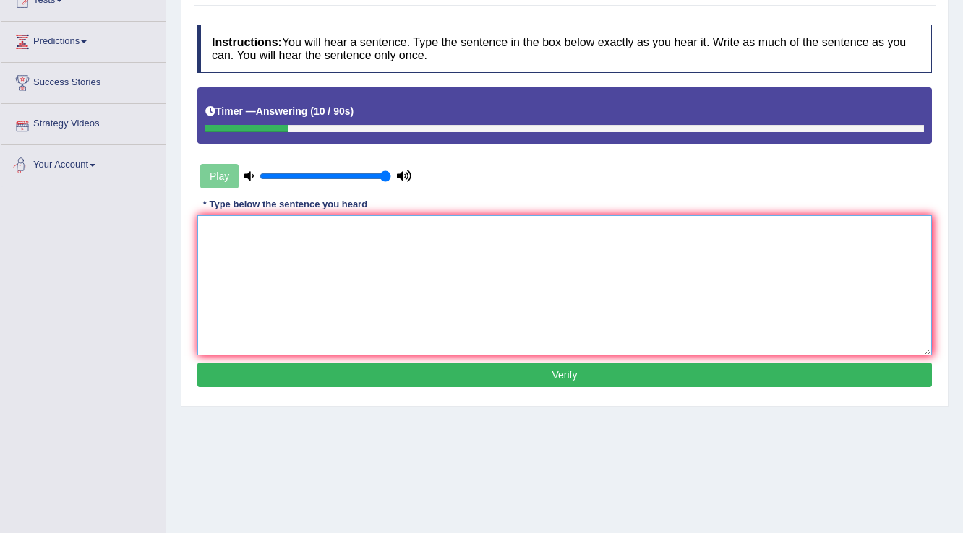
click at [217, 227] on textarea at bounding box center [564, 285] width 734 height 140
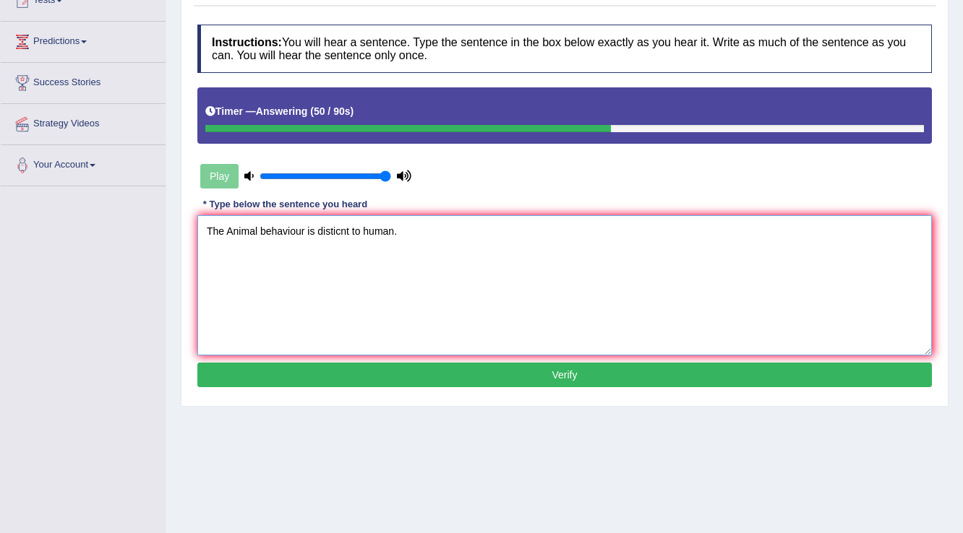
type textarea "The Animal behaviour is disticnt to human."
click at [522, 367] on button "Verify" at bounding box center [564, 375] width 734 height 25
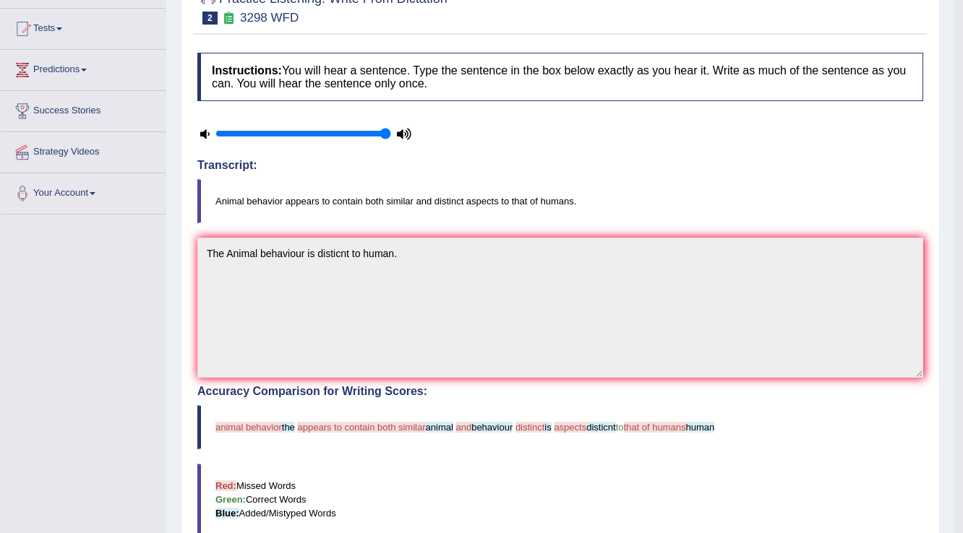
scroll to position [0, 0]
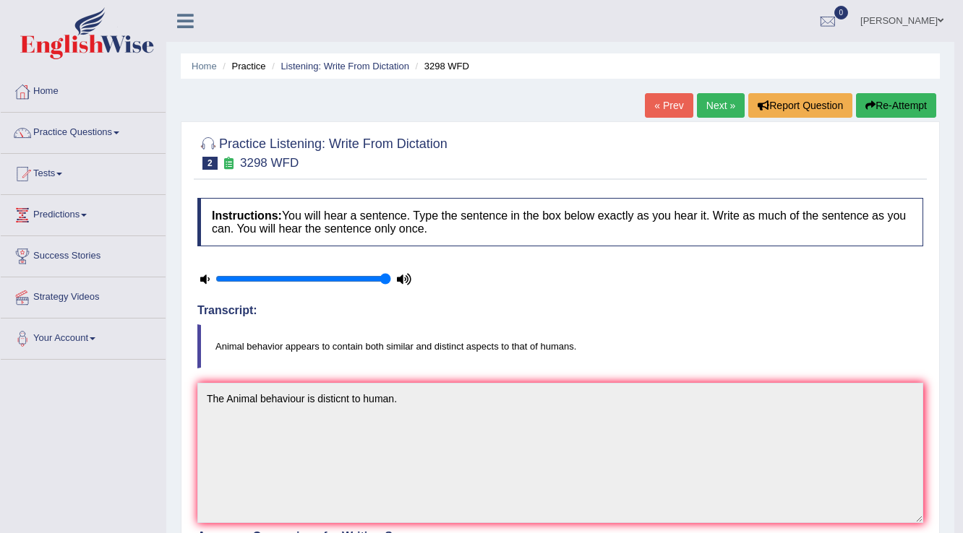
click at [707, 104] on link "Next »" at bounding box center [721, 105] width 48 height 25
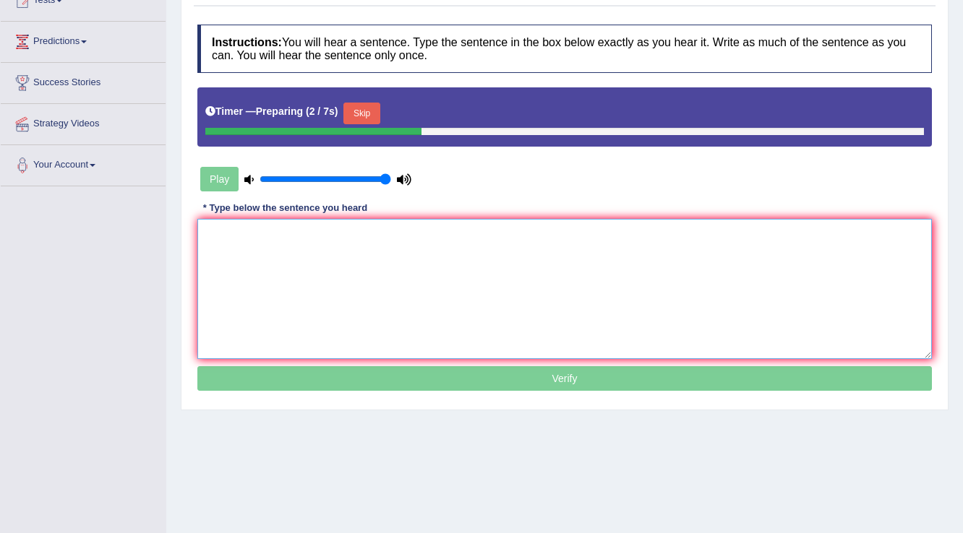
drag, startPoint x: 234, startPoint y: 223, endPoint x: 264, endPoint y: 216, distance: 30.3
click at [234, 223] on textarea at bounding box center [564, 289] width 734 height 140
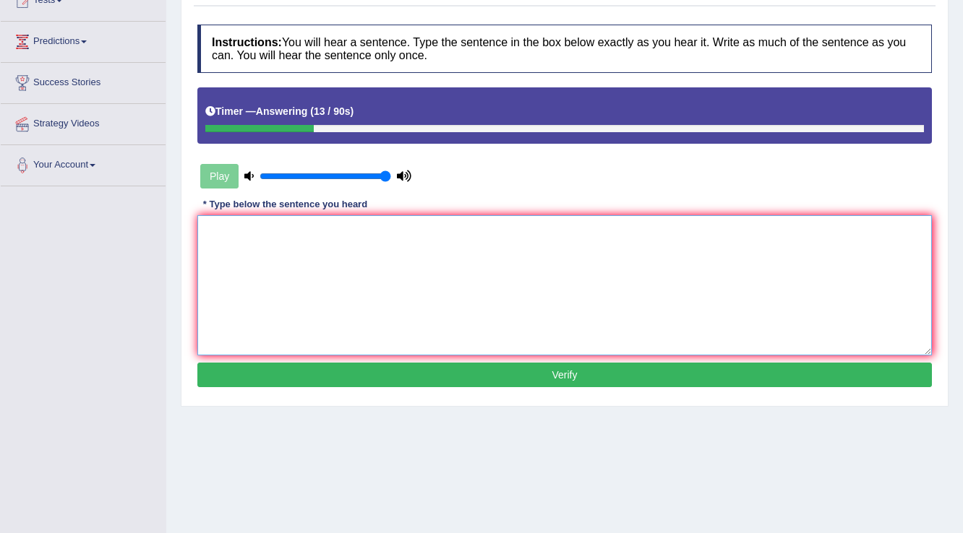
click at [215, 231] on textarea at bounding box center [564, 285] width 734 height 140
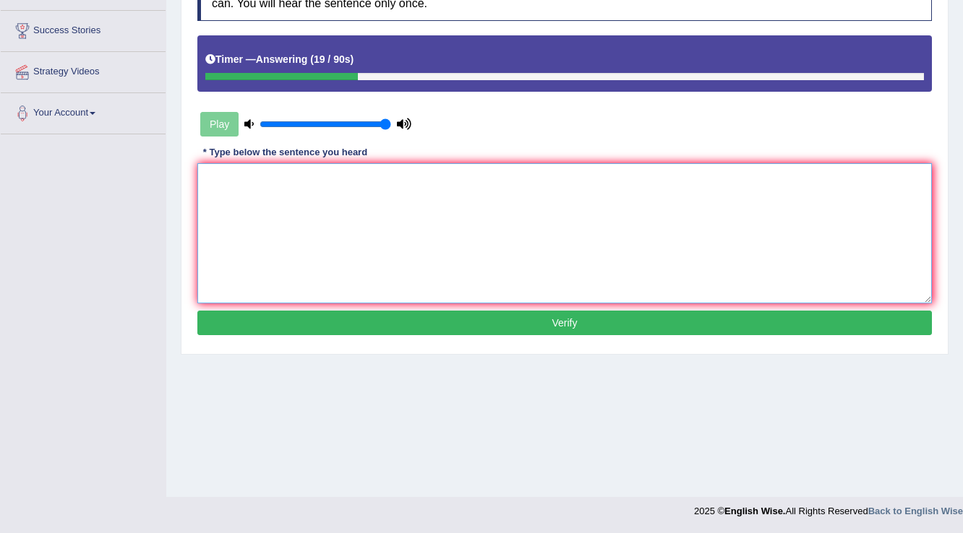
drag, startPoint x: 231, startPoint y: 168, endPoint x: 225, endPoint y: 184, distance: 17.2
click at [231, 179] on textarea at bounding box center [564, 233] width 734 height 140
click at [207, 182] on textarea at bounding box center [564, 233] width 734 height 140
type textarea "b"
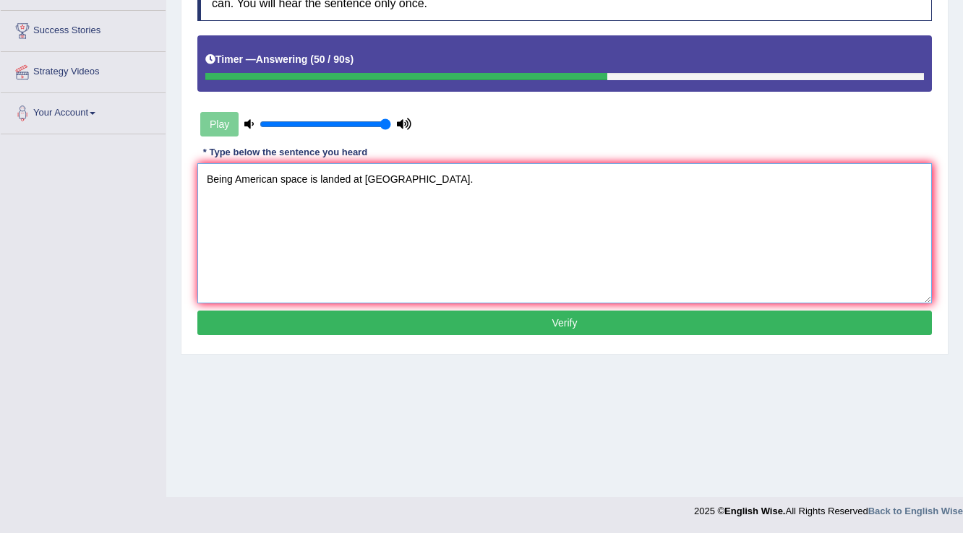
type textarea "Being American space is landed at [GEOGRAPHIC_DATA]."
click at [577, 325] on button "Verify" at bounding box center [564, 323] width 734 height 25
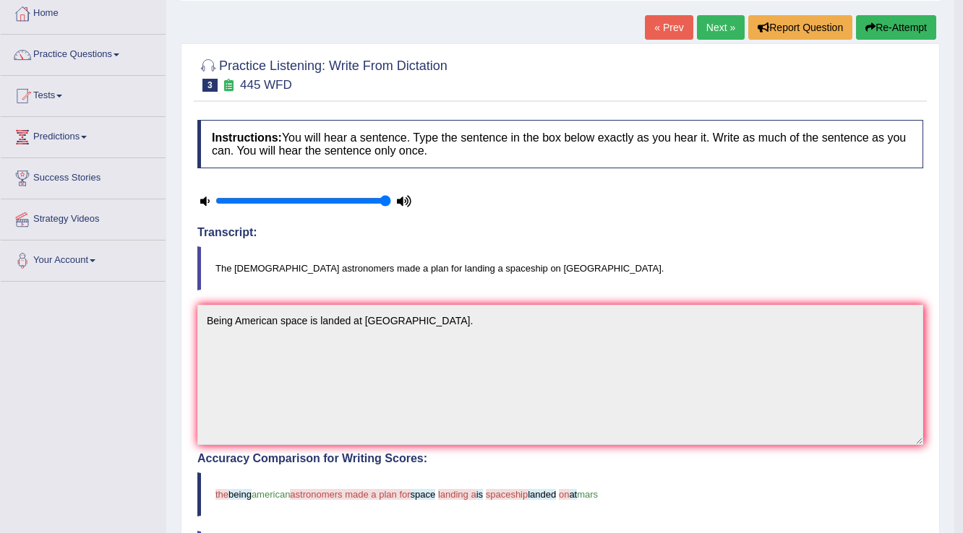
scroll to position [0, 0]
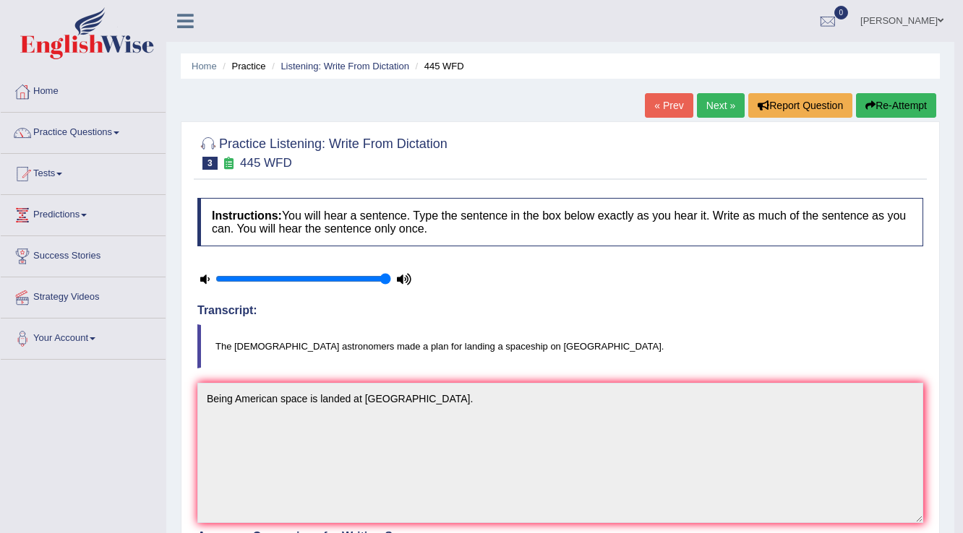
click at [715, 104] on link "Next »" at bounding box center [721, 105] width 48 height 25
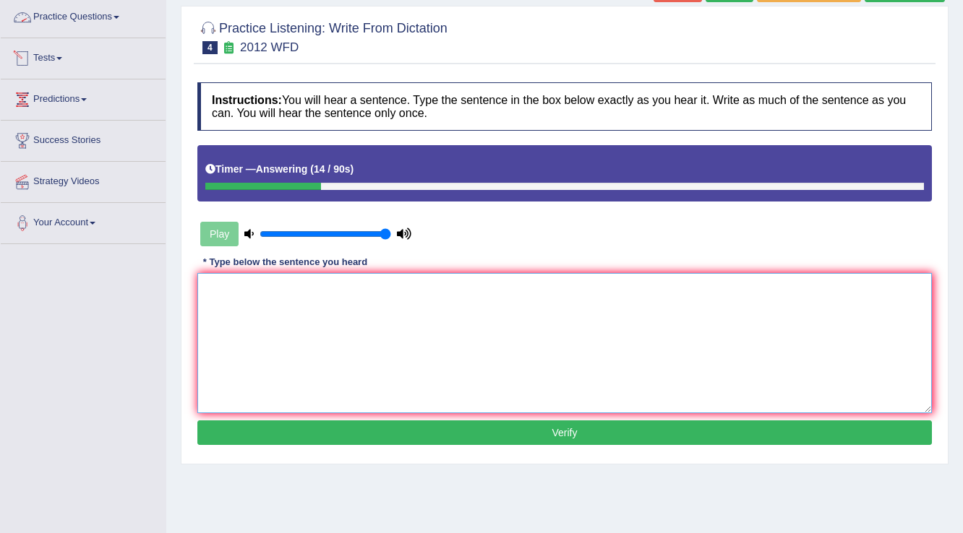
click at [270, 284] on textarea at bounding box center [564, 343] width 734 height 140
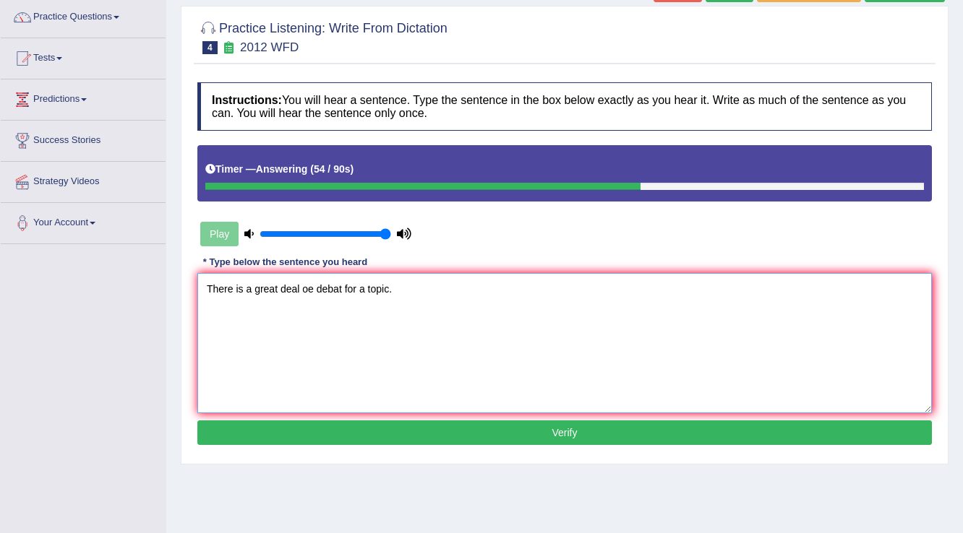
type textarea "There is a great deal oe debat for a topic."
click at [549, 433] on button "Verify" at bounding box center [564, 433] width 734 height 25
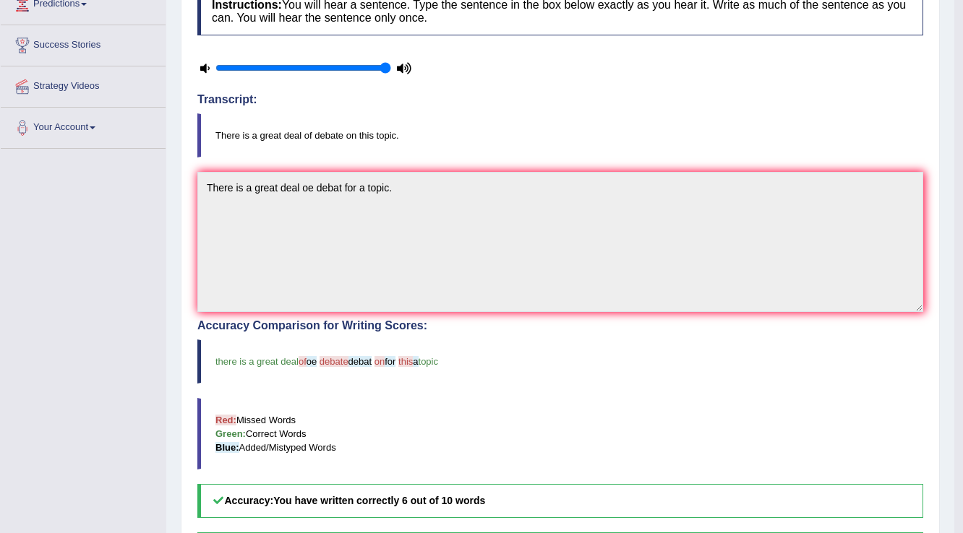
scroll to position [38, 0]
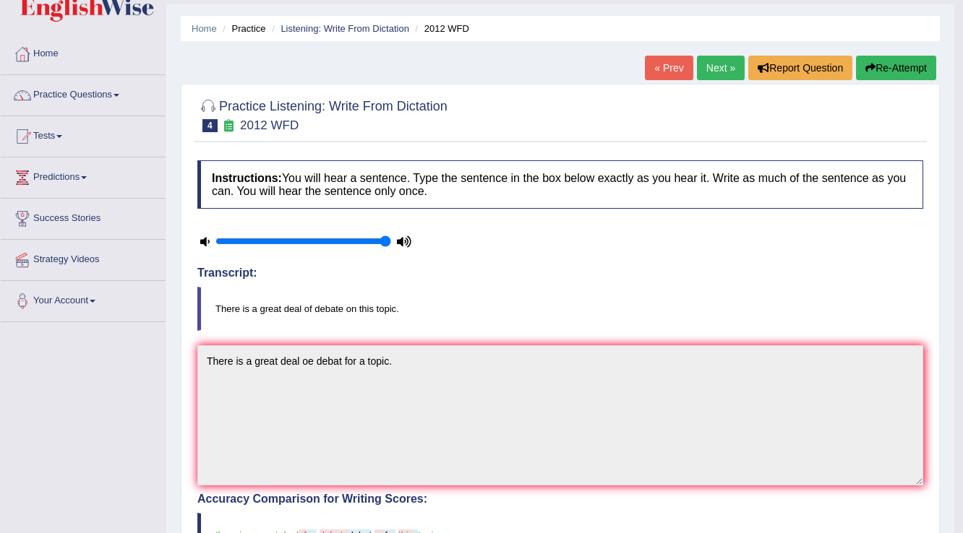
click at [717, 67] on link "Next »" at bounding box center [721, 68] width 48 height 25
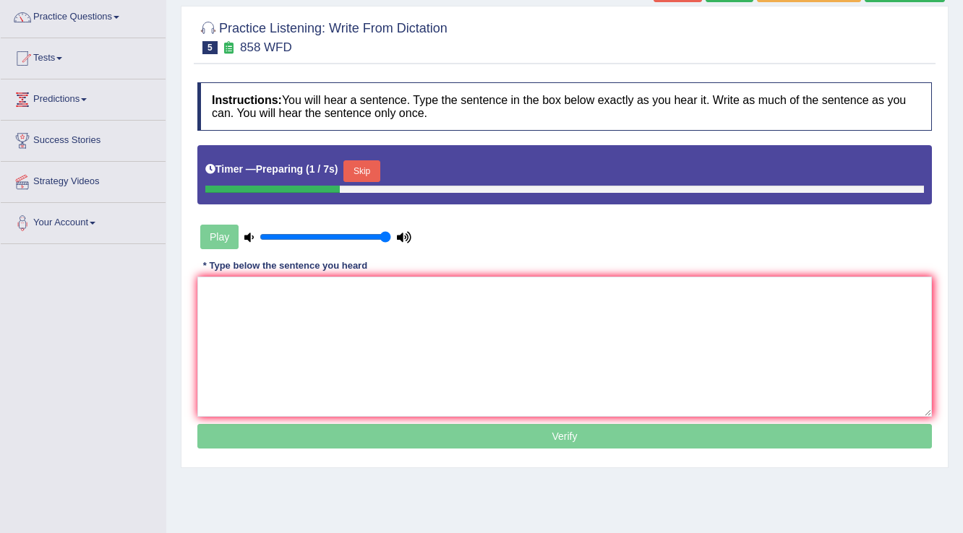
scroll to position [116, 0]
click at [219, 292] on textarea at bounding box center [564, 347] width 734 height 140
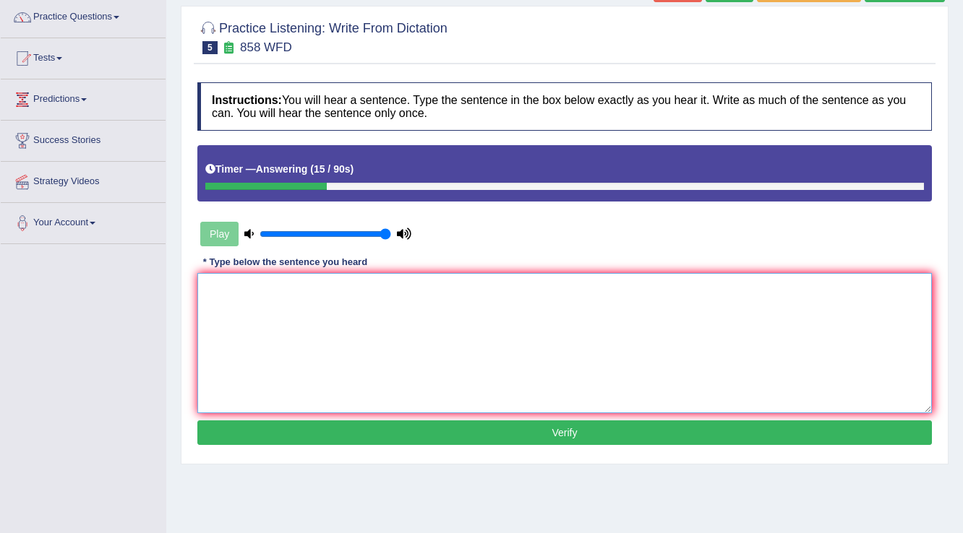
click at [239, 285] on textarea at bounding box center [564, 343] width 734 height 140
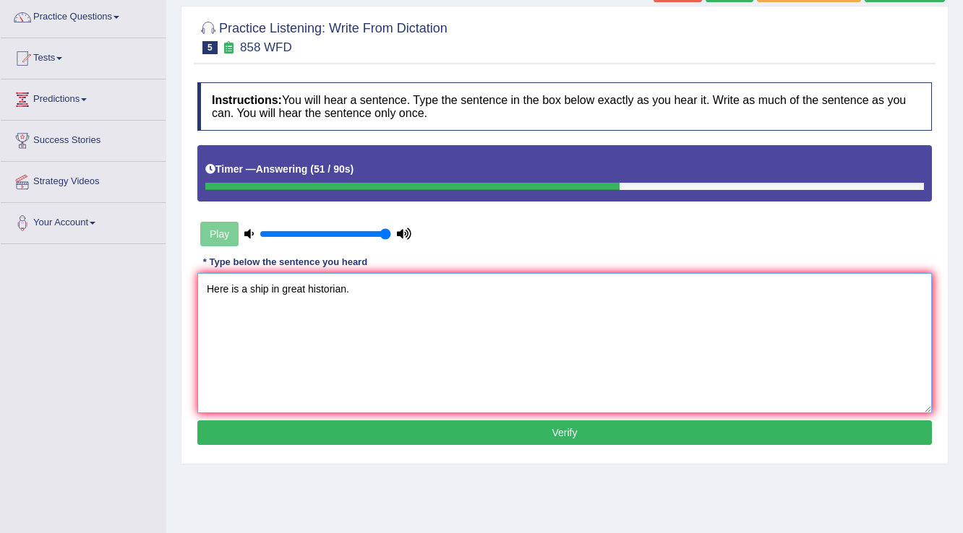
type textarea "Here is a ship in great historian."
click at [601, 436] on button "Verify" at bounding box center [564, 433] width 734 height 25
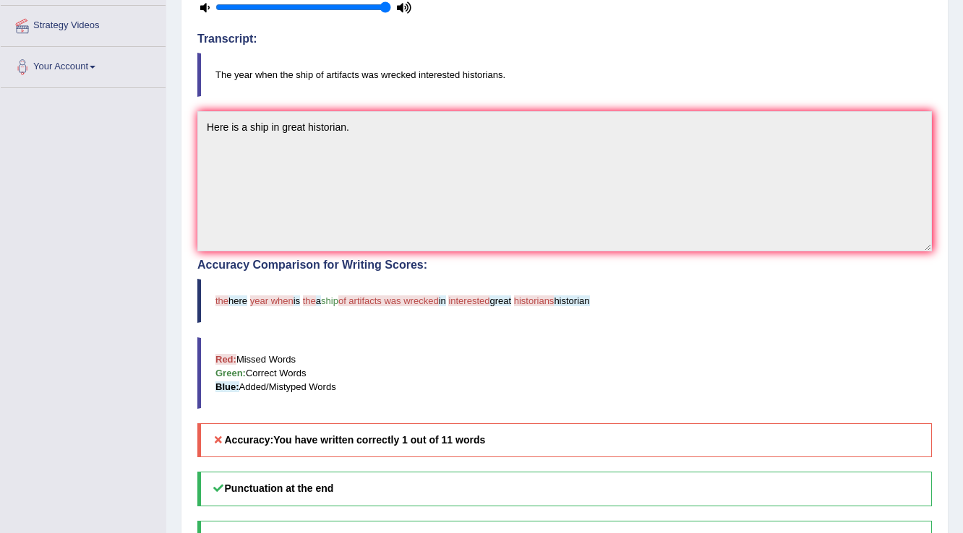
scroll to position [269, 0]
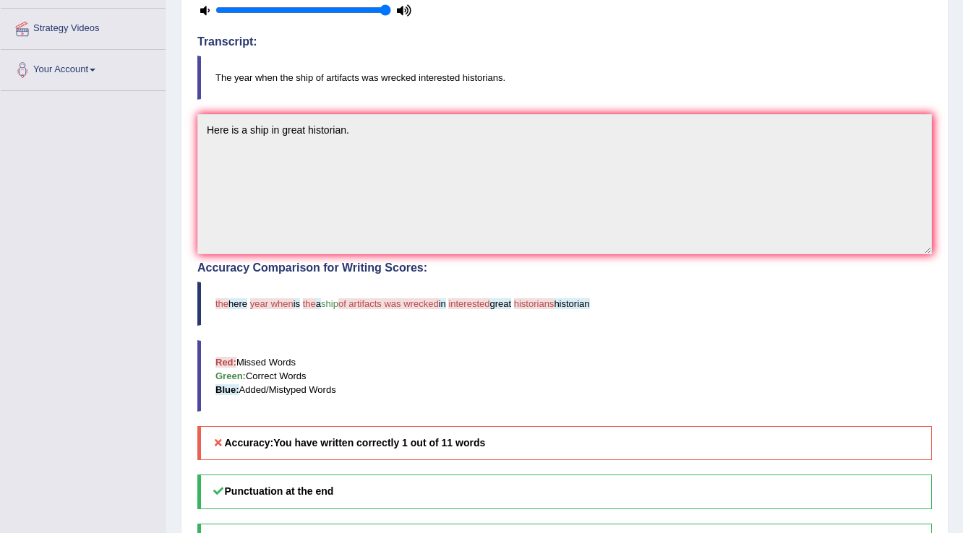
click at [327, 299] on span "ship" at bounding box center [329, 304] width 17 height 11
click at [330, 301] on span "ship" at bounding box center [329, 304] width 17 height 11
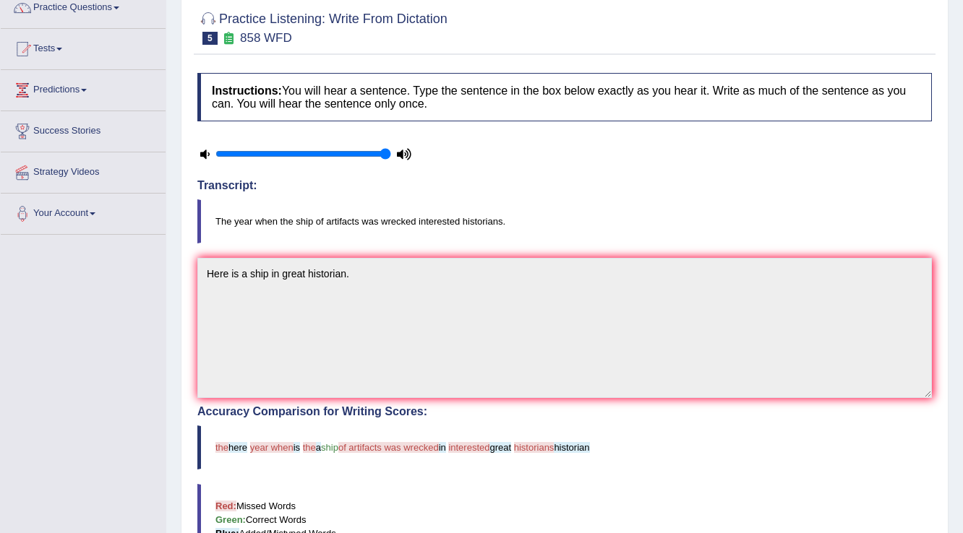
scroll to position [95, 0]
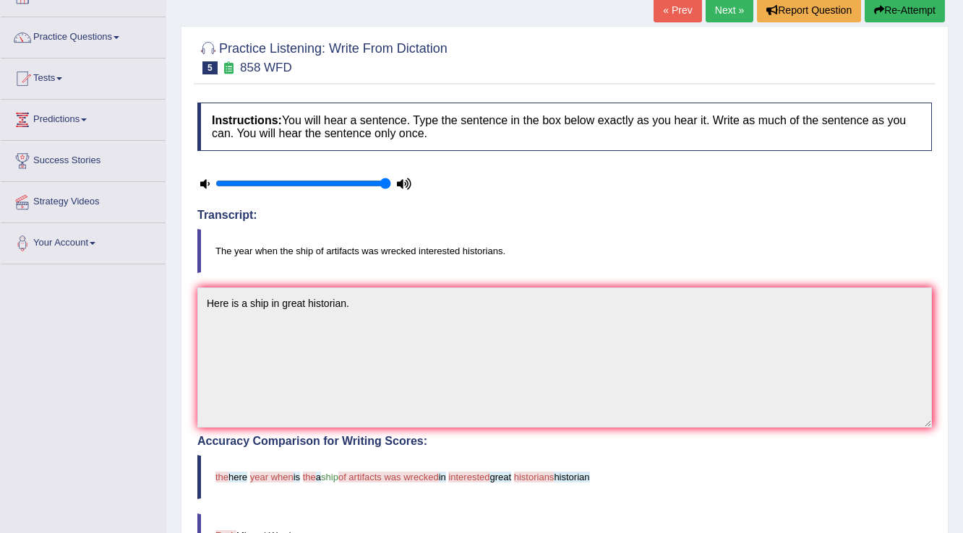
click at [411, 181] on icon at bounding box center [404, 183] width 14 height 9
click at [737, 14] on link "Next »" at bounding box center [730, 10] width 48 height 25
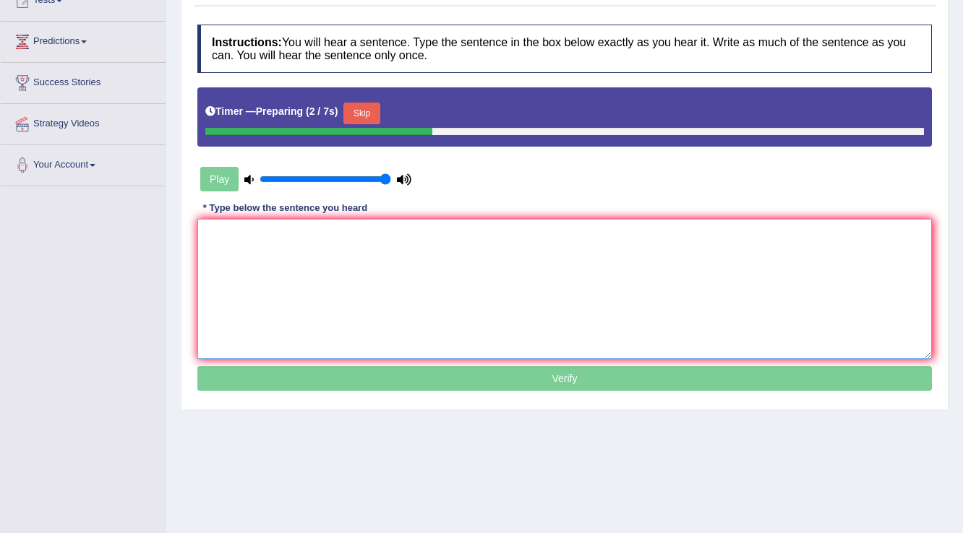
click at [234, 235] on textarea at bounding box center [564, 289] width 734 height 140
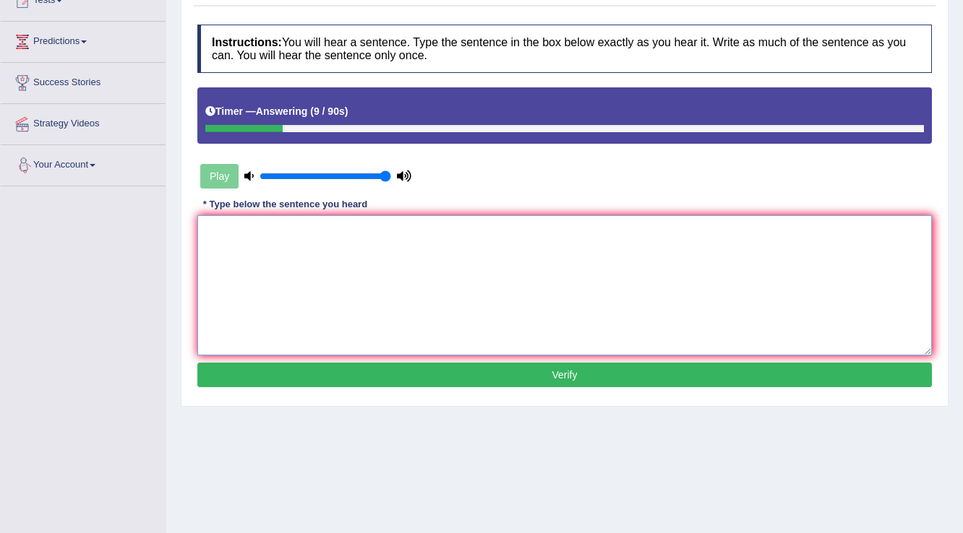
click at [220, 228] on textarea at bounding box center [564, 285] width 734 height 140
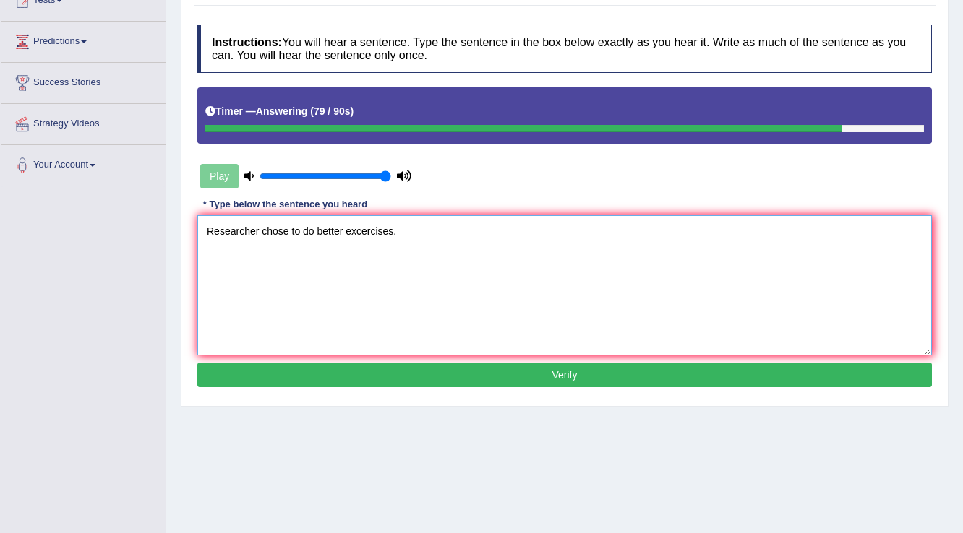
type textarea "Researcher chose to do better excercises."
click at [511, 369] on button "Verify" at bounding box center [564, 375] width 734 height 25
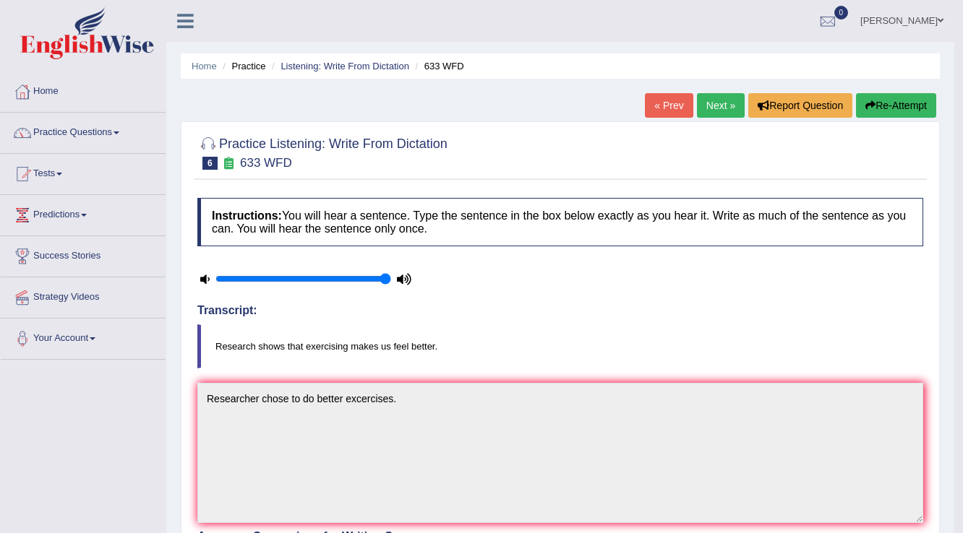
click at [711, 105] on link "Next »" at bounding box center [721, 105] width 48 height 25
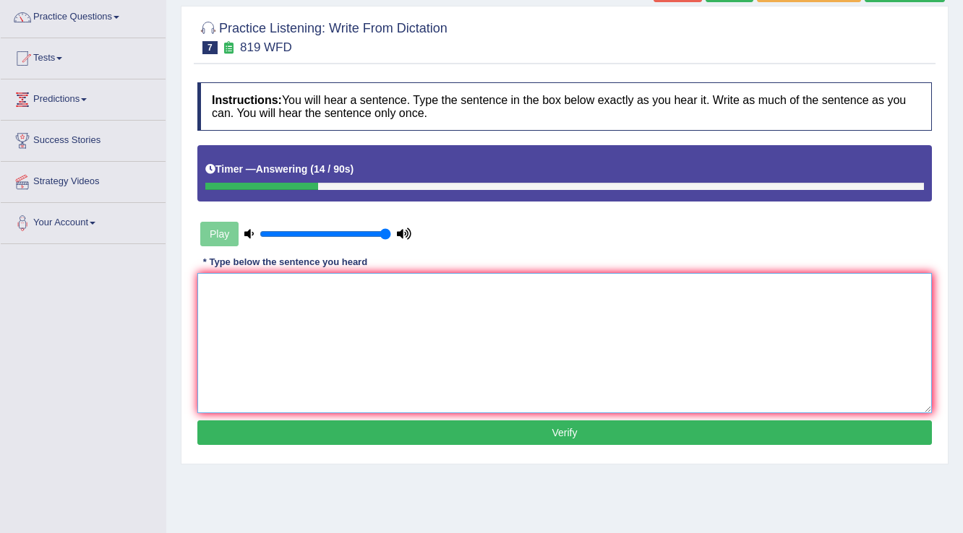
click at [217, 277] on textarea at bounding box center [564, 343] width 734 height 140
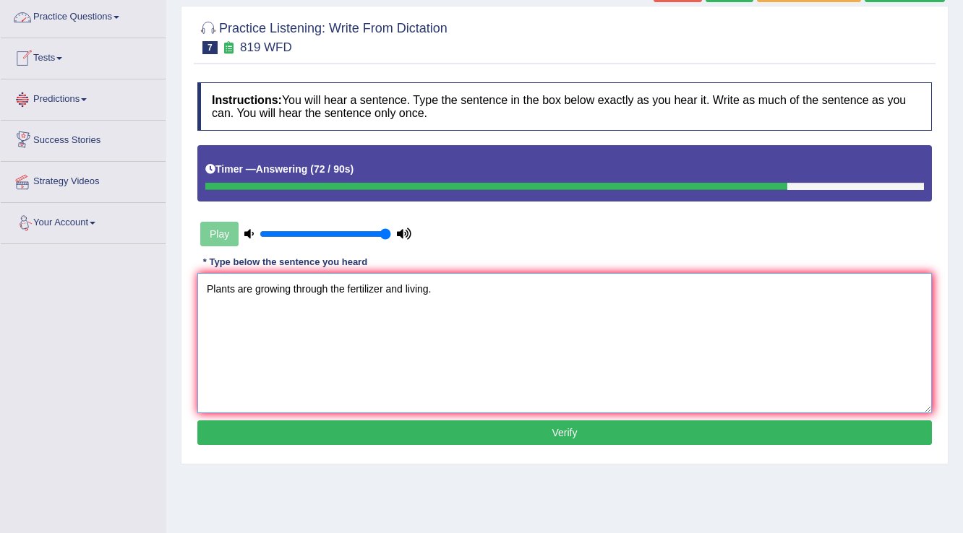
type textarea "Plants are growing through the fertilizer and living."
click at [604, 434] on button "Verify" at bounding box center [564, 433] width 734 height 25
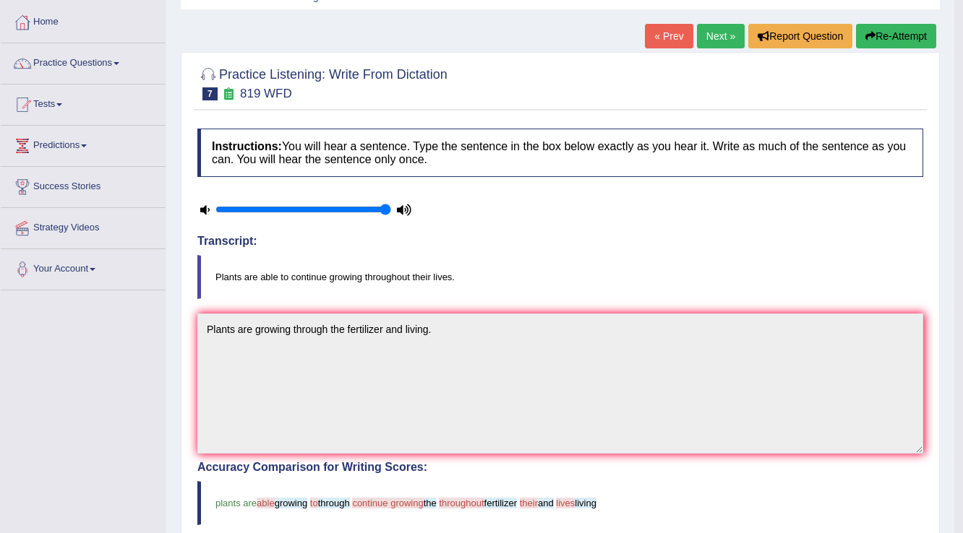
scroll to position [58, 0]
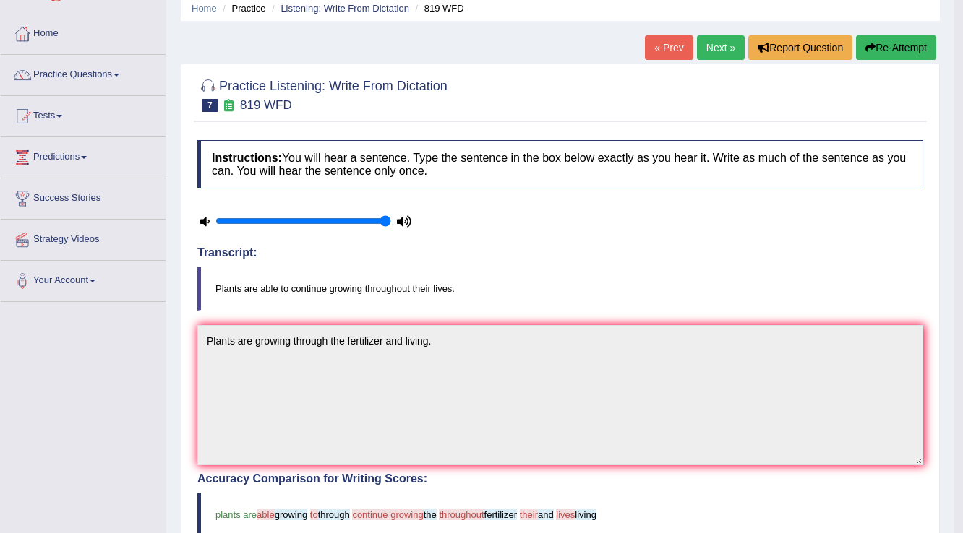
click at [716, 50] on link "Next »" at bounding box center [721, 47] width 48 height 25
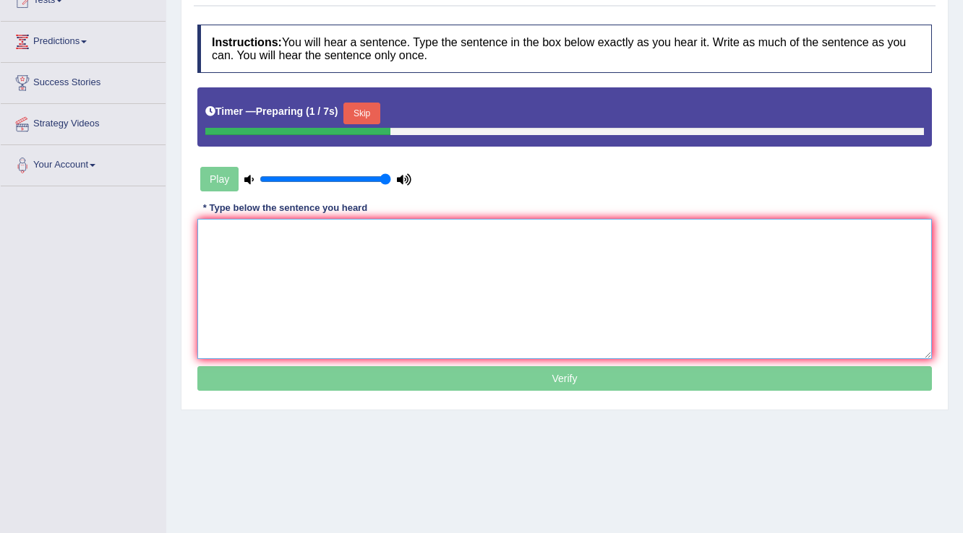
click at [218, 224] on textarea at bounding box center [564, 289] width 734 height 140
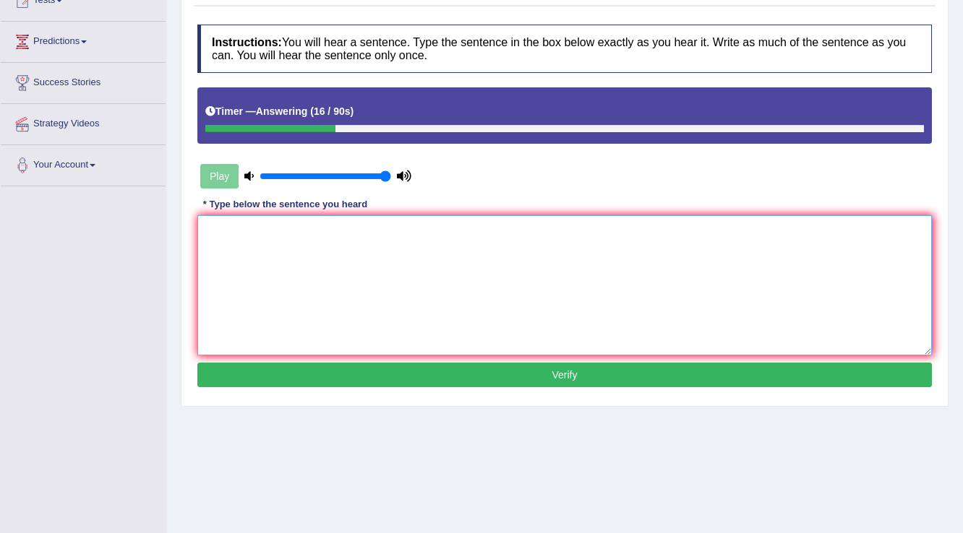
click at [206, 230] on textarea at bounding box center [564, 285] width 734 height 140
click at [206, 231] on textarea at bounding box center [564, 285] width 734 height 140
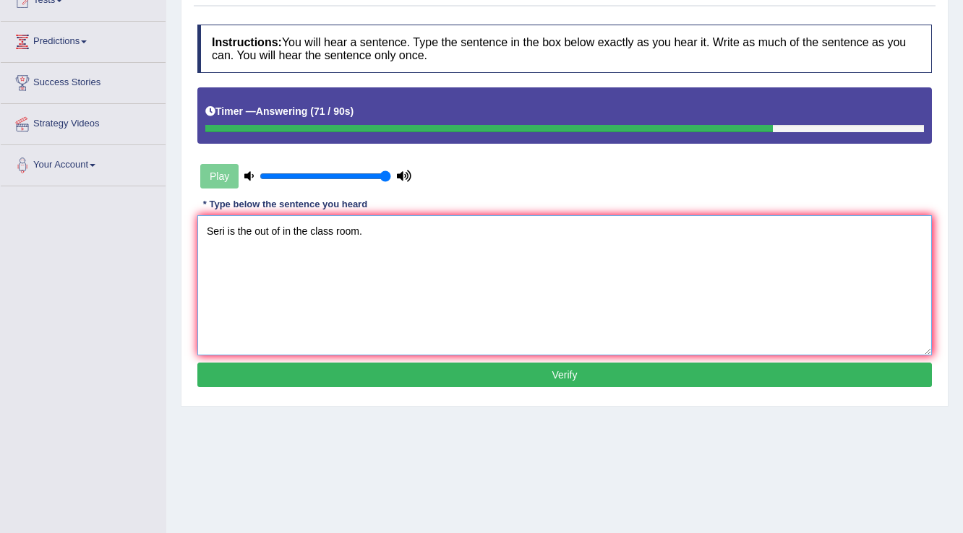
click at [280, 229] on textarea "Seri is the out of in the class room." at bounding box center [564, 285] width 734 height 140
type textarea "Seri is the out of syllabus in the class room."
click at [602, 375] on button "Verify" at bounding box center [564, 375] width 734 height 25
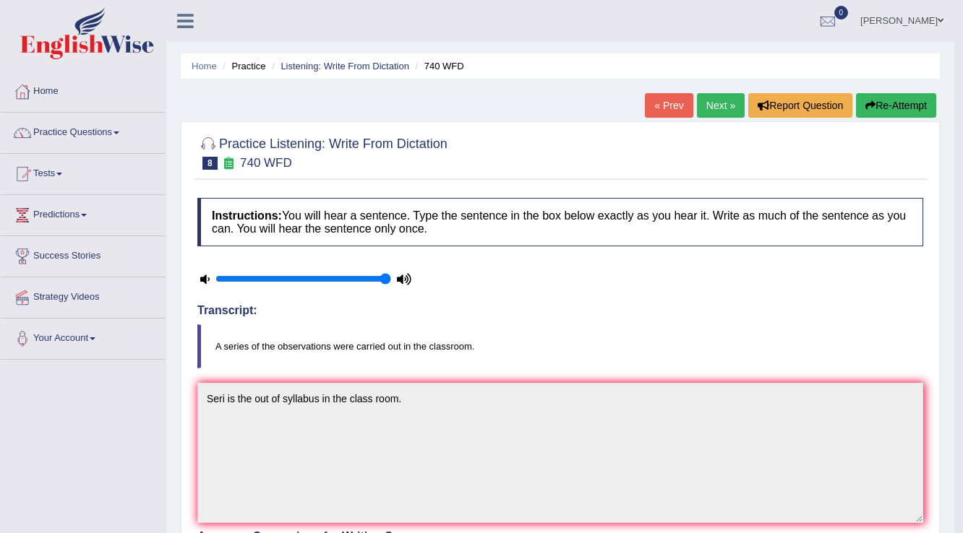
click at [717, 104] on link "Next »" at bounding box center [721, 105] width 48 height 25
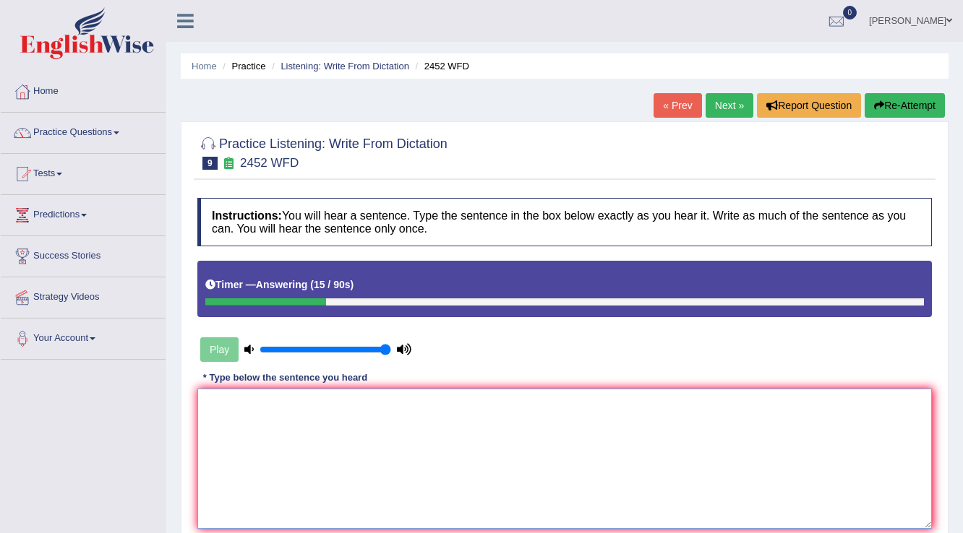
drag, startPoint x: 256, startPoint y: 390, endPoint x: 256, endPoint y: 405, distance: 14.5
click at [256, 392] on textarea at bounding box center [564, 459] width 734 height 140
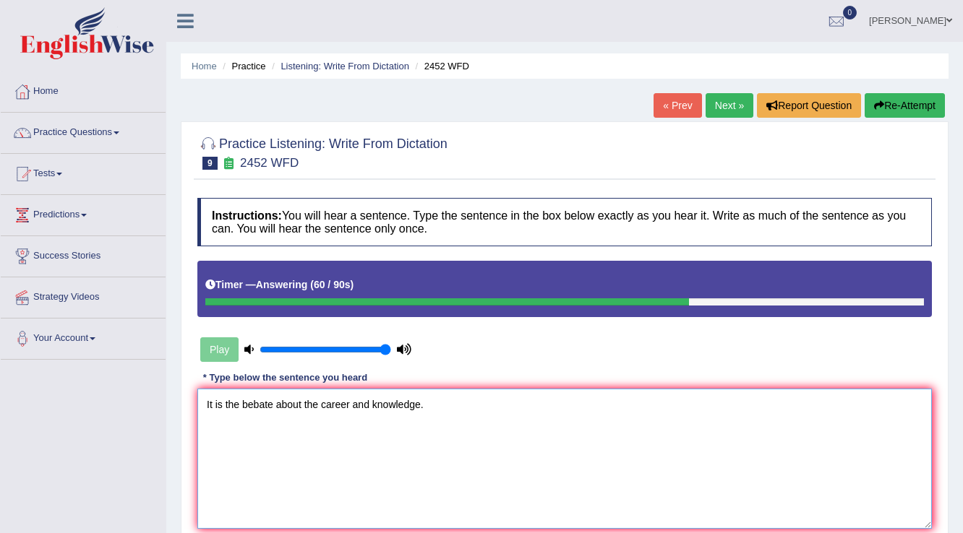
click at [240, 406] on textarea "It is the bebate about the career and knowledge." at bounding box center [564, 459] width 734 height 140
click at [237, 402] on textarea "It is a bebate about the career and knowledge." at bounding box center [564, 459] width 734 height 140
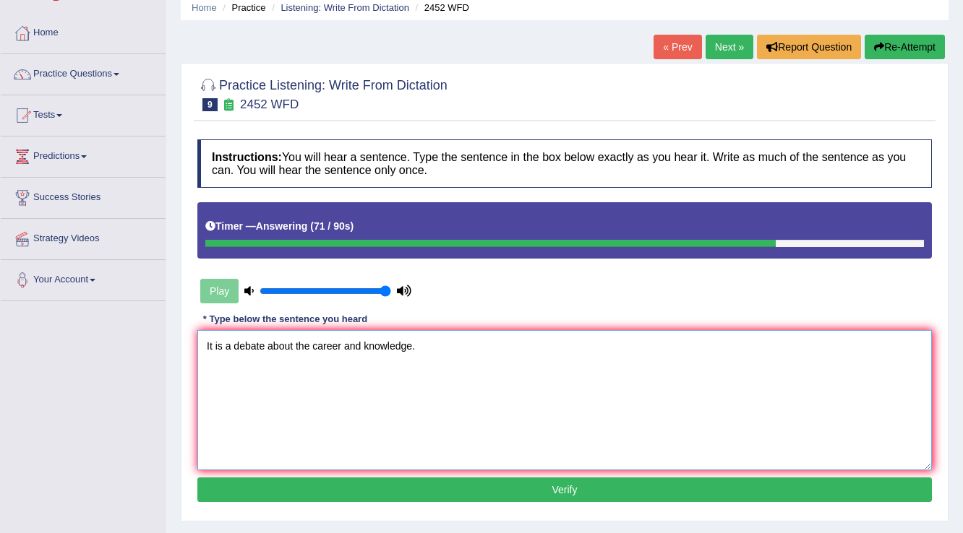
scroll to position [116, 0]
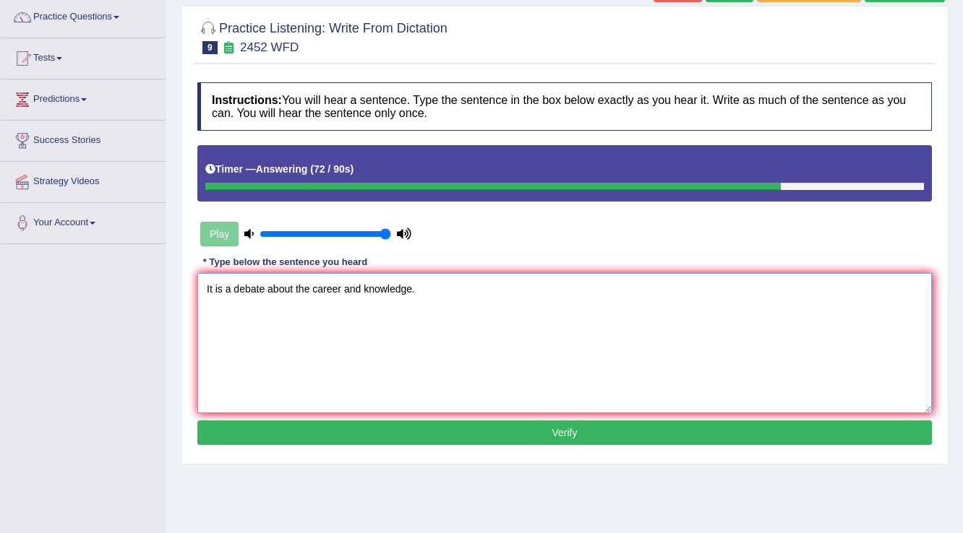
type textarea "It is a debate about the career and knowledge."
click at [618, 434] on button "Verify" at bounding box center [564, 433] width 734 height 25
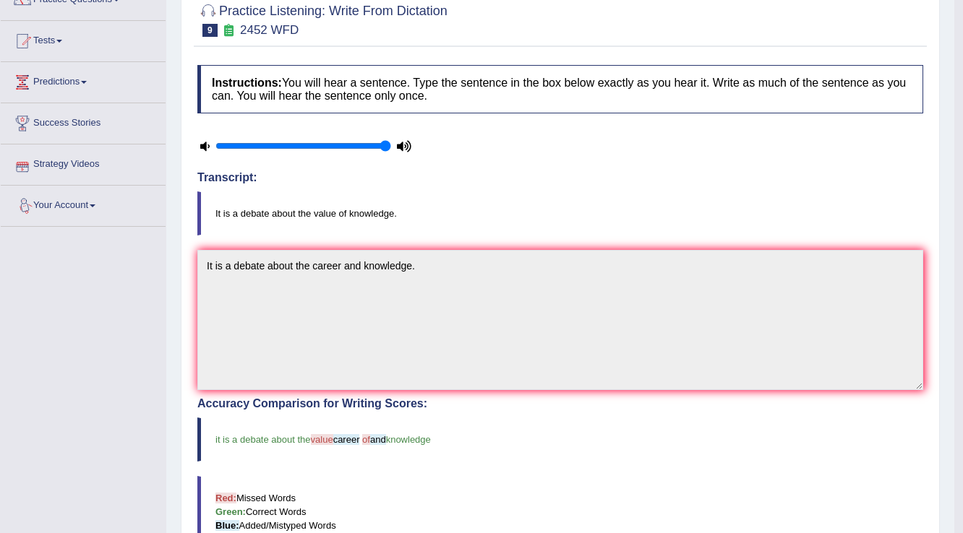
scroll to position [0, 0]
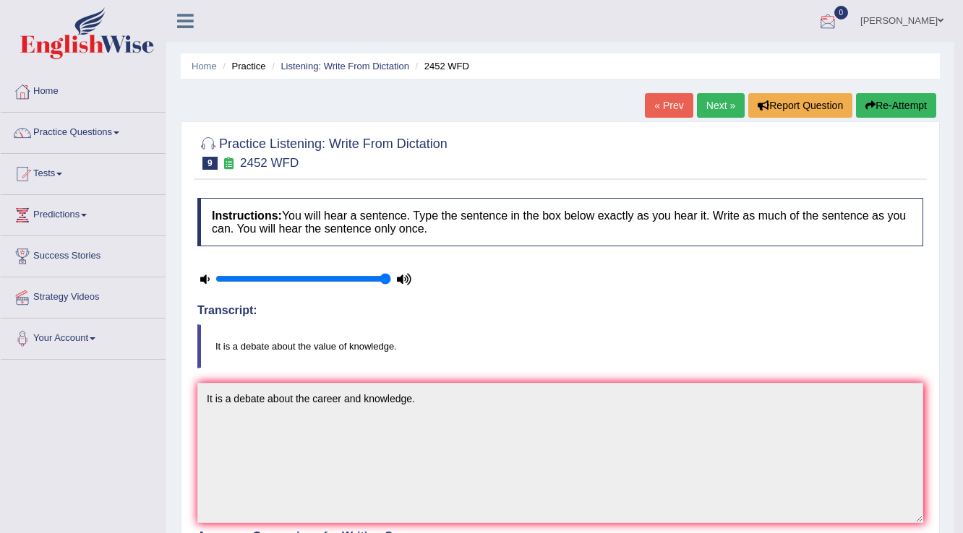
click at [709, 108] on link "Next »" at bounding box center [721, 105] width 48 height 25
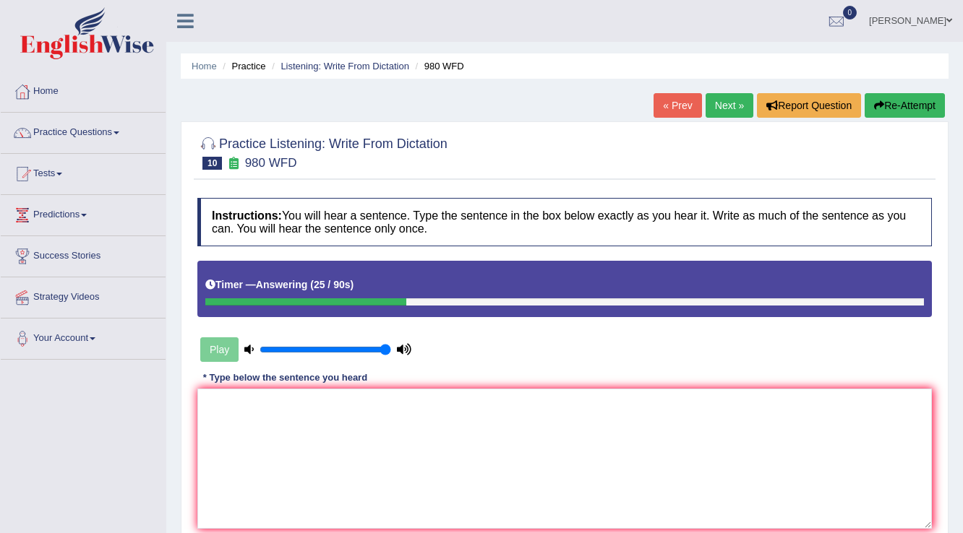
click at [103, 131] on link "Practice Questions" at bounding box center [83, 131] width 165 height 36
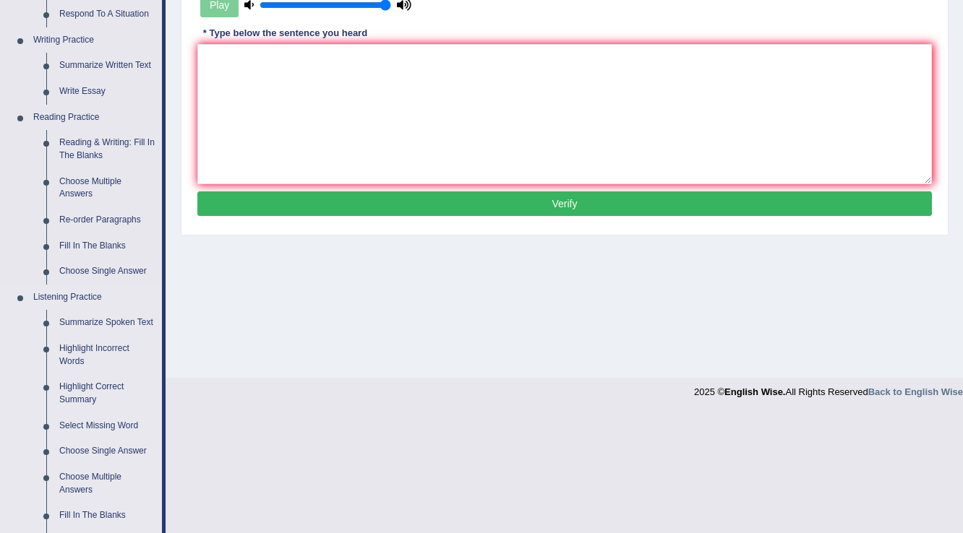
scroll to position [463, 0]
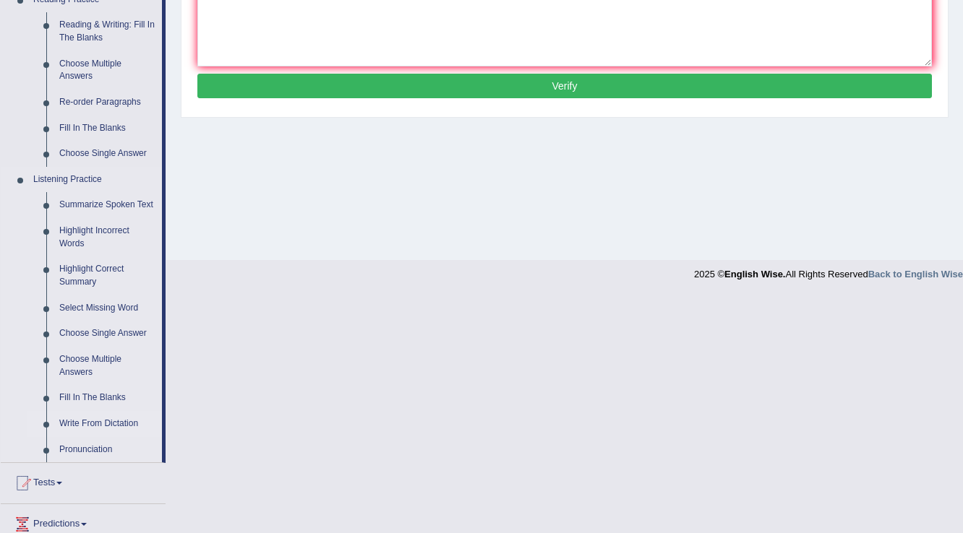
click at [100, 426] on link "Write From Dictation" at bounding box center [107, 424] width 109 height 26
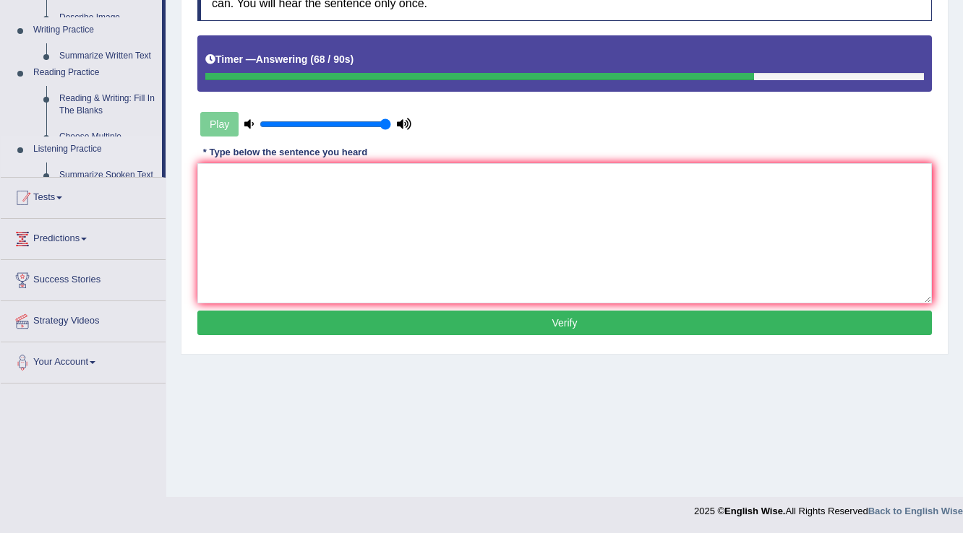
scroll to position [226, 0]
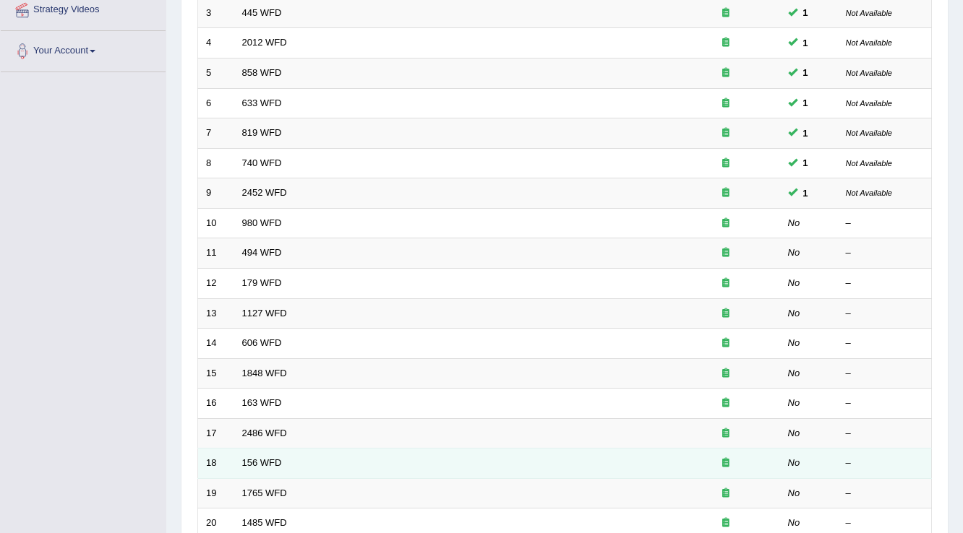
scroll to position [289, 0]
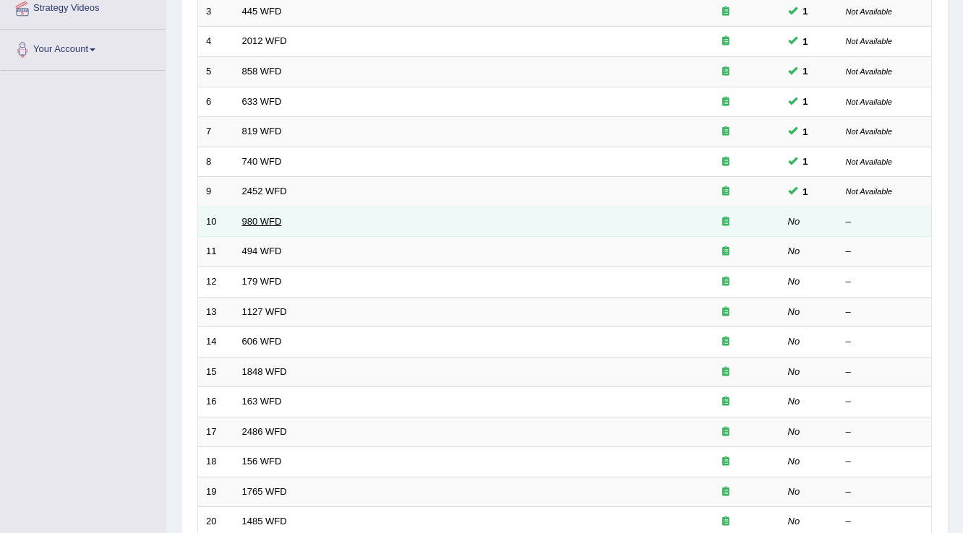
click at [261, 217] on link "980 WFD" at bounding box center [262, 221] width 40 height 11
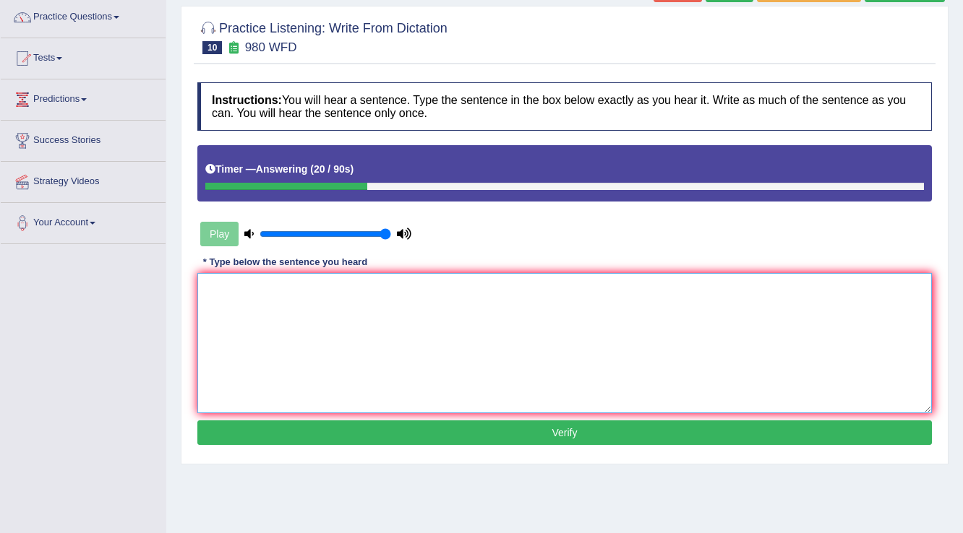
click at [226, 283] on textarea at bounding box center [564, 343] width 734 height 140
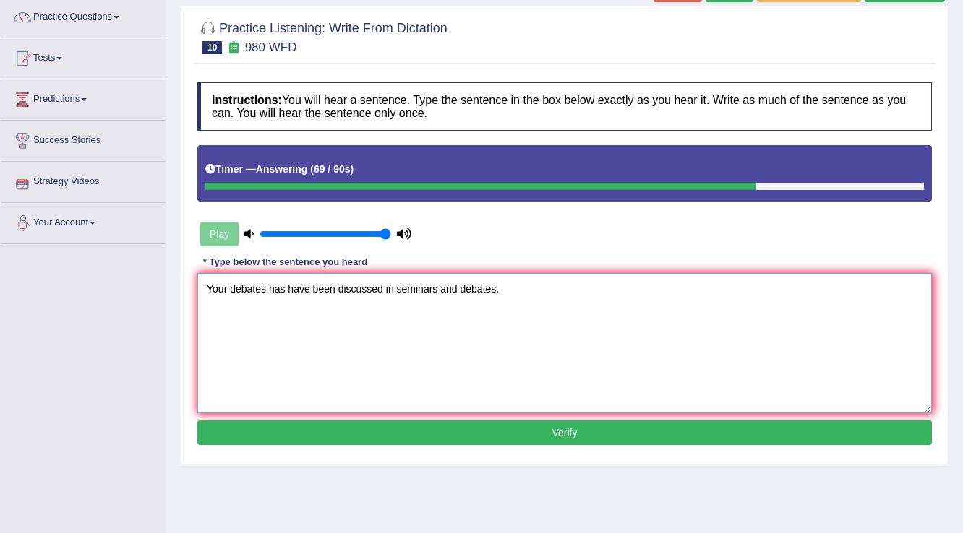
click at [262, 290] on textarea "Your debates has have been discussed in seminars and debates." at bounding box center [564, 343] width 734 height 140
click at [265, 292] on textarea "Your debates has have been discussed in seminars and debates." at bounding box center [564, 343] width 734 height 140
type textarea "Your ideas has have been discussed in seminars and debates."
click at [560, 433] on button "Verify" at bounding box center [564, 433] width 734 height 25
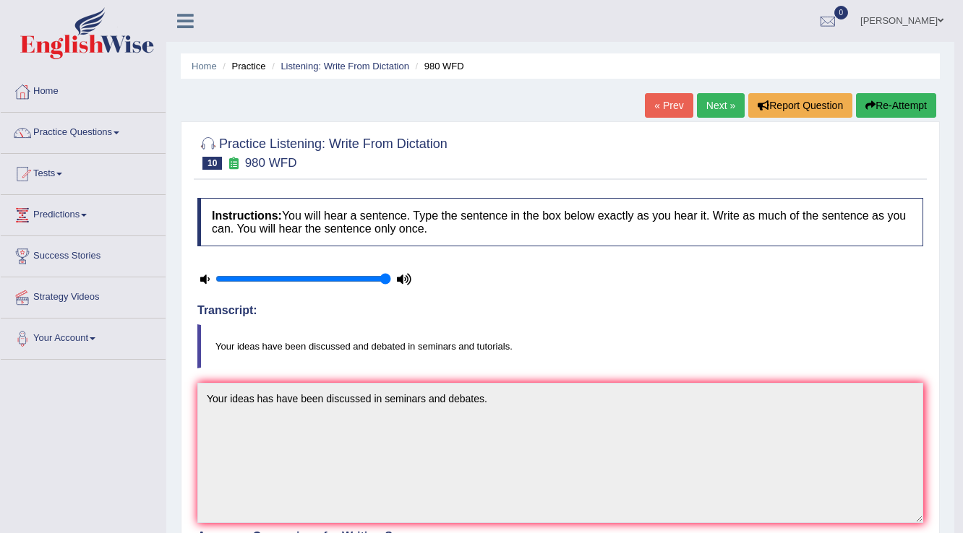
click at [708, 104] on link "Next »" at bounding box center [721, 105] width 48 height 25
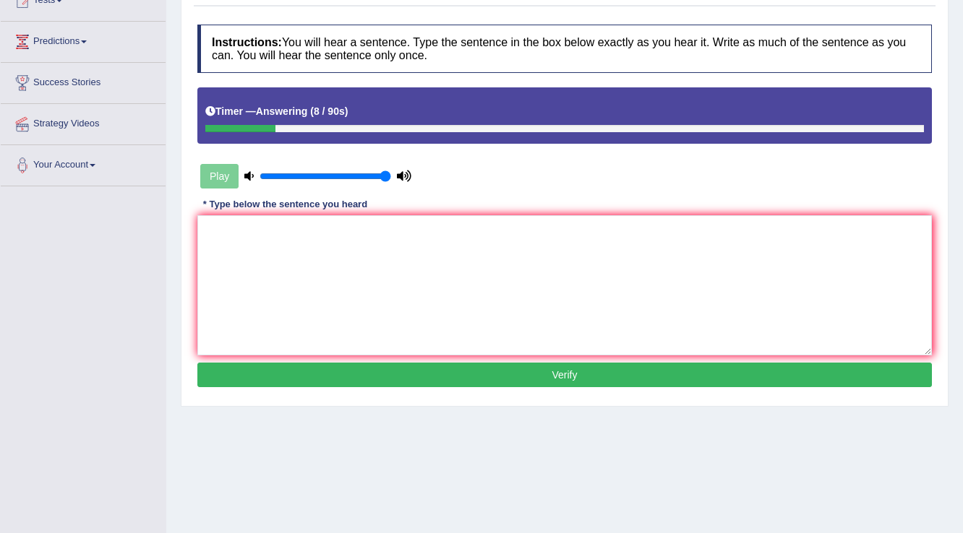
scroll to position [58, 0]
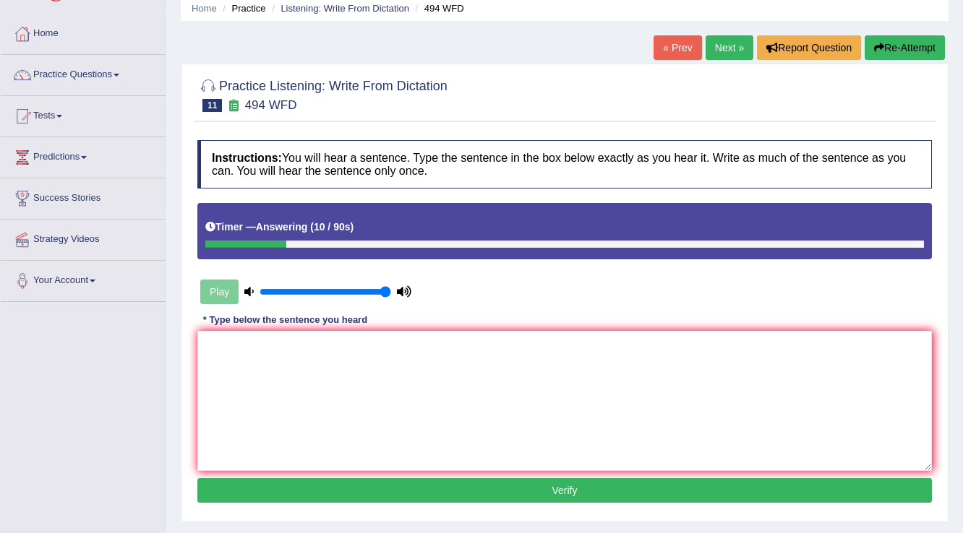
click at [903, 52] on button "Re-Attempt" at bounding box center [905, 47] width 80 height 25
click at [242, 335] on textarea at bounding box center [564, 401] width 734 height 140
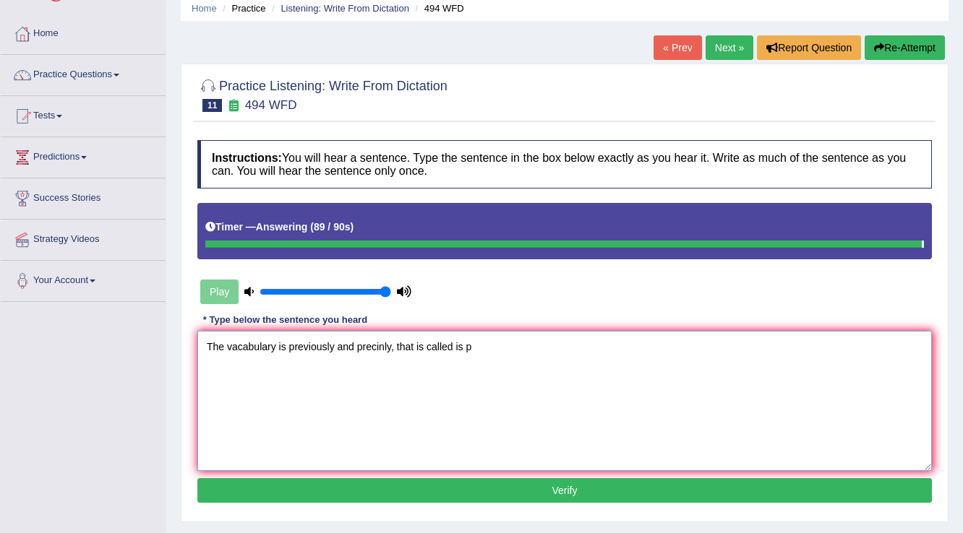
type textarea "The vacabulary is previously and precinly, that is called is p"
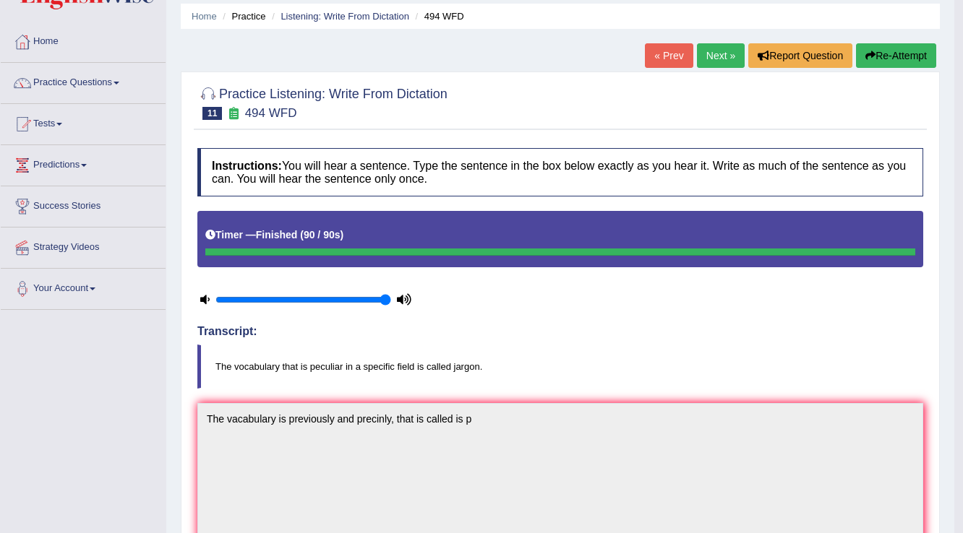
scroll to position [49, 0]
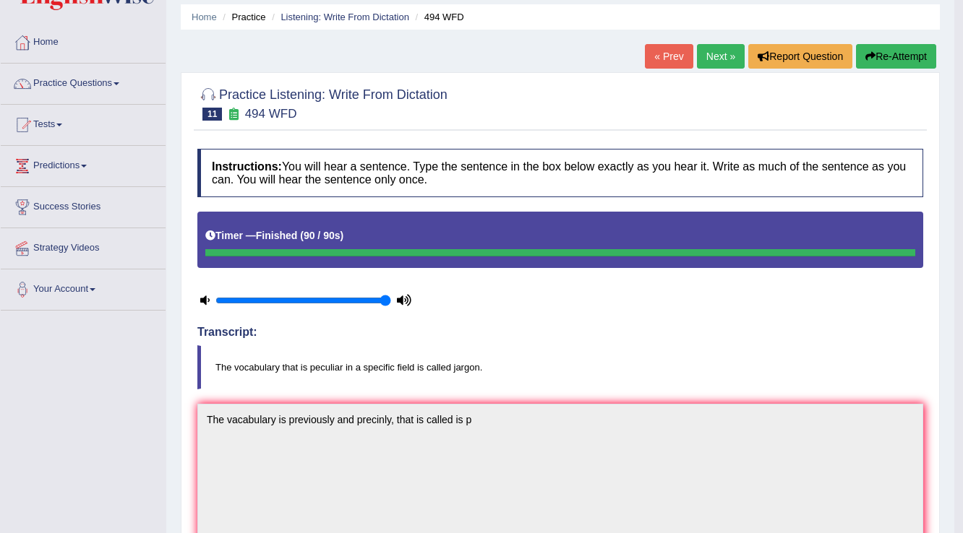
click at [715, 49] on link "Next »" at bounding box center [721, 56] width 48 height 25
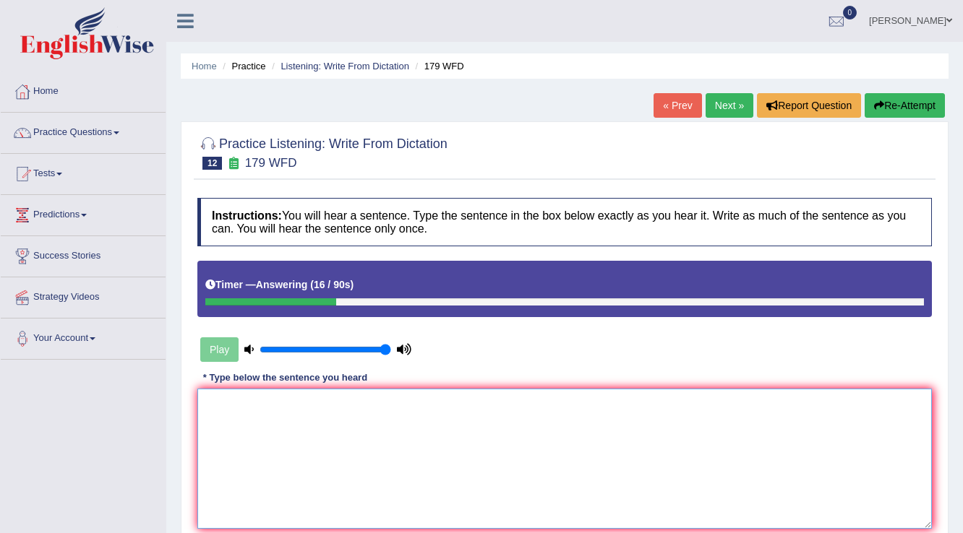
click at [249, 409] on textarea at bounding box center [564, 459] width 734 height 140
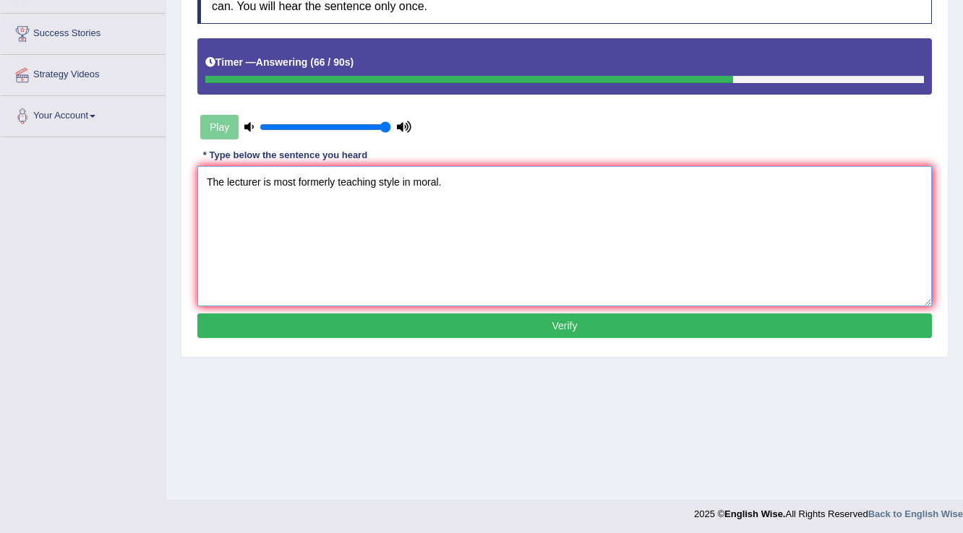
scroll to position [226, 0]
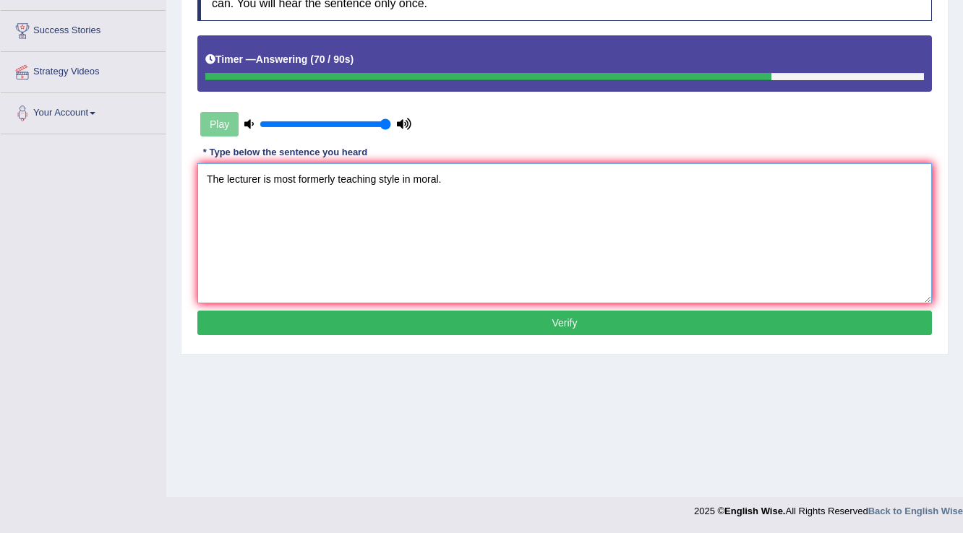
type textarea "The lecturer is most formerly teaching style in moral."
click at [479, 324] on button "Verify" at bounding box center [564, 323] width 734 height 25
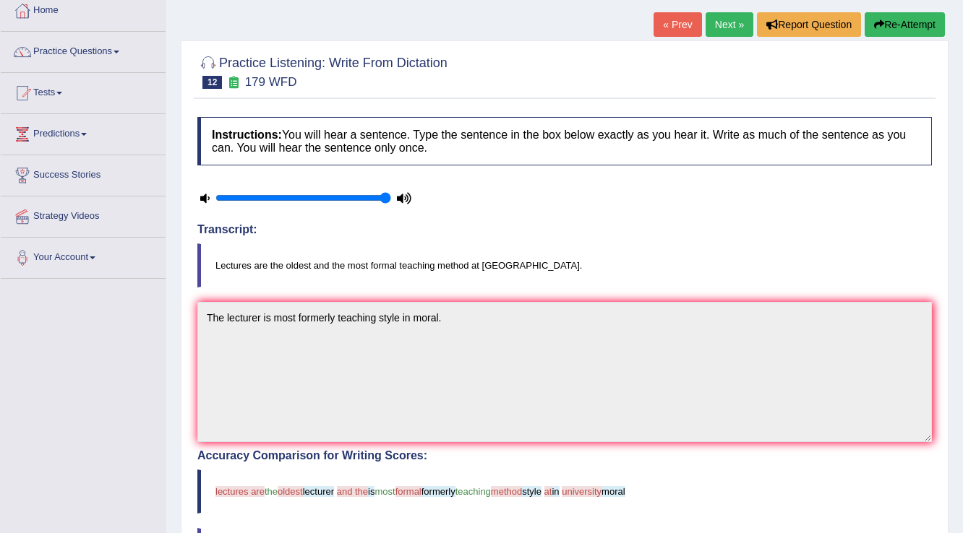
scroll to position [0, 0]
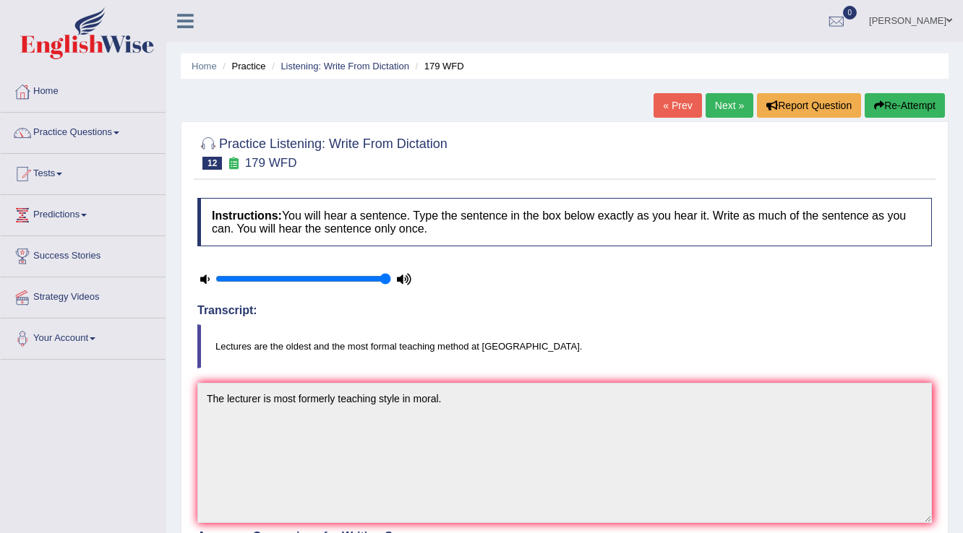
click at [722, 105] on link "Next »" at bounding box center [730, 105] width 48 height 25
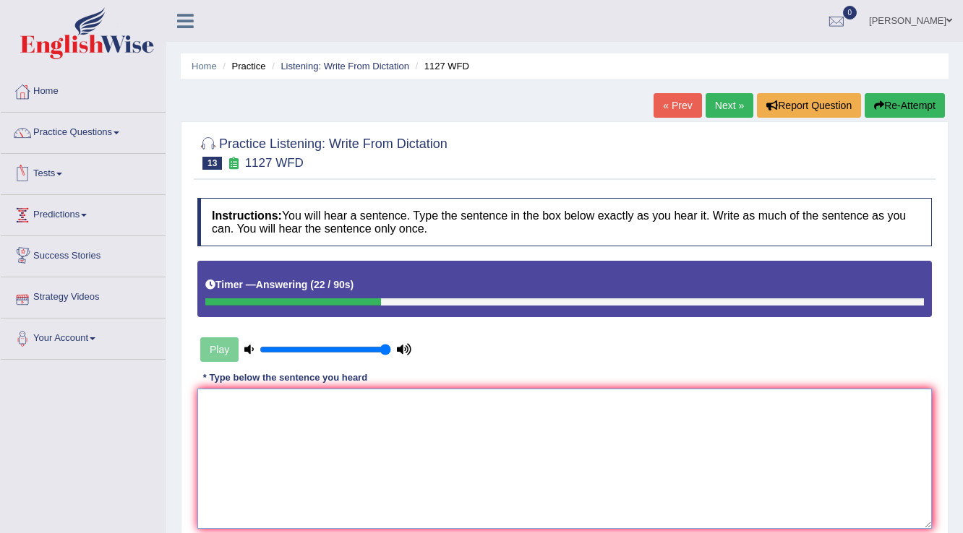
click at [324, 409] on textarea at bounding box center [564, 459] width 734 height 140
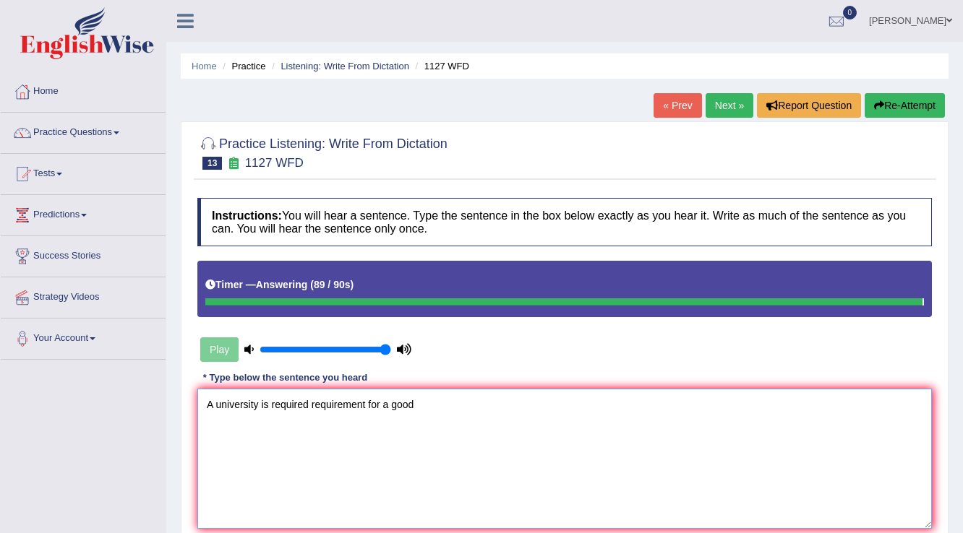
type textarea "A university is required requirement for a good"
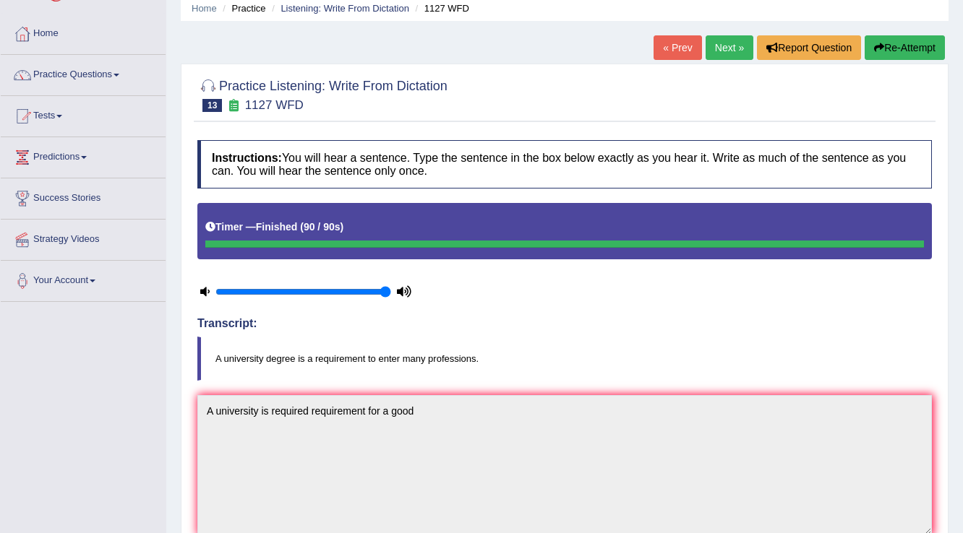
scroll to position [49, 0]
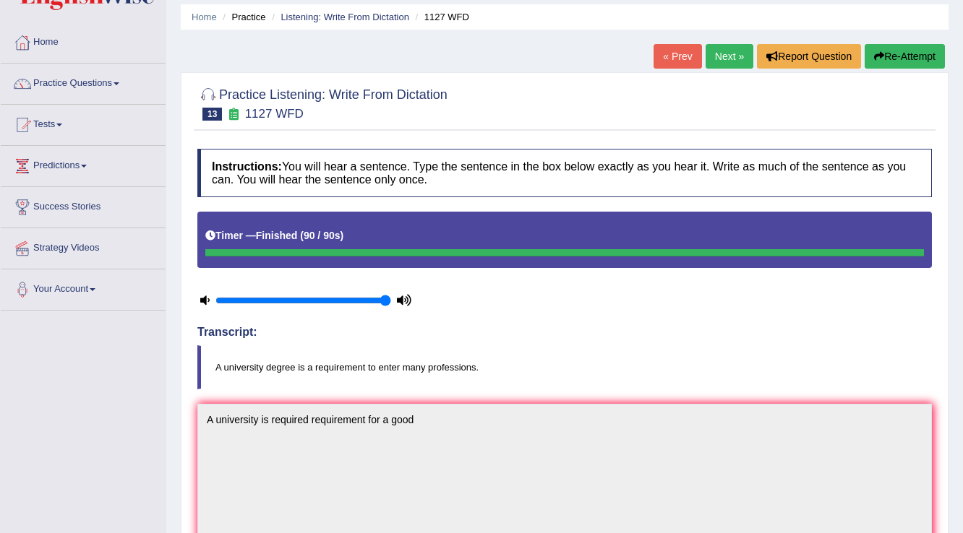
click at [729, 54] on link "Next »" at bounding box center [730, 56] width 48 height 25
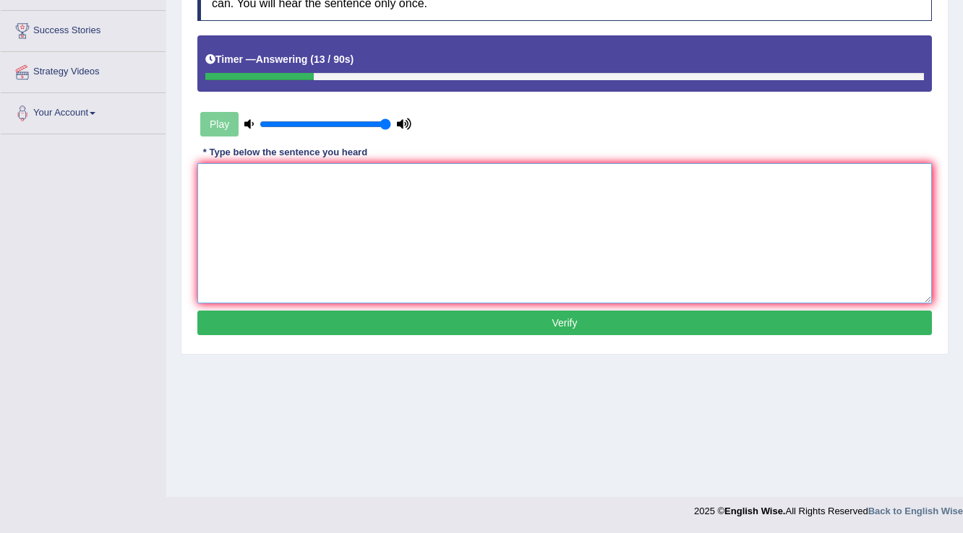
click at [335, 187] on textarea at bounding box center [564, 233] width 734 height 140
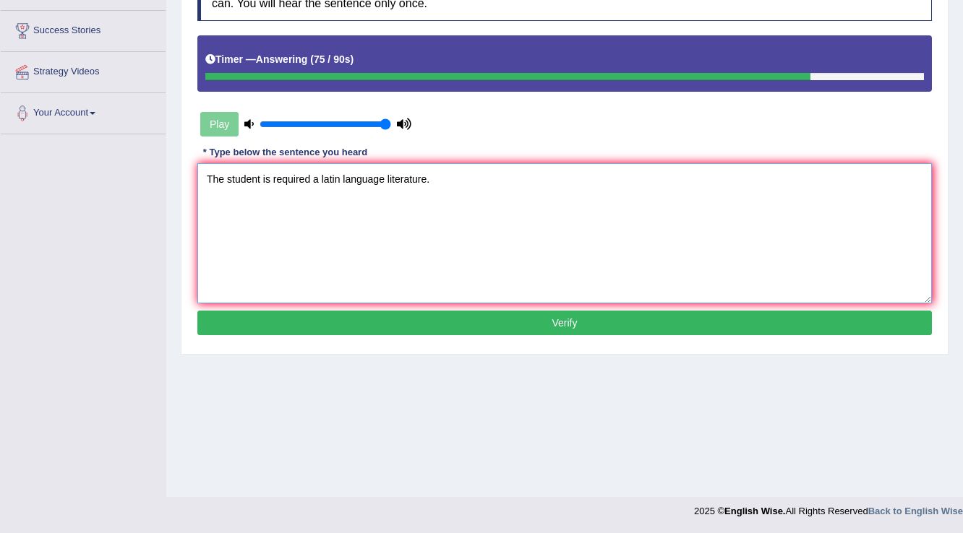
type textarea "The student is required a latin language literature."
click at [562, 328] on button "Verify" at bounding box center [564, 323] width 734 height 25
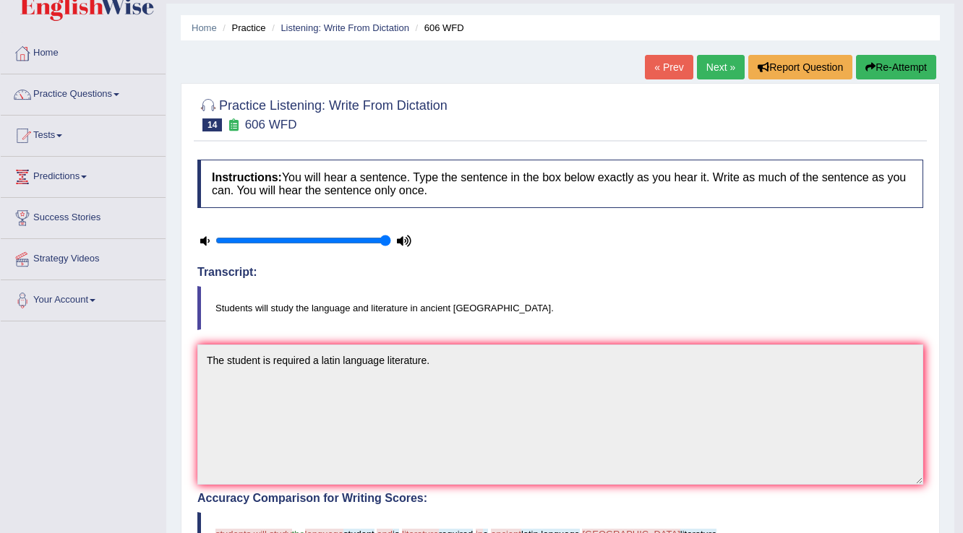
scroll to position [38, 0]
click at [717, 65] on link "Next »" at bounding box center [721, 68] width 48 height 25
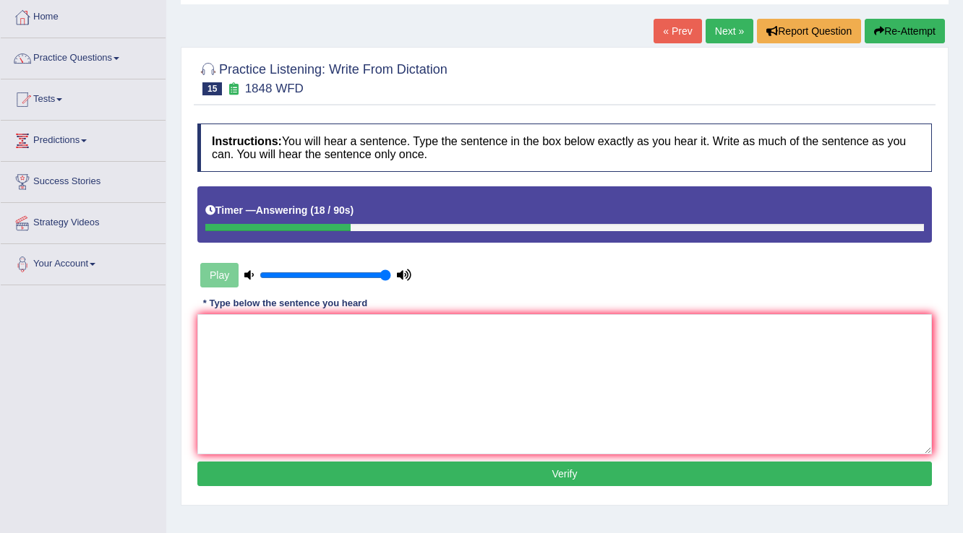
scroll to position [173, 0]
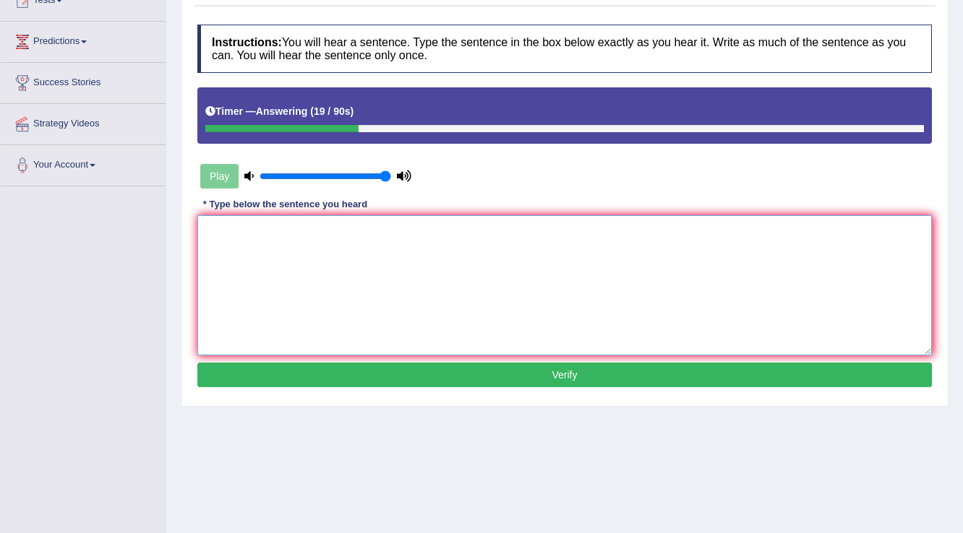
click at [218, 228] on textarea at bounding box center [564, 285] width 734 height 140
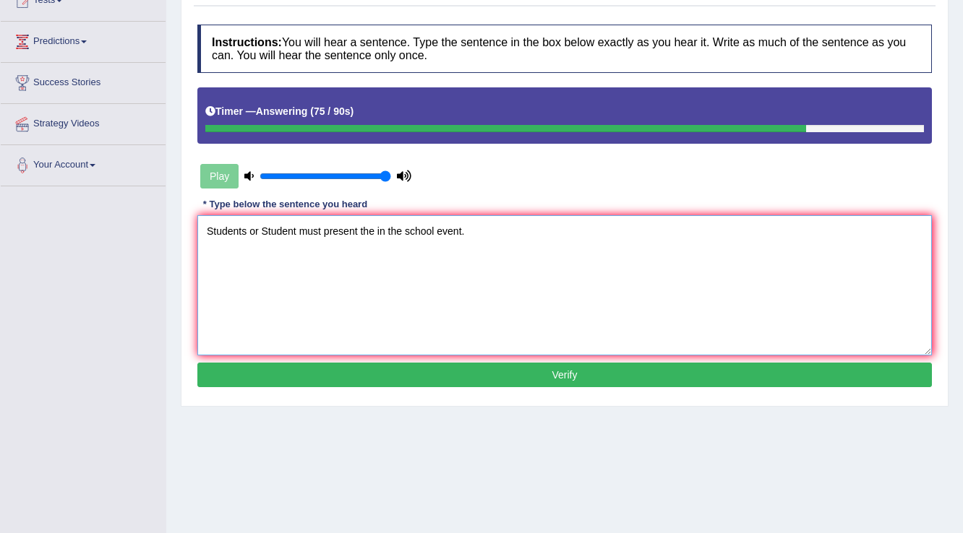
type textarea "Students or Student must present the in the school event."
click at [404, 369] on button "Verify" at bounding box center [564, 375] width 734 height 25
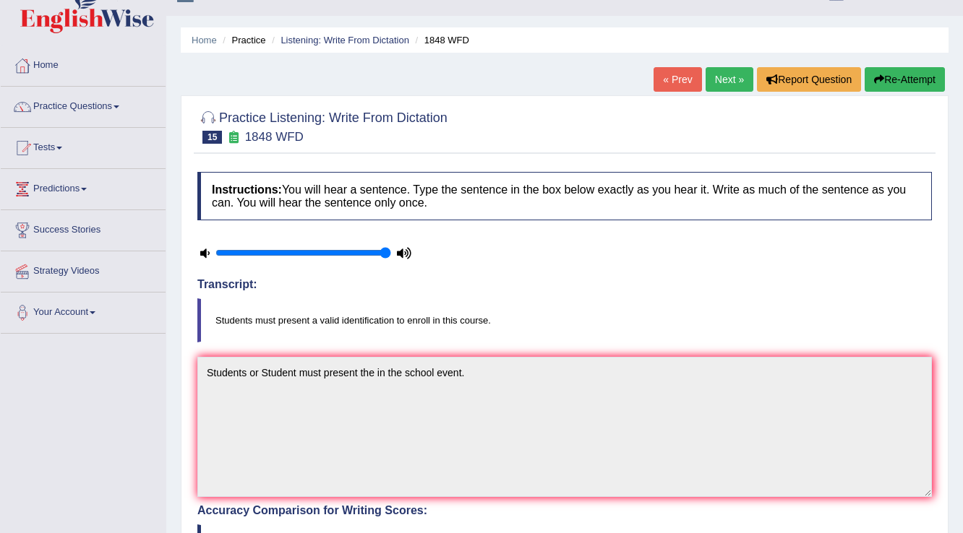
scroll to position [0, 0]
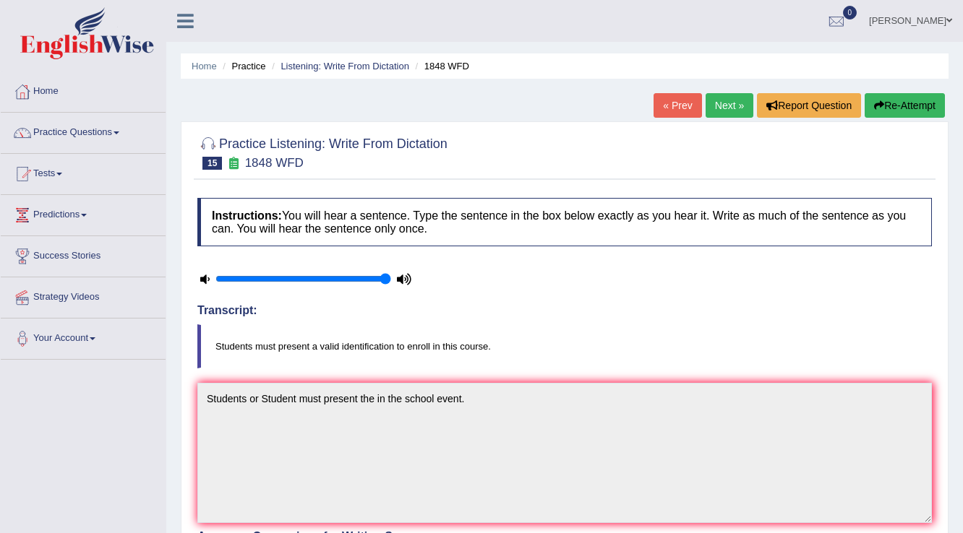
click at [723, 117] on link "Next »" at bounding box center [730, 105] width 48 height 25
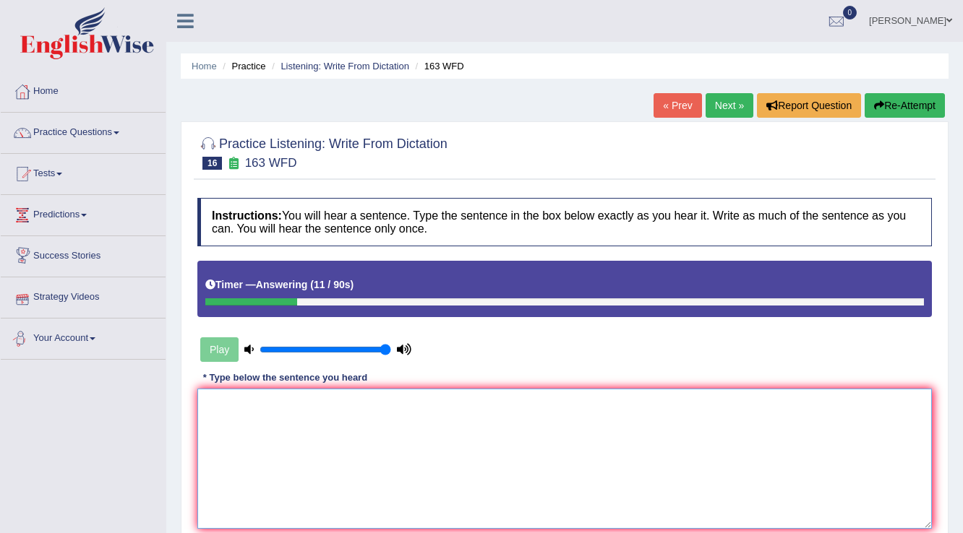
click at [275, 416] on textarea at bounding box center [564, 459] width 734 height 140
click at [251, 405] on textarea "Numbers of assignments" at bounding box center [564, 459] width 734 height 140
click at [318, 400] on textarea "Number of assignments" at bounding box center [564, 459] width 734 height 140
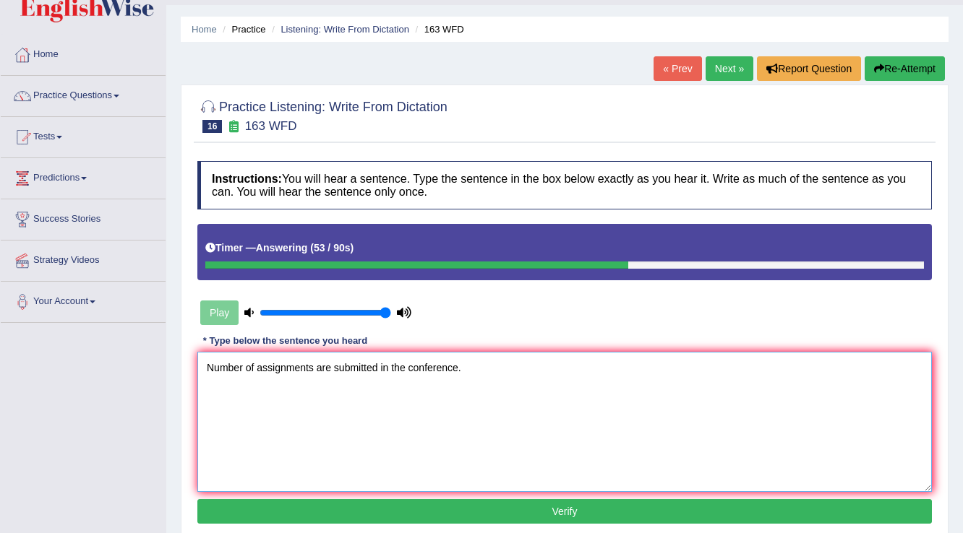
scroll to position [58, 0]
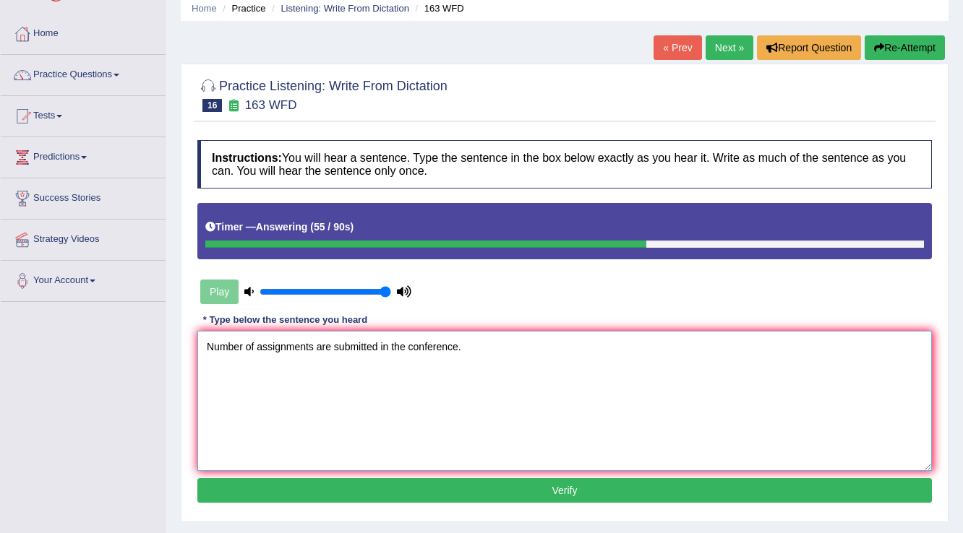
type textarea "Number of assignments are submitted in the conference."
click at [562, 488] on button "Verify" at bounding box center [564, 491] width 734 height 25
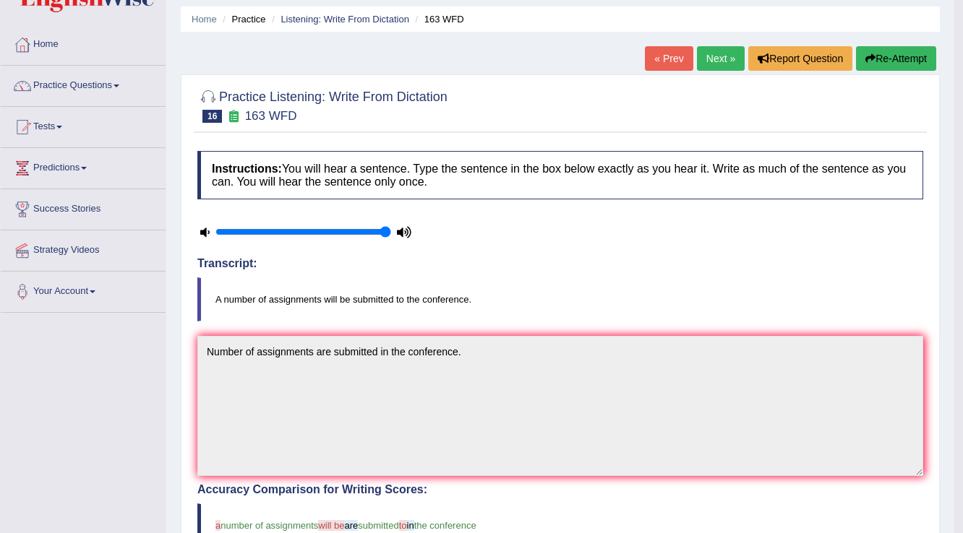
scroll to position [0, 0]
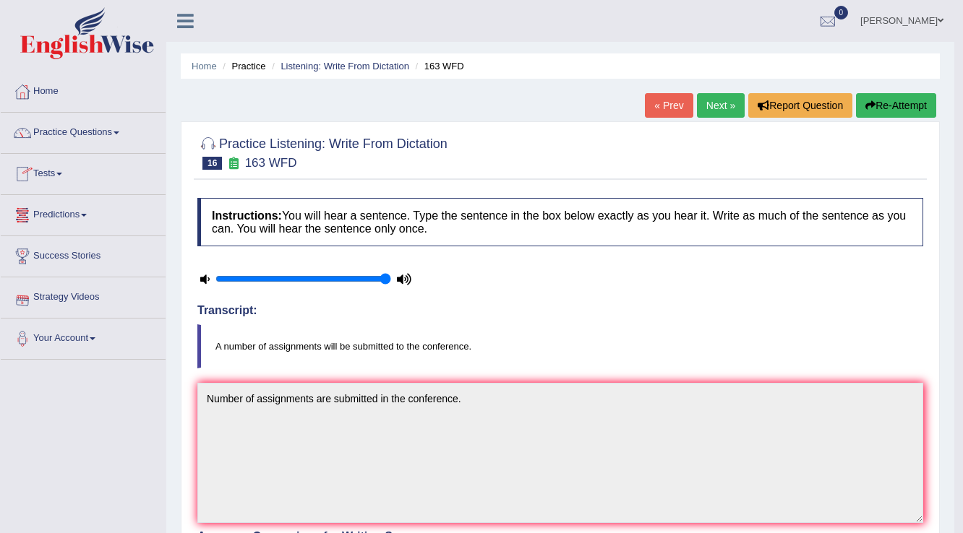
click at [720, 108] on link "Next »" at bounding box center [721, 105] width 48 height 25
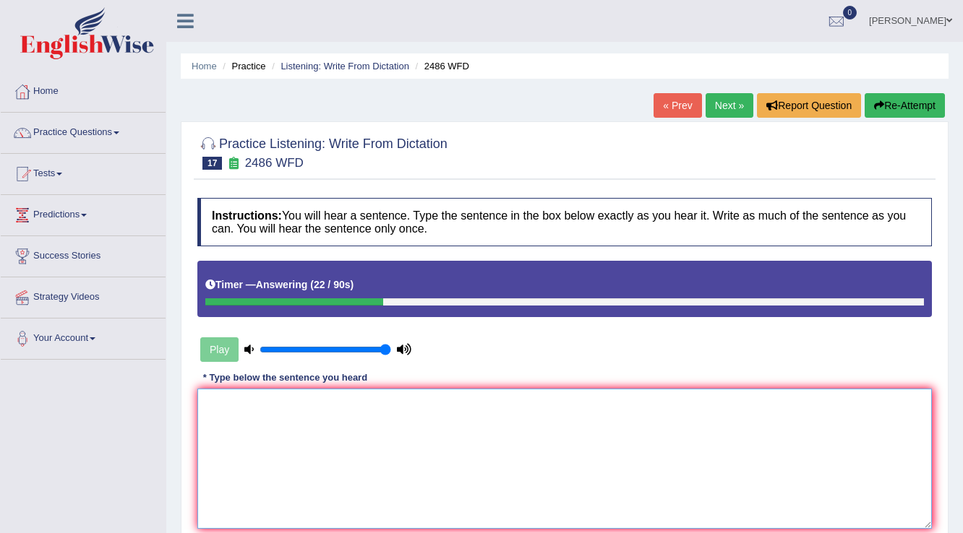
click at [242, 413] on textarea at bounding box center [564, 459] width 734 height 140
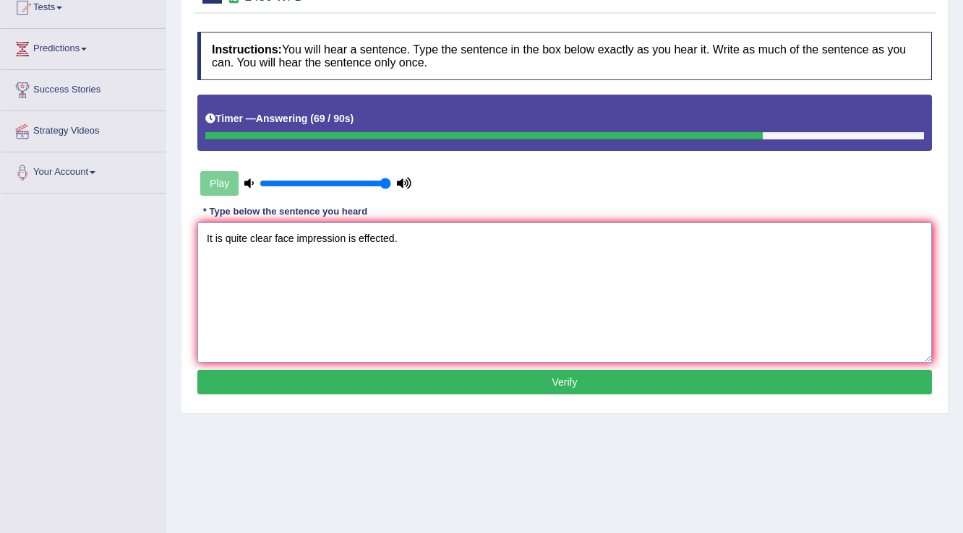
scroll to position [173, 0]
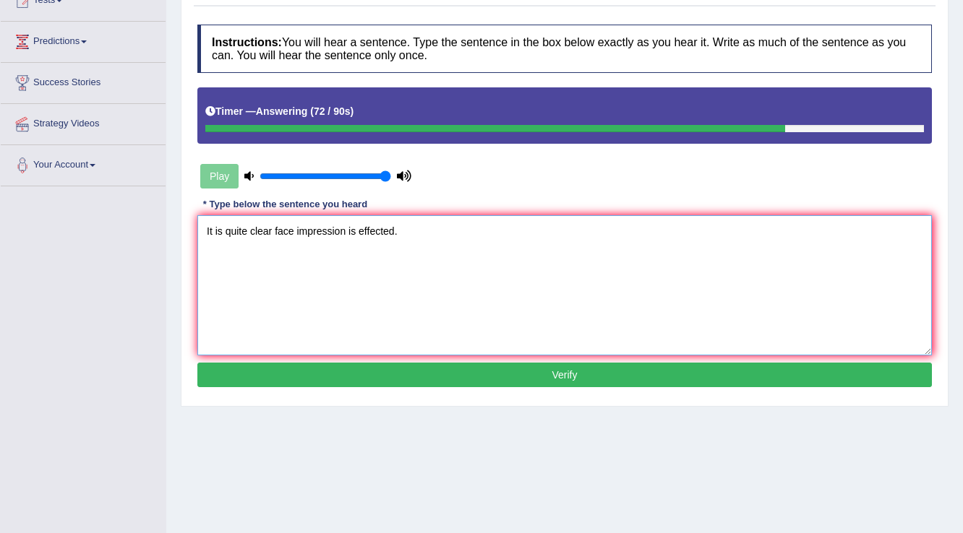
type textarea "It is quite clear face impression is effected."
click at [522, 375] on button "Verify" at bounding box center [564, 375] width 734 height 25
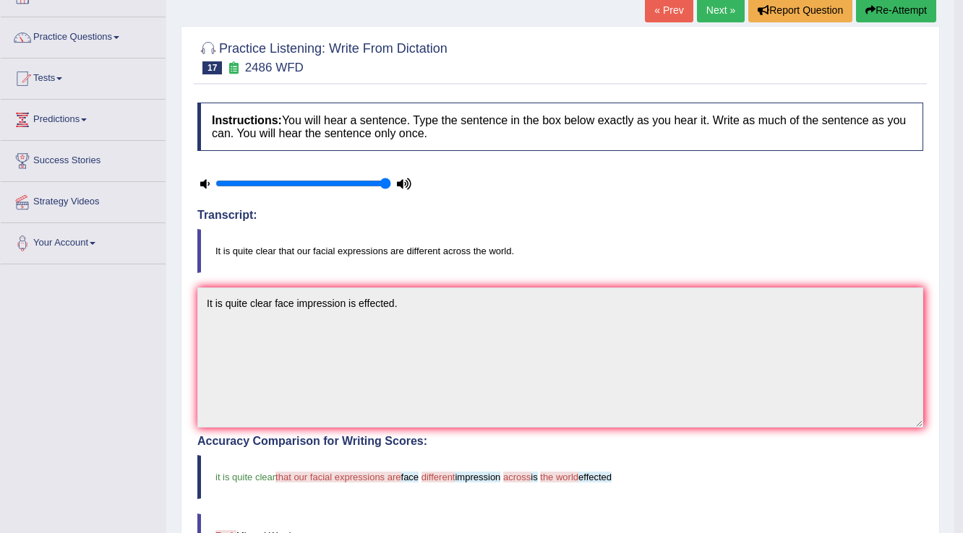
scroll to position [0, 0]
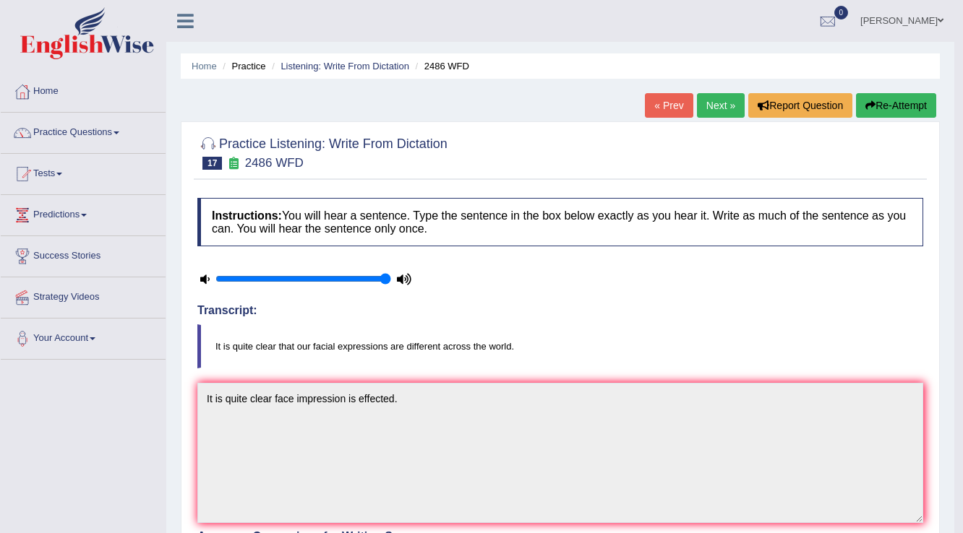
click at [719, 114] on link "Next »" at bounding box center [721, 105] width 48 height 25
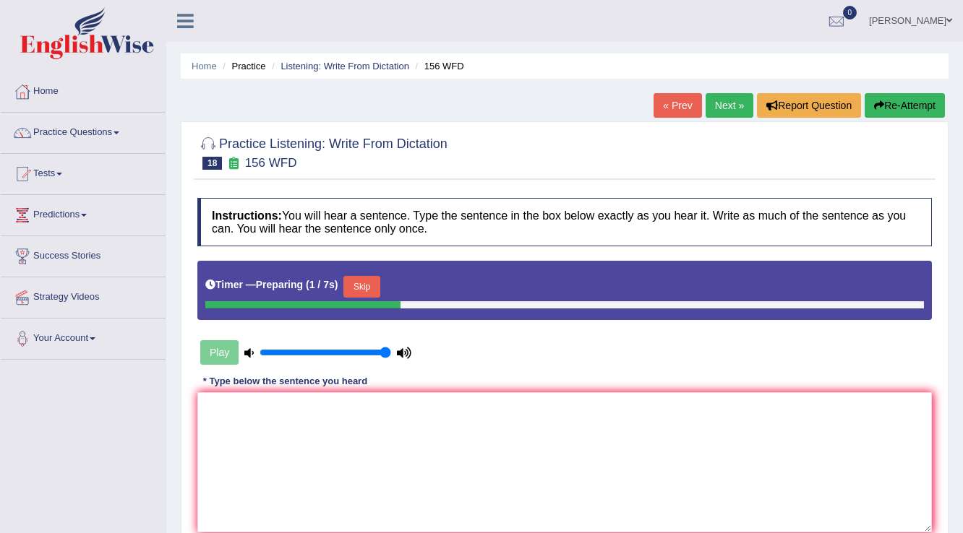
scroll to position [226, 0]
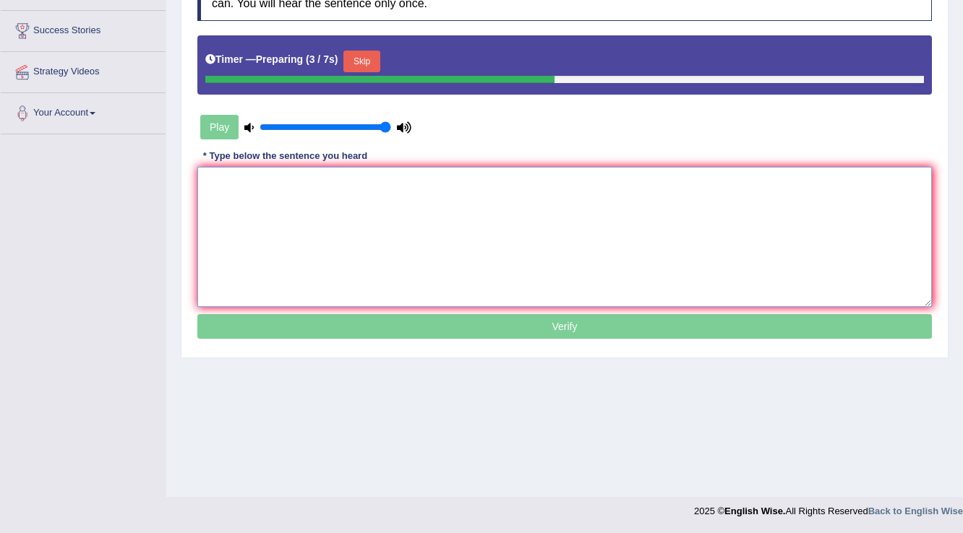
click at [209, 178] on textarea at bounding box center [564, 237] width 734 height 140
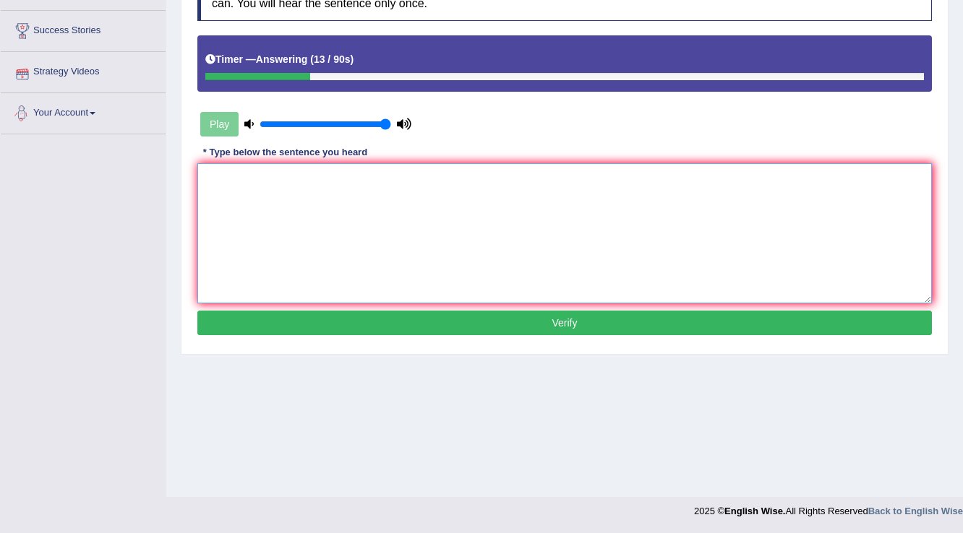
click at [226, 176] on textarea at bounding box center [564, 233] width 734 height 140
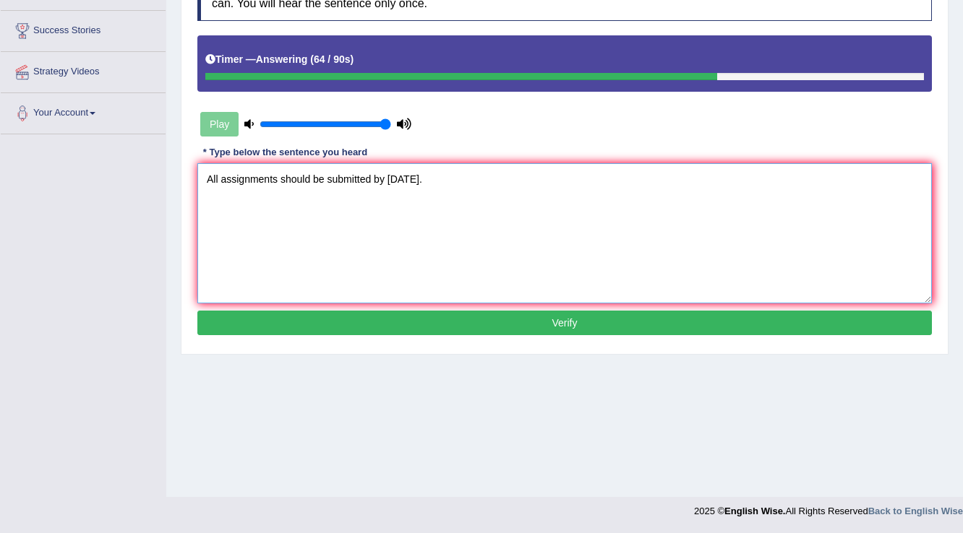
click at [322, 180] on textarea "All assignments should be submitted by tomorrow." at bounding box center [564, 233] width 734 height 140
type textarea "All assignments are submitted by tomorrow."
click at [539, 323] on button "Verify" at bounding box center [564, 323] width 734 height 25
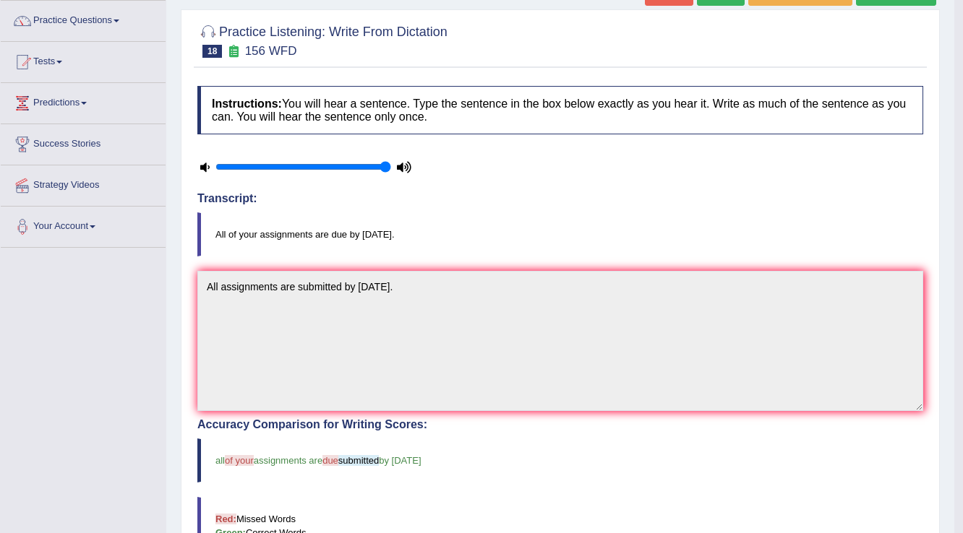
scroll to position [0, 0]
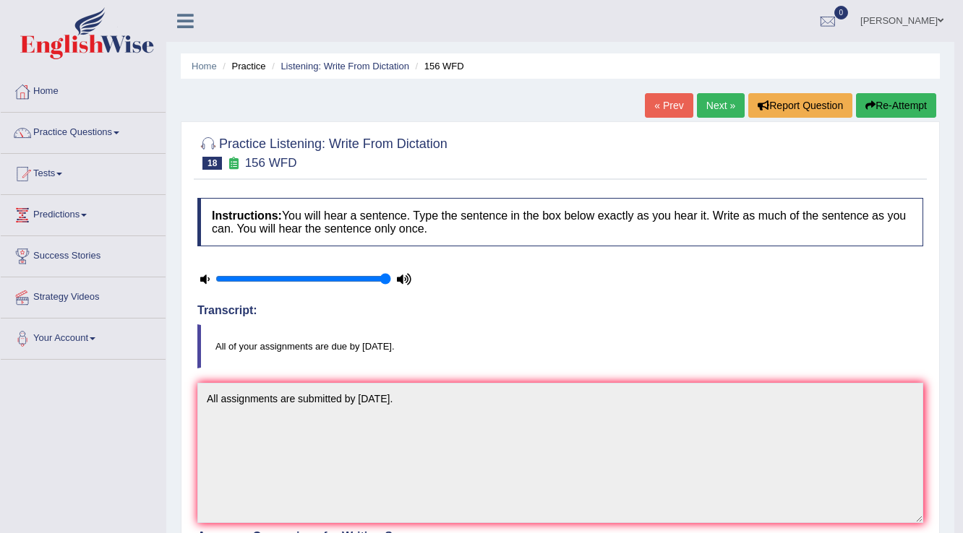
click at [723, 110] on link "Next »" at bounding box center [721, 105] width 48 height 25
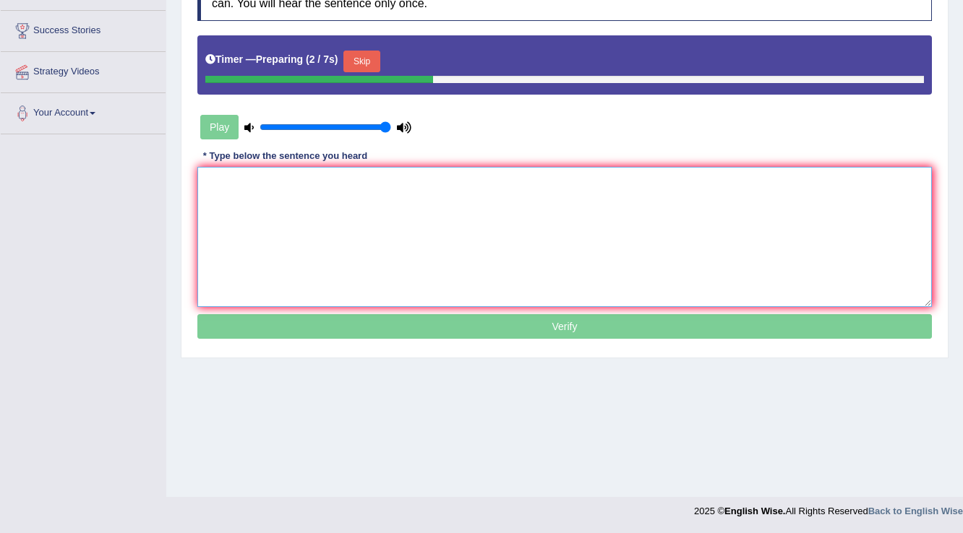
click at [265, 193] on textarea at bounding box center [564, 237] width 734 height 140
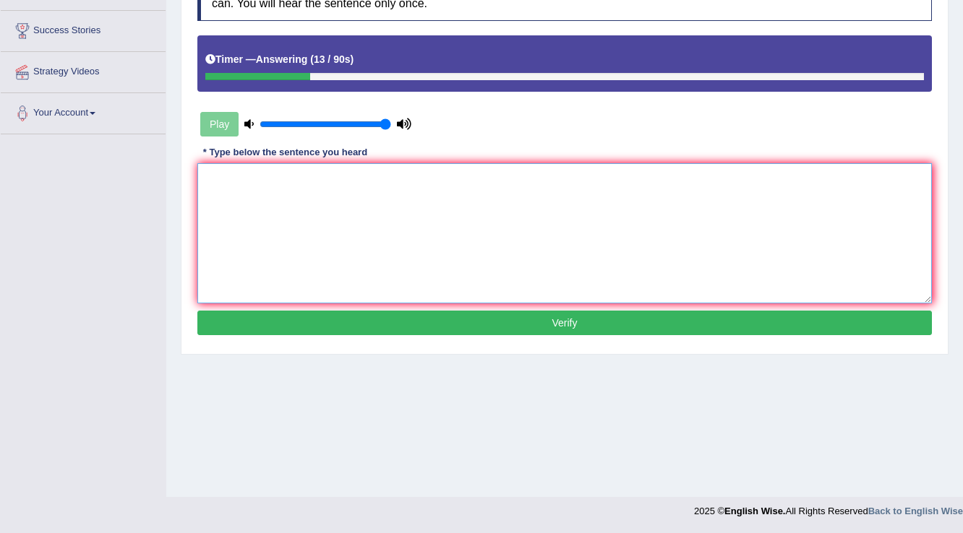
click at [267, 181] on textarea at bounding box center [564, 233] width 734 height 140
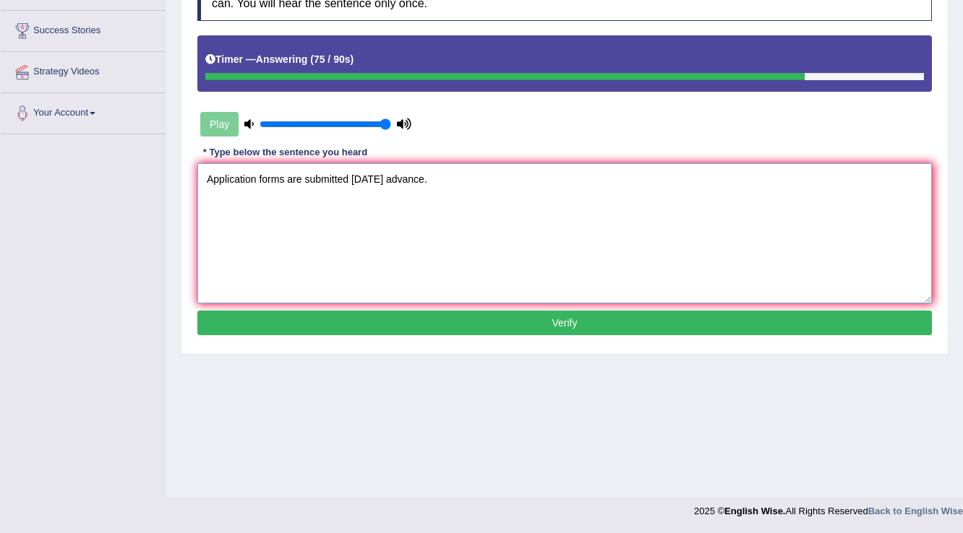
type textarea "Application forms are submitted [DATE] advance."
click at [586, 324] on button "Verify" at bounding box center [564, 323] width 734 height 25
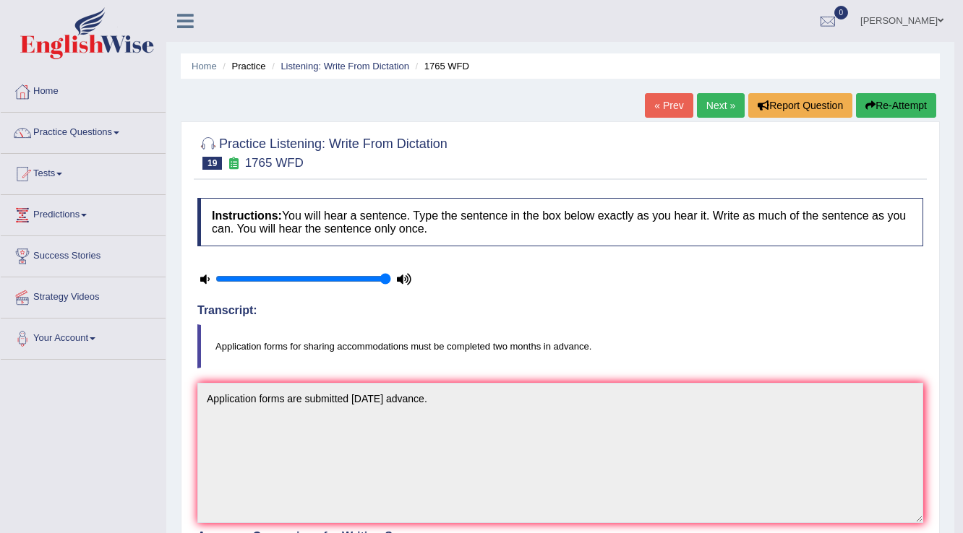
click at [728, 107] on link "Next »" at bounding box center [721, 105] width 48 height 25
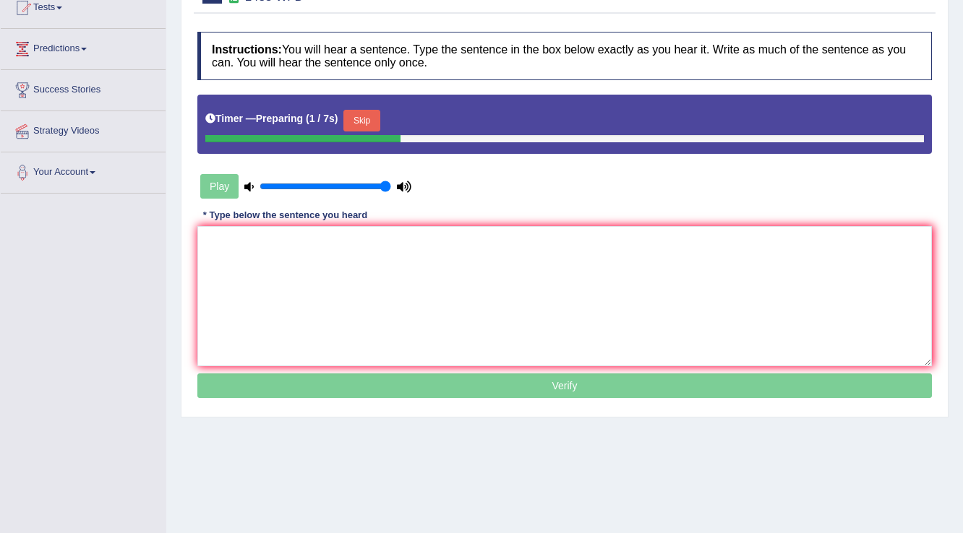
scroll to position [226, 0]
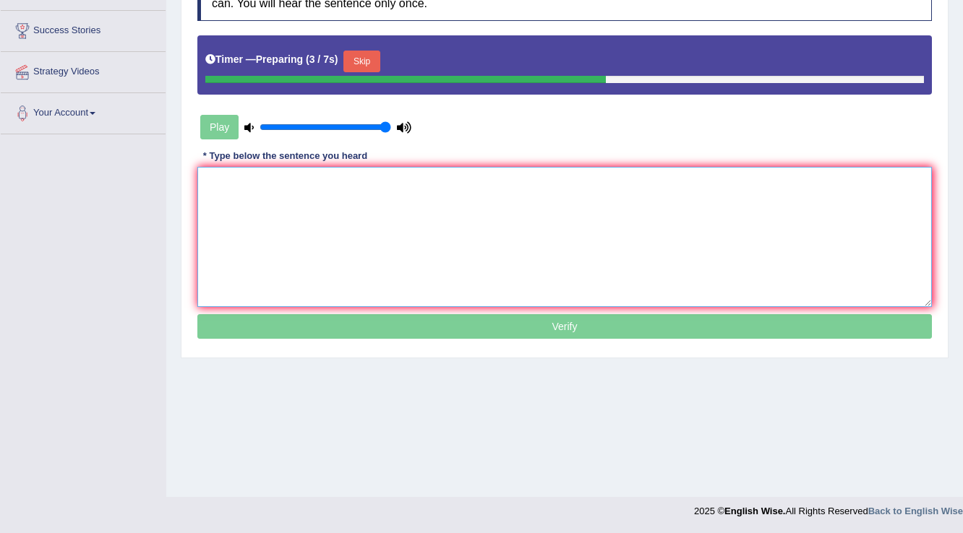
click at [223, 188] on textarea at bounding box center [564, 237] width 734 height 140
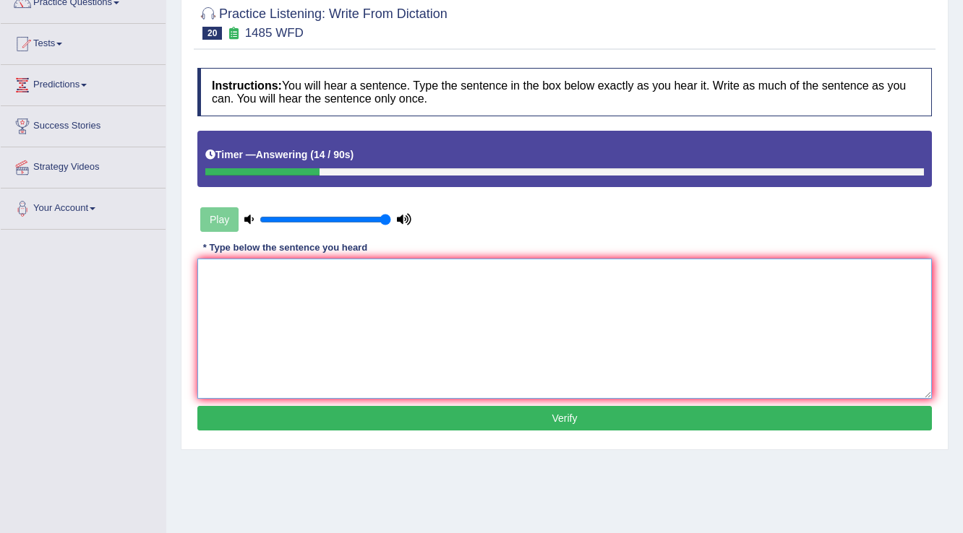
scroll to position [110, 0]
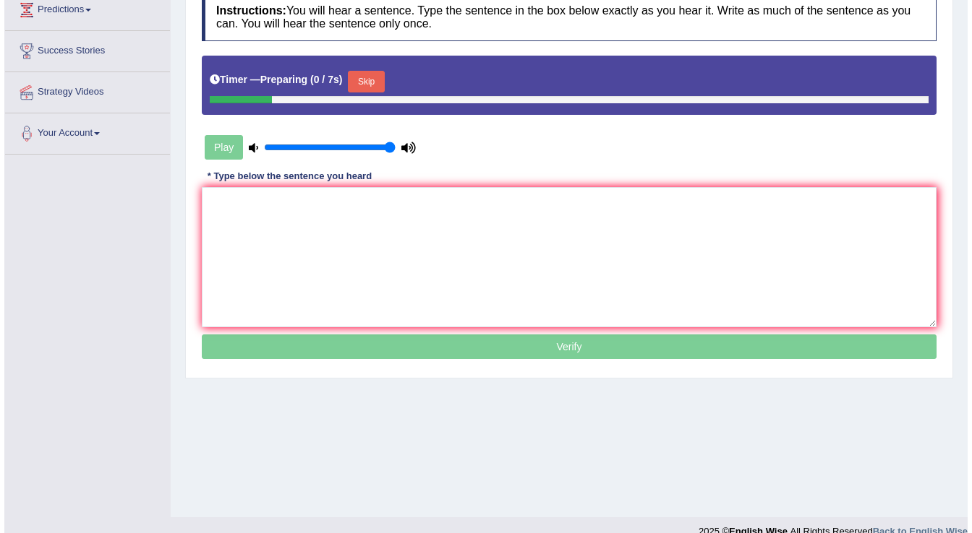
scroll to position [226, 0]
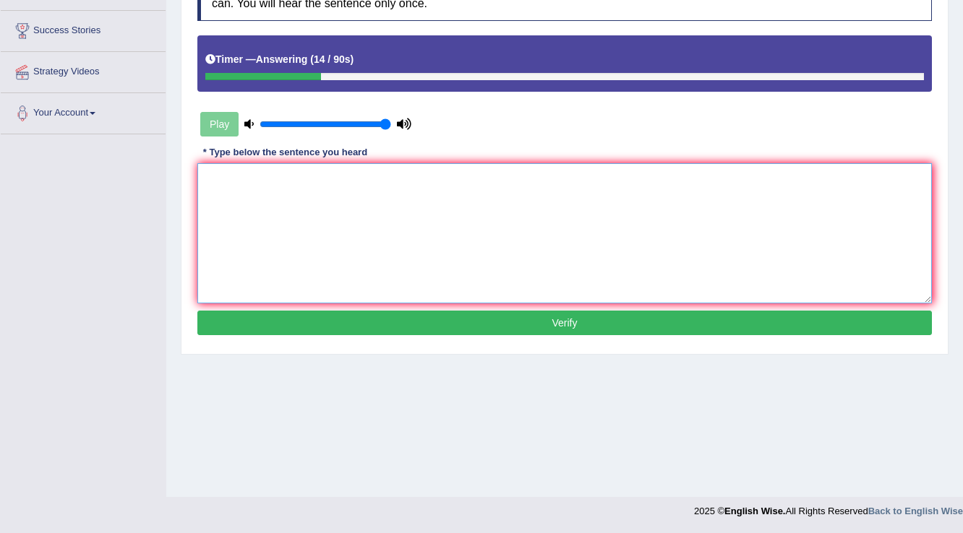
click at [306, 182] on textarea at bounding box center [564, 233] width 734 height 140
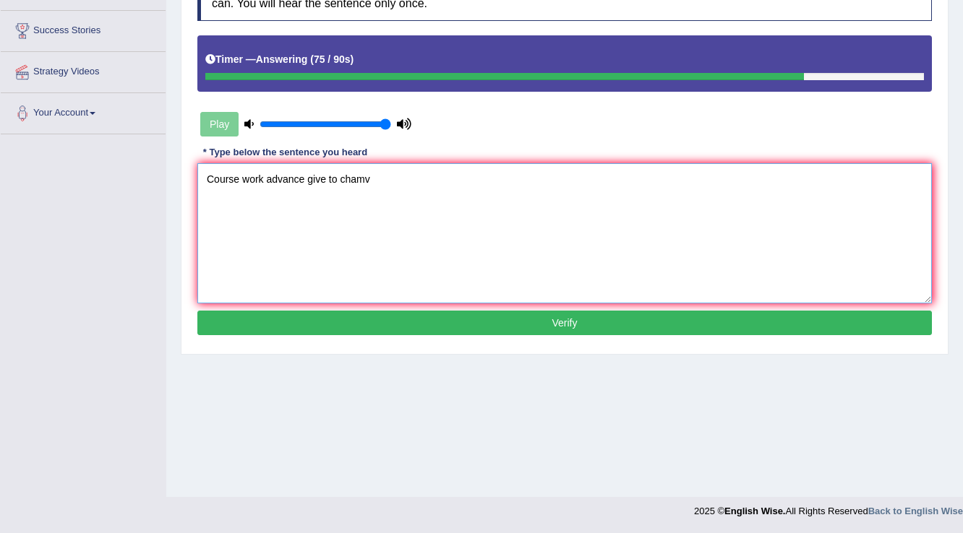
click at [253, 176] on textarea "Course work advance give to chamv" at bounding box center [564, 233] width 734 height 140
click at [241, 181] on textarea "Course work advance give to chamv" at bounding box center [564, 233] width 734 height 140
click at [386, 179] on textarea "Co - work advance give to chamv" at bounding box center [564, 233] width 734 height 140
type textarea "Co - work advance give to cha"
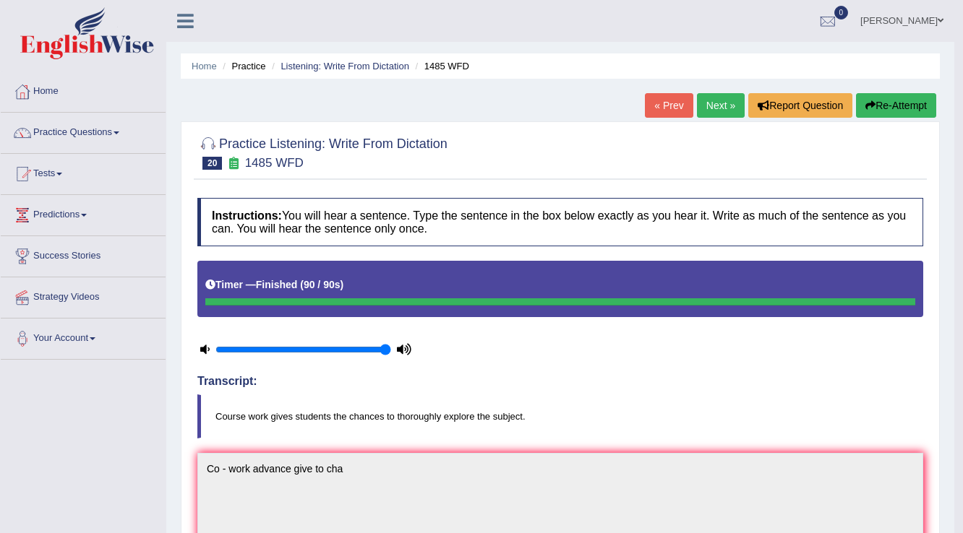
scroll to position [0, 0]
click at [711, 98] on link "Next »" at bounding box center [721, 105] width 48 height 25
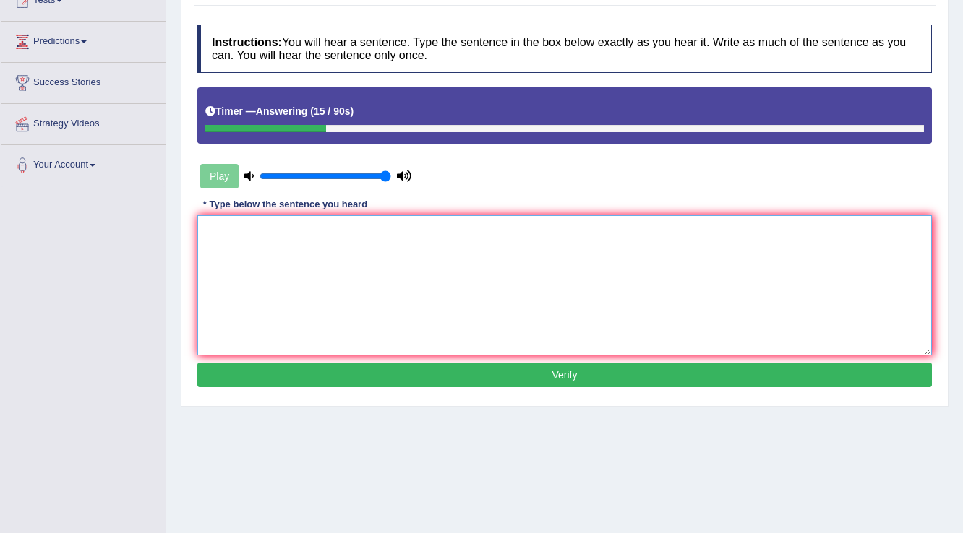
click at [321, 217] on textarea at bounding box center [564, 285] width 734 height 140
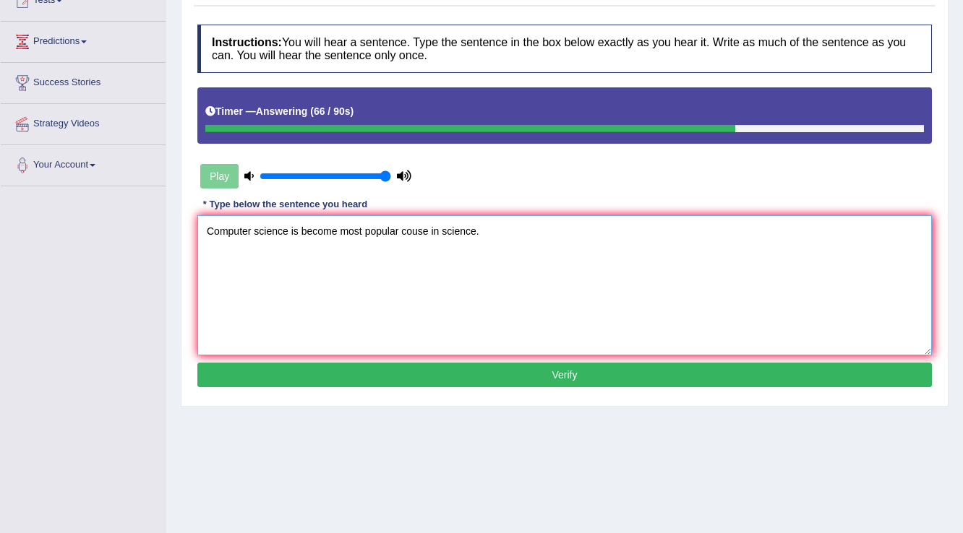
click at [416, 233] on textarea "Computer science is become most popular couse in science." at bounding box center [564, 285] width 734 height 140
type textarea "Computer science is become most popular course in science."
click at [570, 381] on button "Verify" at bounding box center [564, 375] width 734 height 25
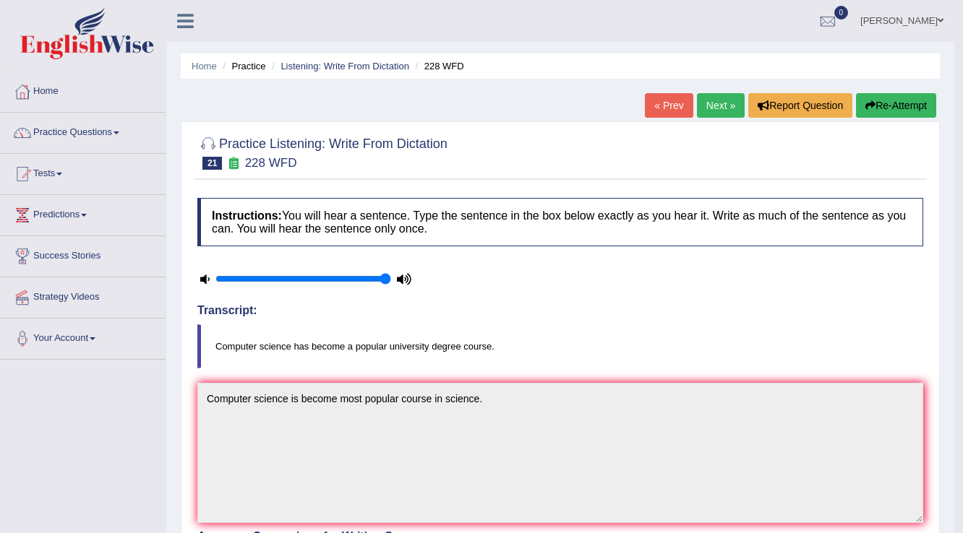
click at [922, 108] on button "Re-Attempt" at bounding box center [896, 105] width 80 height 25
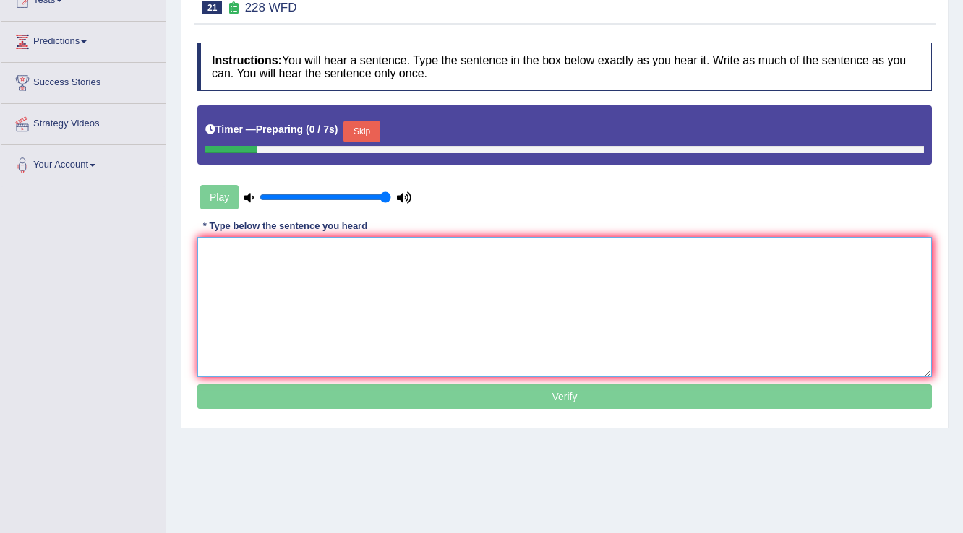
click at [442, 280] on textarea at bounding box center [564, 307] width 734 height 140
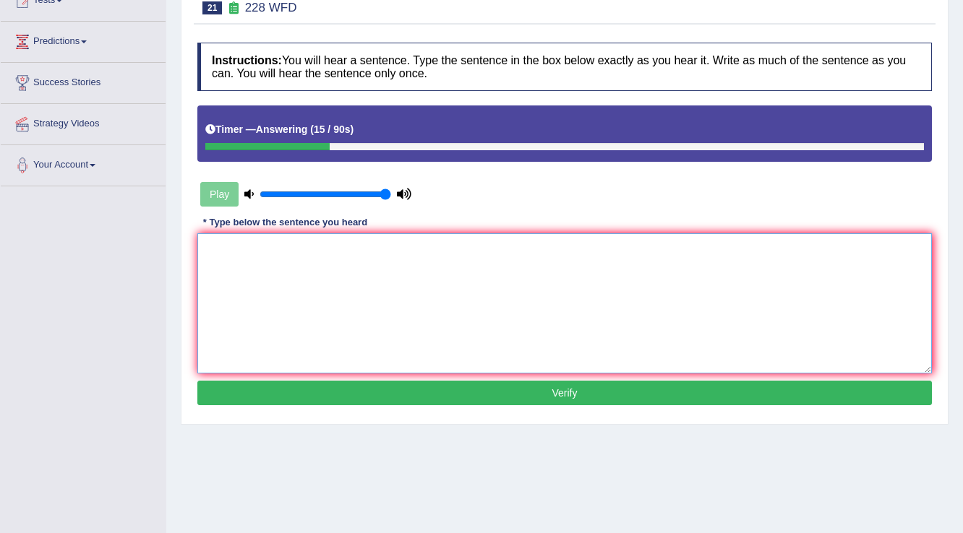
click at [442, 280] on textarea at bounding box center [564, 303] width 734 height 140
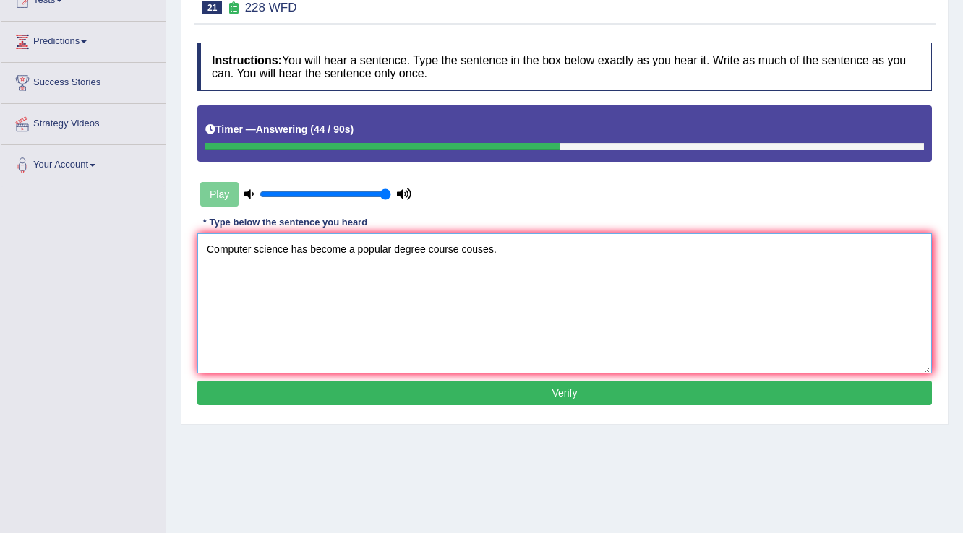
type textarea "Computer science has become a popular degree course couses."
click at [792, 385] on button "Verify" at bounding box center [564, 393] width 734 height 25
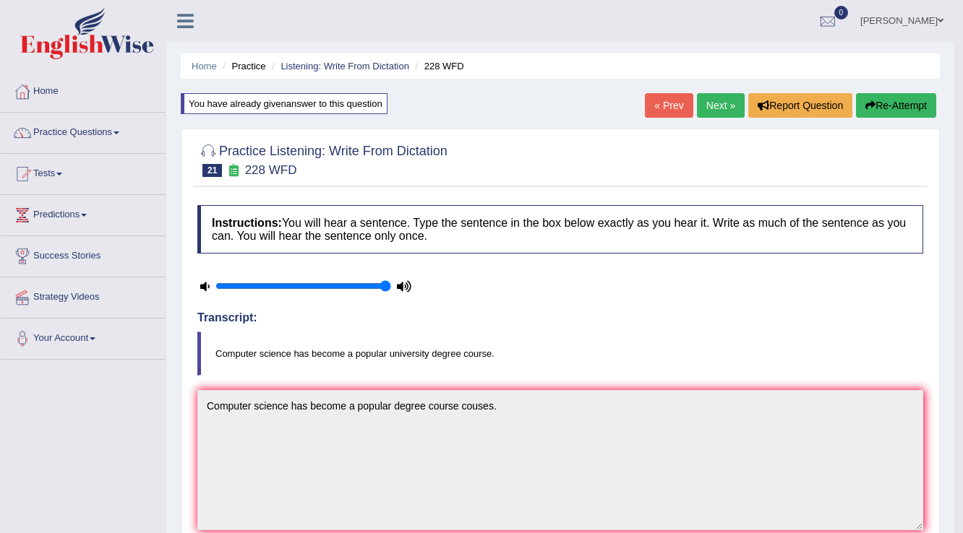
click at [726, 103] on link "Next »" at bounding box center [721, 105] width 48 height 25
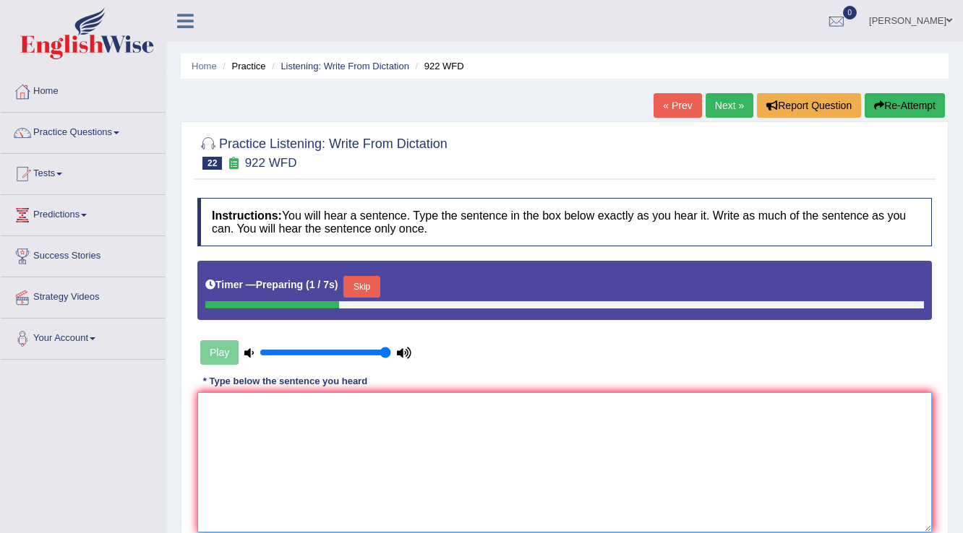
scroll to position [173, 0]
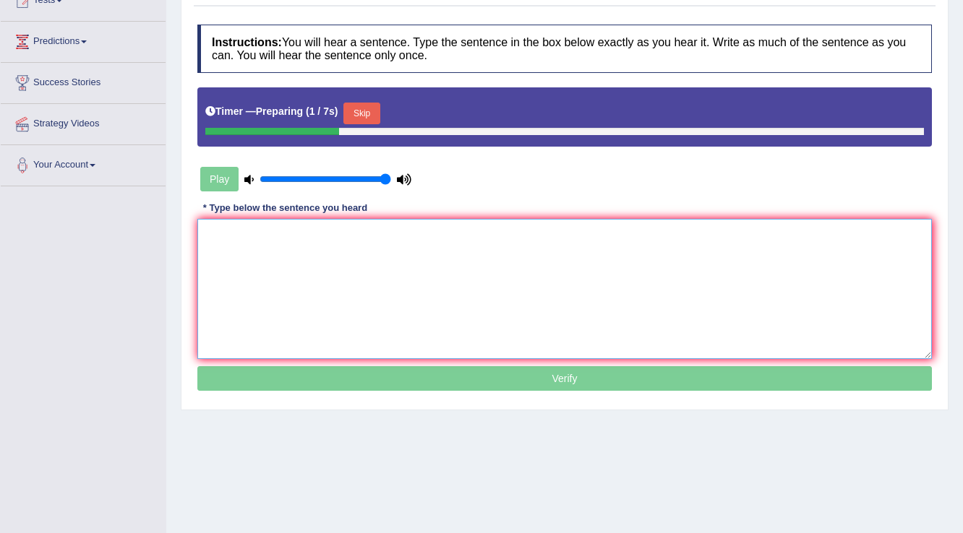
click at [416, 249] on textarea at bounding box center [564, 289] width 734 height 140
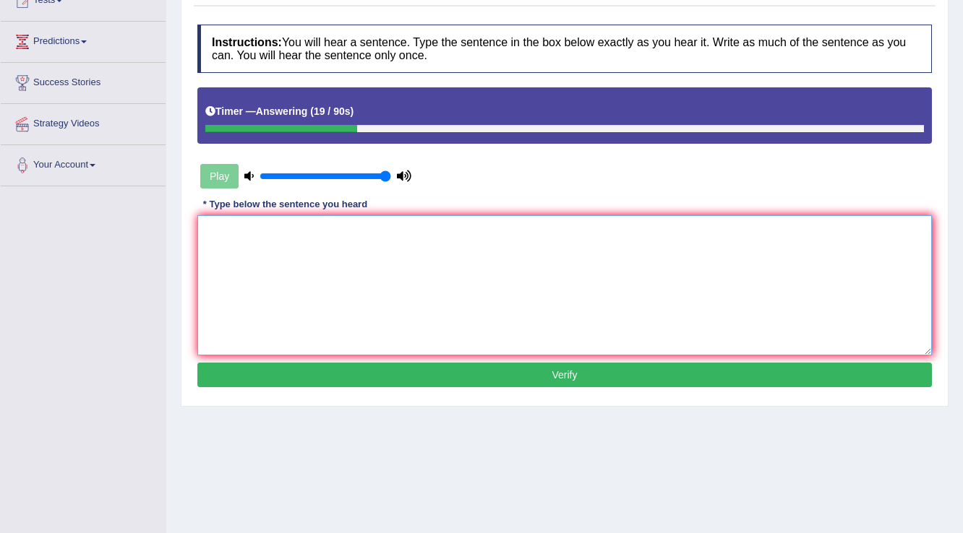
click at [398, 249] on textarea at bounding box center [564, 285] width 734 height 140
type textarea "A"
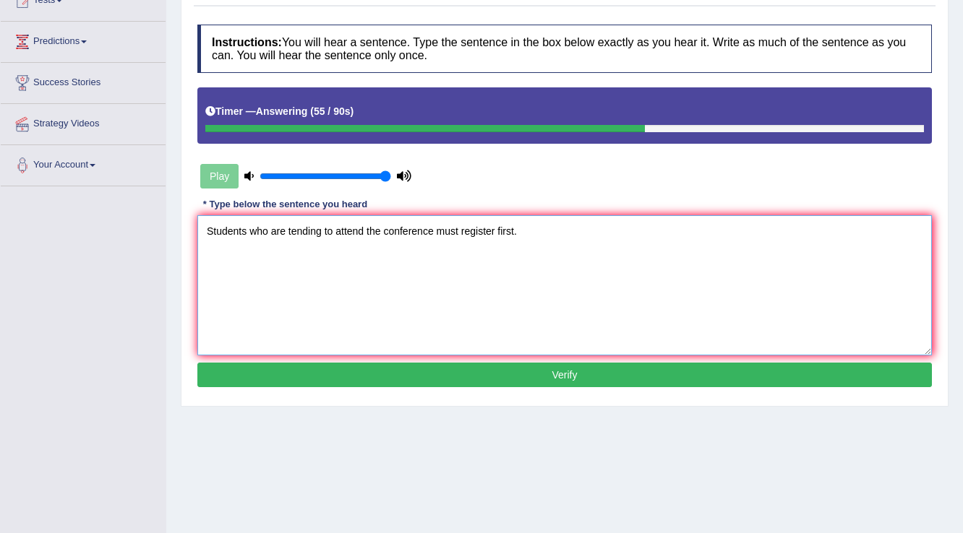
type textarea "Students who are tending to attend the conference must register first."
click at [504, 385] on button "Verify" at bounding box center [564, 375] width 734 height 25
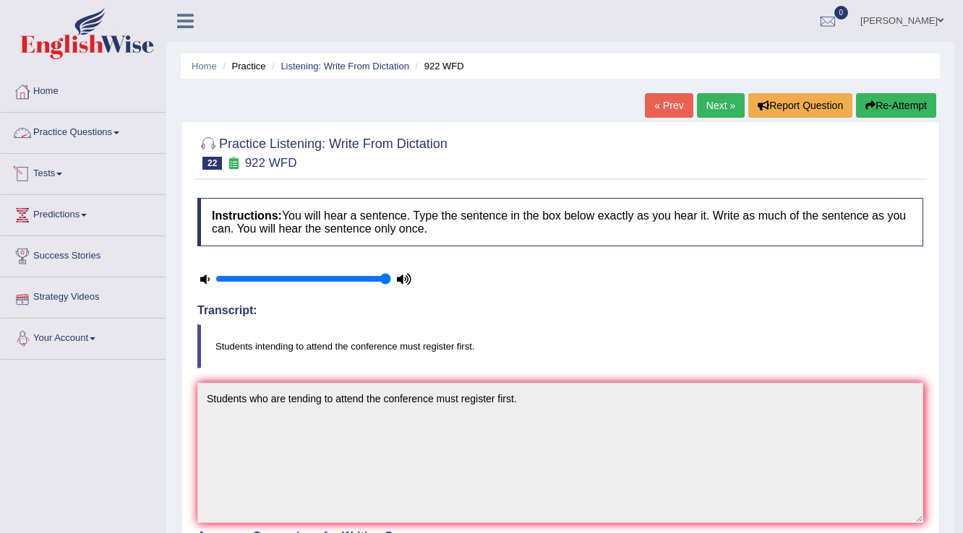
click at [124, 142] on link "Practice Questions" at bounding box center [83, 131] width 165 height 36
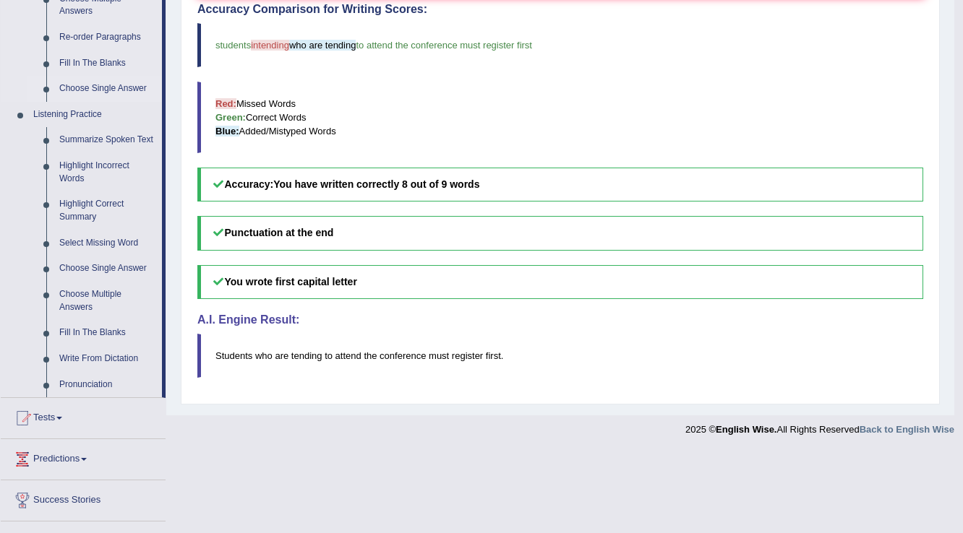
scroll to position [578, 0]
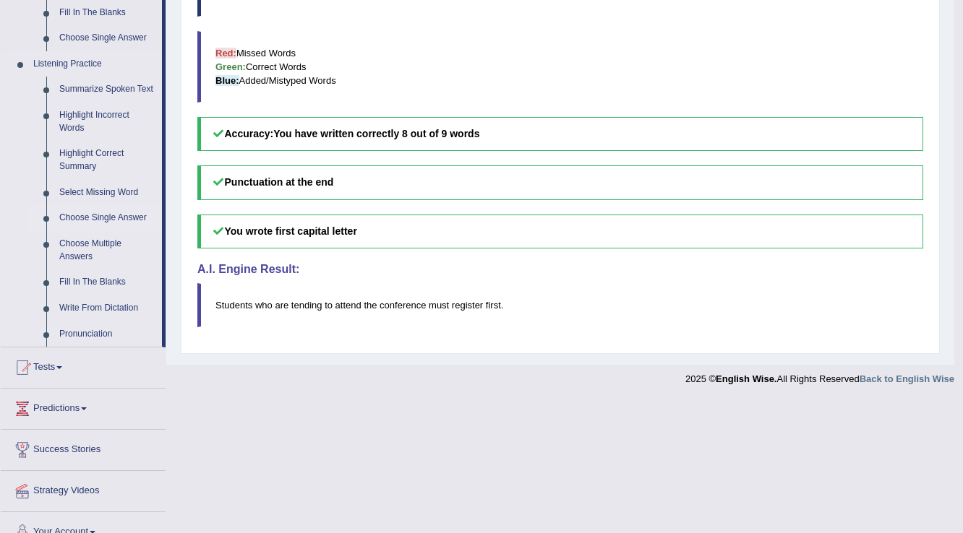
click at [104, 216] on link "Choose Single Answer" at bounding box center [107, 218] width 109 height 26
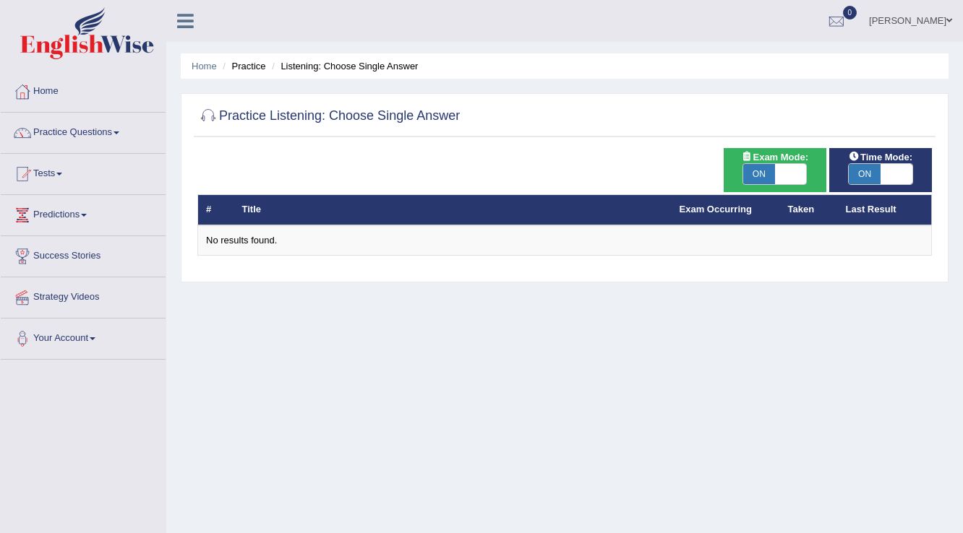
drag, startPoint x: 0, startPoint y: 0, endPoint x: 784, endPoint y: 171, distance: 802.0
click at [789, 169] on span at bounding box center [791, 174] width 32 height 20
checkbox input "false"
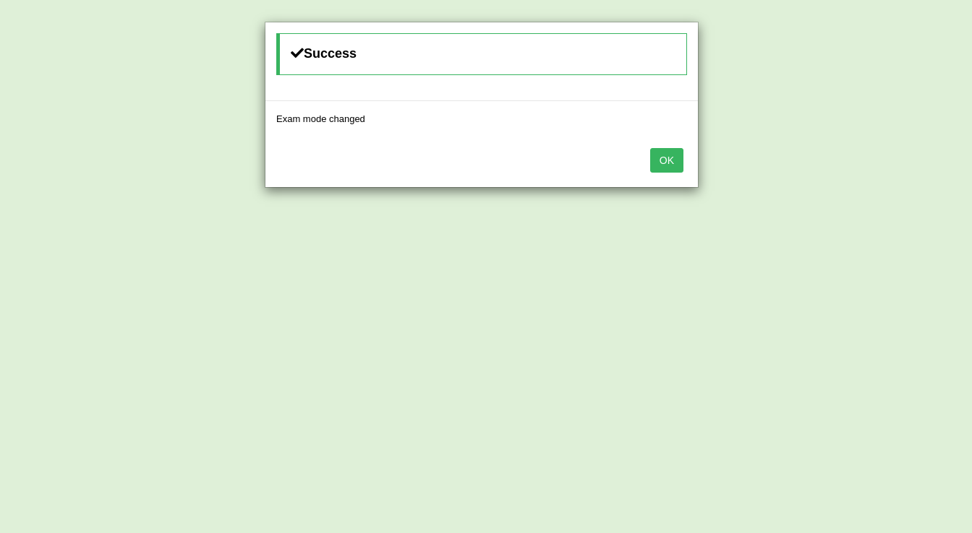
click at [657, 163] on button "OK" at bounding box center [666, 160] width 33 height 25
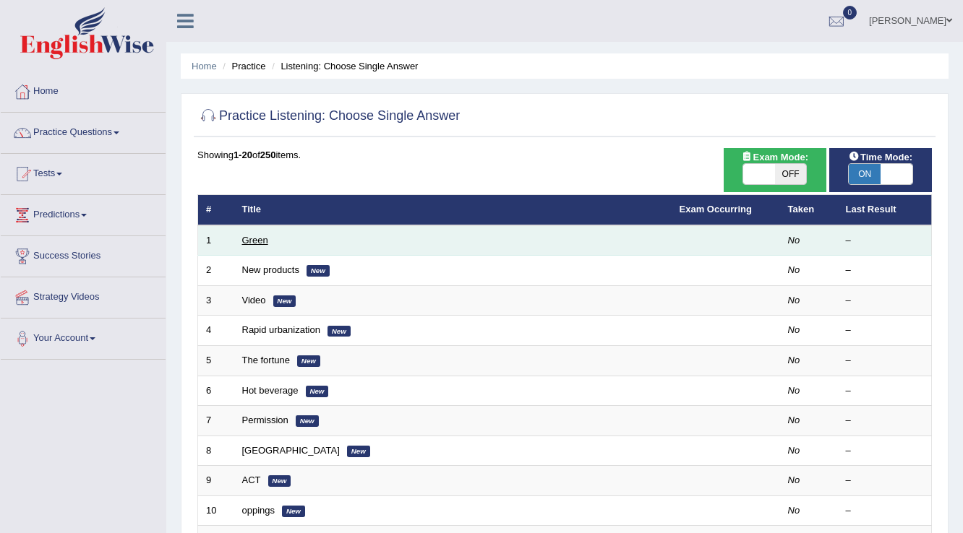
click at [254, 235] on link "Green" at bounding box center [255, 240] width 26 height 11
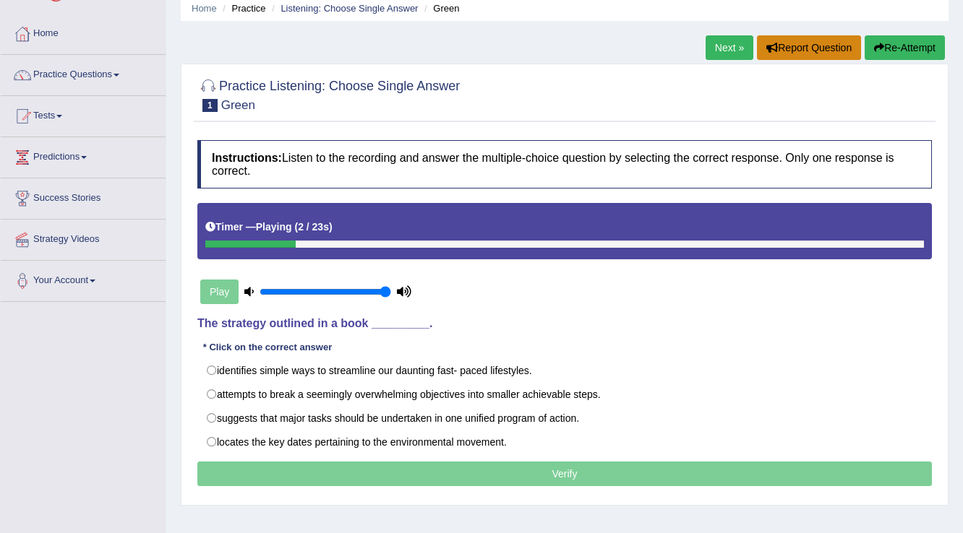
click at [807, 46] on button "Report Question" at bounding box center [809, 47] width 104 height 25
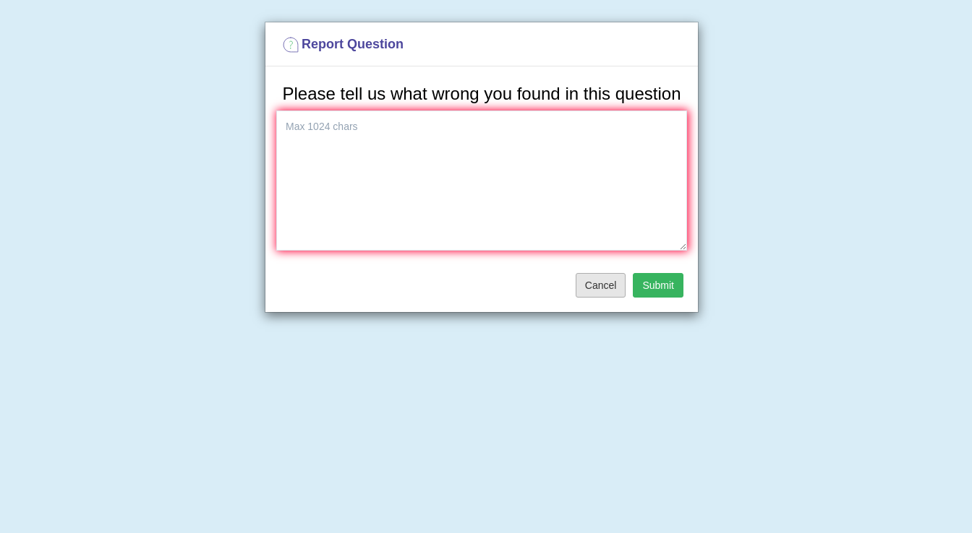
drag, startPoint x: 612, startPoint y: 286, endPoint x: 584, endPoint y: 278, distance: 28.6
click at [609, 286] on button "Cancel" at bounding box center [600, 285] width 51 height 25
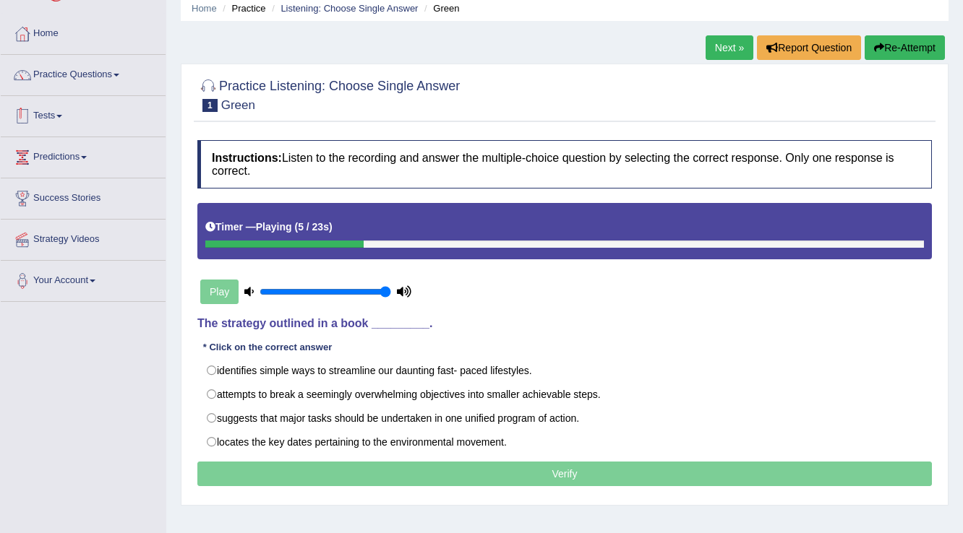
click at [55, 124] on link "Tests" at bounding box center [83, 114] width 165 height 36
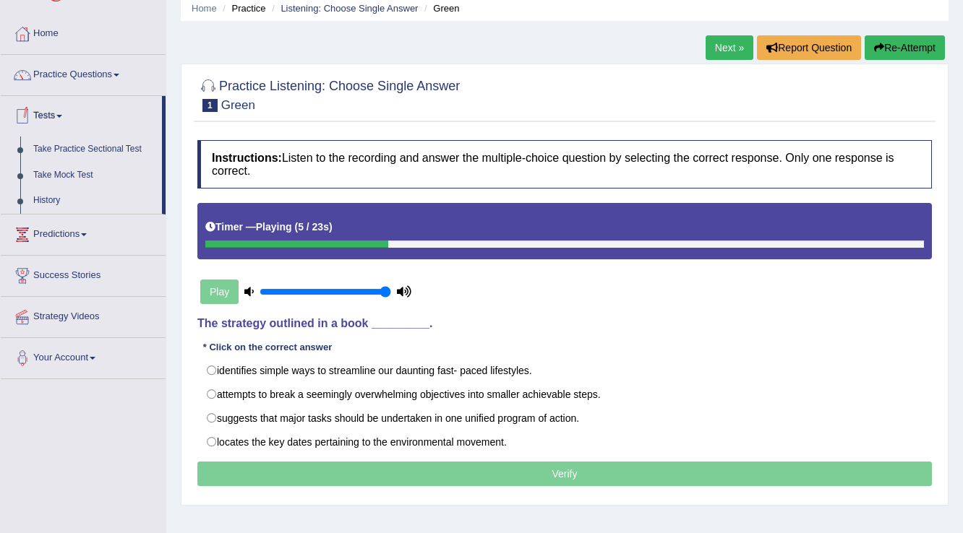
click at [61, 124] on link "Tests" at bounding box center [81, 114] width 161 height 36
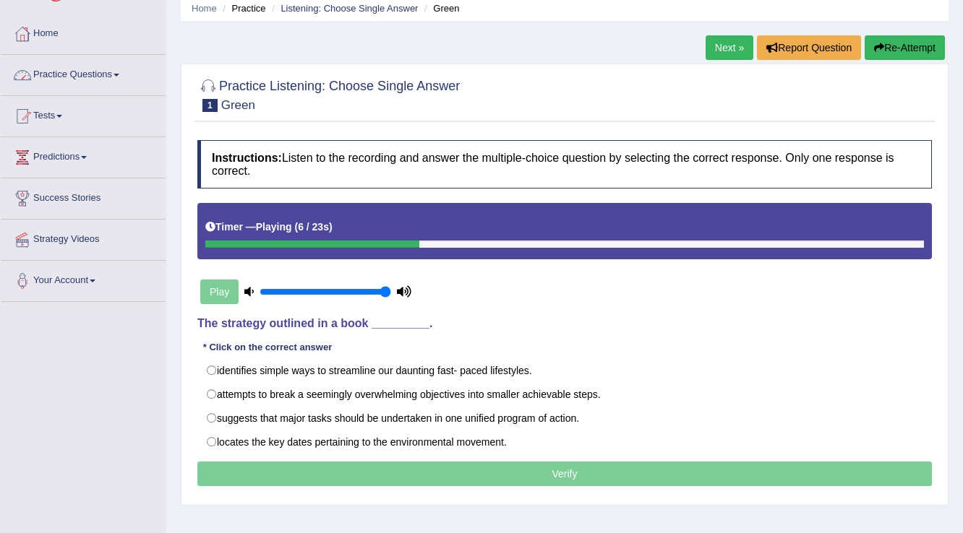
click at [75, 49] on li "Home" at bounding box center [83, 34] width 165 height 41
click at [59, 31] on link "Home" at bounding box center [81, 32] width 161 height 36
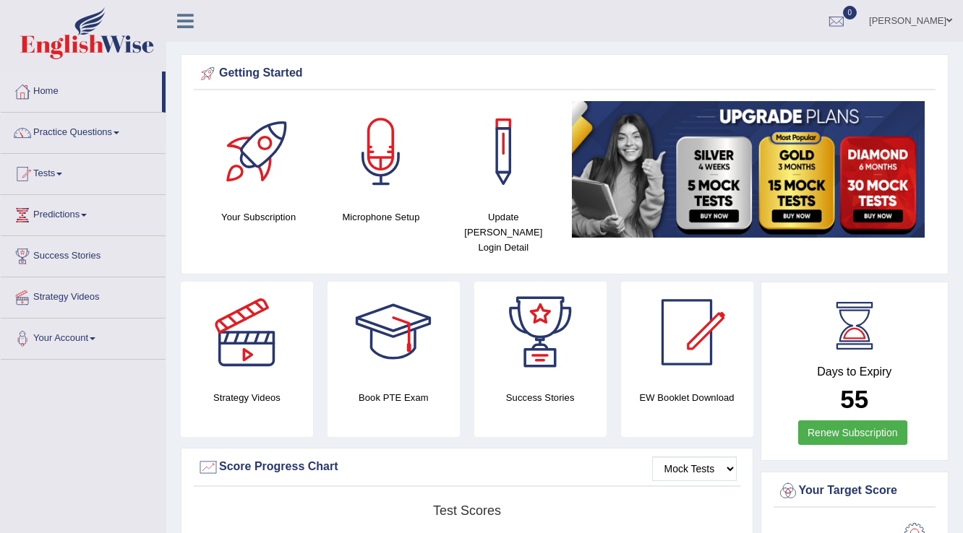
click at [119, 134] on link "Practice Questions" at bounding box center [83, 131] width 165 height 36
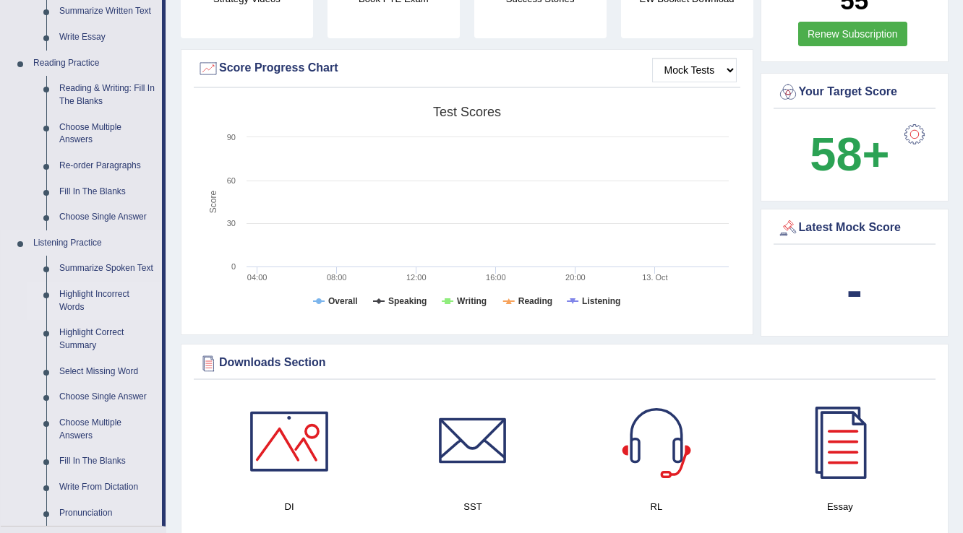
scroll to position [463, 0]
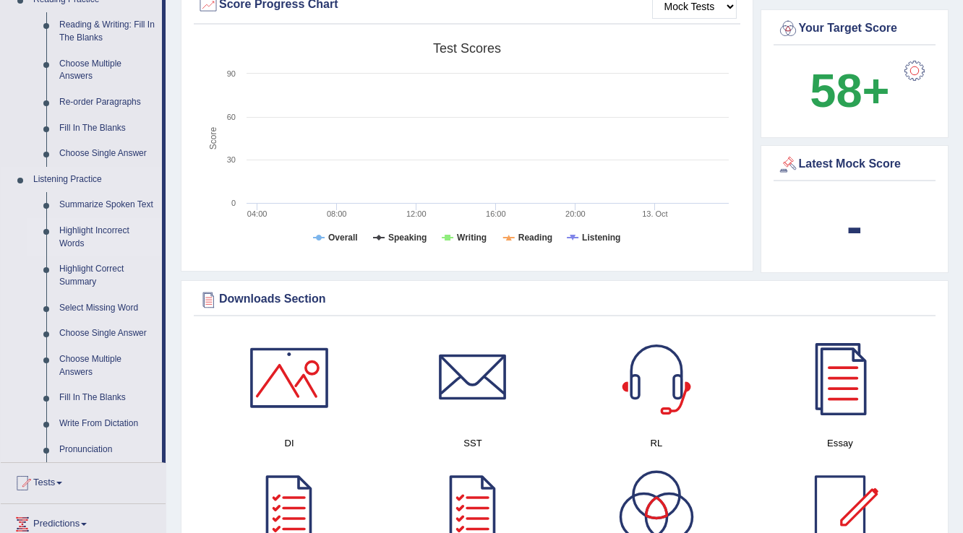
click at [88, 232] on link "Highlight Incorrect Words" at bounding box center [107, 237] width 109 height 38
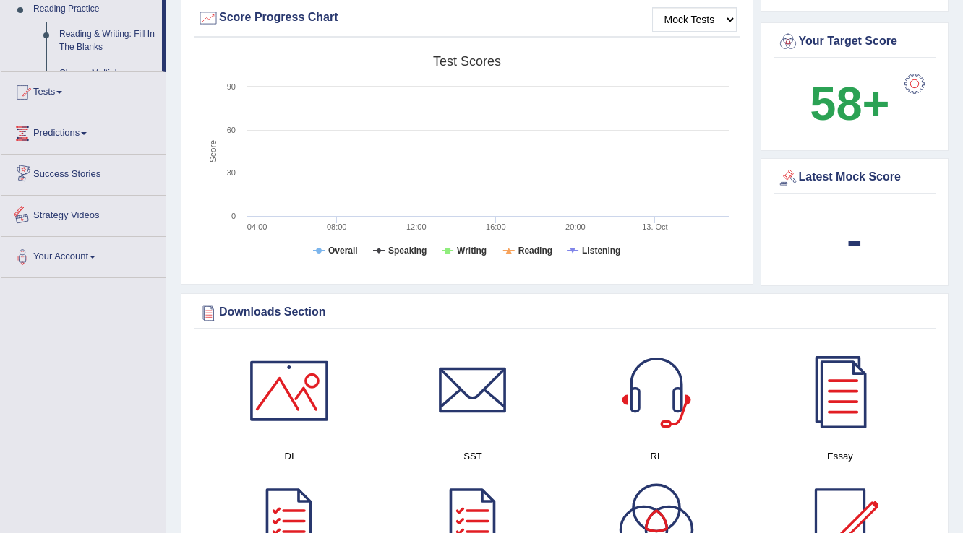
scroll to position [544, 0]
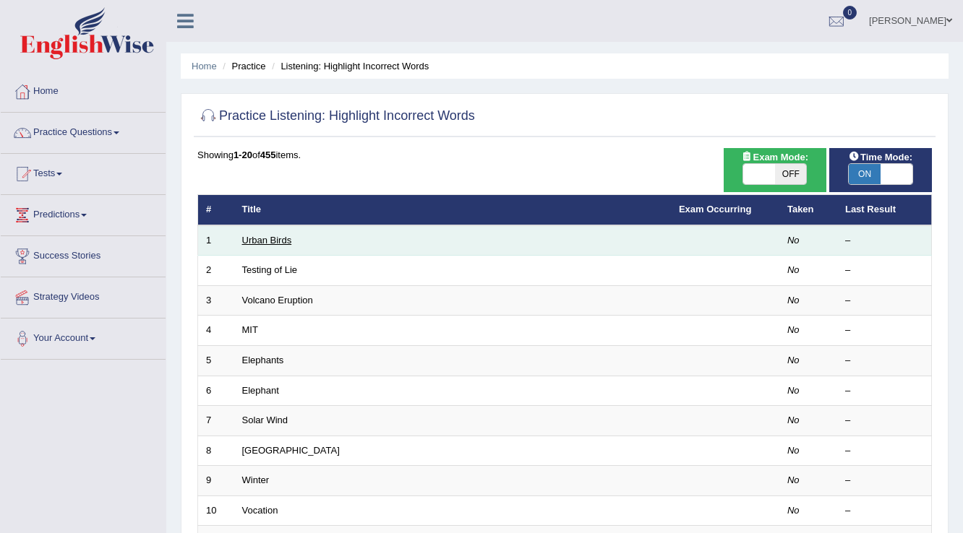
click at [280, 238] on link "Urban Birds" at bounding box center [267, 240] width 50 height 11
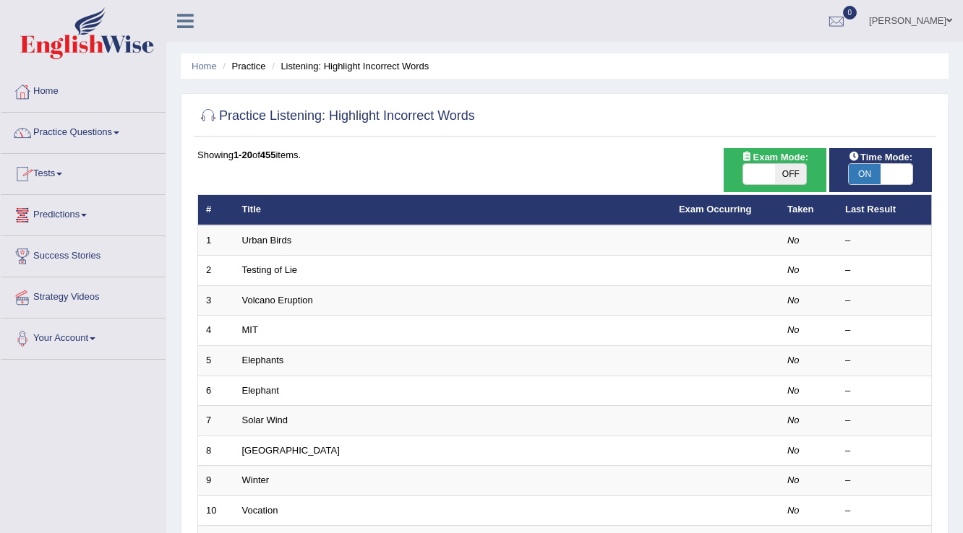
click at [73, 135] on link "Practice Questions" at bounding box center [83, 131] width 165 height 36
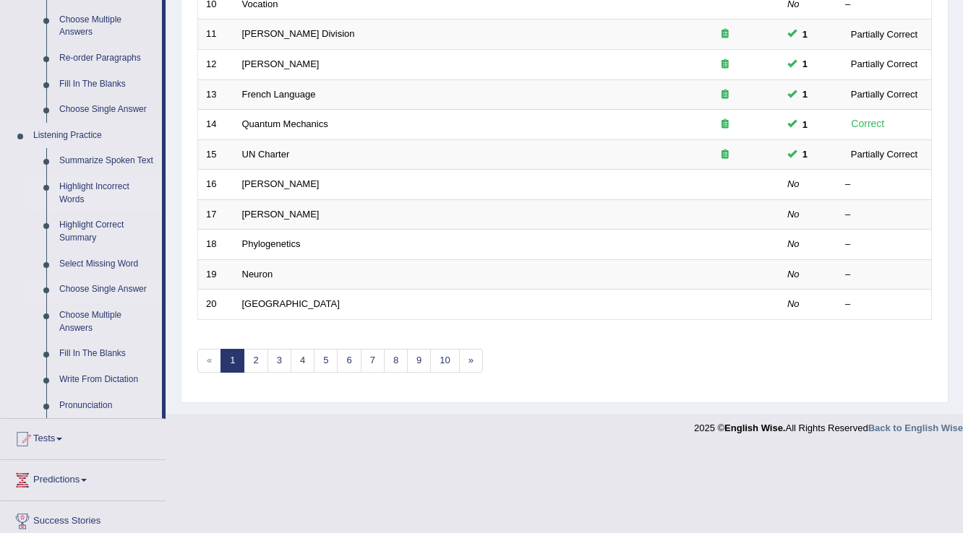
scroll to position [520, 0]
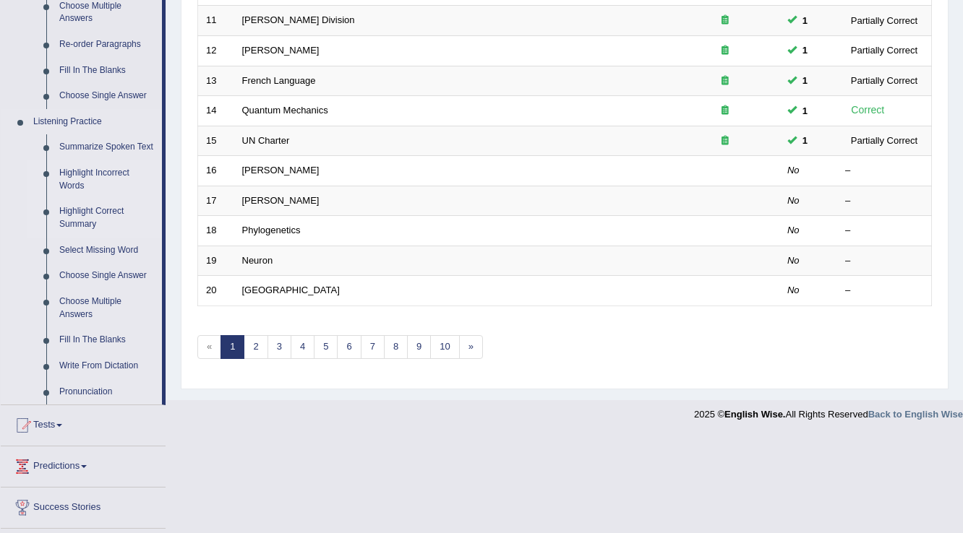
click at [94, 218] on link "Highlight Correct Summary" at bounding box center [107, 218] width 109 height 38
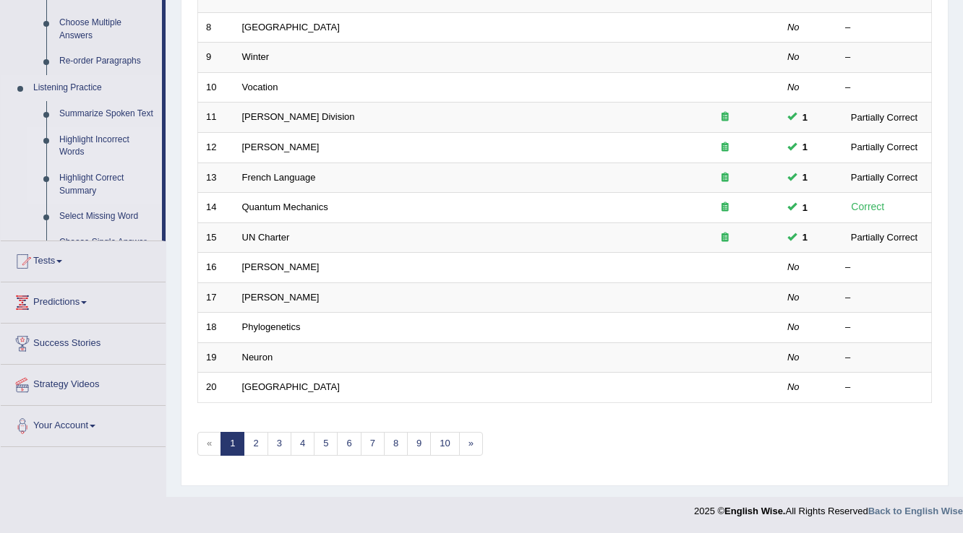
scroll to position [419, 0]
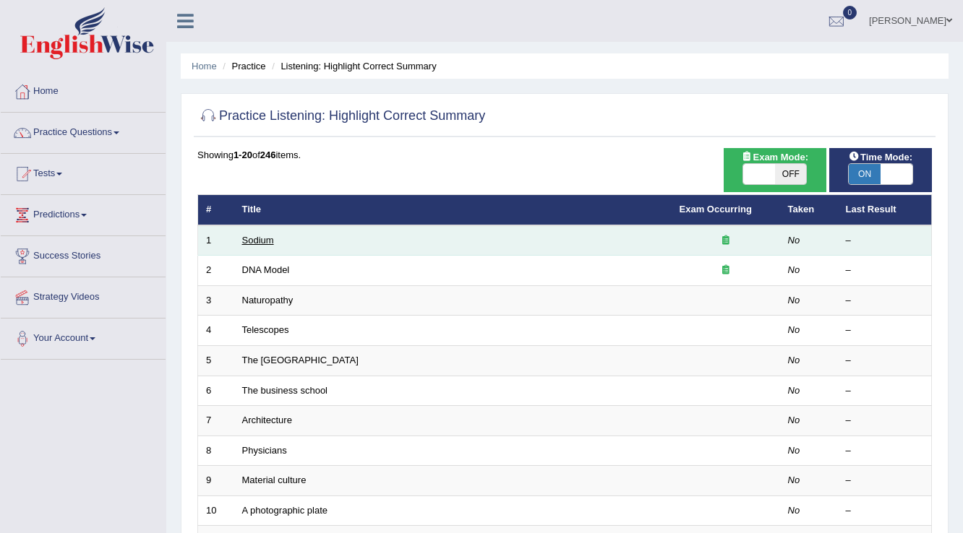
click at [256, 236] on link "Sodium" at bounding box center [258, 240] width 32 height 11
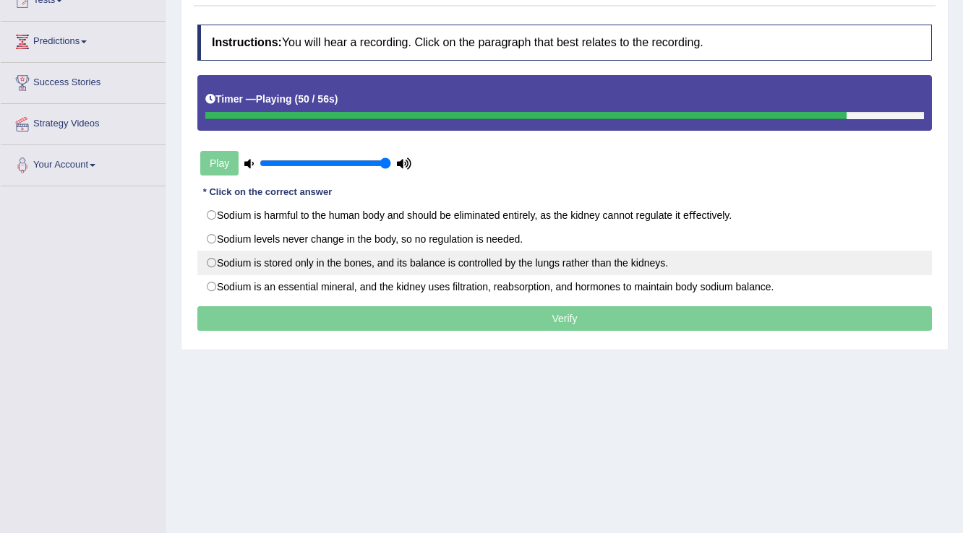
click at [211, 257] on label "Sodium is stored only in the bones, and its balance is controlled by the lungs …" at bounding box center [564, 263] width 734 height 25
radio input "true"
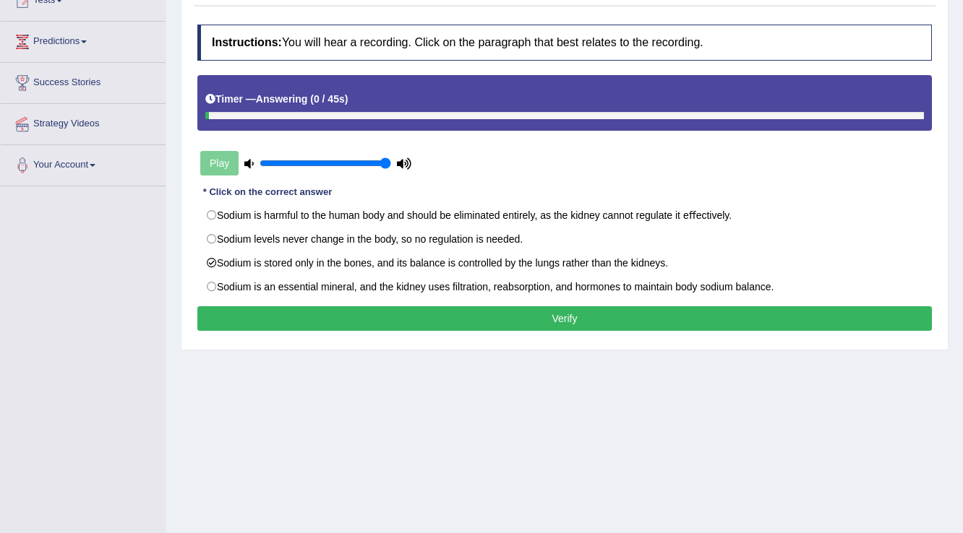
click at [421, 309] on button "Verify" at bounding box center [564, 318] width 734 height 25
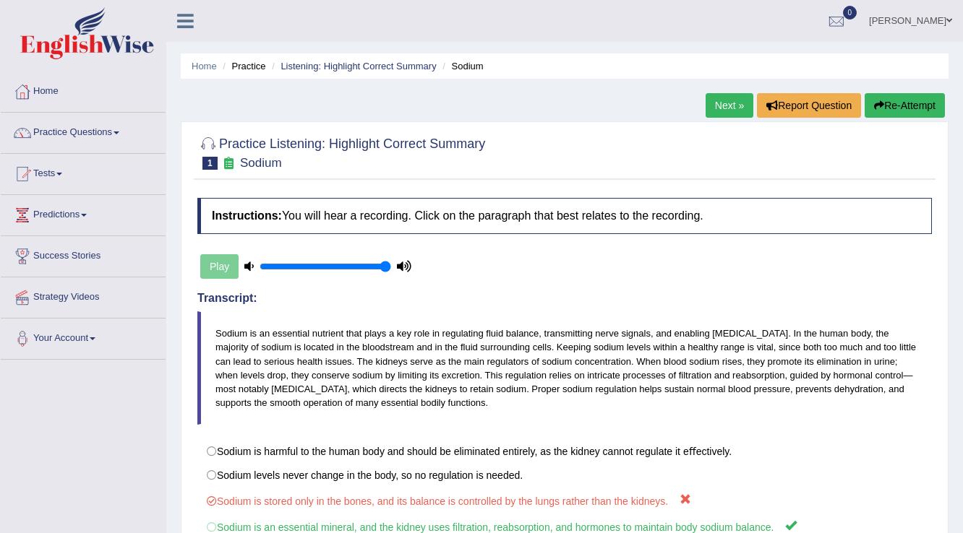
click at [735, 108] on link "Next »" at bounding box center [730, 105] width 48 height 25
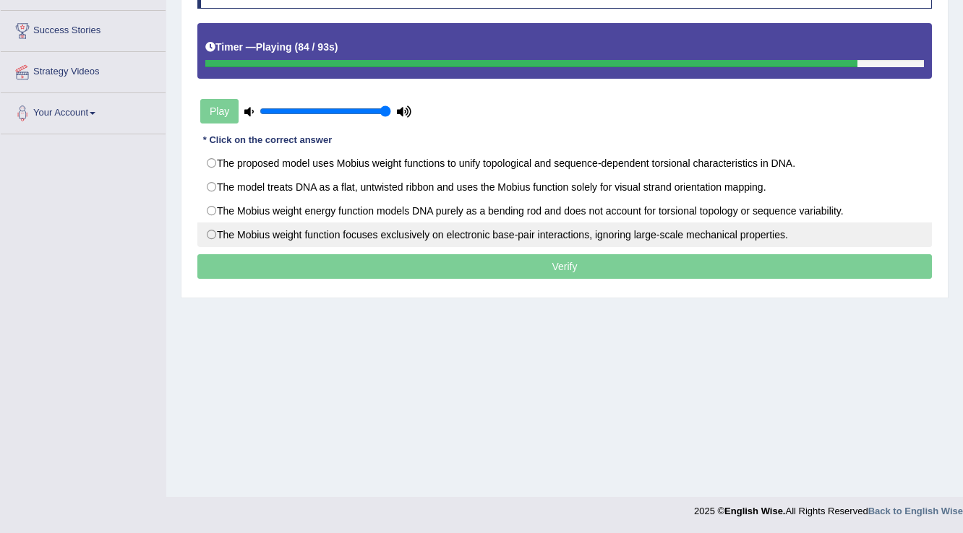
click at [214, 233] on label "The Mobius weight function focuses exclusively on electronic base-pair interact…" at bounding box center [564, 235] width 734 height 25
radio input "true"
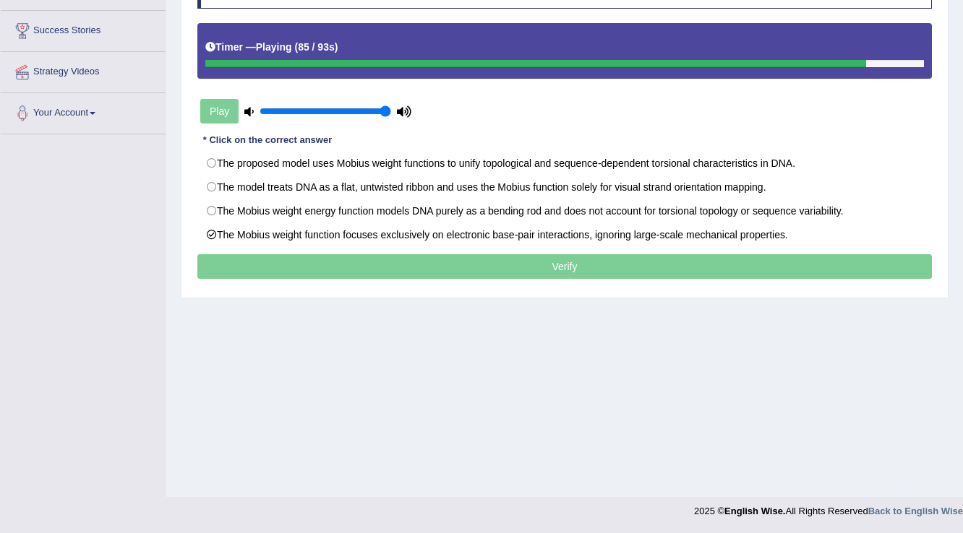
click at [553, 263] on p "Verify" at bounding box center [564, 266] width 734 height 25
click at [552, 266] on p "Verify" at bounding box center [564, 266] width 734 height 25
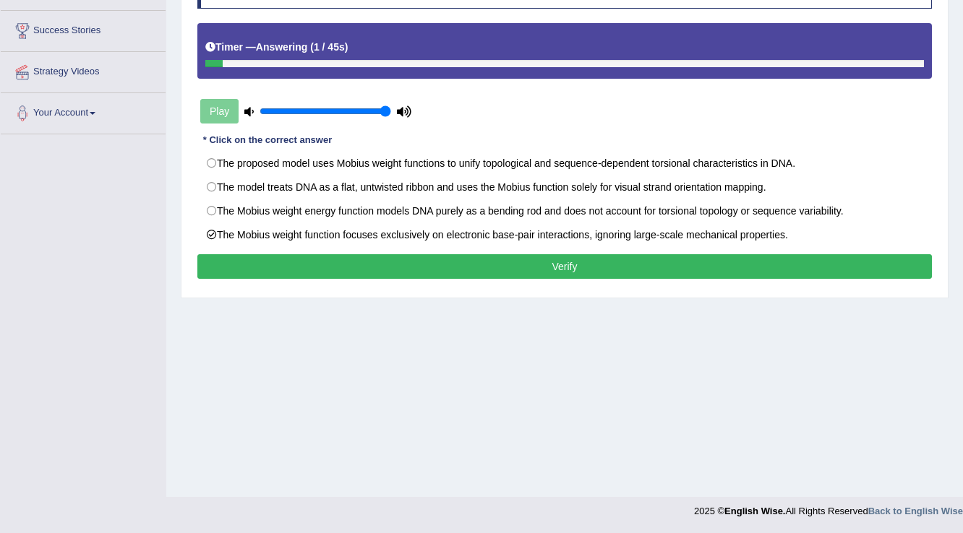
click at [431, 262] on button "Verify" at bounding box center [564, 266] width 734 height 25
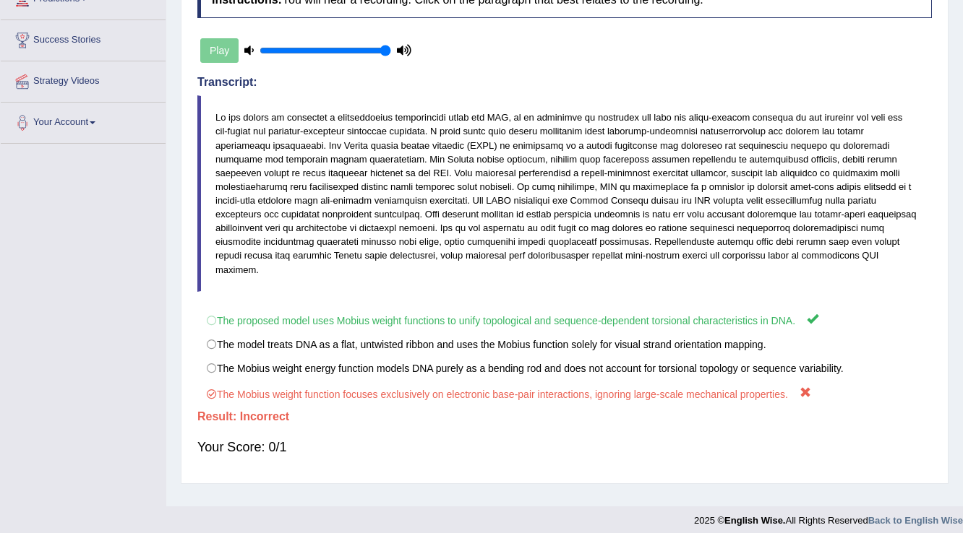
scroll to position [52, 0]
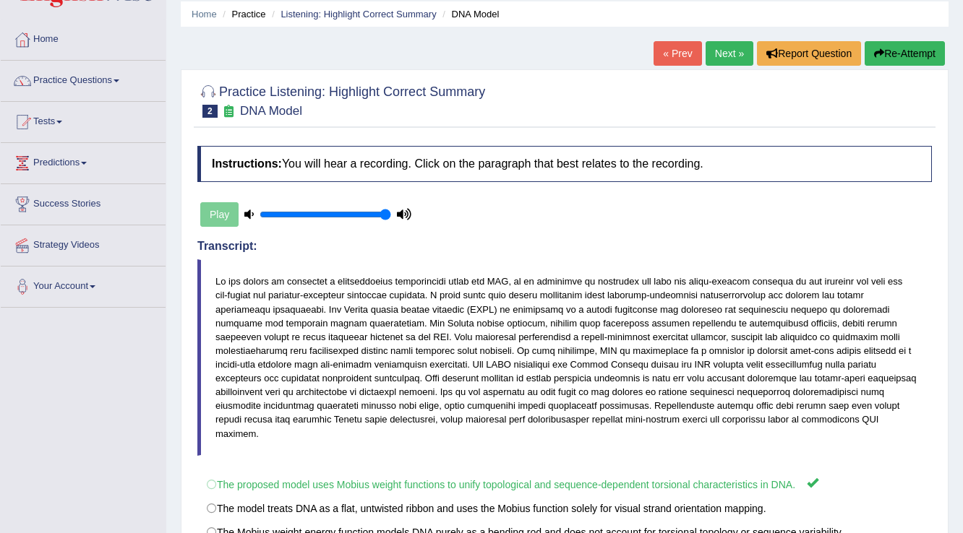
click at [711, 57] on link "Next »" at bounding box center [730, 53] width 48 height 25
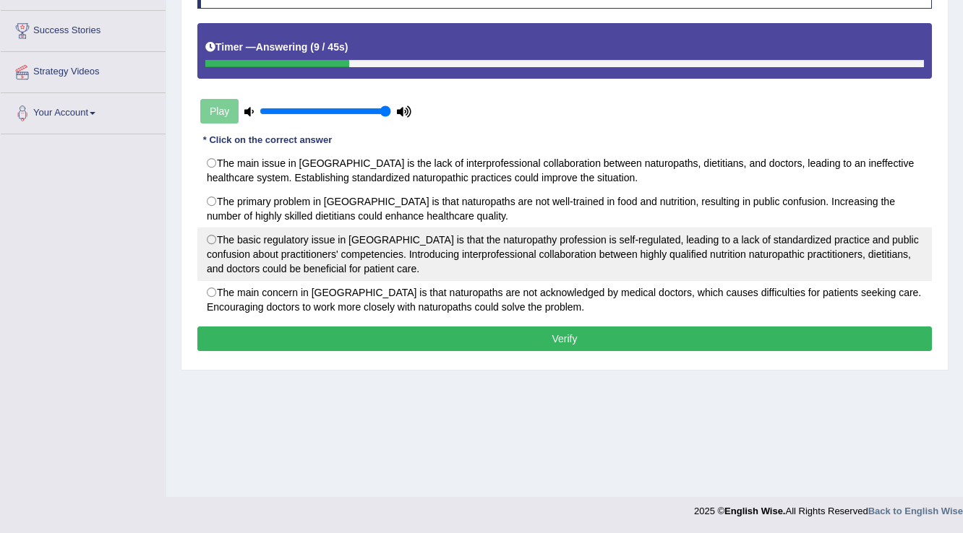
click at [380, 260] on label "The basic regulatory issue in Australia is that the naturopathy profession is s…" at bounding box center [564, 254] width 734 height 53
radio input "true"
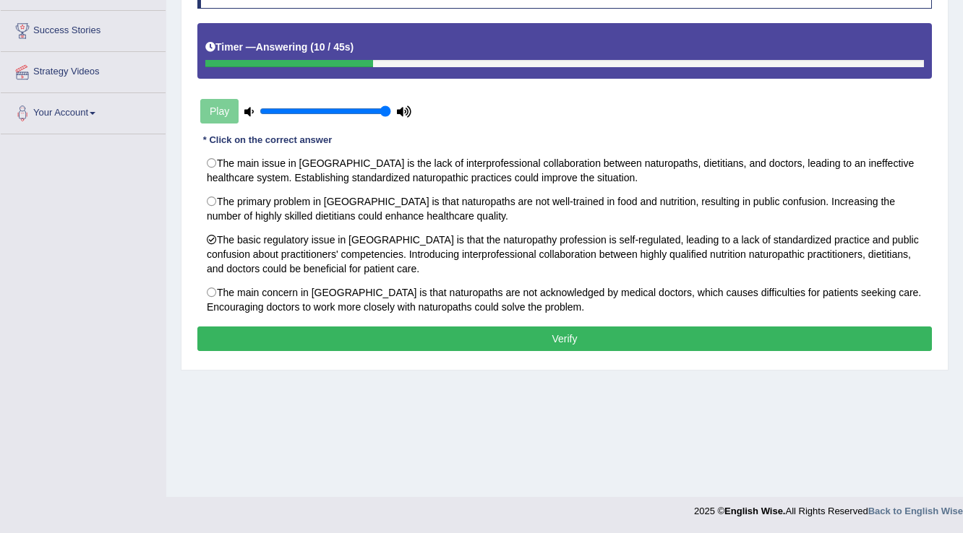
click at [578, 342] on button "Verify" at bounding box center [564, 339] width 734 height 25
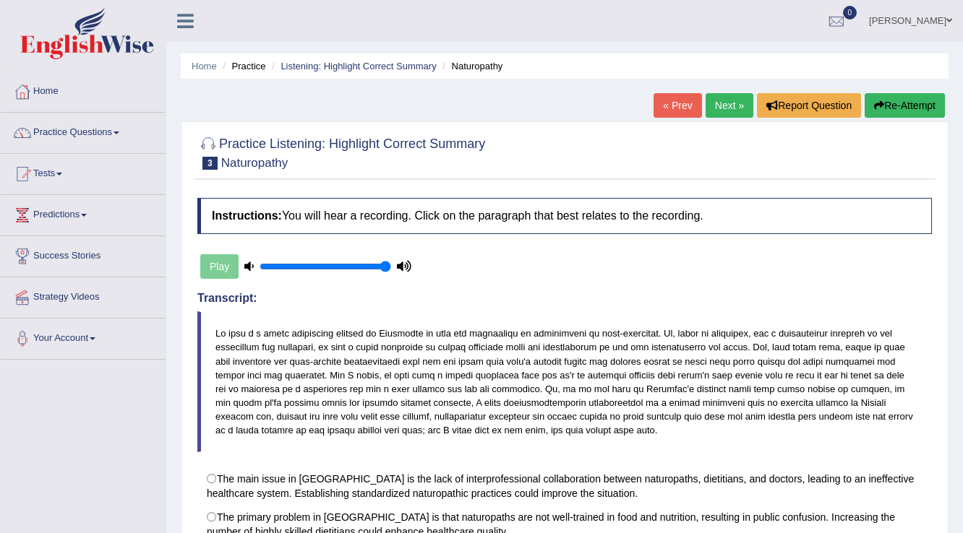
click at [708, 104] on link "Next »" at bounding box center [730, 105] width 48 height 25
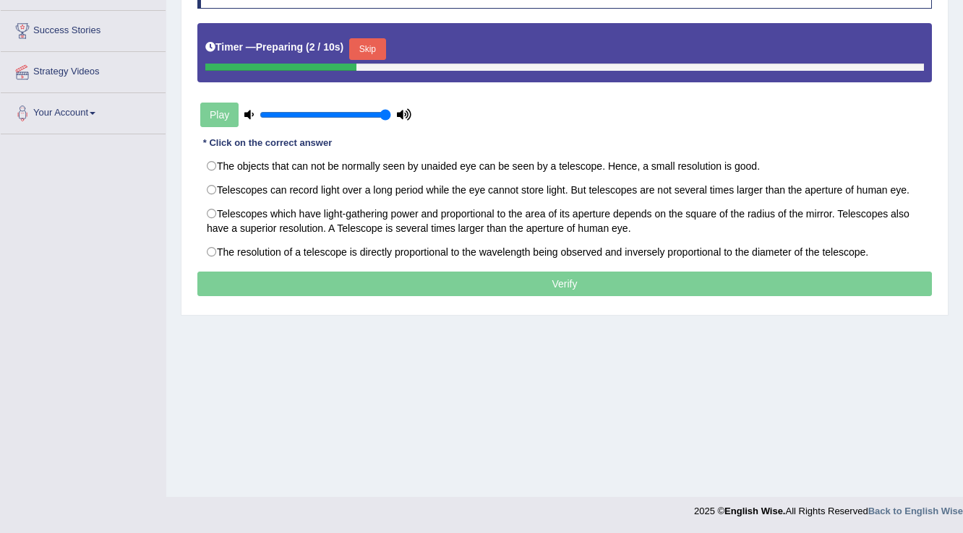
scroll to position [110, 0]
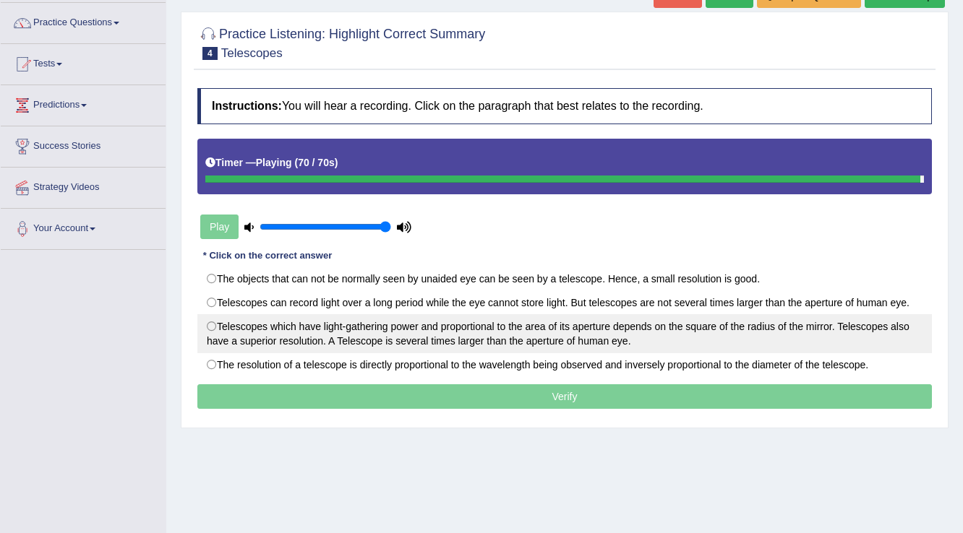
click at [213, 324] on label "Telescopes which have light-gathering power and proportional to the area of its…" at bounding box center [564, 333] width 734 height 39
radio input "true"
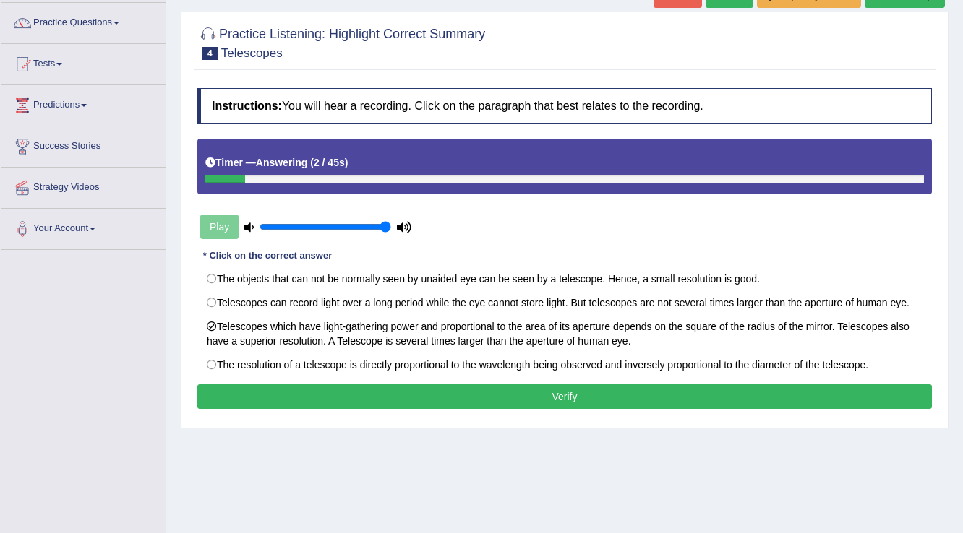
click at [390, 397] on button "Verify" at bounding box center [564, 397] width 734 height 25
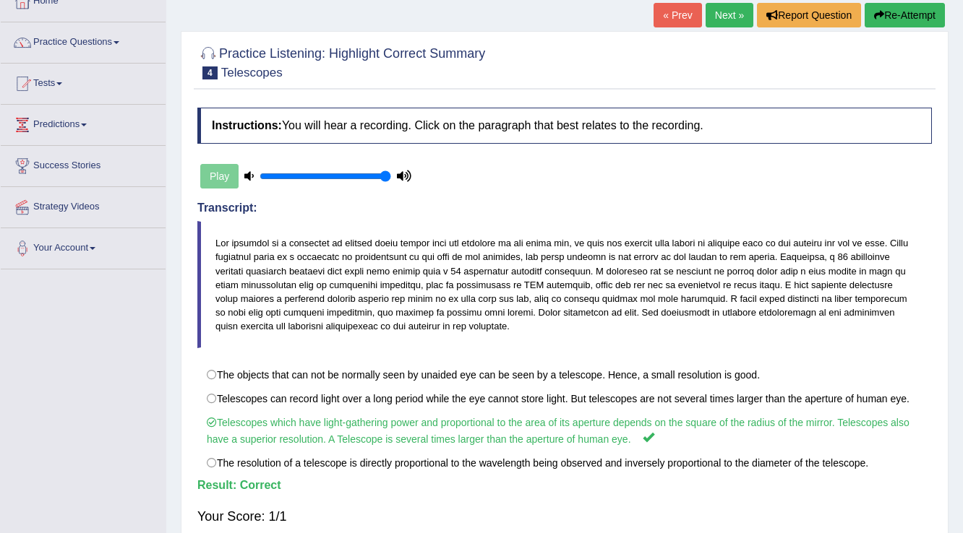
scroll to position [0, 0]
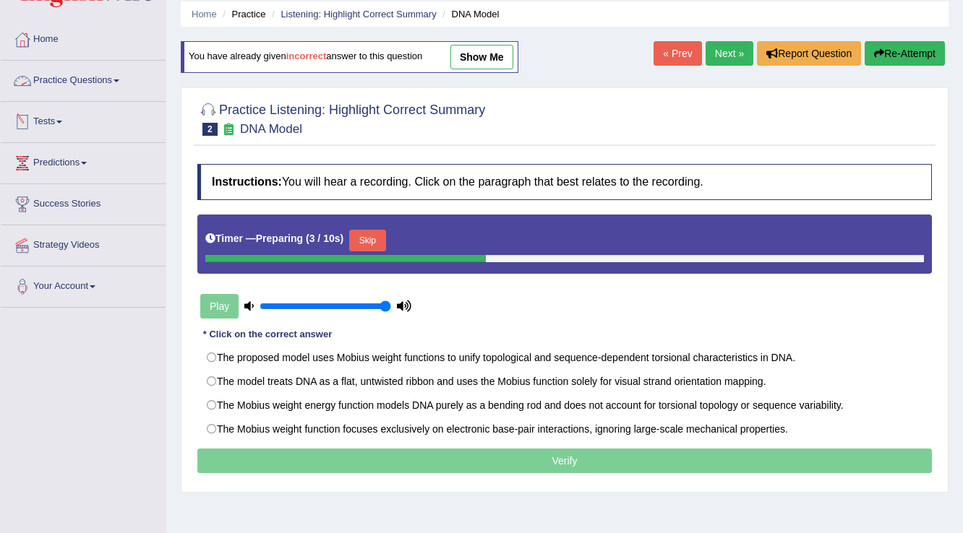
click at [117, 80] on link "Practice Questions" at bounding box center [83, 79] width 165 height 36
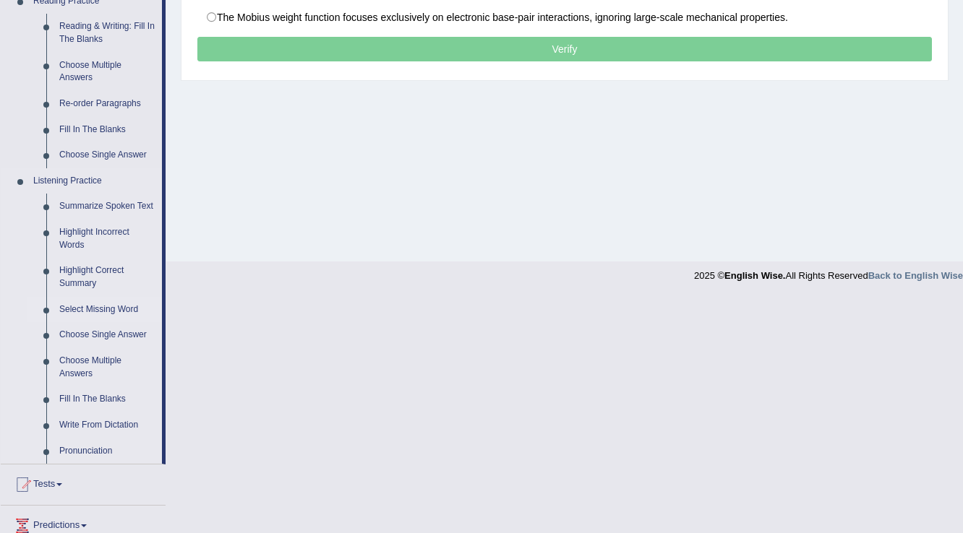
scroll to position [482, 0]
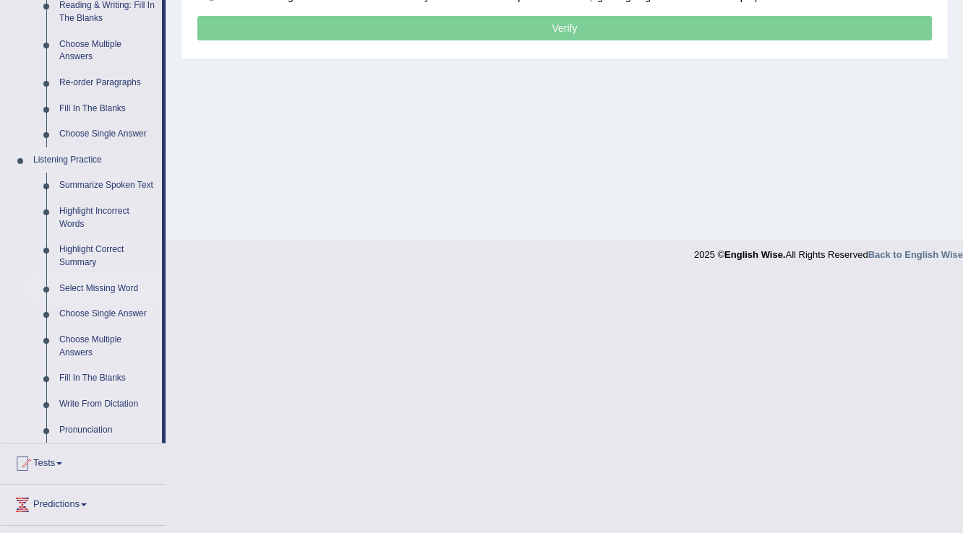
click at [111, 284] on link "Select Missing Word" at bounding box center [107, 289] width 109 height 26
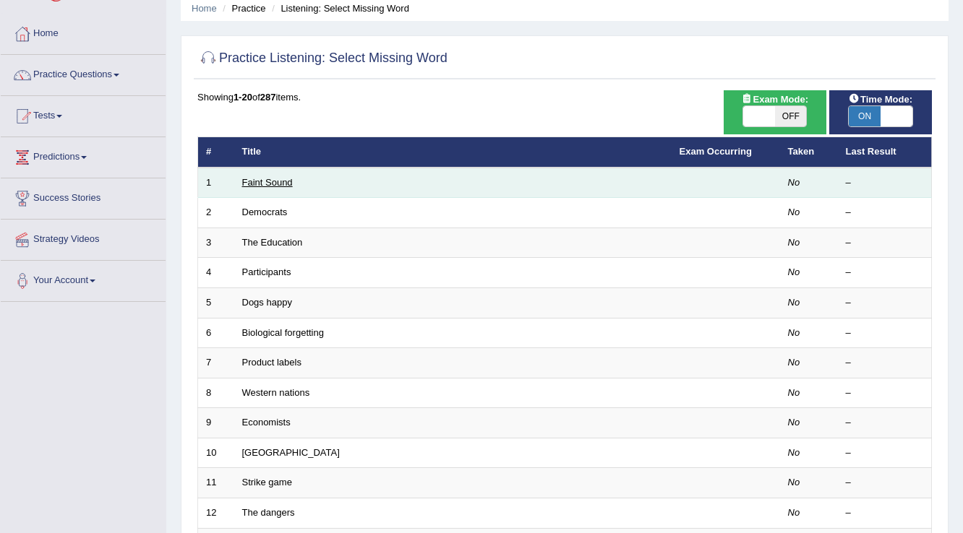
click at [288, 181] on link "Faint Sound" at bounding box center [267, 182] width 51 height 11
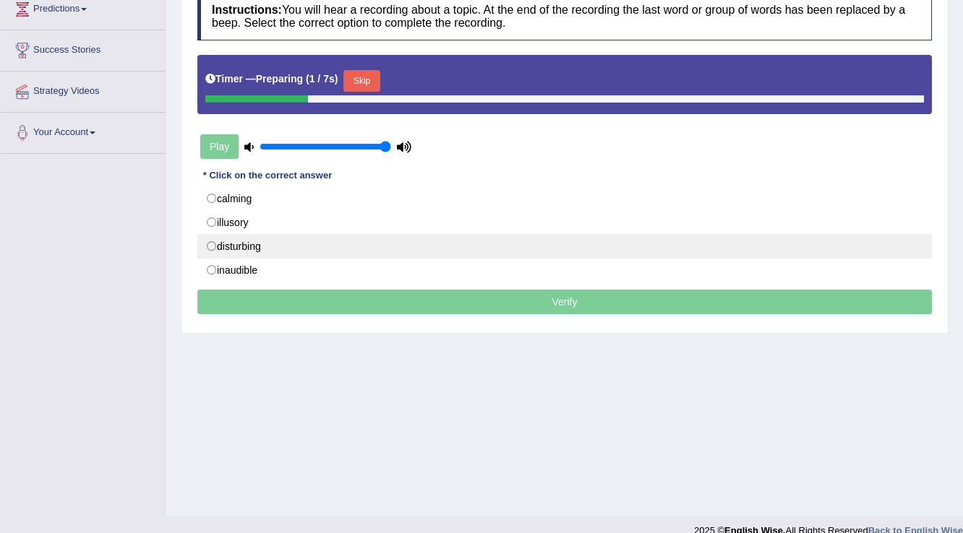
scroll to position [226, 0]
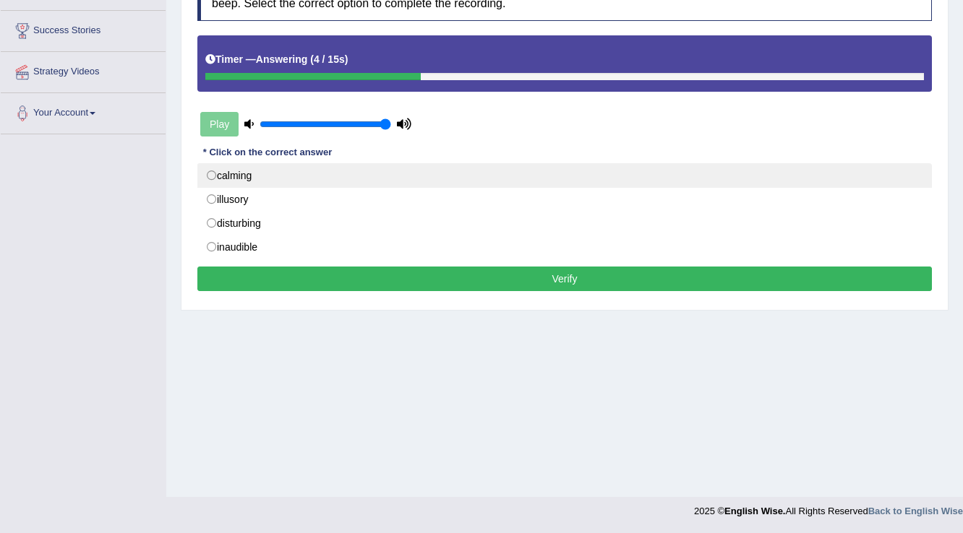
click at [214, 179] on label "calming" at bounding box center [564, 175] width 734 height 25
radio input "true"
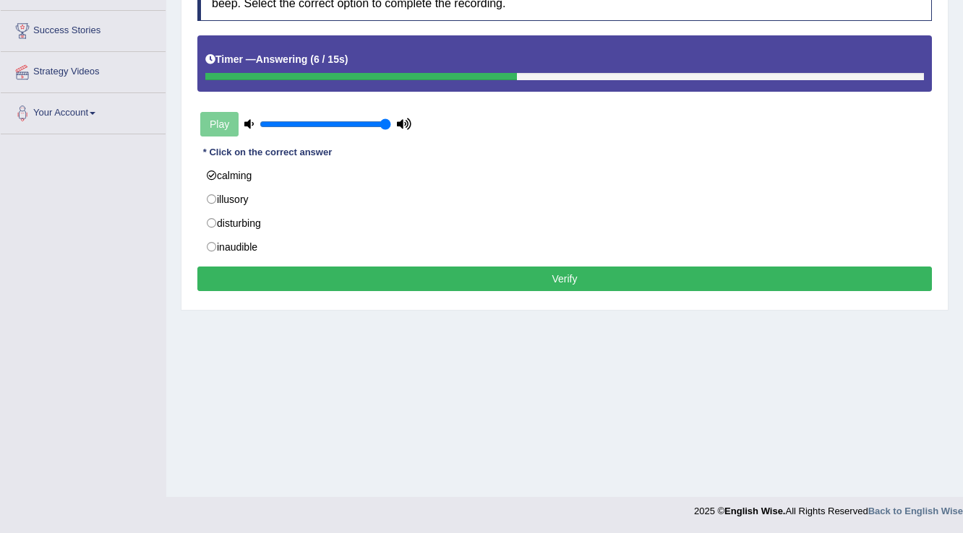
click at [569, 278] on button "Verify" at bounding box center [564, 279] width 734 height 25
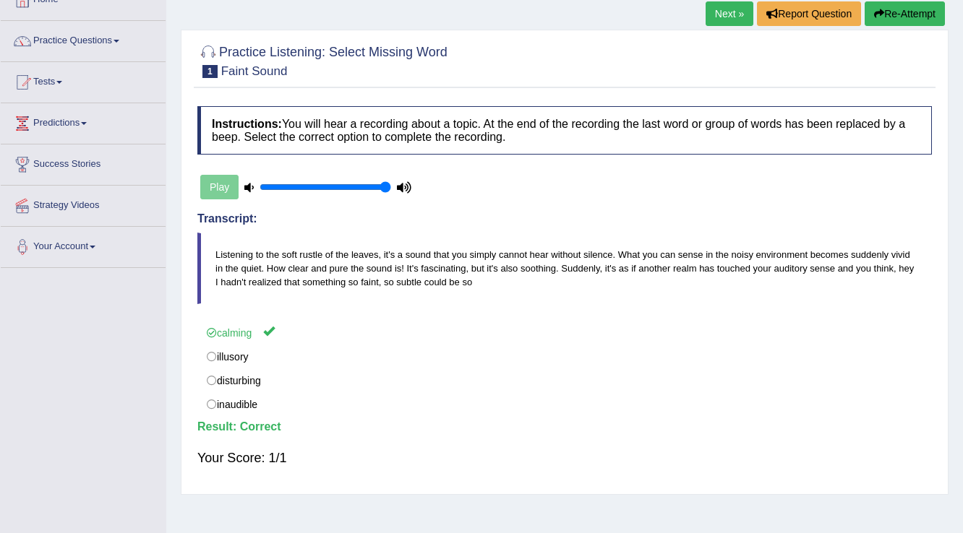
scroll to position [0, 0]
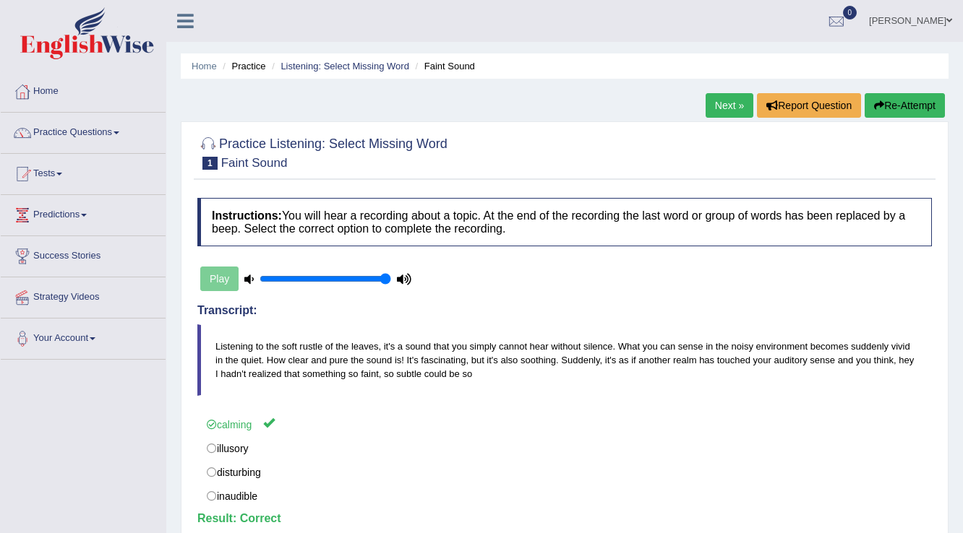
click at [723, 113] on link "Next »" at bounding box center [730, 105] width 48 height 25
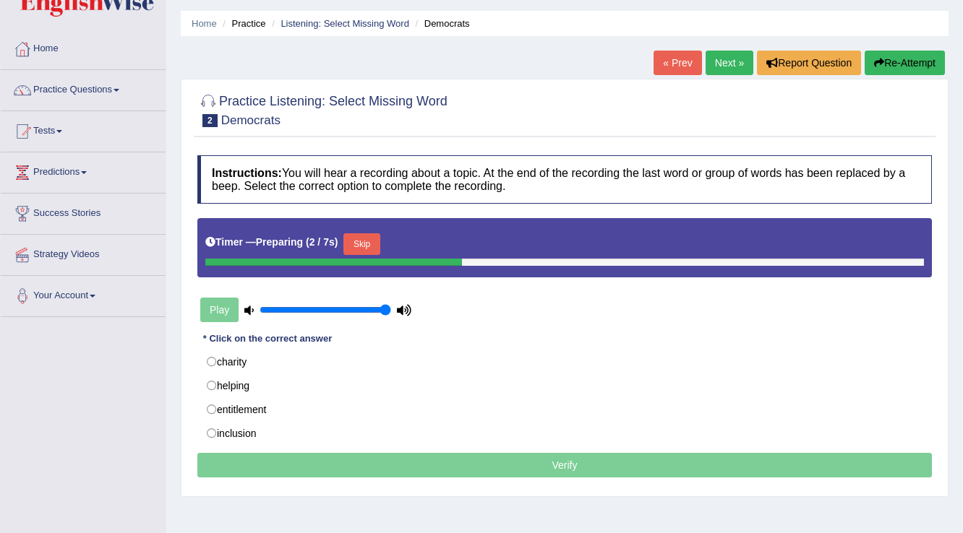
scroll to position [116, 0]
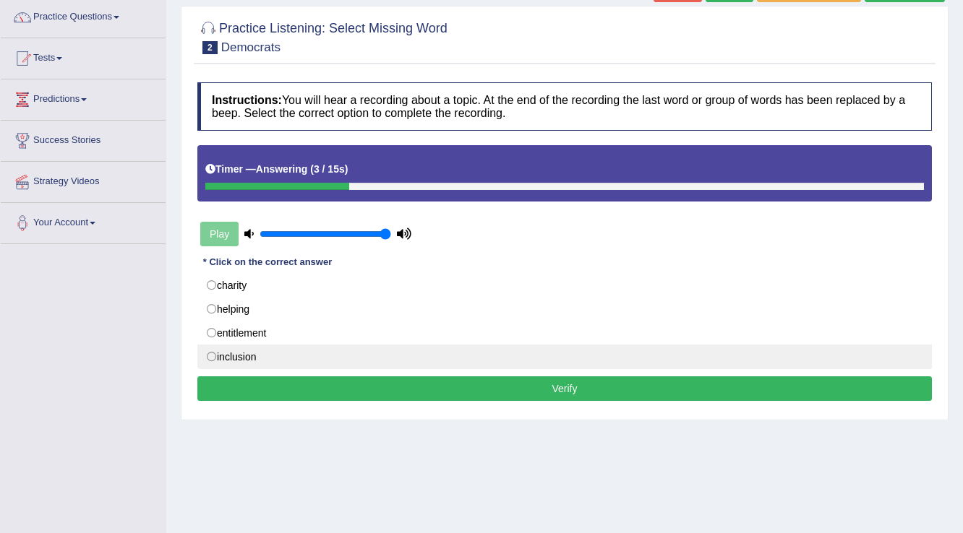
drag, startPoint x: 249, startPoint y: 356, endPoint x: 257, endPoint y: 356, distance: 8.0
click at [249, 356] on label "inclusion" at bounding box center [564, 357] width 734 height 25
radio input "true"
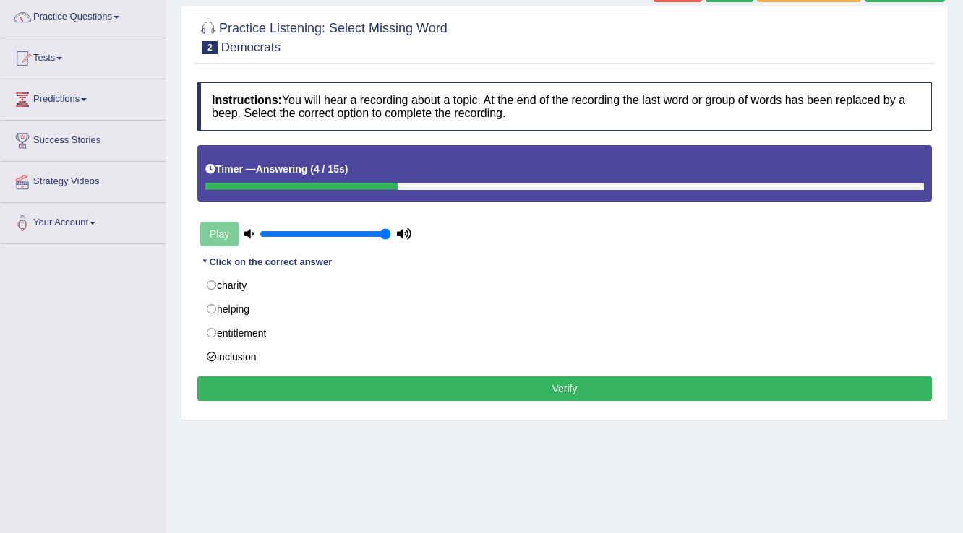
click at [588, 399] on button "Verify" at bounding box center [564, 389] width 734 height 25
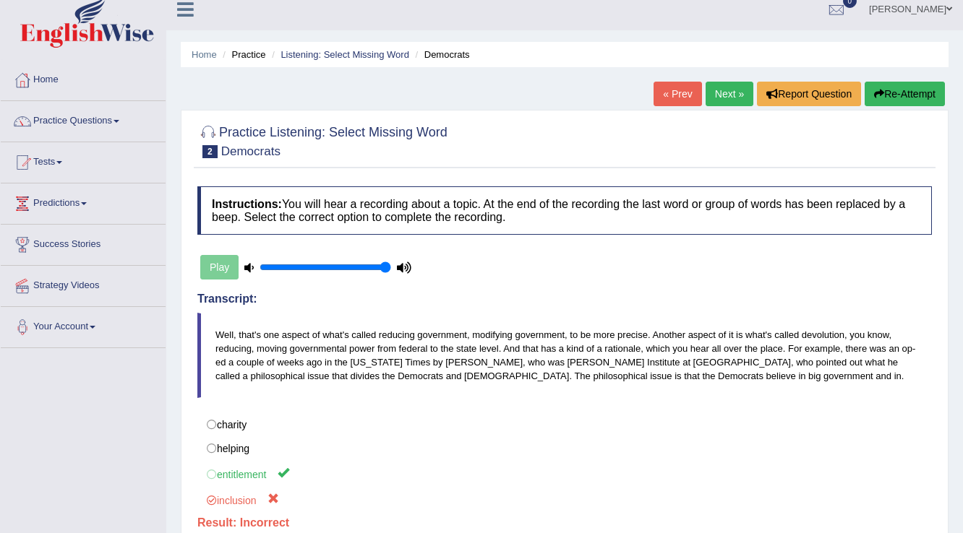
scroll to position [0, 0]
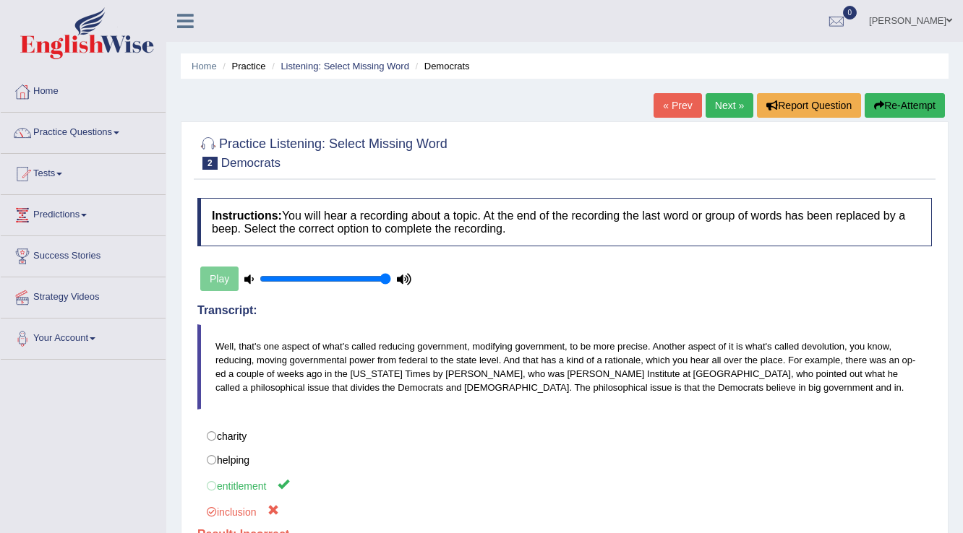
click at [713, 113] on link "Next »" at bounding box center [730, 105] width 48 height 25
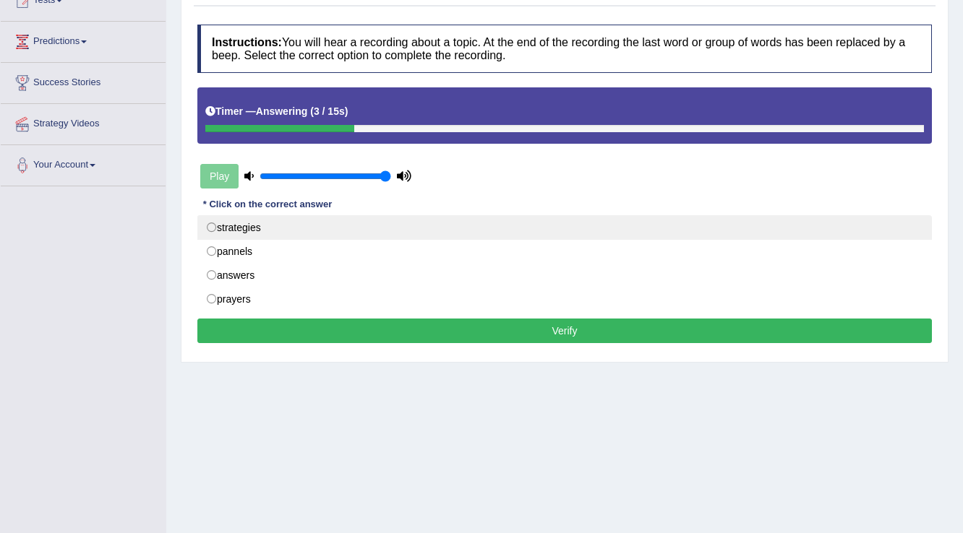
click at [240, 223] on label "strategies" at bounding box center [564, 227] width 734 height 25
radio input "true"
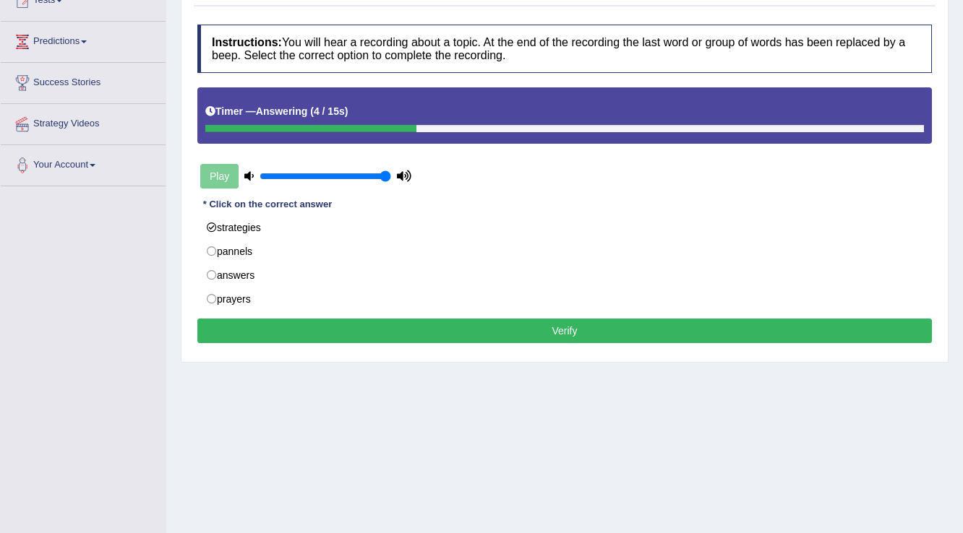
click at [485, 330] on button "Verify" at bounding box center [564, 331] width 734 height 25
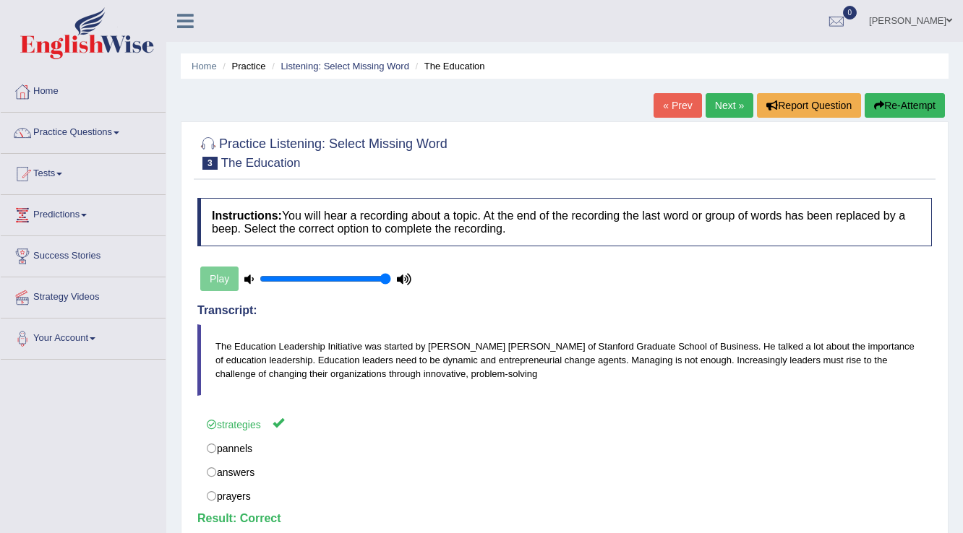
click at [719, 106] on link "Next »" at bounding box center [730, 105] width 48 height 25
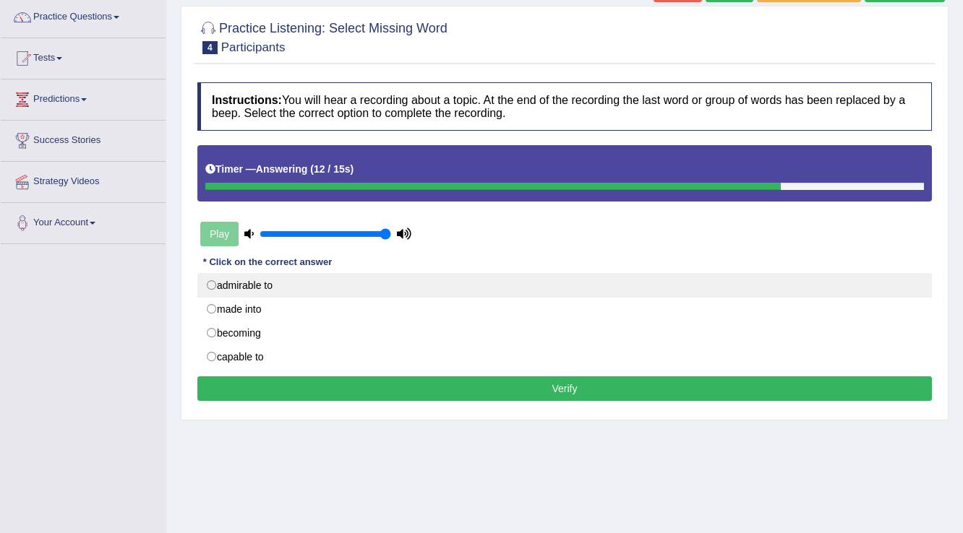
click at [244, 288] on label "admirable to" at bounding box center [564, 285] width 734 height 25
radio input "true"
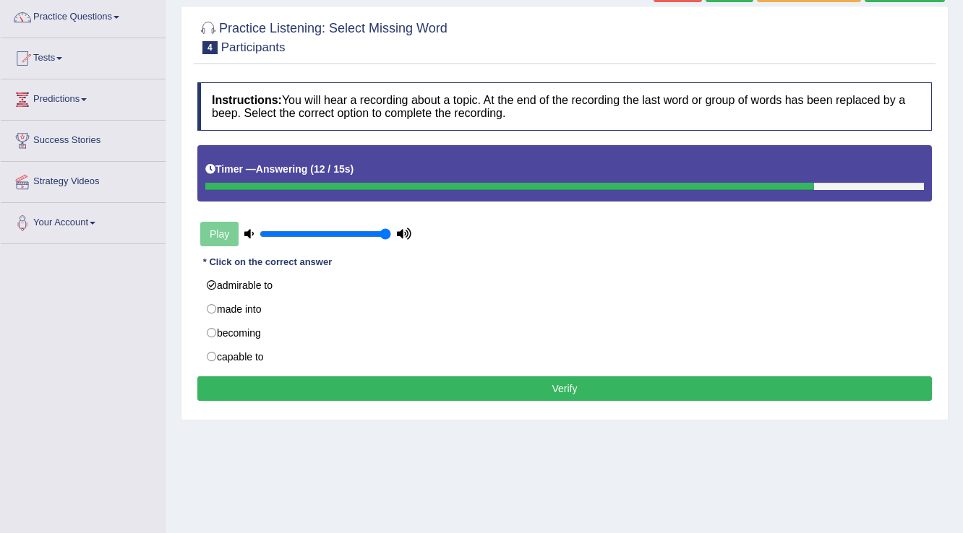
click at [343, 378] on button "Verify" at bounding box center [564, 389] width 734 height 25
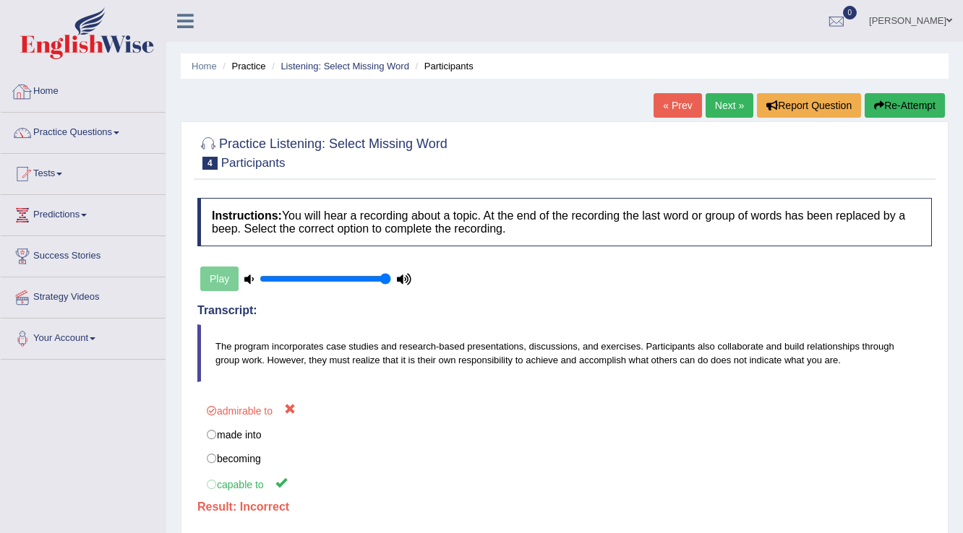
click at [119, 132] on span at bounding box center [116, 133] width 6 height 3
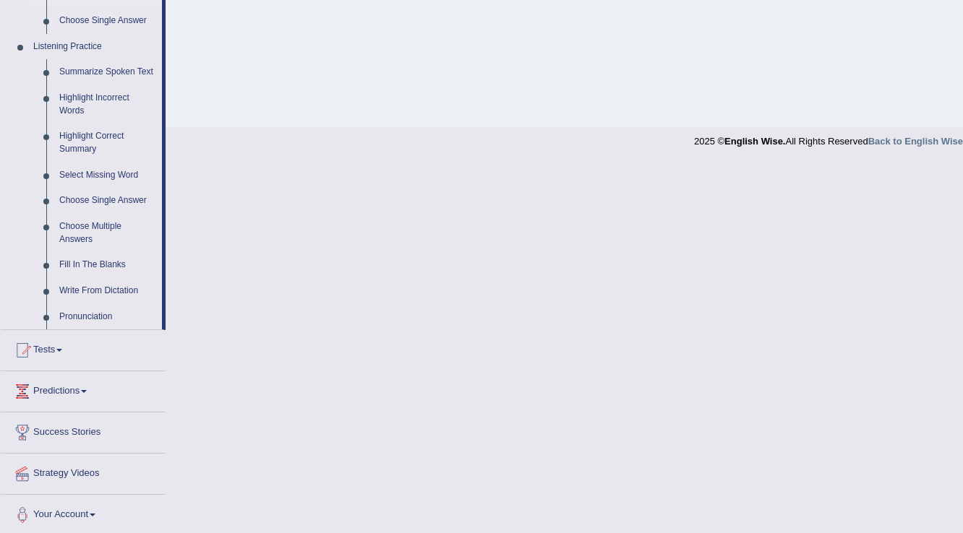
scroll to position [598, 0]
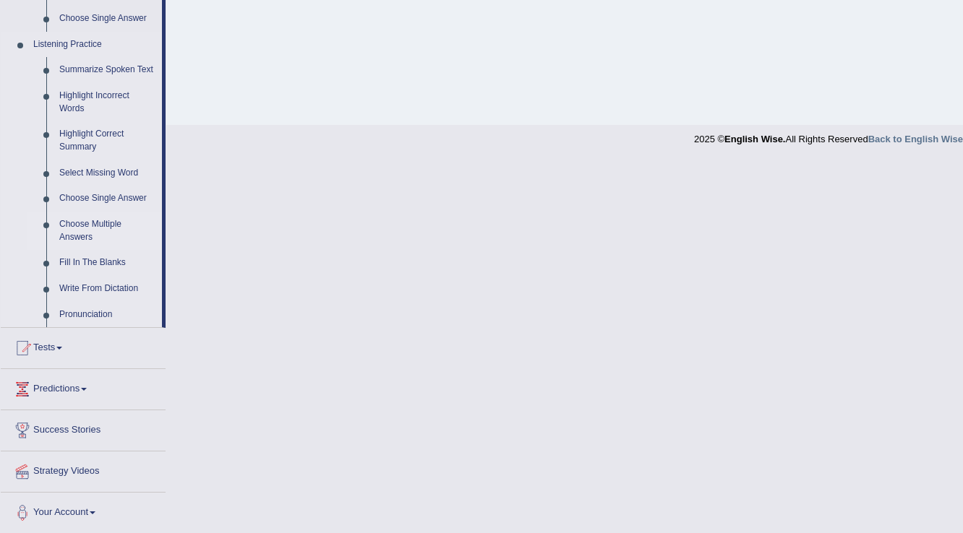
click at [101, 228] on link "Choose Multiple Answers" at bounding box center [107, 231] width 109 height 38
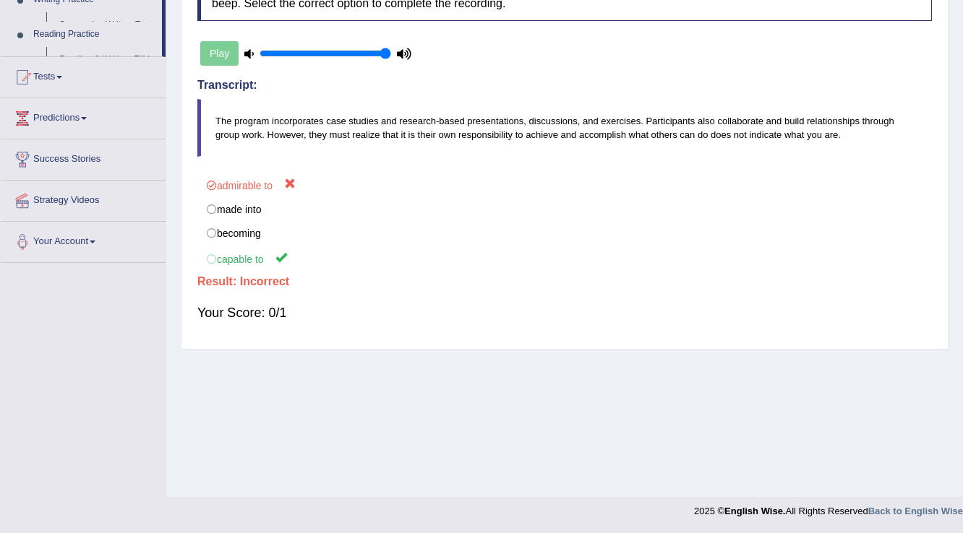
scroll to position [226, 0]
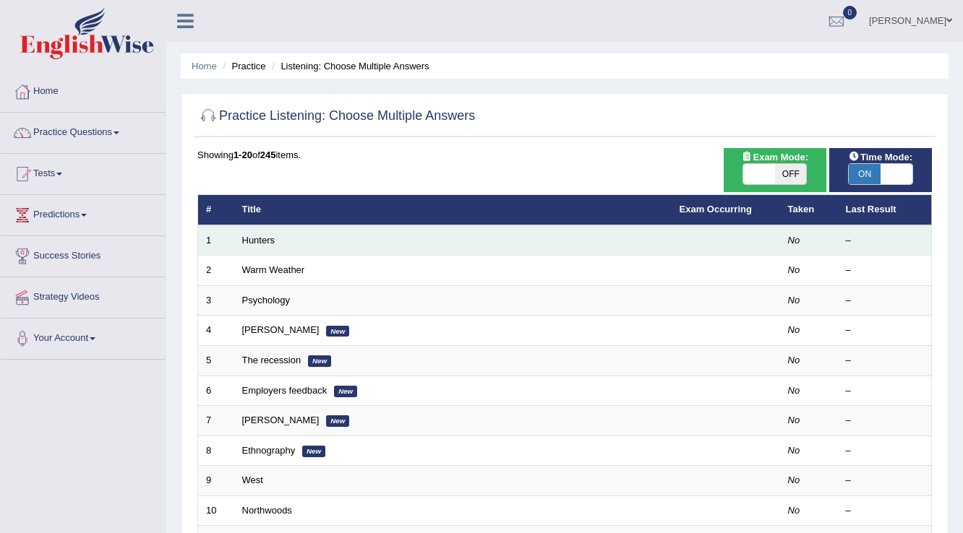
click at [276, 237] on td "Hunters" at bounding box center [452, 241] width 437 height 30
click at [337, 244] on td "Hunters" at bounding box center [452, 241] width 437 height 30
click at [439, 239] on td "Hunters" at bounding box center [452, 241] width 437 height 30
click at [439, 238] on td "Hunters" at bounding box center [452, 241] width 437 height 30
click at [439, 237] on td "Hunters" at bounding box center [452, 241] width 437 height 30
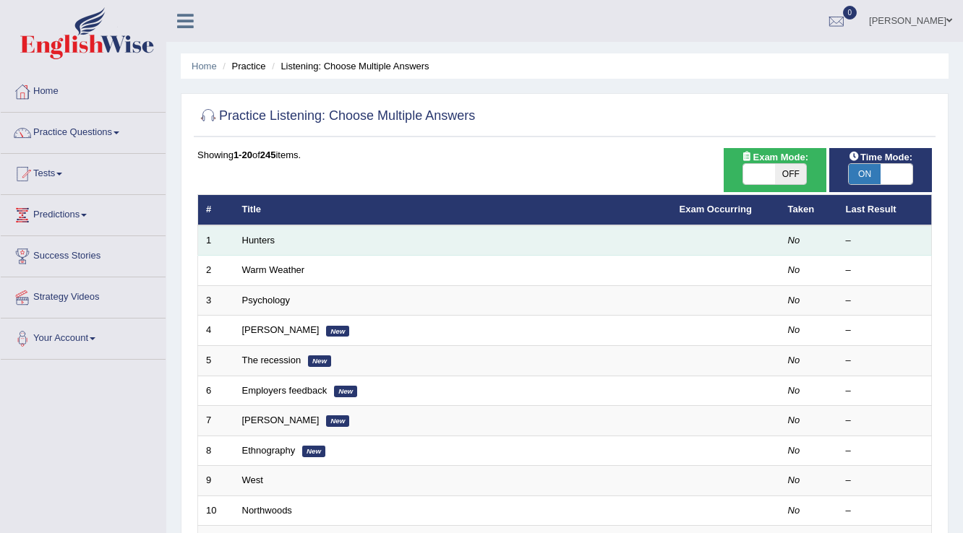
click at [844, 231] on td "–" at bounding box center [885, 241] width 94 height 30
click at [327, 245] on td "Hunters" at bounding box center [452, 241] width 437 height 30
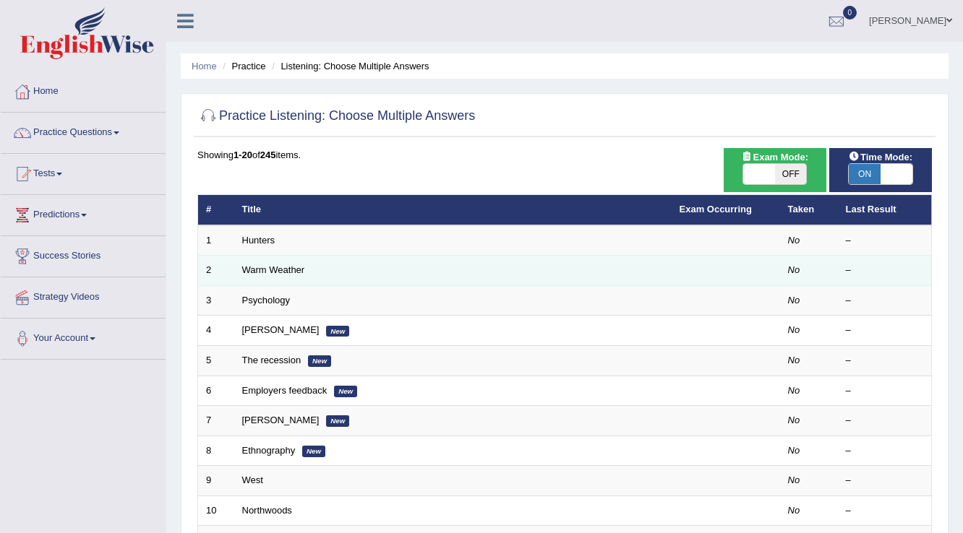
click at [254, 279] on td "Warm Weather" at bounding box center [452, 271] width 437 height 30
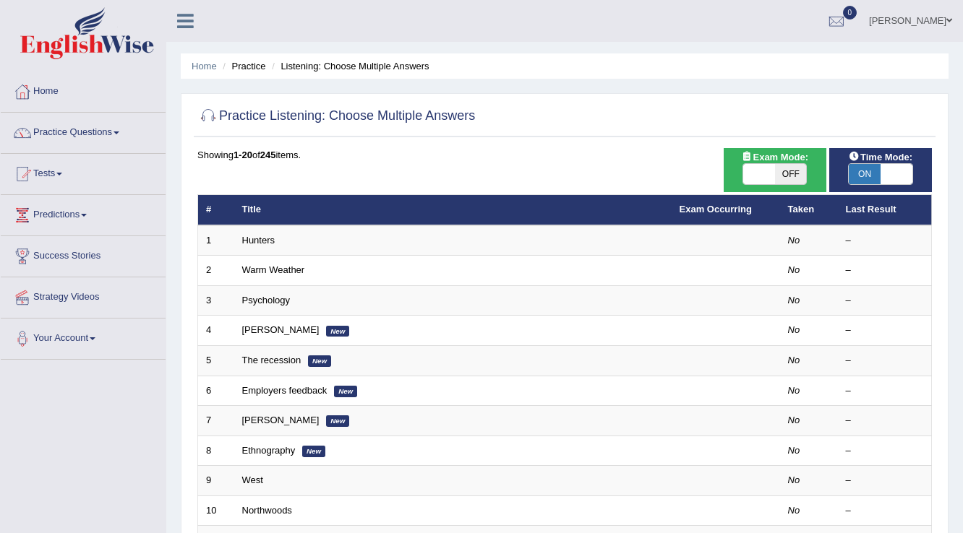
click at [784, 175] on span "OFF" at bounding box center [791, 174] width 32 height 20
checkbox input "true"
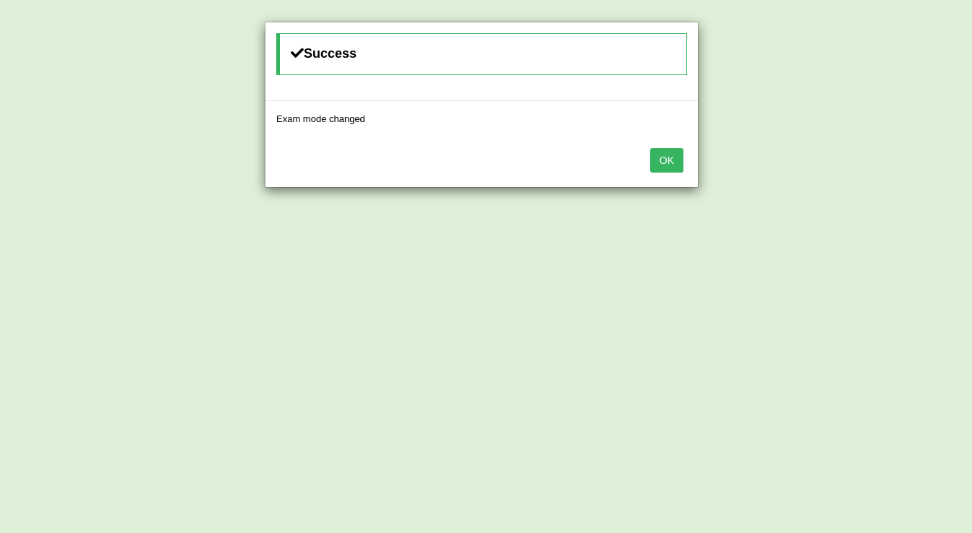
click at [661, 171] on div "OK" at bounding box center [481, 162] width 432 height 51
click at [660, 158] on button "OK" at bounding box center [666, 160] width 33 height 25
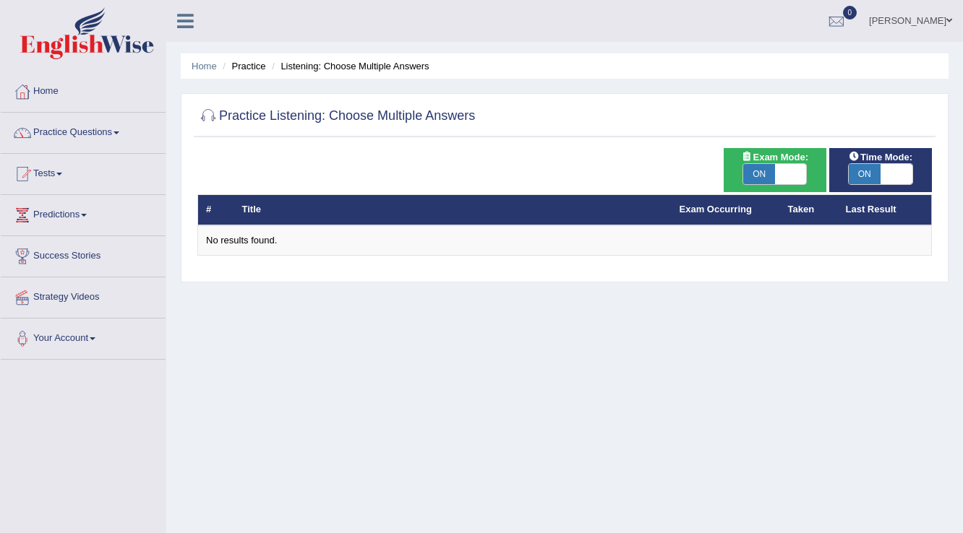
drag, startPoint x: 0, startPoint y: 0, endPoint x: 773, endPoint y: 168, distance: 791.6
click at [773, 168] on span "ON" at bounding box center [759, 174] width 32 height 20
checkbox input "false"
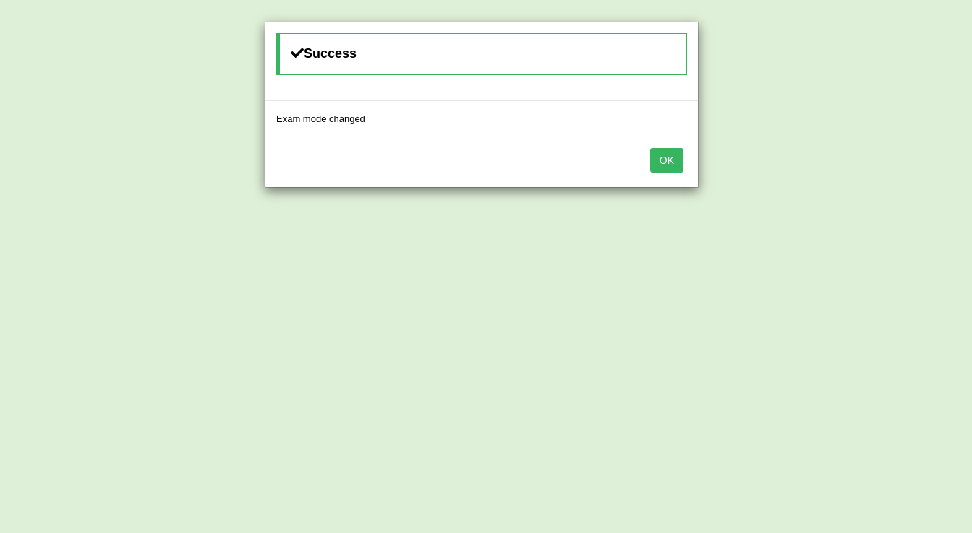
click at [662, 162] on button "OK" at bounding box center [666, 160] width 33 height 25
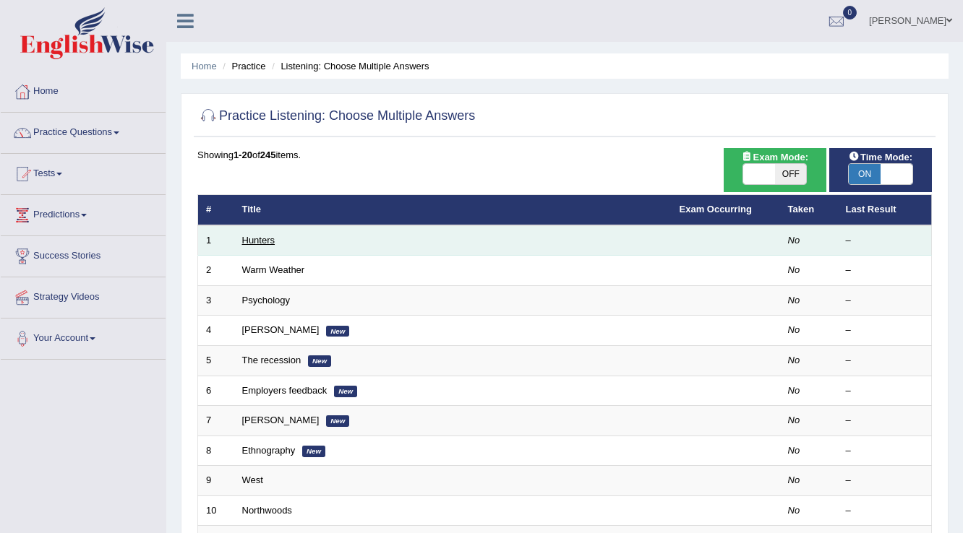
click at [261, 242] on link "Hunters" at bounding box center [258, 240] width 33 height 11
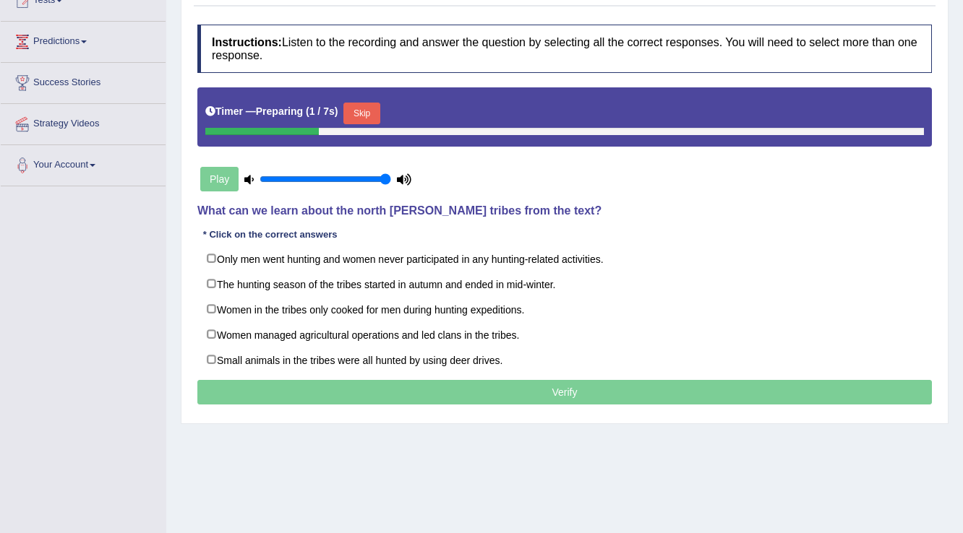
scroll to position [226, 0]
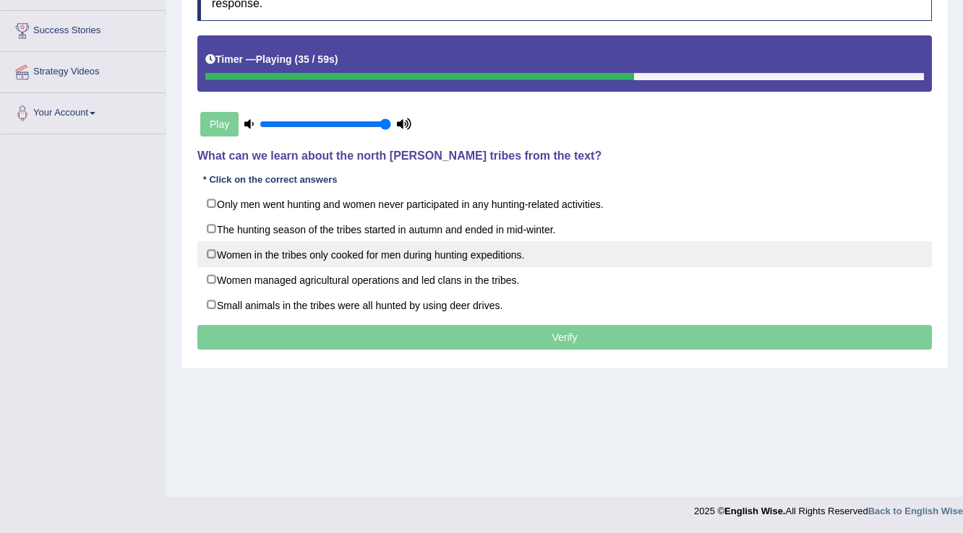
click at [309, 258] on label "Women in the tribes only cooked for men during hunting expeditions." at bounding box center [564, 254] width 734 height 26
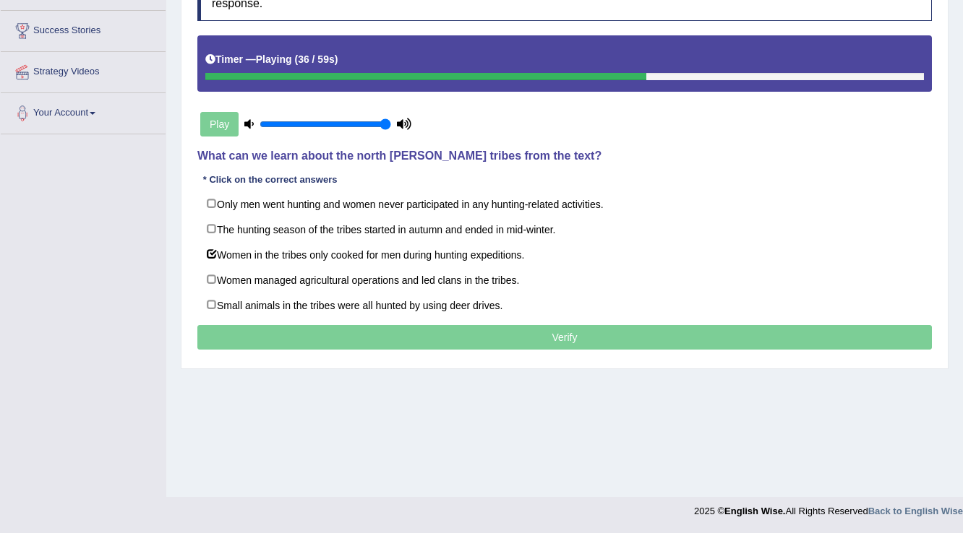
click at [419, 338] on p "Verify" at bounding box center [564, 337] width 734 height 25
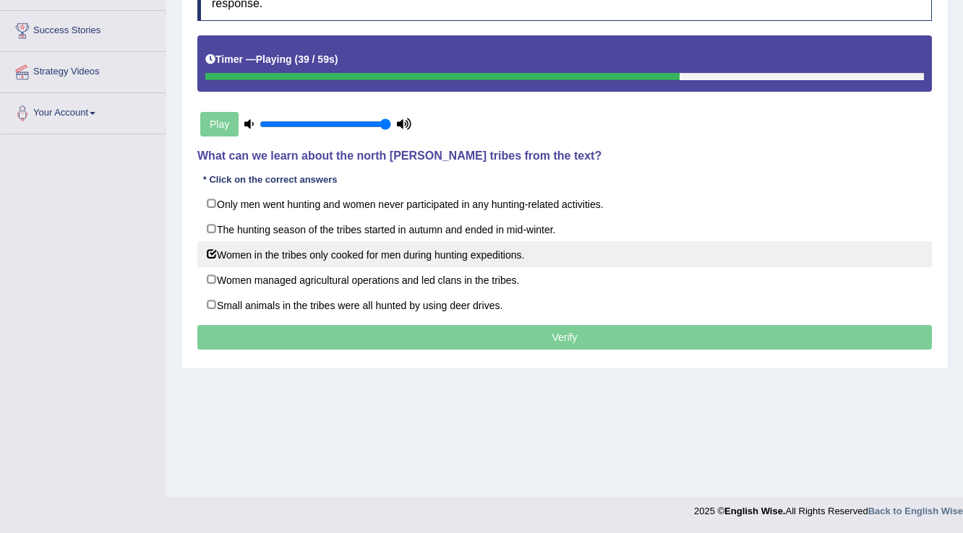
click at [297, 252] on label "Women in the tribes only cooked for men during hunting expeditions." at bounding box center [564, 254] width 734 height 26
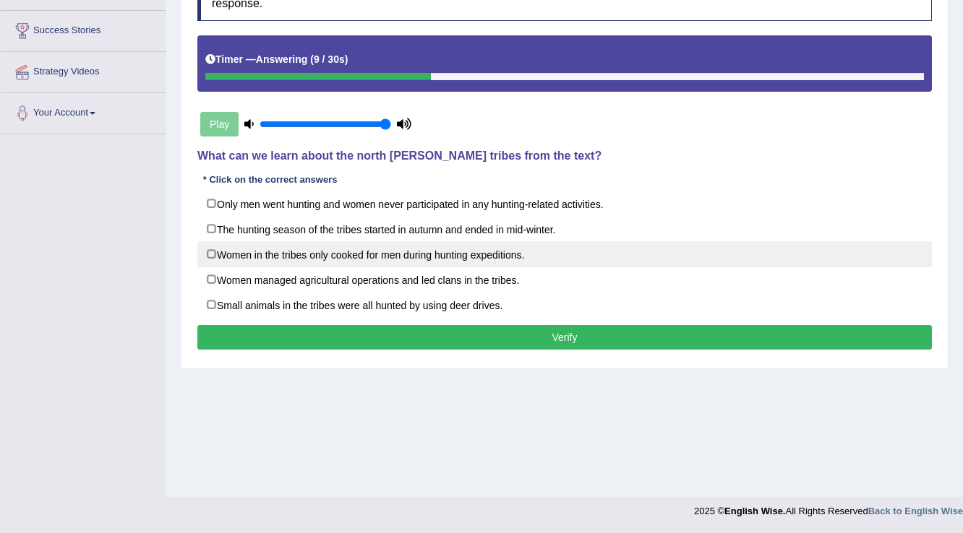
click at [309, 248] on label "Women in the tribes only cooked for men during hunting expeditions." at bounding box center [564, 254] width 734 height 26
checkbox input "true"
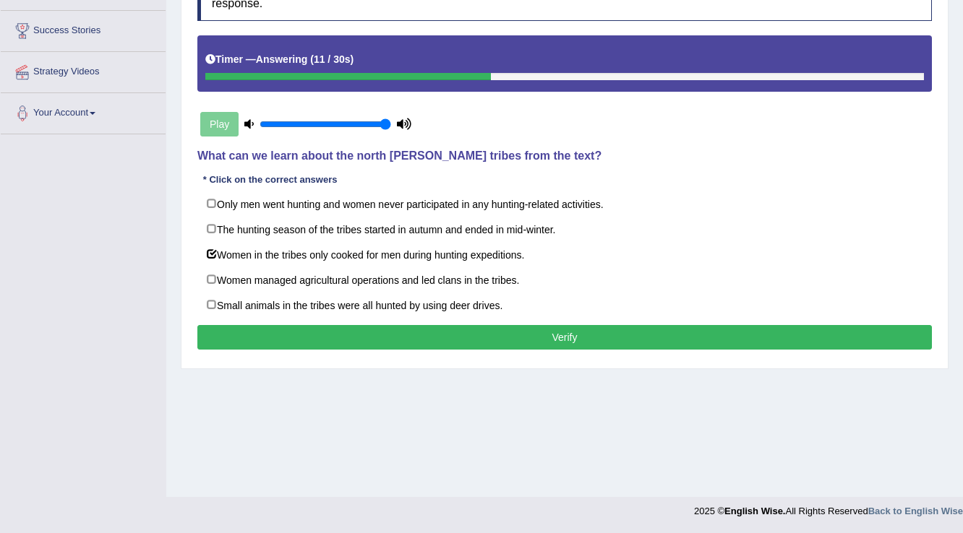
click at [387, 322] on div "Instructions: Listen to the recording and answer the question by selecting all …" at bounding box center [565, 163] width 742 height 396
click at [395, 332] on button "Verify" at bounding box center [564, 337] width 734 height 25
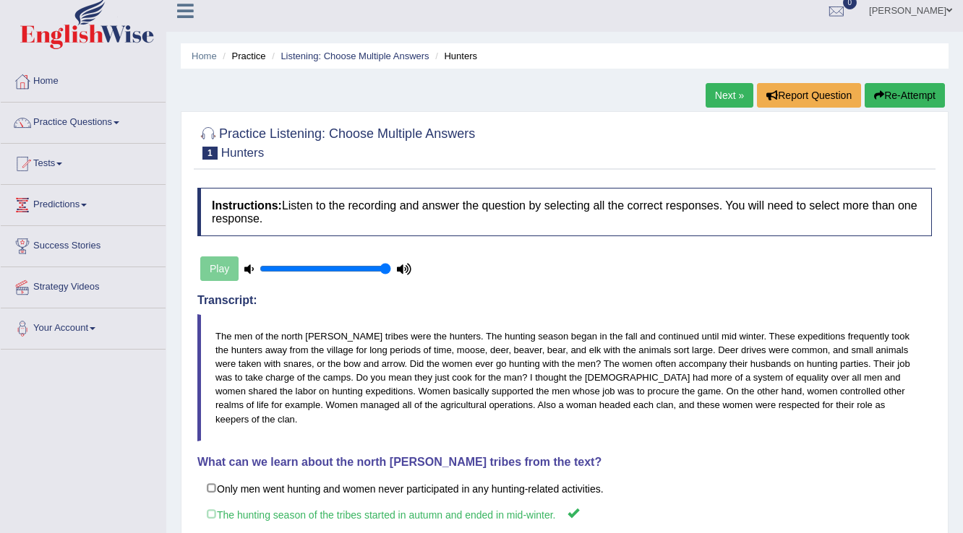
scroll to position [3, 0]
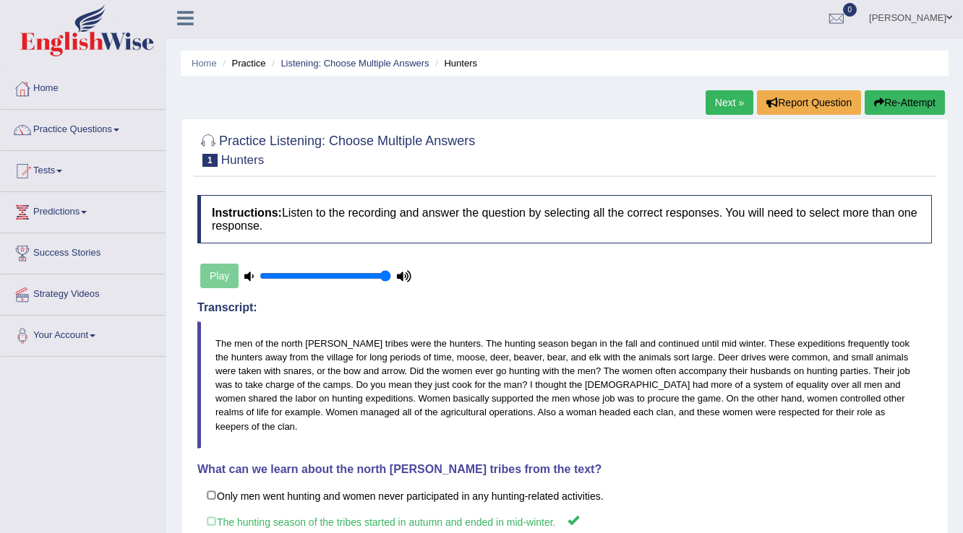
click at [732, 101] on link "Next »" at bounding box center [730, 102] width 48 height 25
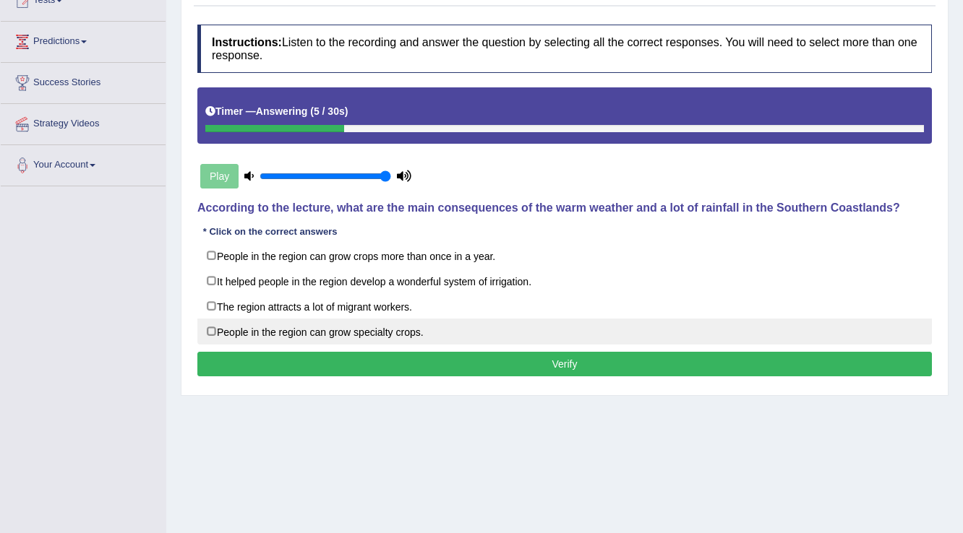
click at [346, 334] on label "People in the region can grow specialty crops." at bounding box center [564, 332] width 734 height 26
checkbox input "true"
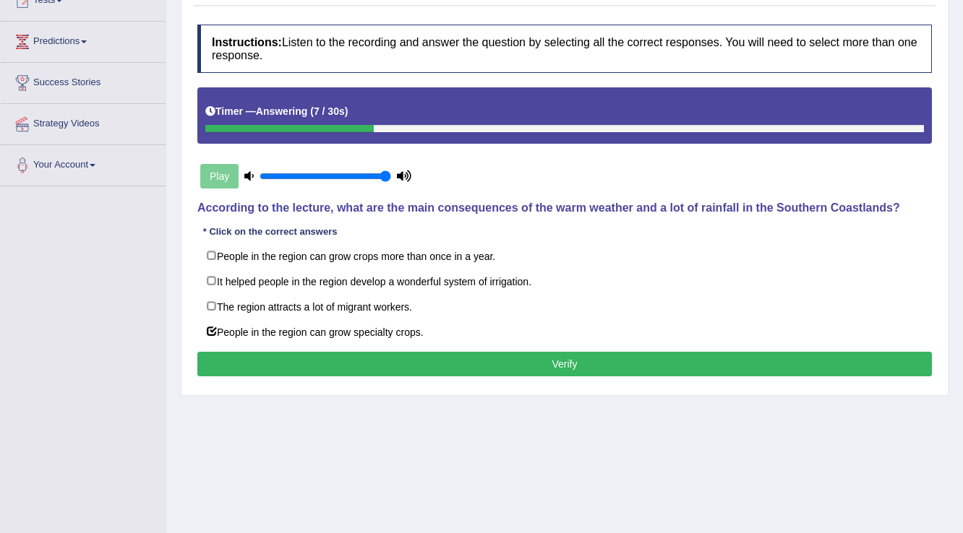
click at [499, 364] on button "Verify" at bounding box center [564, 364] width 734 height 25
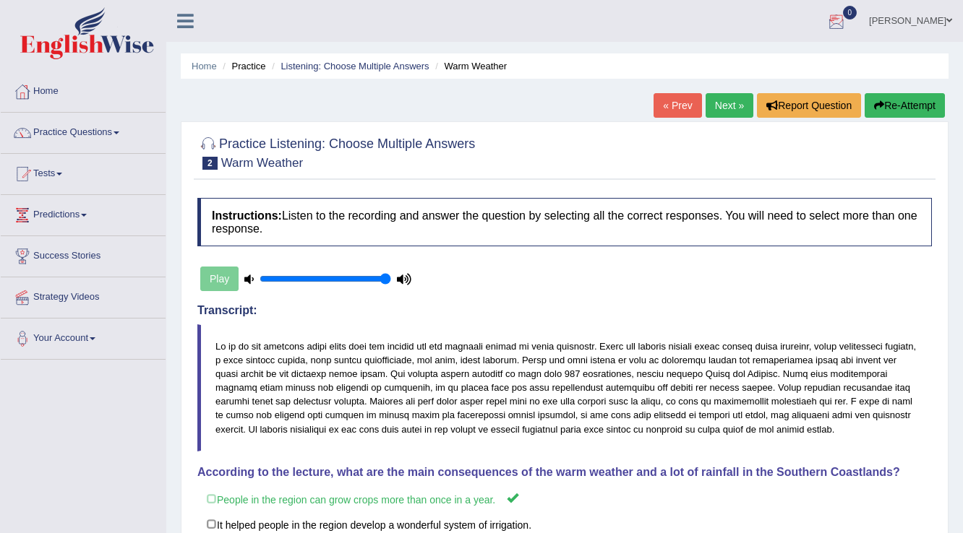
click at [721, 103] on link "Next »" at bounding box center [730, 105] width 48 height 25
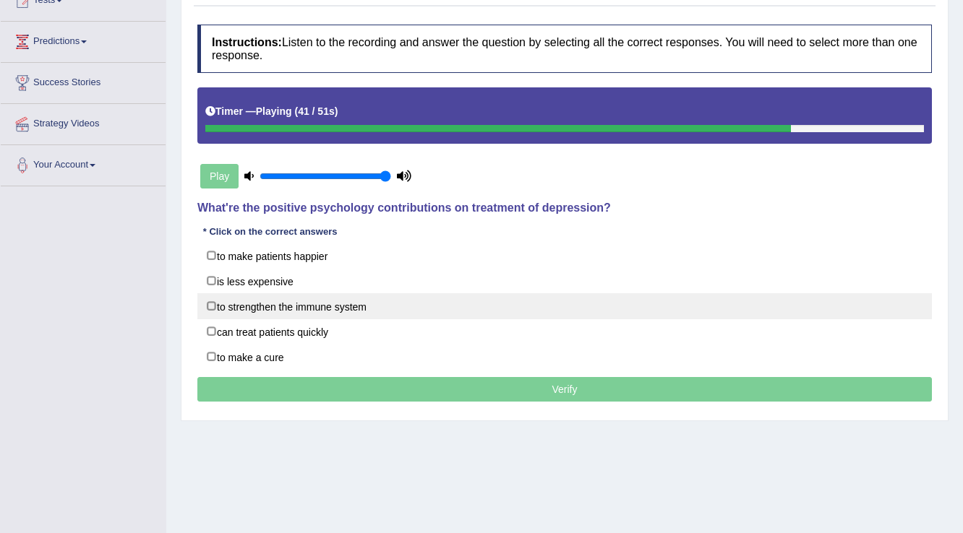
click at [306, 307] on label "to strengthen the immune system" at bounding box center [564, 306] width 734 height 26
checkbox input "true"
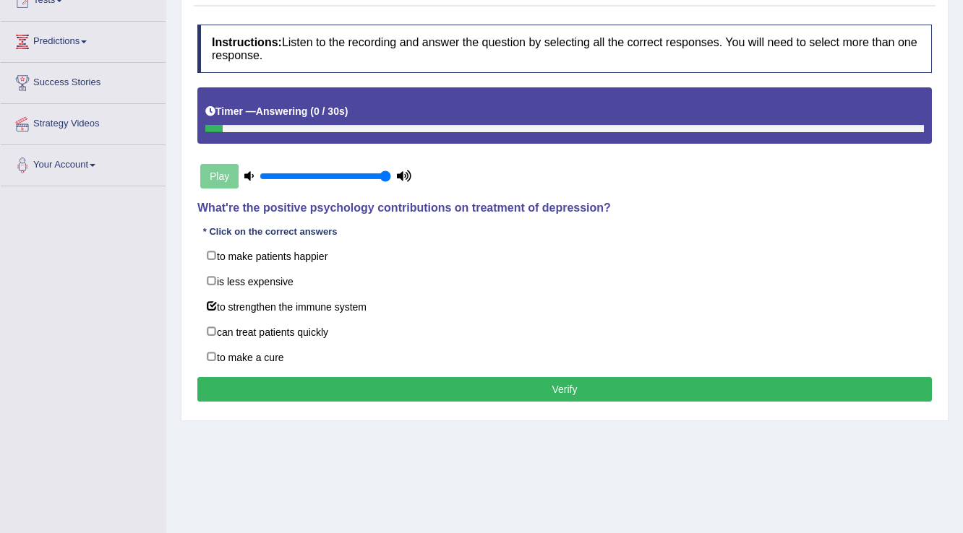
click at [428, 382] on button "Verify" at bounding box center [564, 389] width 734 height 25
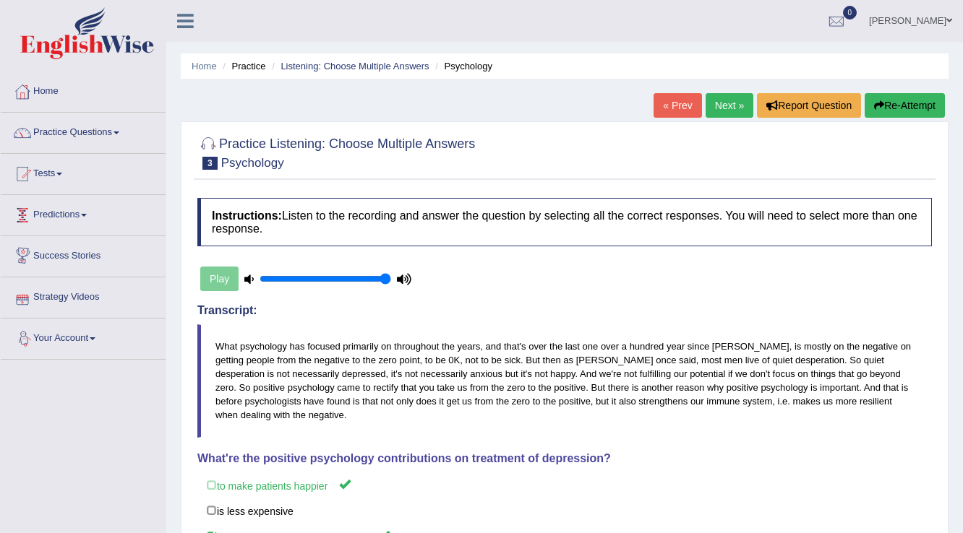
click at [59, 135] on link "Practice Questions" at bounding box center [83, 131] width 165 height 36
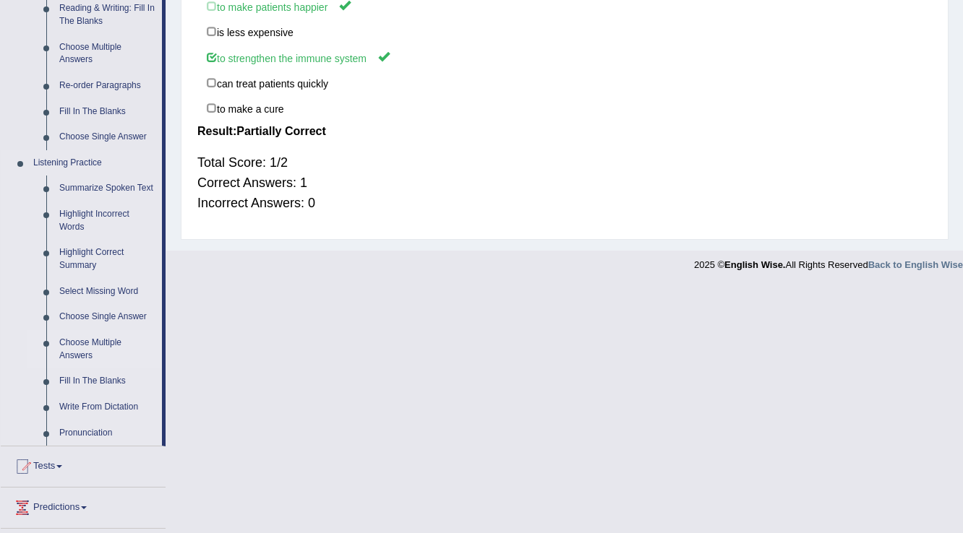
scroll to position [520, 0]
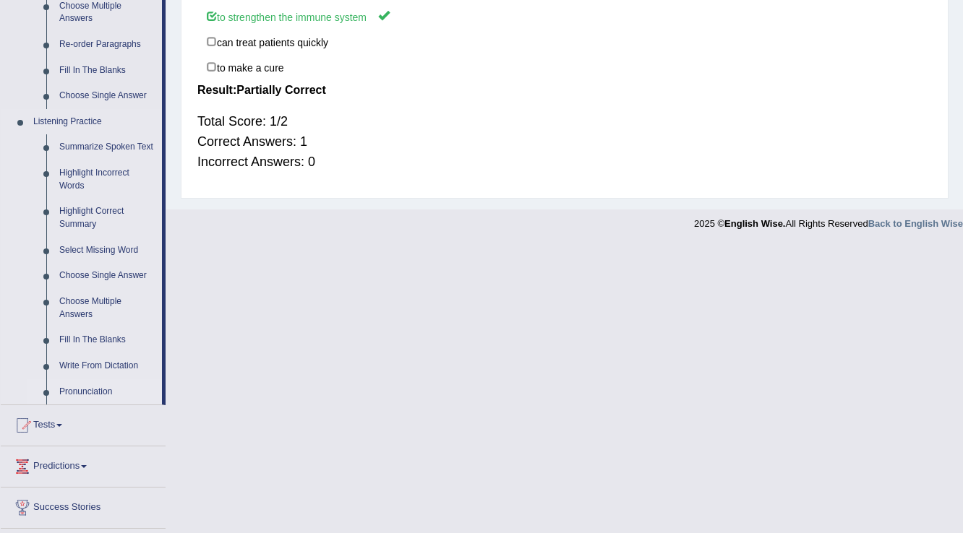
click at [107, 393] on link "Pronunciation" at bounding box center [107, 393] width 109 height 26
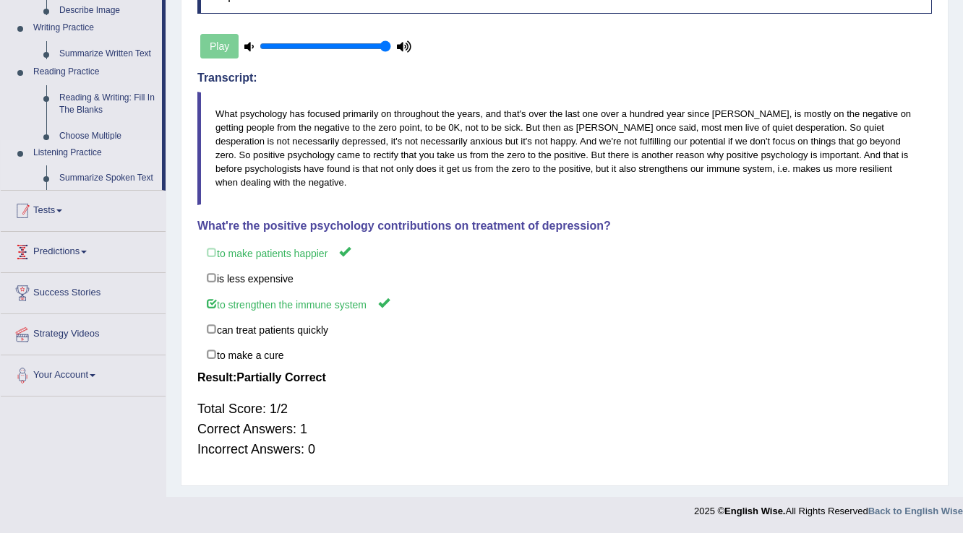
scroll to position [233, 0]
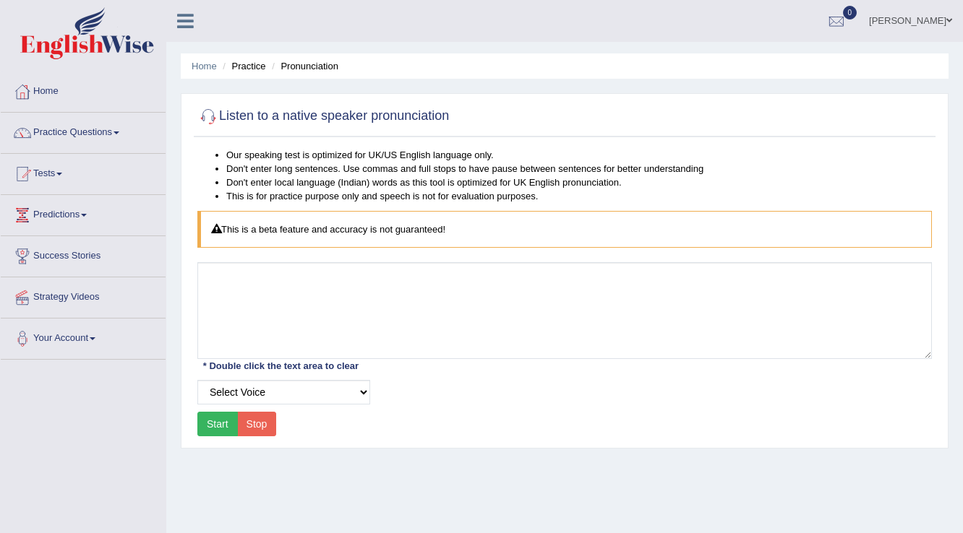
click at [218, 420] on button "Start" at bounding box center [217, 424] width 40 height 25
click at [227, 427] on button "Start" at bounding box center [217, 424] width 40 height 25
click at [80, 127] on link "Practice Questions" at bounding box center [83, 131] width 165 height 36
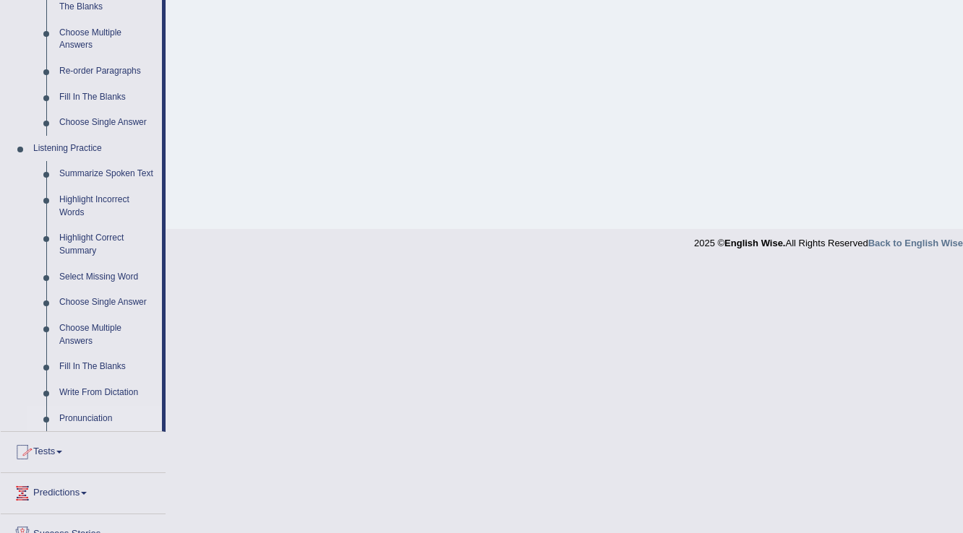
scroll to position [540, 0]
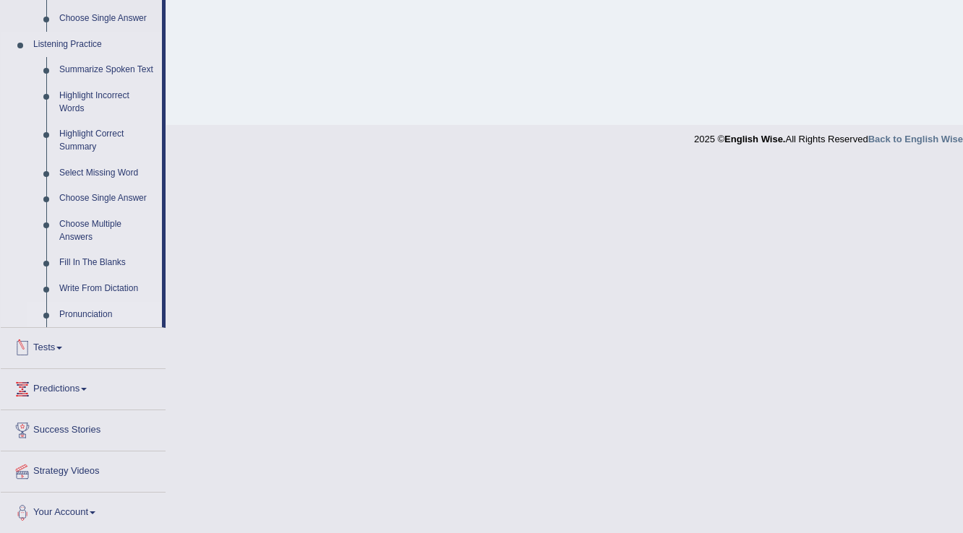
click at [72, 311] on link "Pronunciation" at bounding box center [107, 315] width 109 height 26
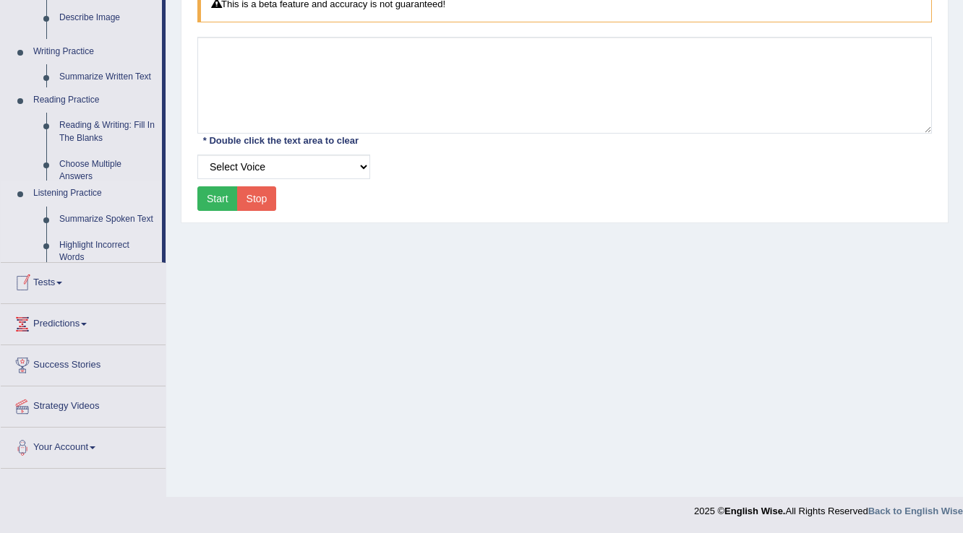
scroll to position [226, 0]
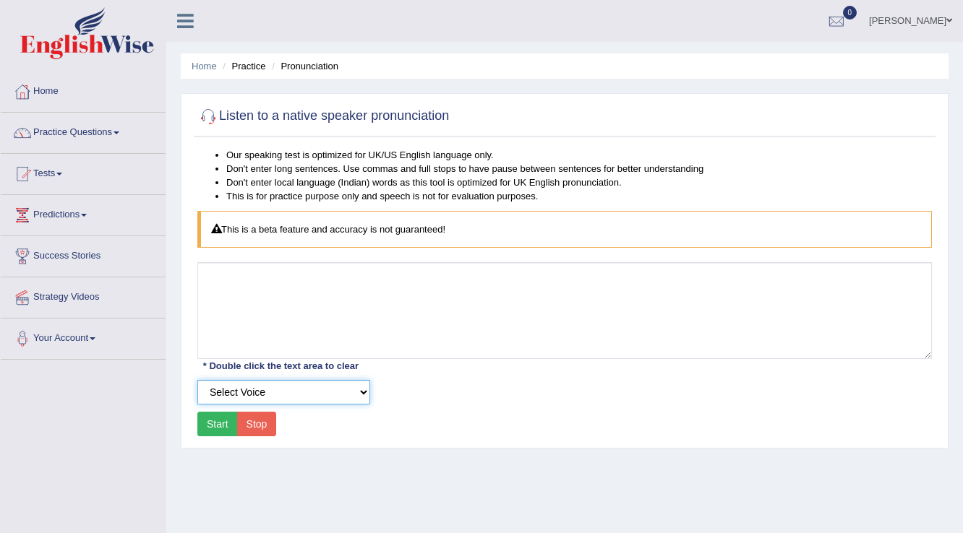
click at [362, 393] on select "Select Voice UK English Female UK English Male" at bounding box center [283, 392] width 173 height 25
click at [518, 376] on div "Our speaking test is optimized for UK/US English language only. Don't enter lon…" at bounding box center [565, 294] width 742 height 293
click at [242, 63] on li "Practice" at bounding box center [242, 66] width 46 height 14
click at [249, 69] on li "Practice" at bounding box center [242, 66] width 46 height 14
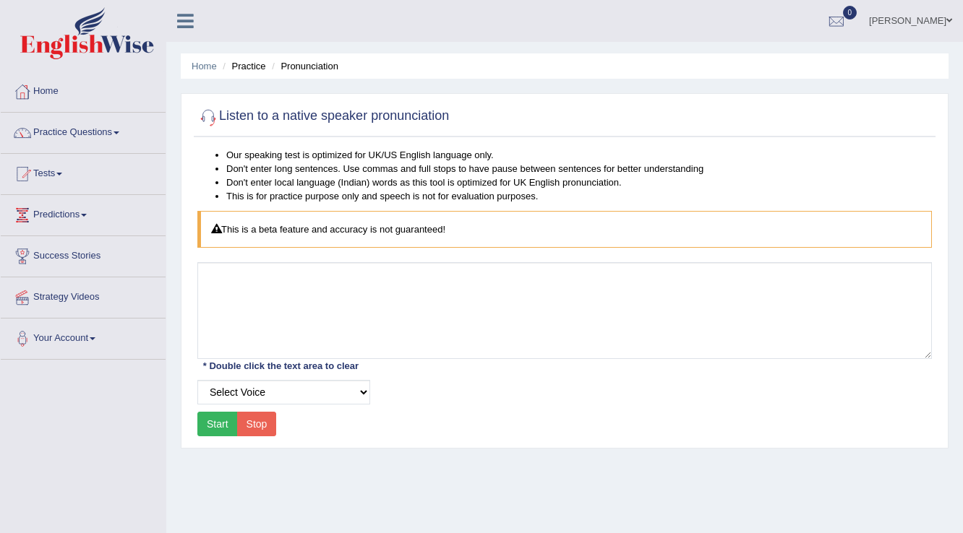
click at [197, 124] on div "Listen to a native speaker pronunciation" at bounding box center [565, 119] width 742 height 36
click at [122, 129] on link "Practice Questions" at bounding box center [83, 131] width 165 height 36
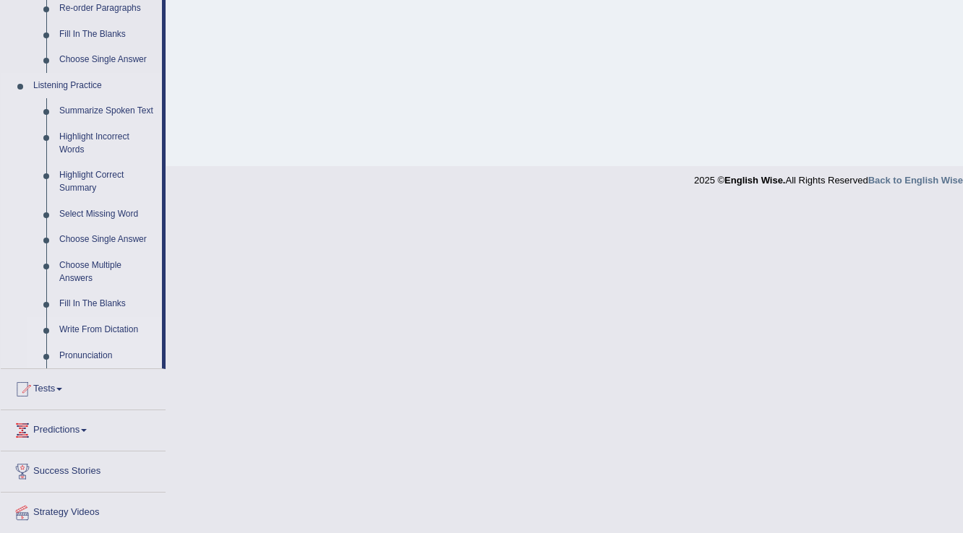
scroll to position [598, 0]
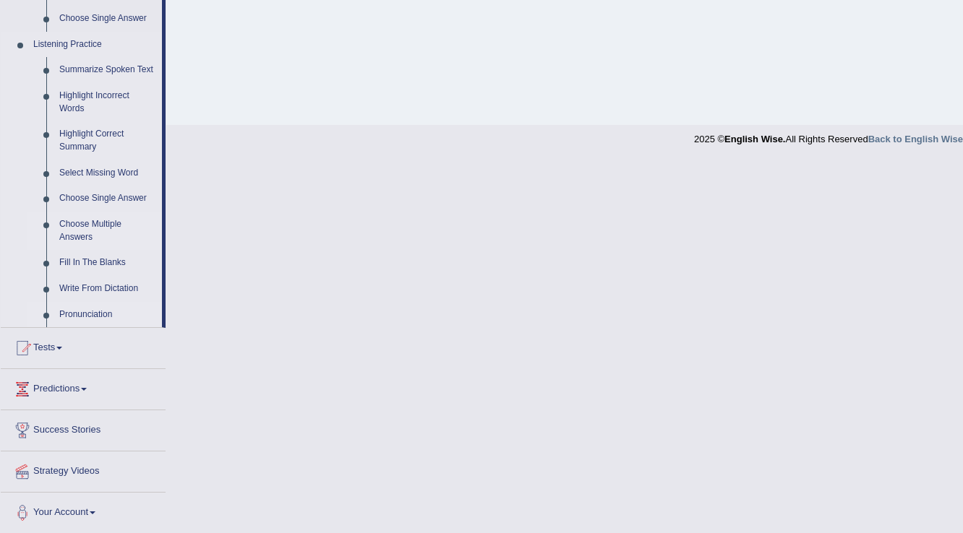
click at [100, 231] on link "Choose Multiple Answers" at bounding box center [107, 231] width 109 height 38
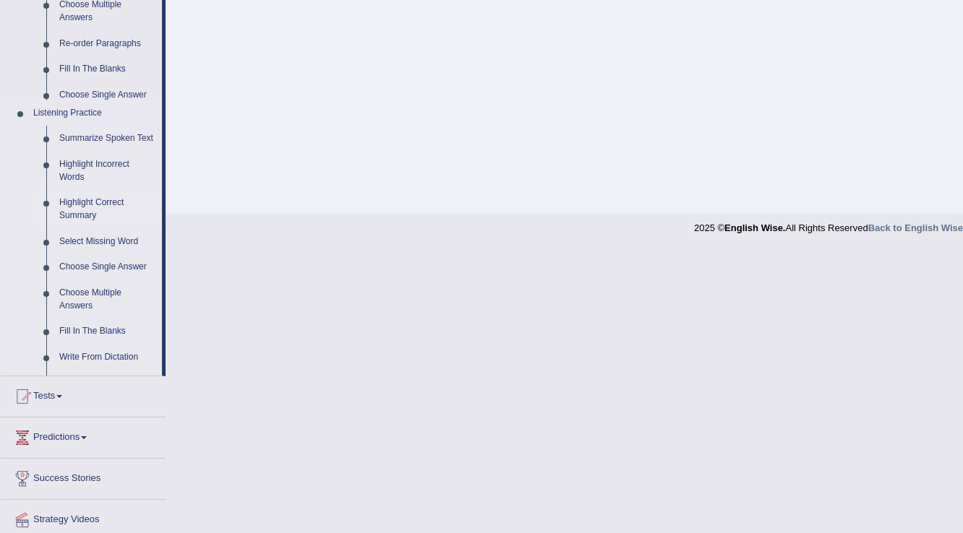
scroll to position [226, 0]
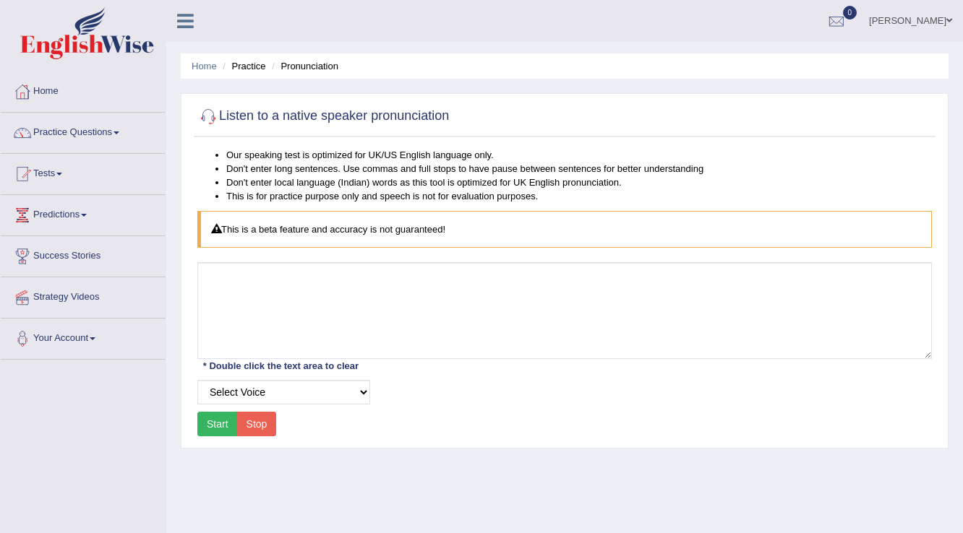
click at [111, 129] on link "Practice Questions" at bounding box center [83, 131] width 165 height 36
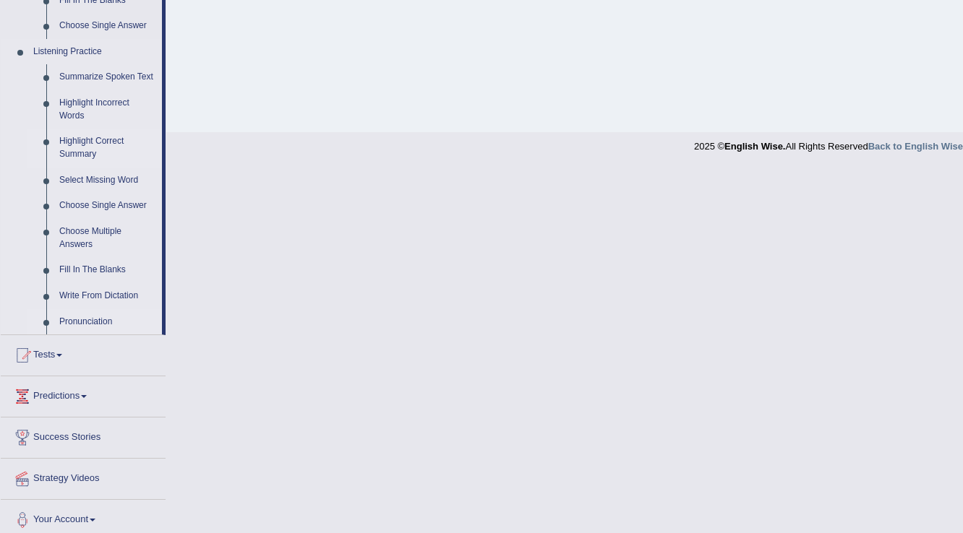
scroll to position [598, 0]
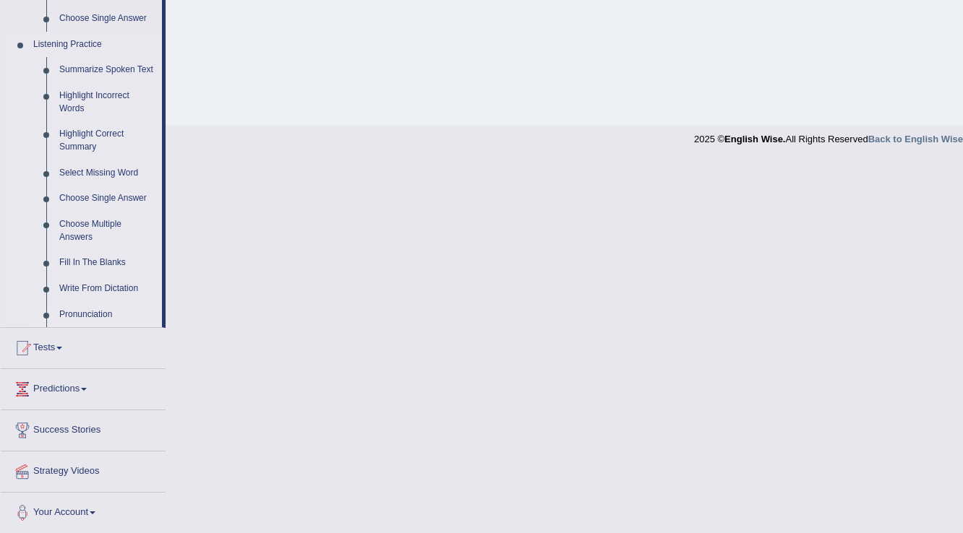
click at [119, 199] on link "Choose Single Answer" at bounding box center [107, 199] width 109 height 26
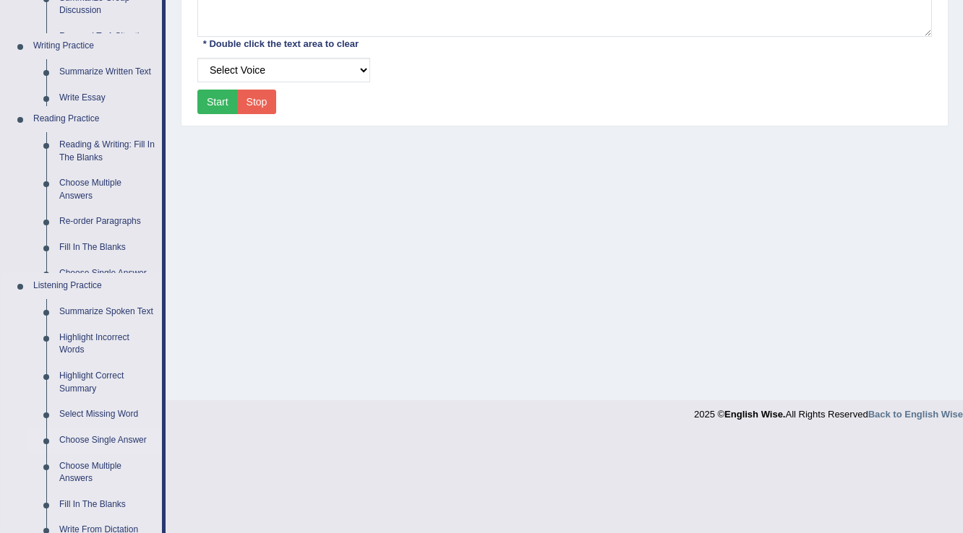
scroll to position [226, 0]
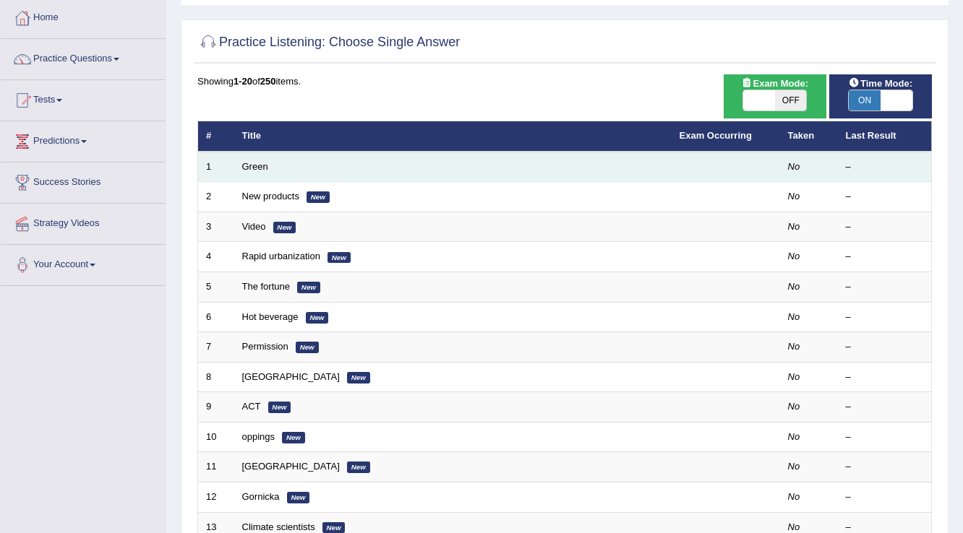
scroll to position [58, 0]
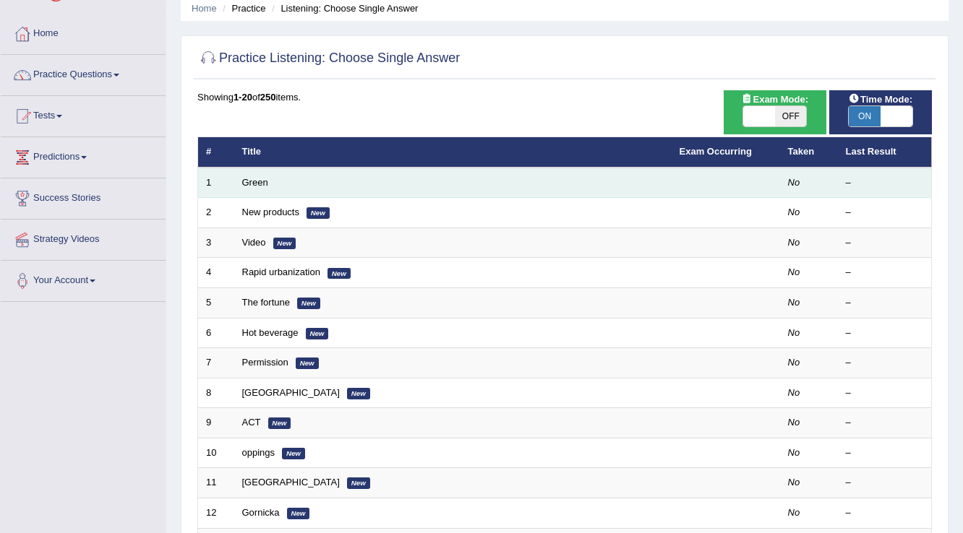
click at [293, 188] on td "Green" at bounding box center [452, 183] width 437 height 30
click at [293, 187] on td "Green" at bounding box center [452, 183] width 437 height 30
click at [292, 187] on td "Green" at bounding box center [452, 183] width 437 height 30
click at [260, 180] on link "Green" at bounding box center [255, 182] width 26 height 11
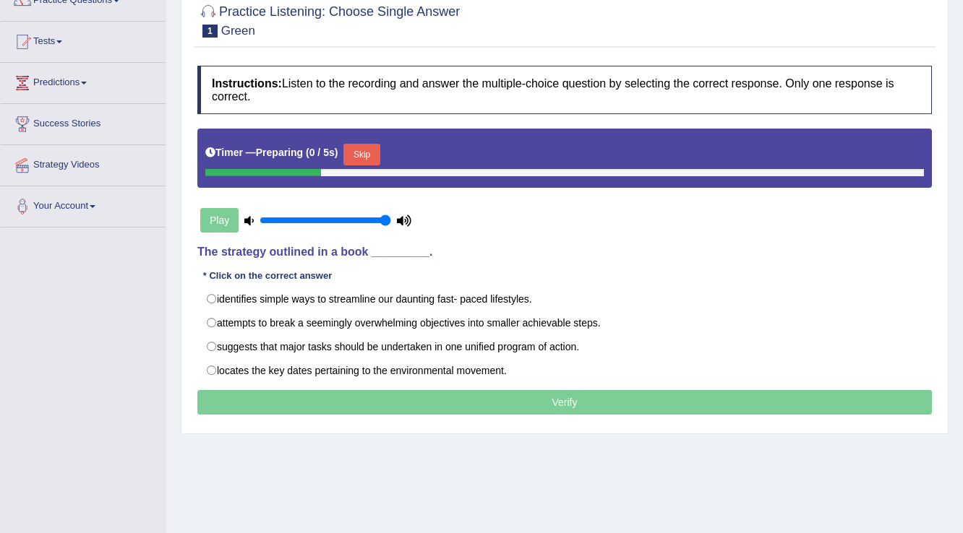
scroll to position [173, 0]
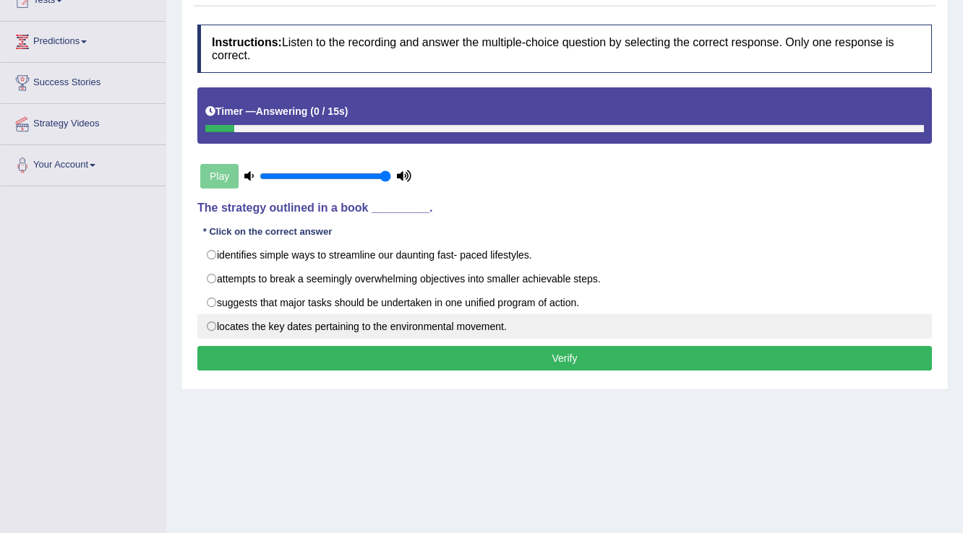
click at [316, 324] on label "locates the key dates pertaining to the environmental movement." at bounding box center [564, 326] width 734 height 25
radio input "true"
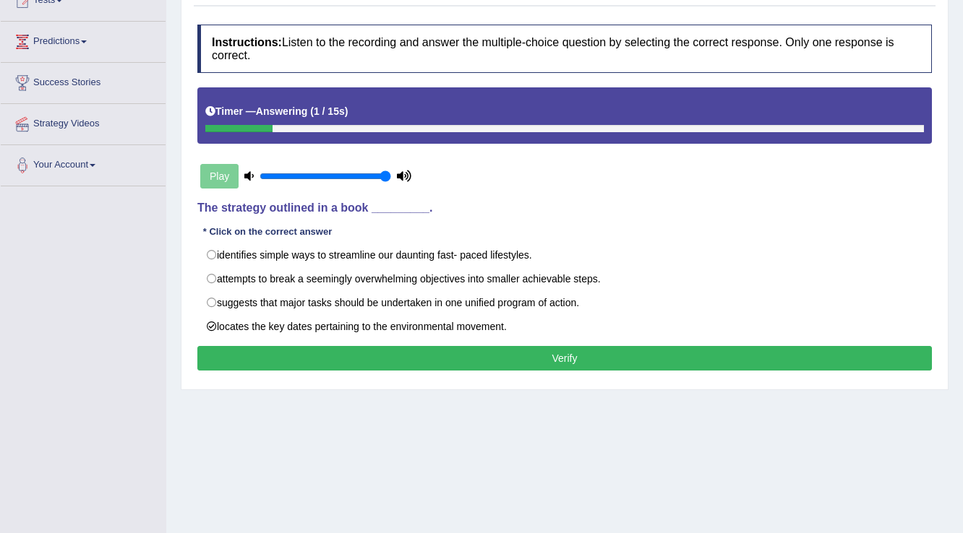
click at [513, 353] on button "Verify" at bounding box center [564, 358] width 734 height 25
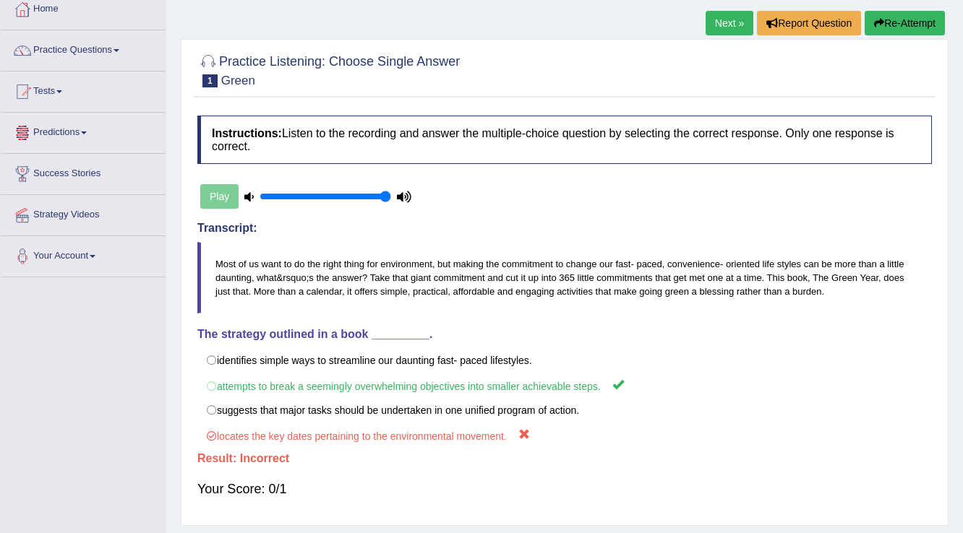
scroll to position [0, 0]
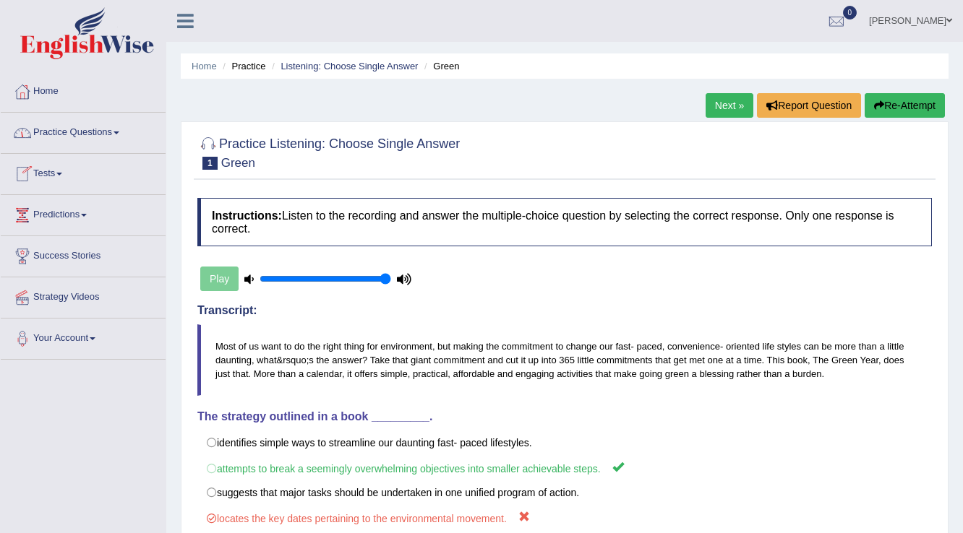
click at [59, 130] on link "Practice Questions" at bounding box center [83, 131] width 165 height 36
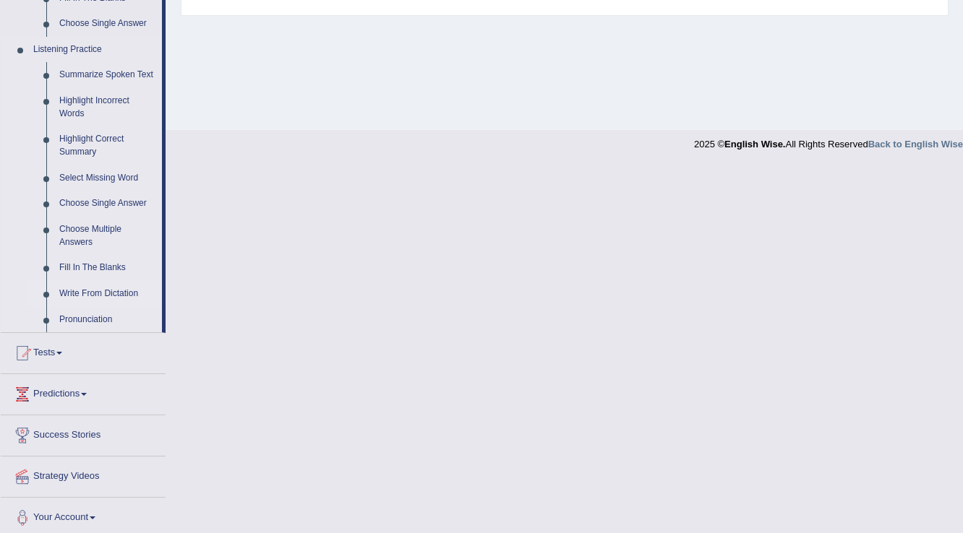
scroll to position [598, 0]
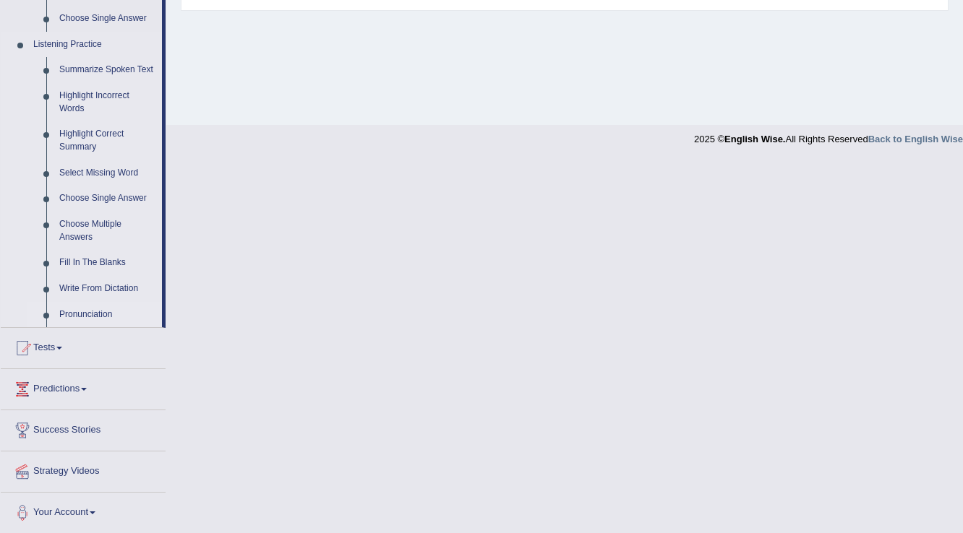
click at [75, 314] on link "Pronunciation" at bounding box center [107, 315] width 109 height 26
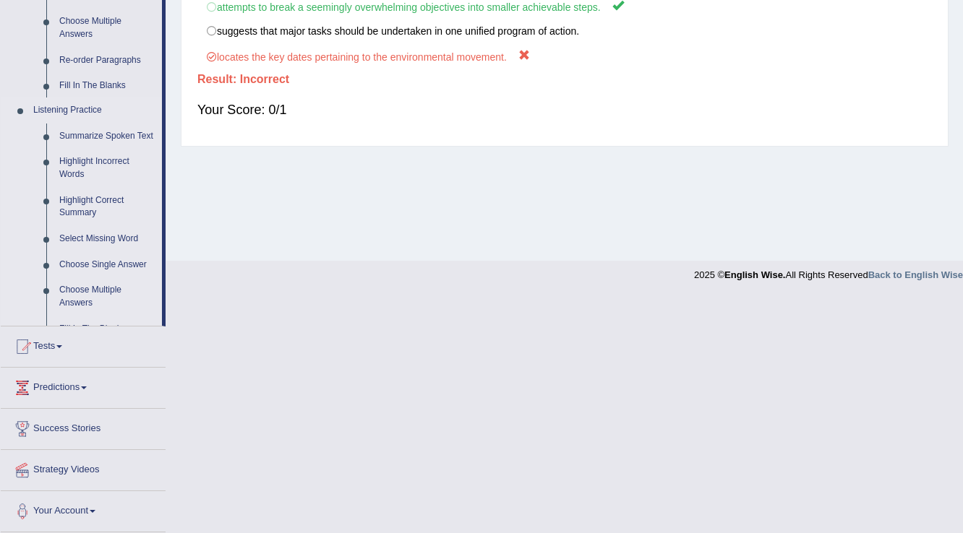
scroll to position [226, 0]
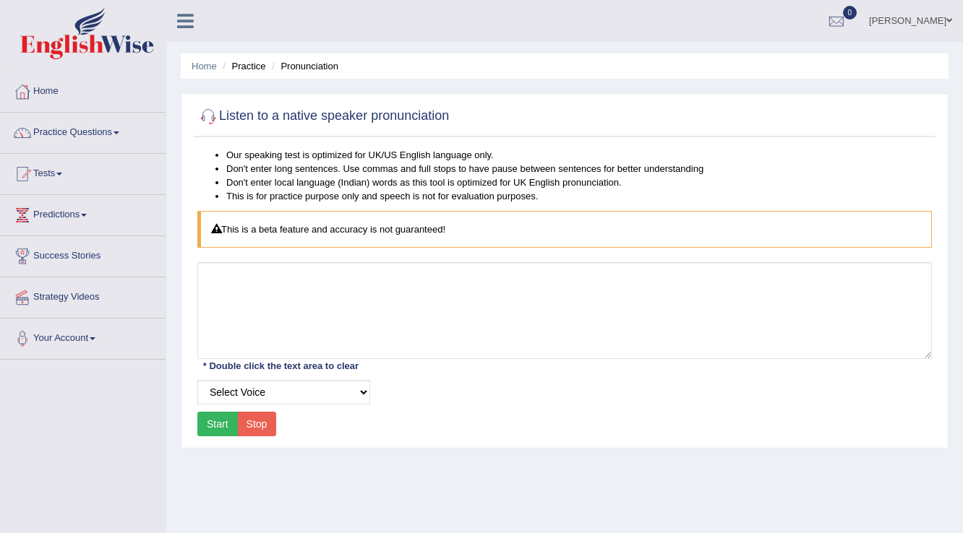
click at [205, 426] on button "Start" at bounding box center [217, 424] width 40 height 25
click at [207, 422] on button "Start" at bounding box center [217, 424] width 40 height 25
click at [257, 393] on select "Select Voice UK English [DEMOGRAPHIC_DATA] UK English [DEMOGRAPHIC_DATA]" at bounding box center [283, 392] width 173 height 25
select select "8"
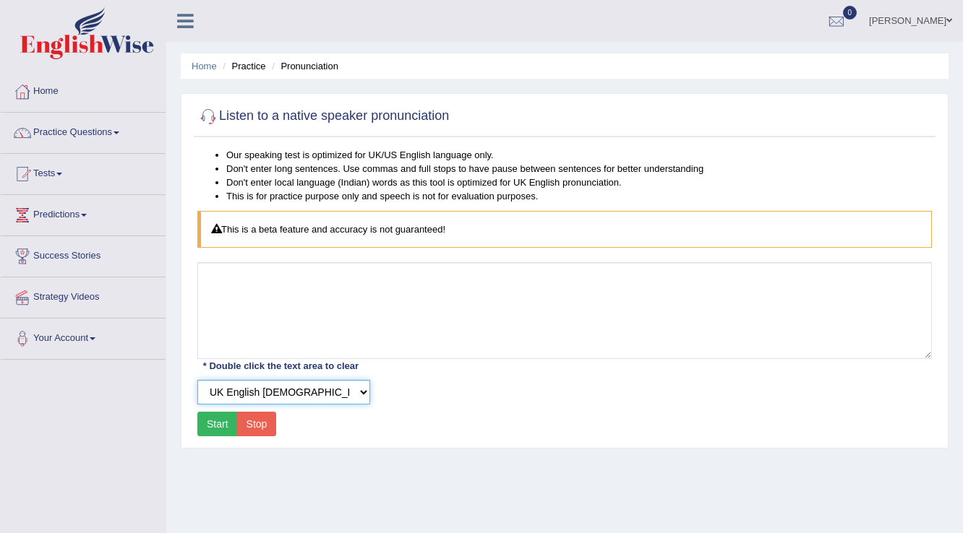
click at [197, 380] on select "Select Voice UK English [DEMOGRAPHIC_DATA] UK English [DEMOGRAPHIC_DATA]" at bounding box center [283, 392] width 173 height 25
click at [216, 424] on button "Start" at bounding box center [217, 424] width 40 height 25
click at [216, 429] on button "Start" at bounding box center [217, 424] width 40 height 25
click at [216, 428] on button "Start" at bounding box center [217, 424] width 40 height 25
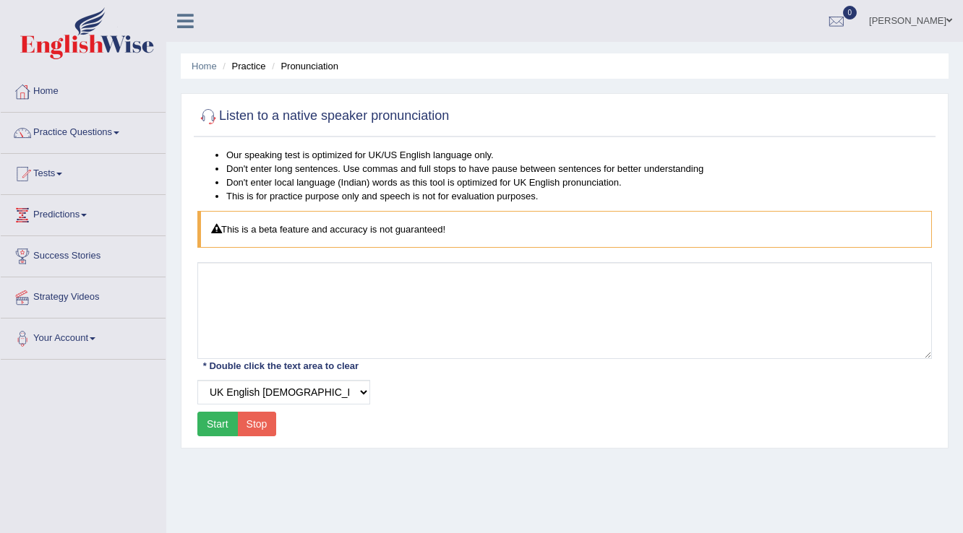
click at [213, 420] on button "Start" at bounding box center [217, 424] width 40 height 25
click at [104, 145] on link "Practice Questions" at bounding box center [83, 131] width 165 height 36
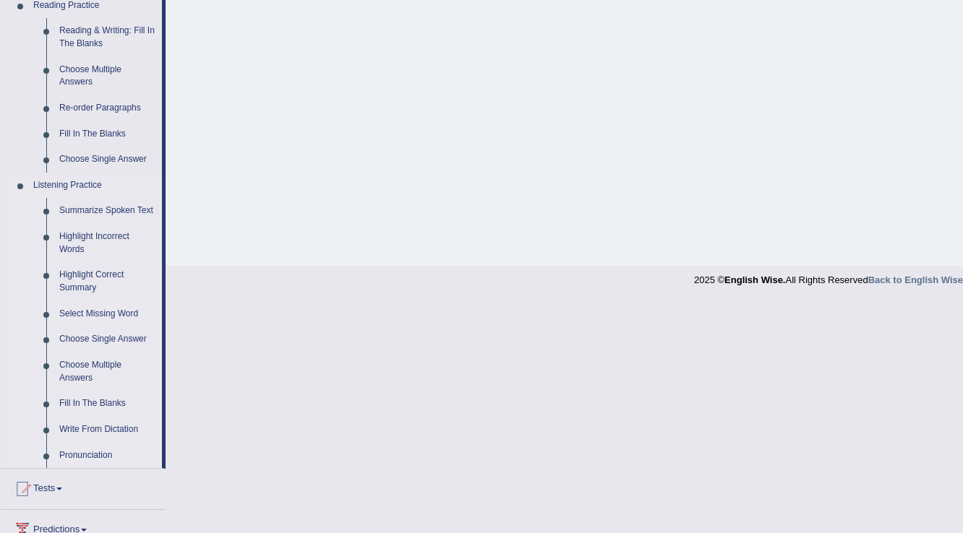
scroll to position [482, 0]
